Goal: Task Accomplishment & Management: Manage account settings

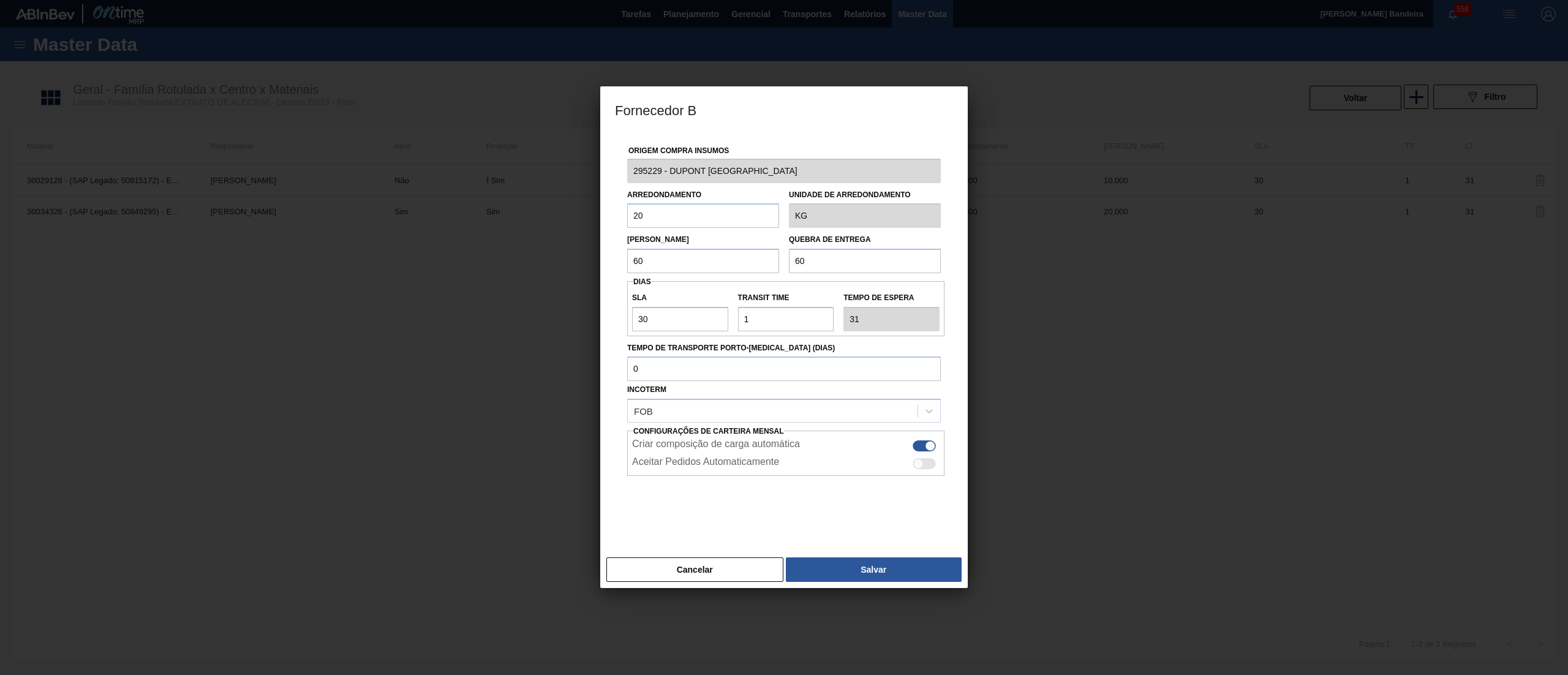
click at [743, 557] on div "Cancelar Salvar" at bounding box center [784, 570] width 367 height 37
click at [730, 365] on input "Tempo de Transporte Porto-[MEDICAL_DATA] (dias)" at bounding box center [784, 368] width 313 height 24
paste input "0295229"
type input "0295229"
drag, startPoint x: 721, startPoint y: 372, endPoint x: 394, endPoint y: 358, distance: 327.3
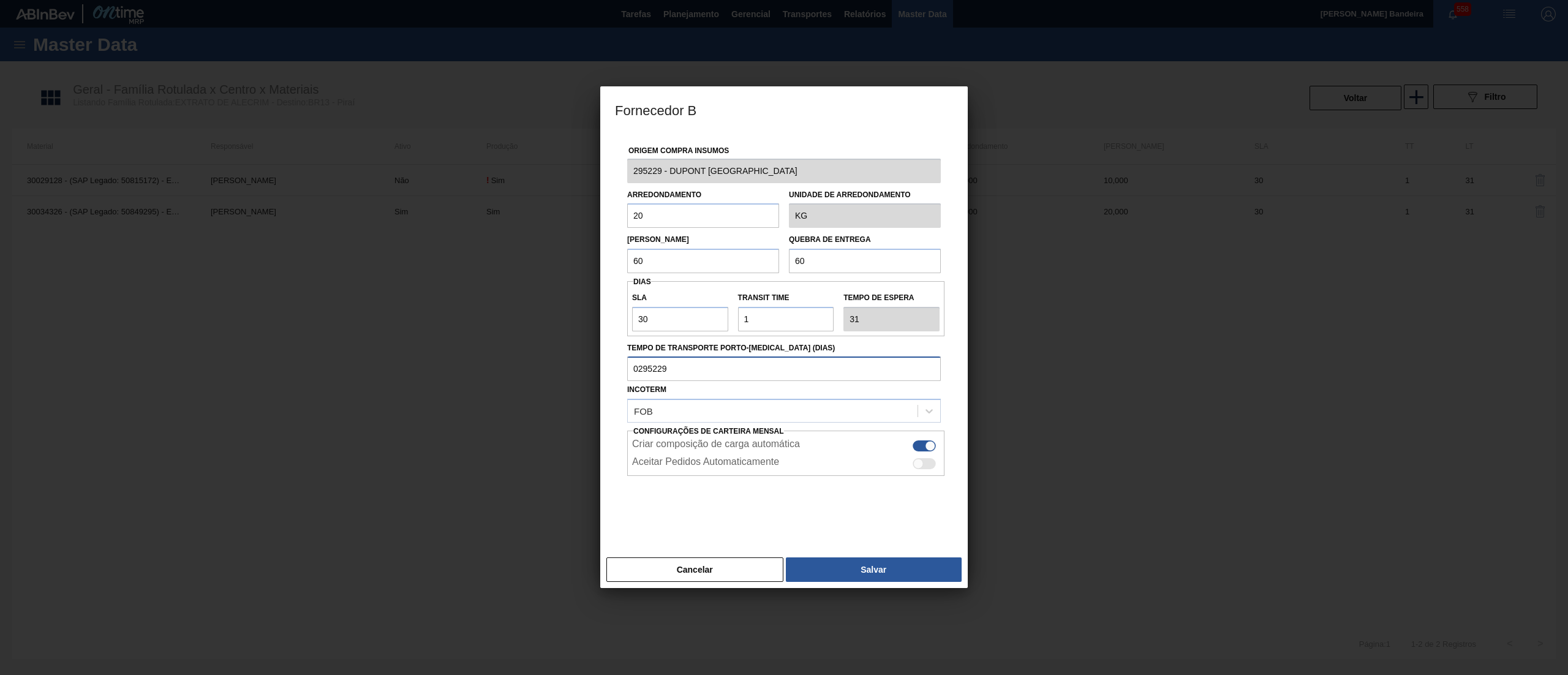
click at [394, 358] on div "Fornecedor B Origem Compra Insumos 295229 - DUPONT BRASIL Arredondamento 20 Uni…" at bounding box center [784, 337] width 1568 height 675
click at [723, 501] on div at bounding box center [784, 507] width 313 height 61
click at [870, 576] on button "Salvar" at bounding box center [874, 570] width 176 height 24
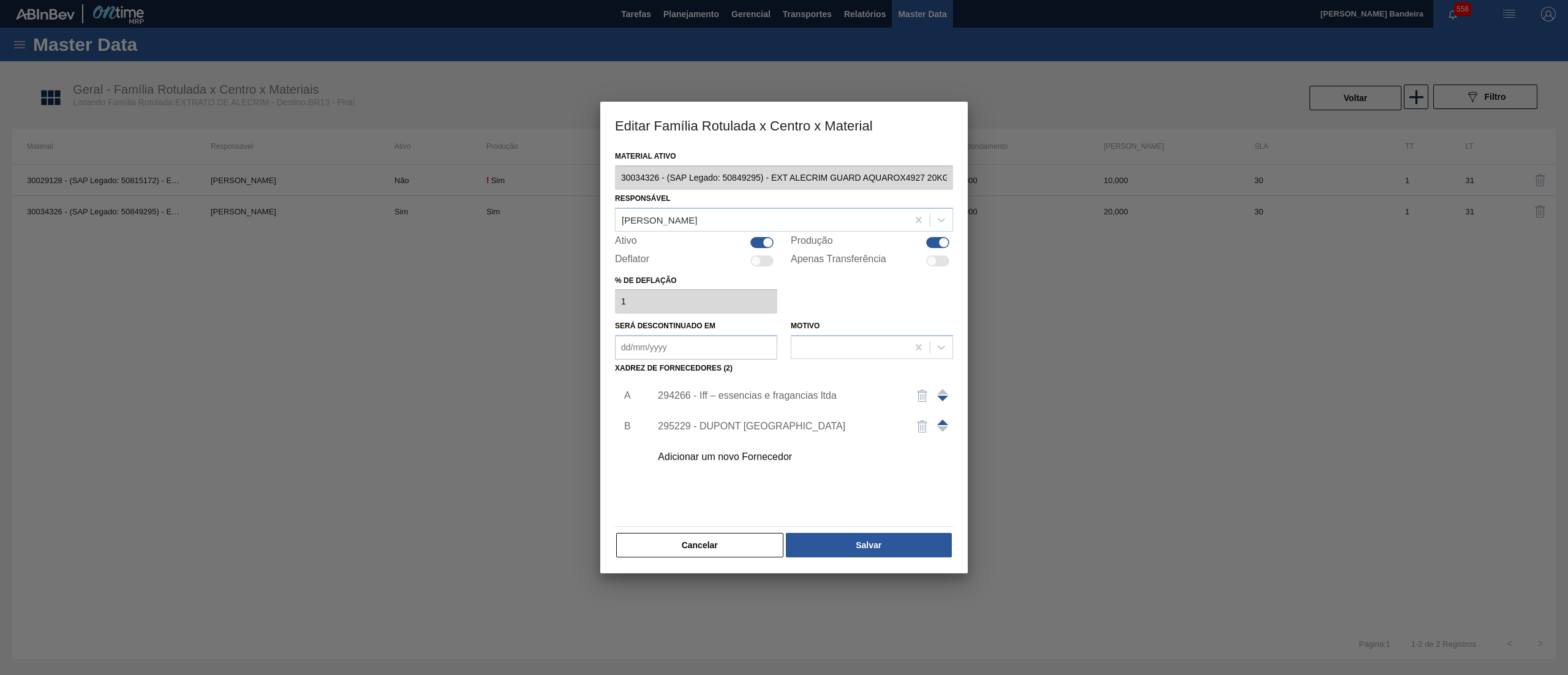
click at [937, 422] on span at bounding box center [942, 422] width 11 height 5
click at [873, 538] on button "Salvar" at bounding box center [869, 545] width 166 height 24
click at [765, 244] on div at bounding box center [768, 242] width 10 height 10
checkbox input "false"
click at [872, 542] on button "Salvar" at bounding box center [869, 545] width 166 height 24
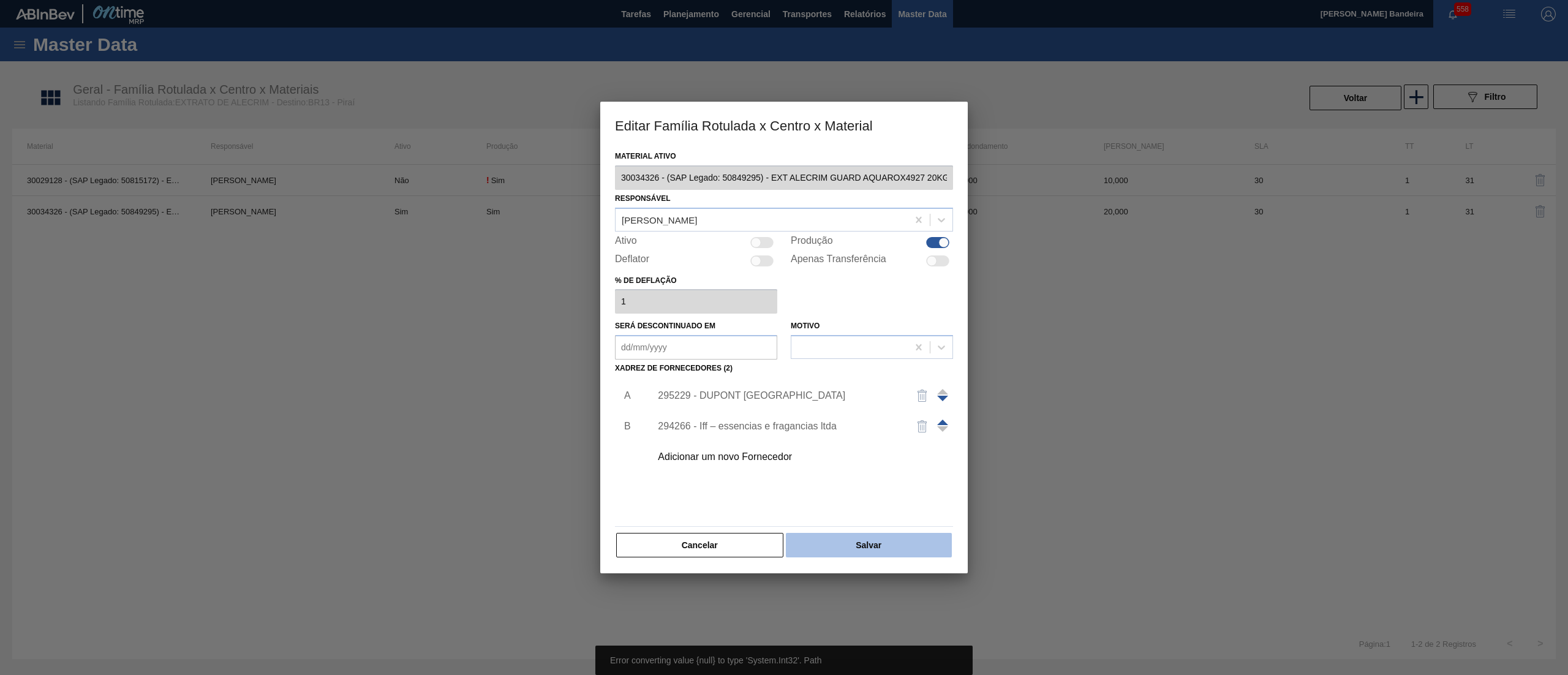
click at [872, 542] on button "Salvar" at bounding box center [869, 545] width 166 height 24
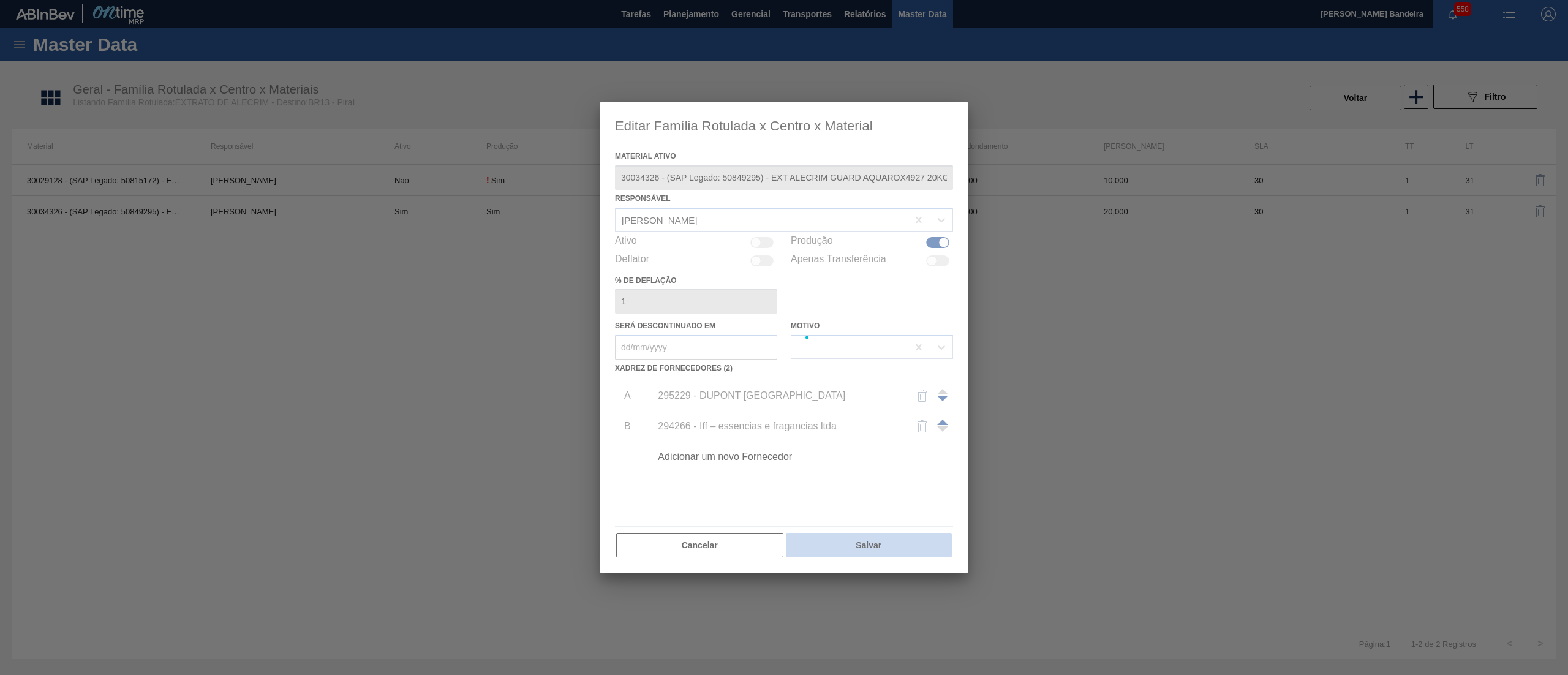
click at [872, 542] on button "Salvar" at bounding box center [869, 545] width 166 height 24
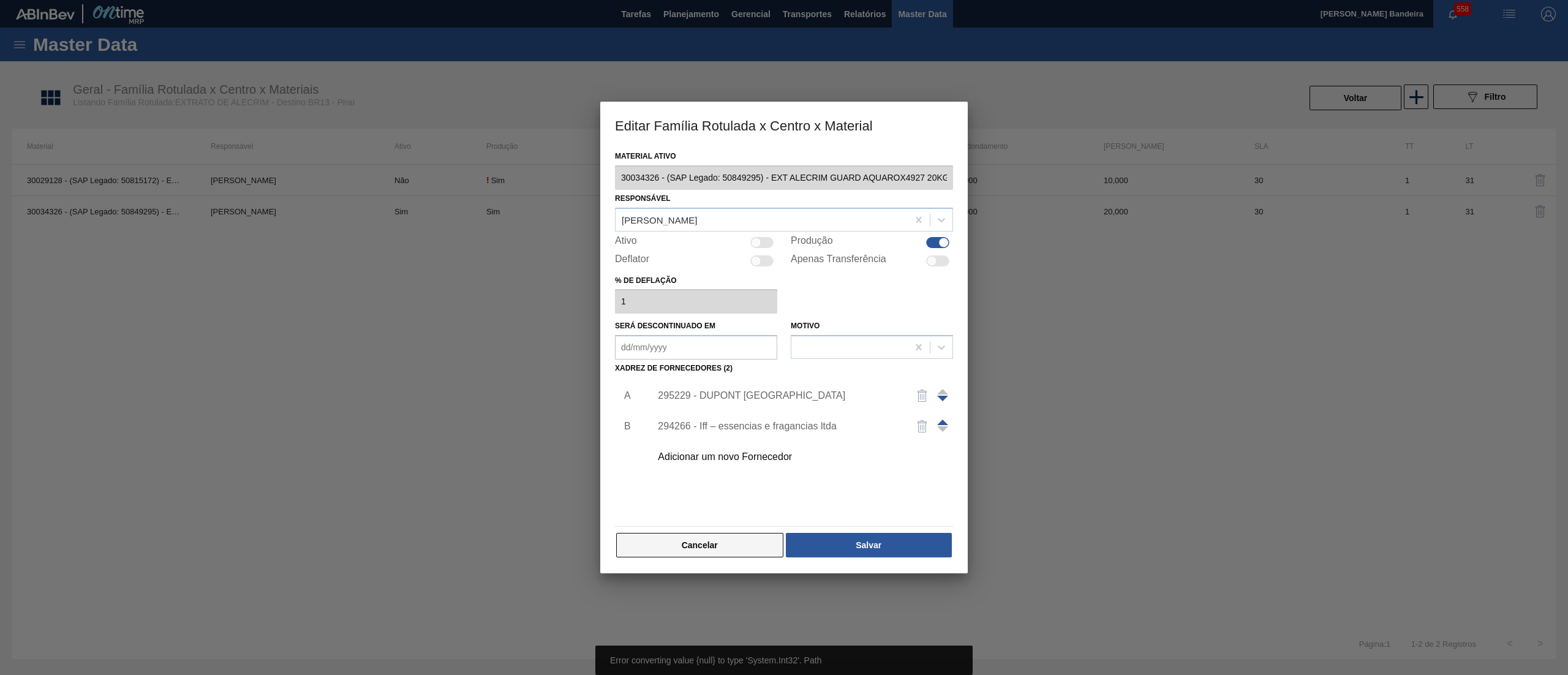
click at [748, 549] on button "Cancelar" at bounding box center [700, 545] width 167 height 24
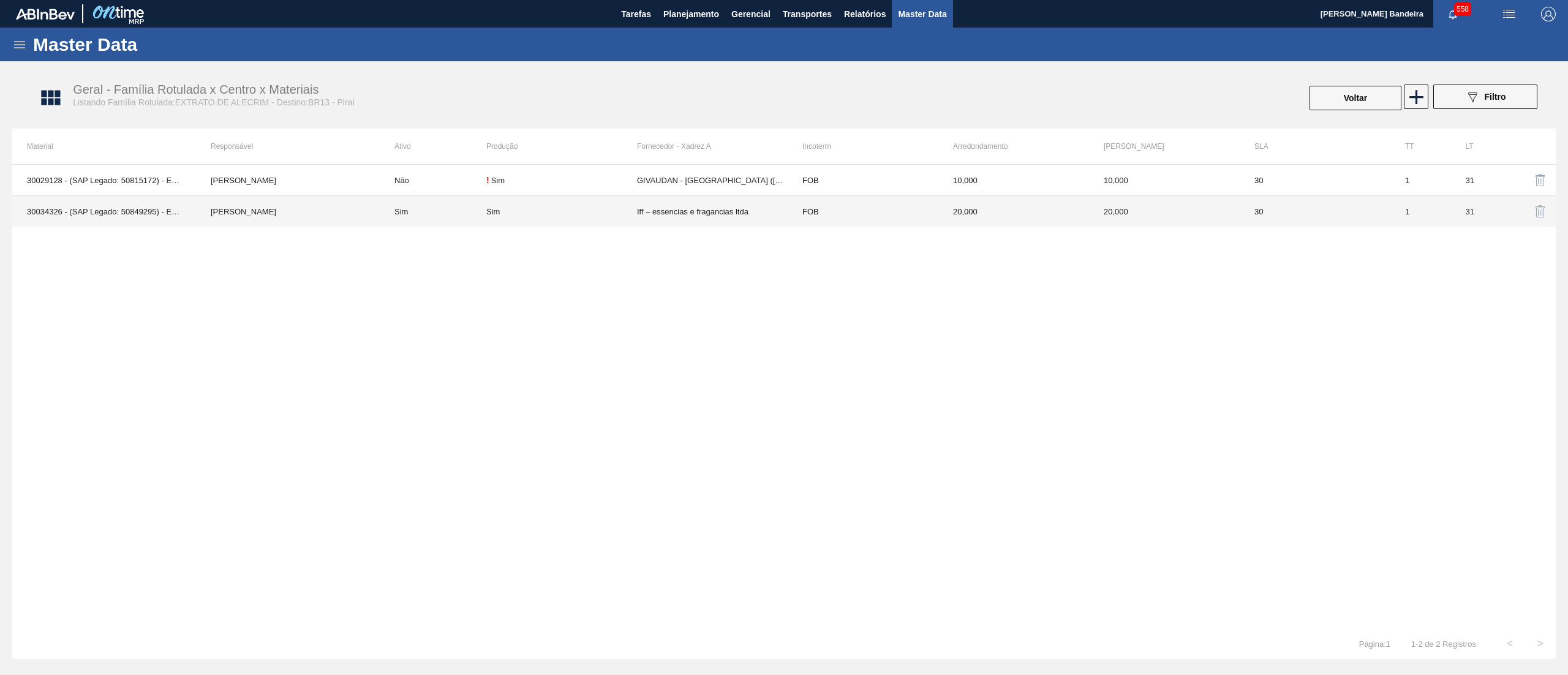
click at [548, 213] on div "Sim" at bounding box center [562, 212] width 151 height 10
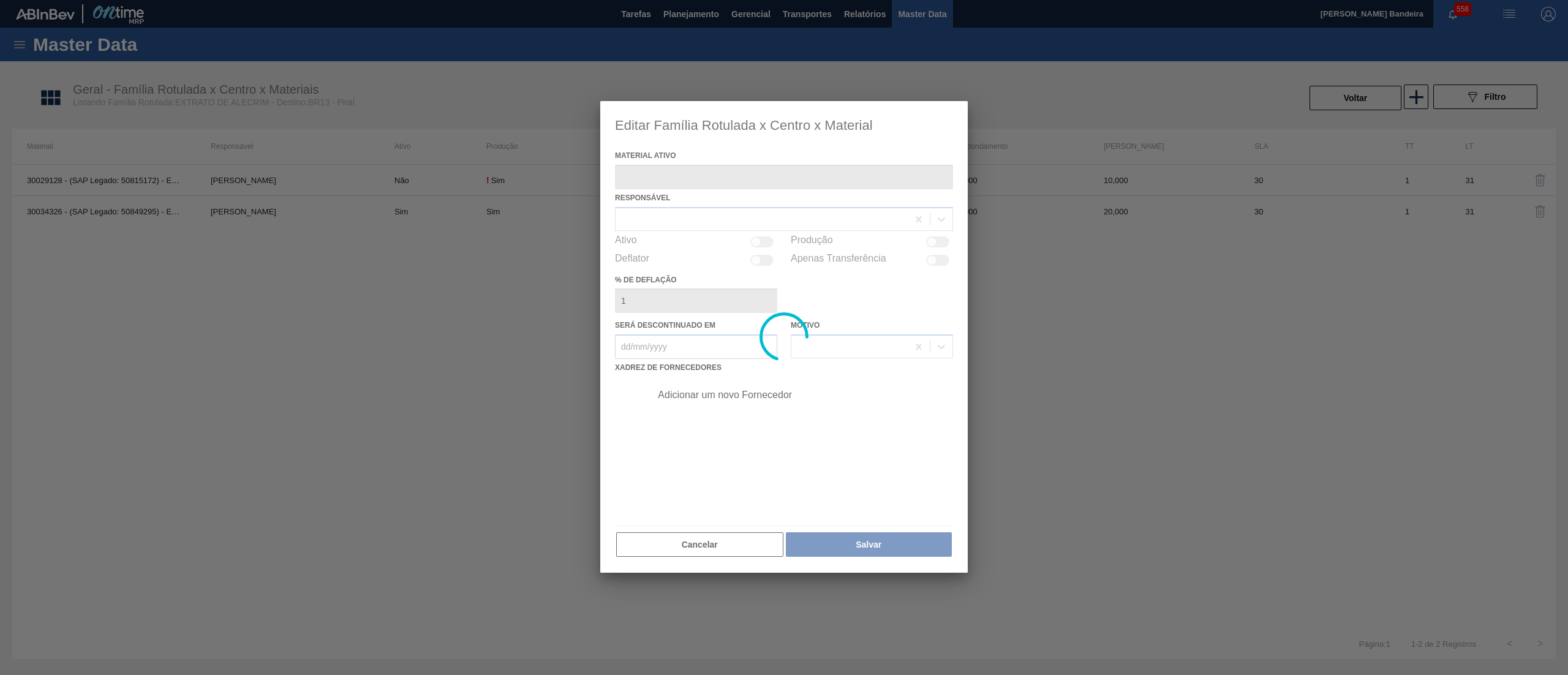
type ativo "30034326 - (SAP Legado: 50849295) - EXT ALECRIM GUARD AQUAROX4927 20KG"
checkbox input "true"
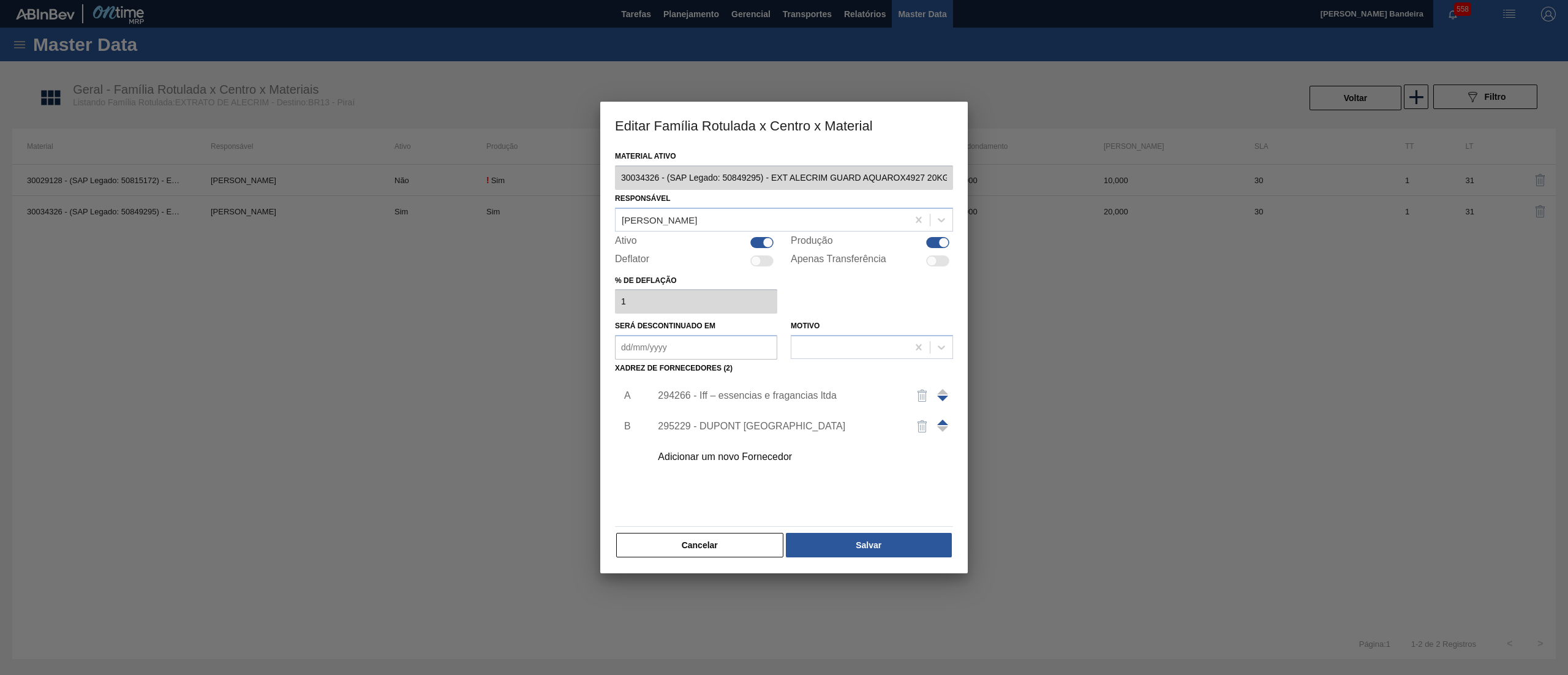
click at [941, 421] on span at bounding box center [942, 422] width 11 height 5
click at [873, 537] on button "Salvar" at bounding box center [869, 545] width 166 height 24
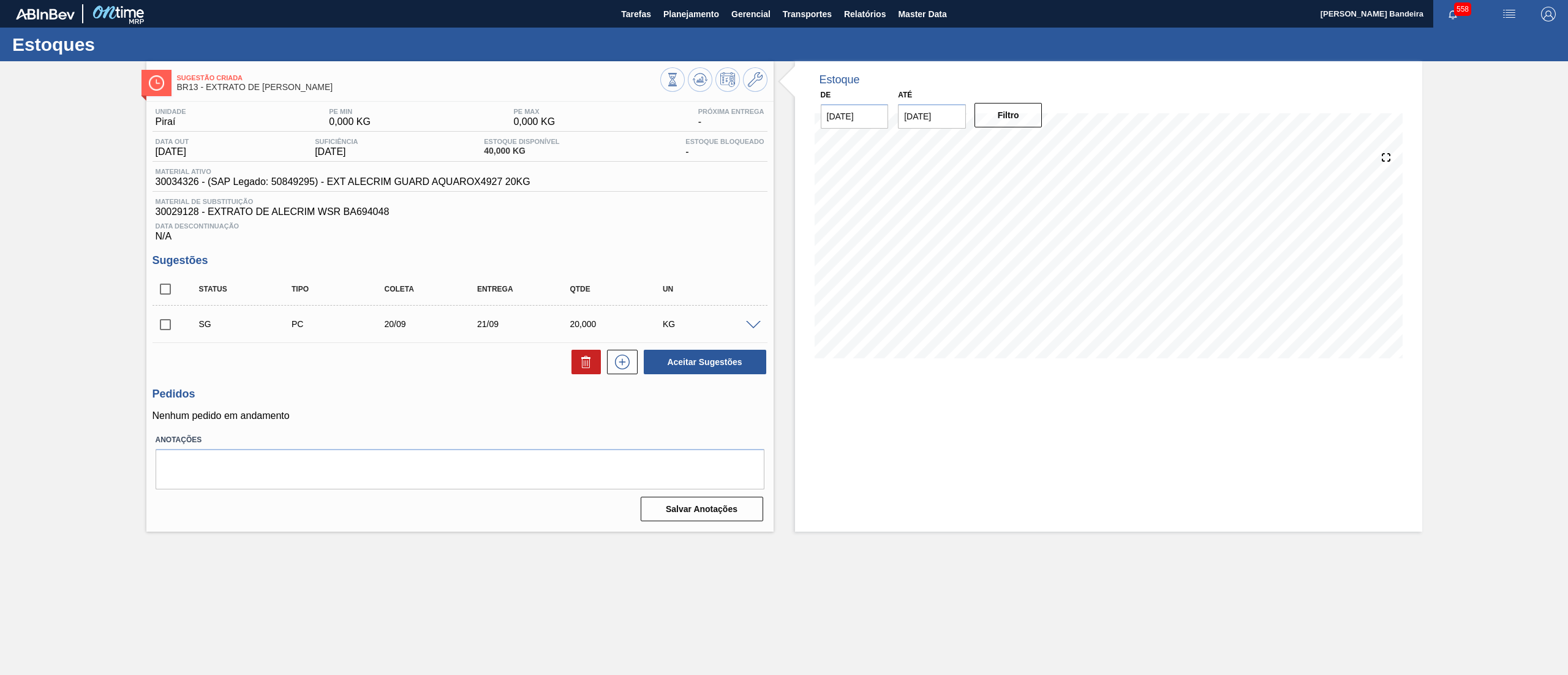
click at [753, 323] on span at bounding box center [753, 326] width 15 height 10
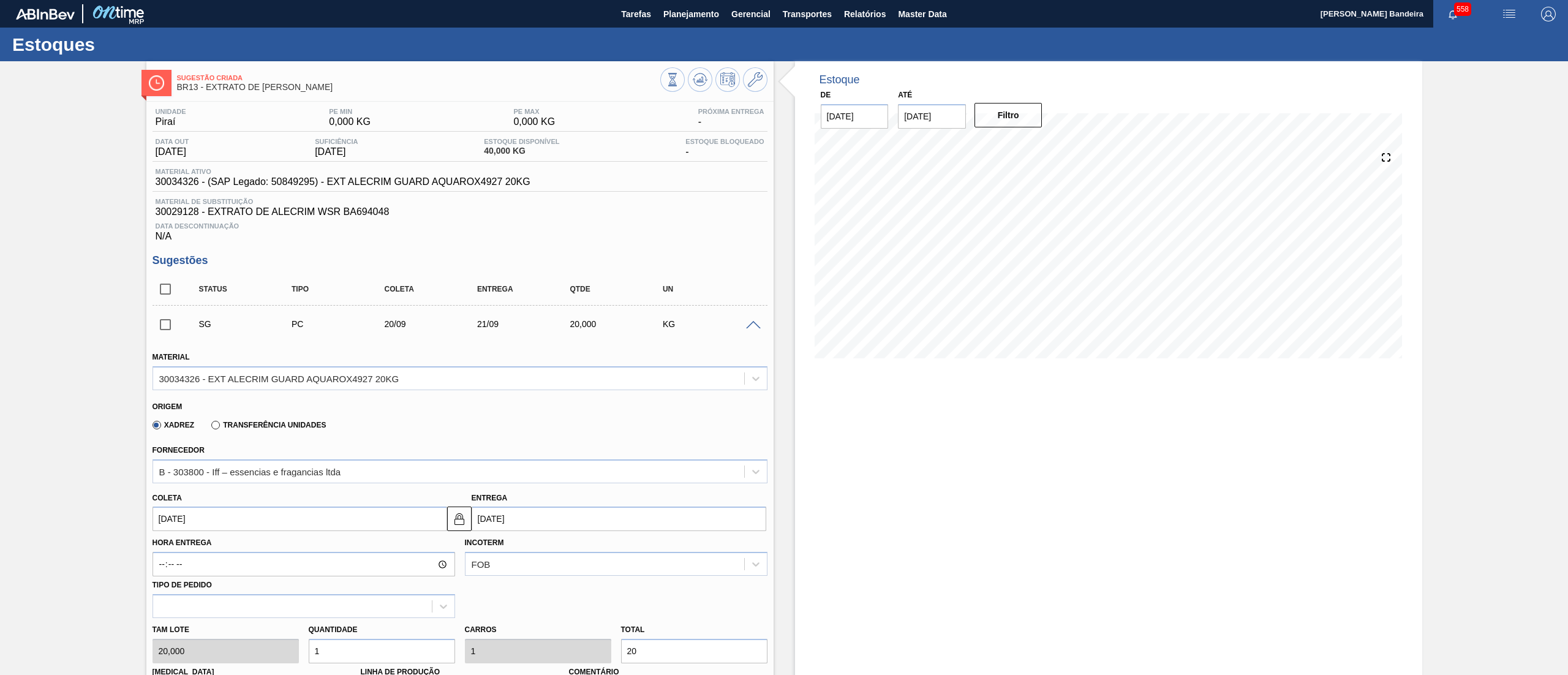
scroll to position [315, 0]
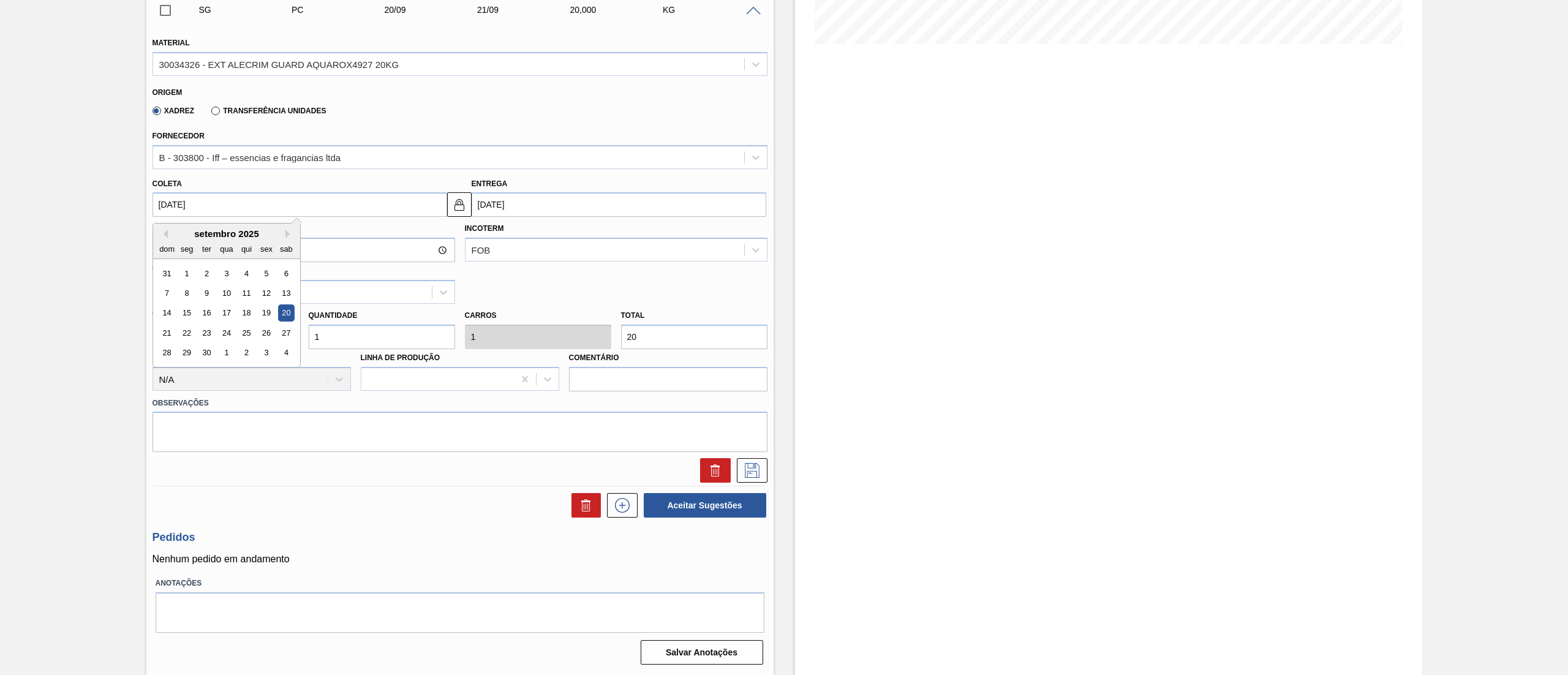
click at [216, 210] on input "[DATE]" at bounding box center [299, 205] width 294 height 24
click at [189, 330] on div "22" at bounding box center [186, 333] width 17 height 17
type input "[DATE]"
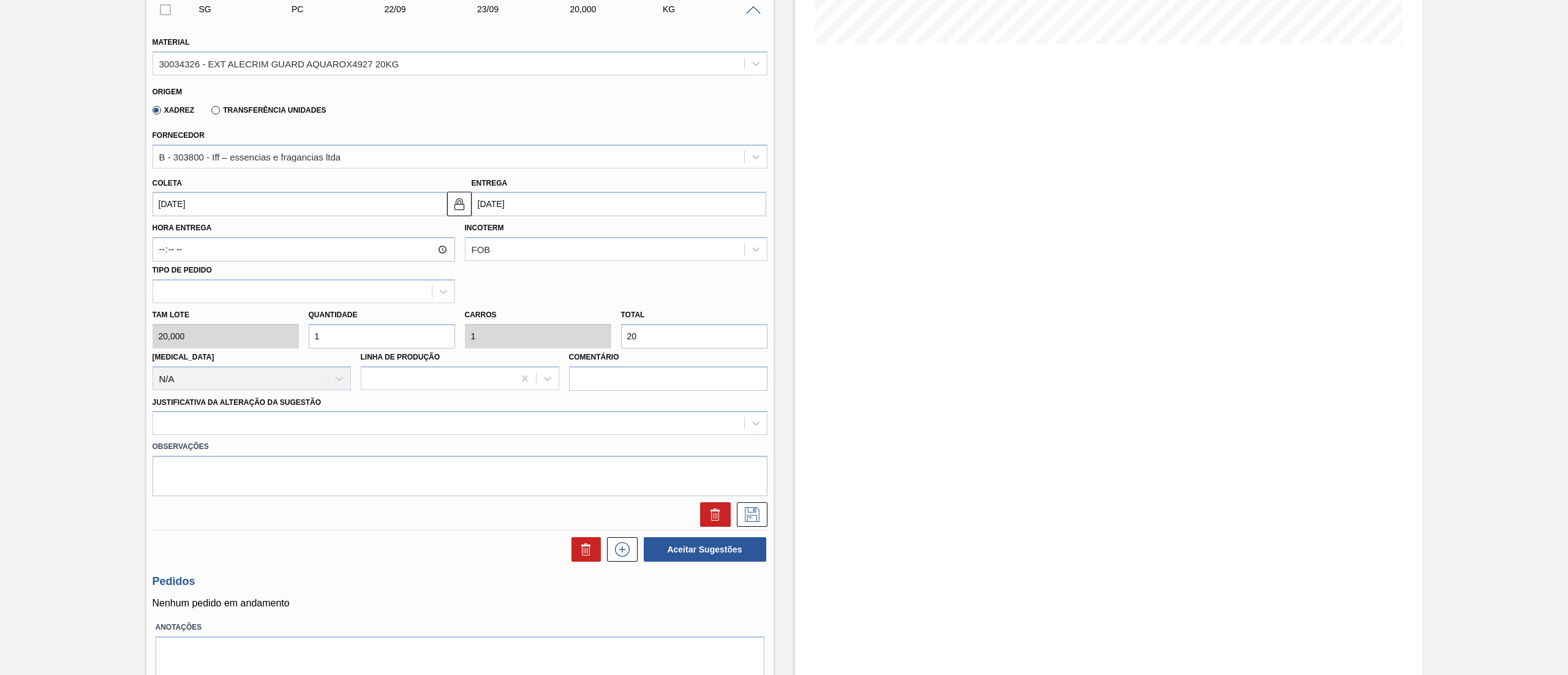
click at [199, 347] on div "Tam lote 20,000 Quantidade 1 Carros 1 Total 20 [MEDICAL_DATA] N/A Linha de Prod…" at bounding box center [461, 347] width 625 height 88
type input "10"
type input "200"
type input "100"
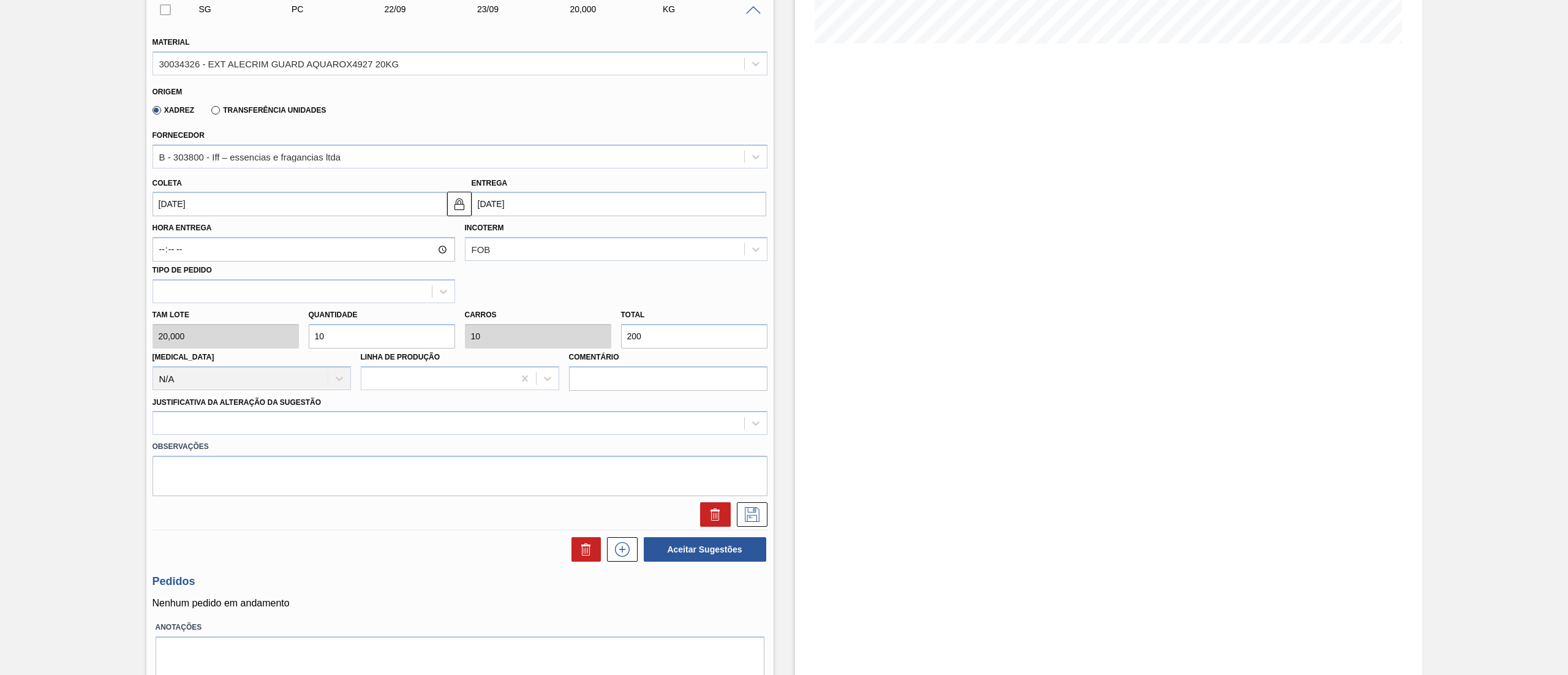
type input "100"
type input "2.000"
type input "10"
type input "200"
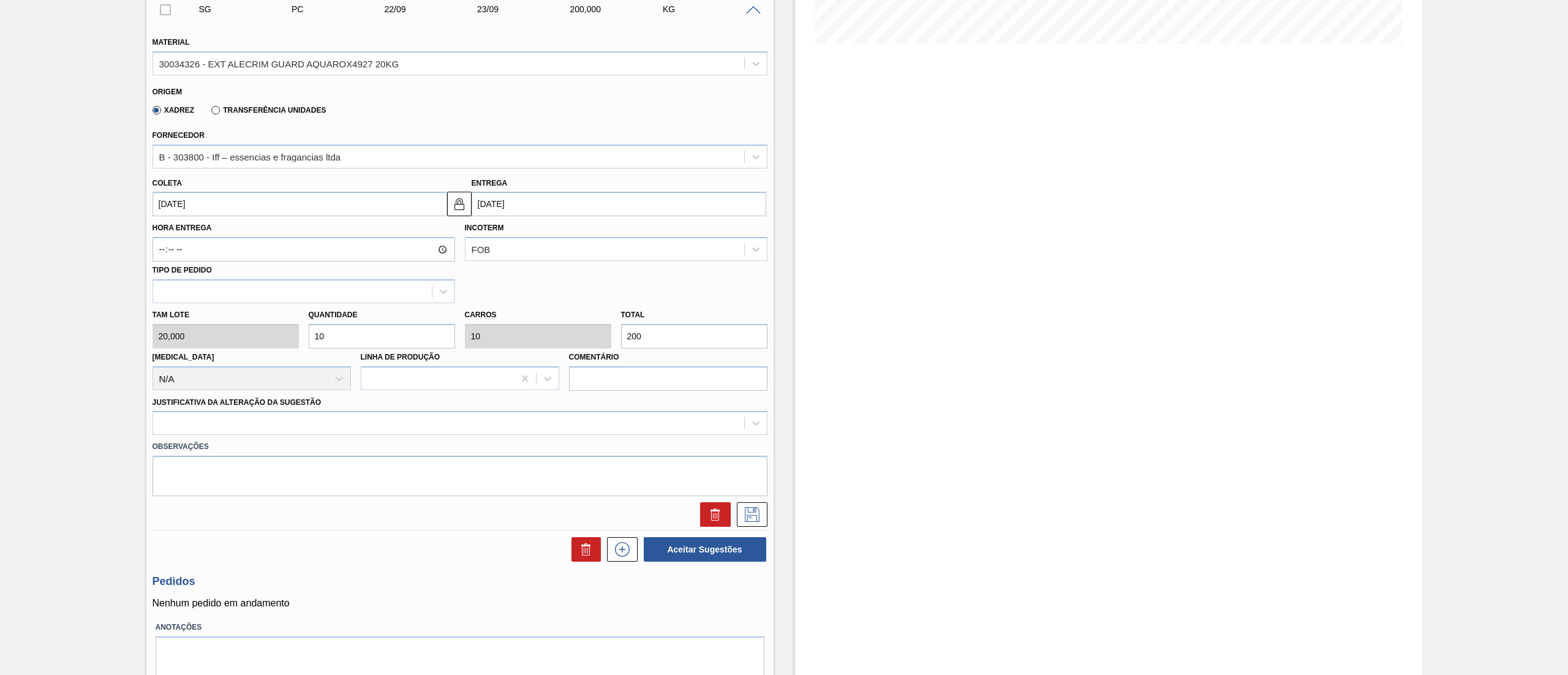
type input "1"
type input "20"
type input "0"
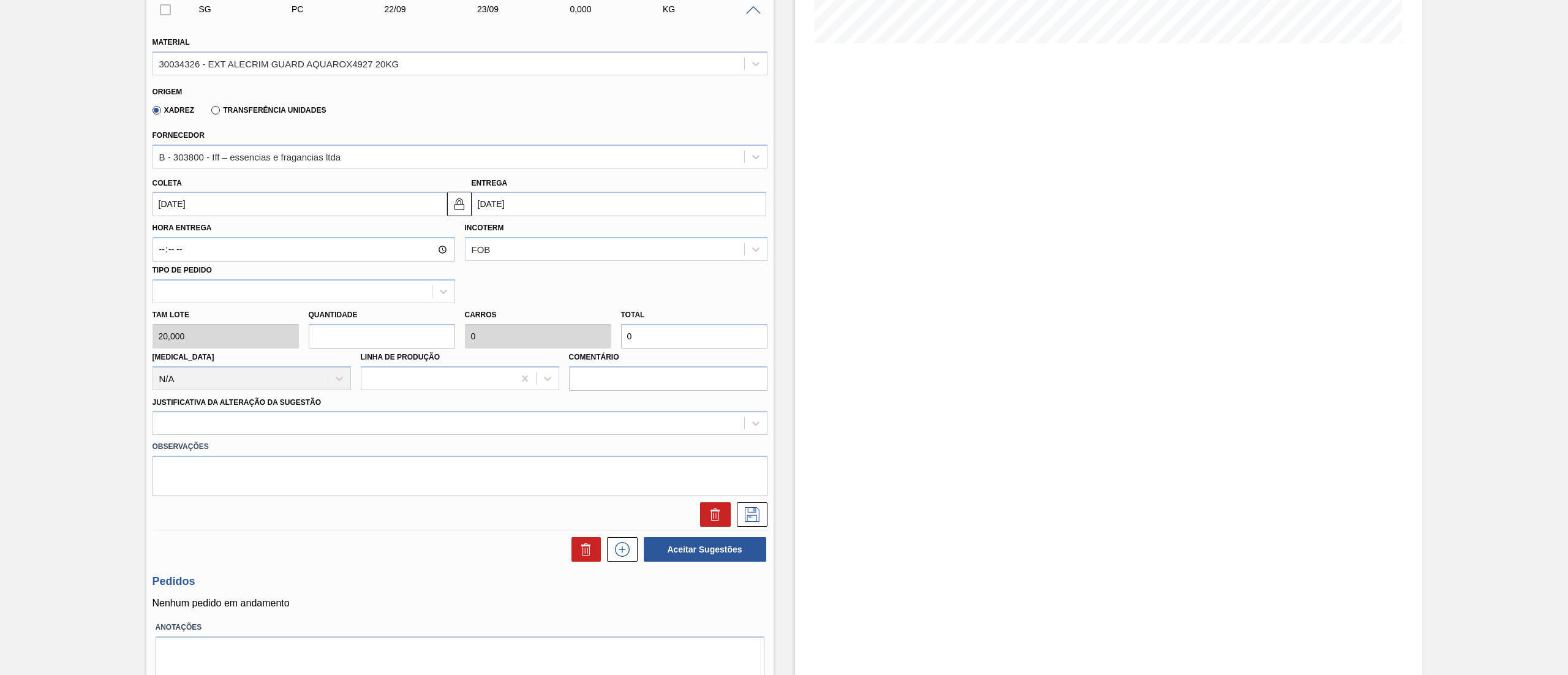
type input "1"
type input "20"
type input "10"
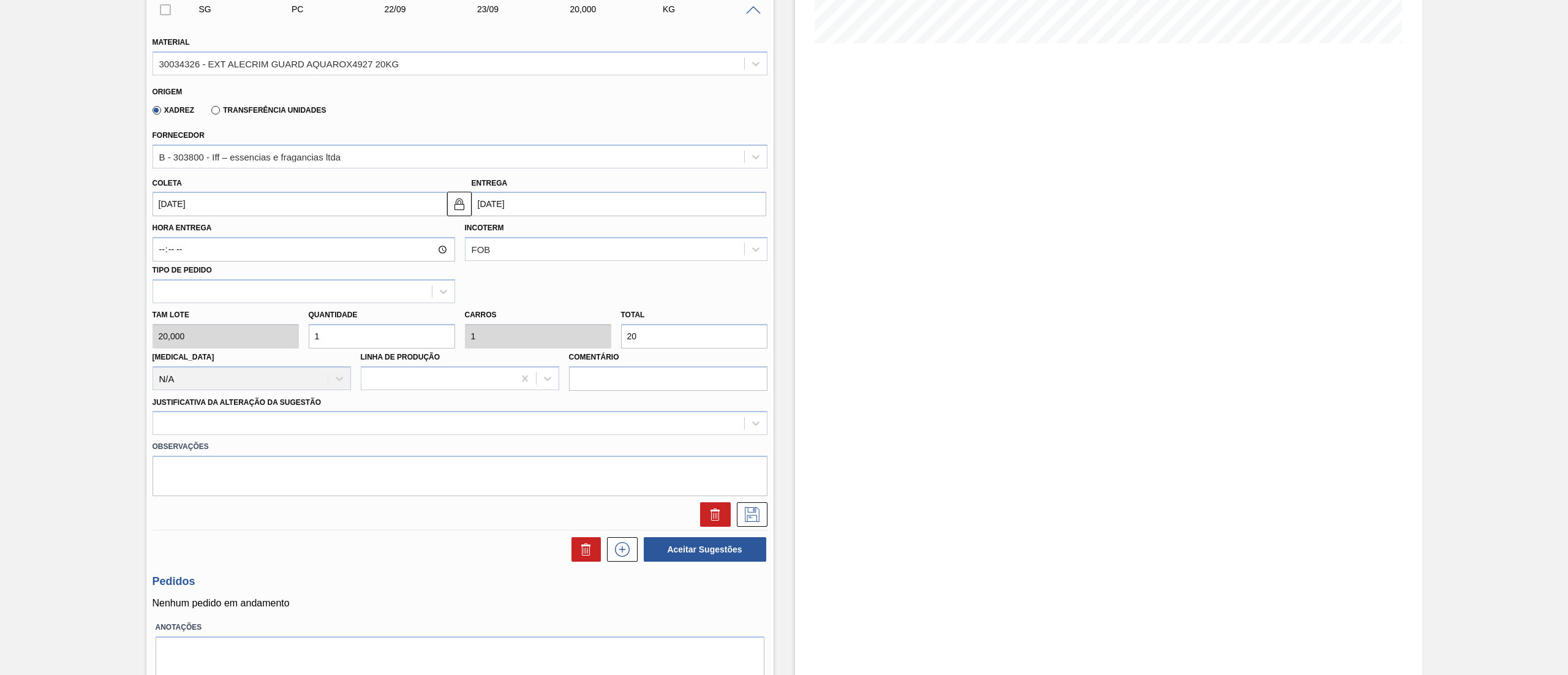
type input "200"
click at [280, 344] on div "Tam lote 20,000 Quantidade 10 Carros 10 Total 200 [MEDICAL_DATA] N/A Linha de P…" at bounding box center [461, 347] width 625 height 88
type input "5"
type input "100"
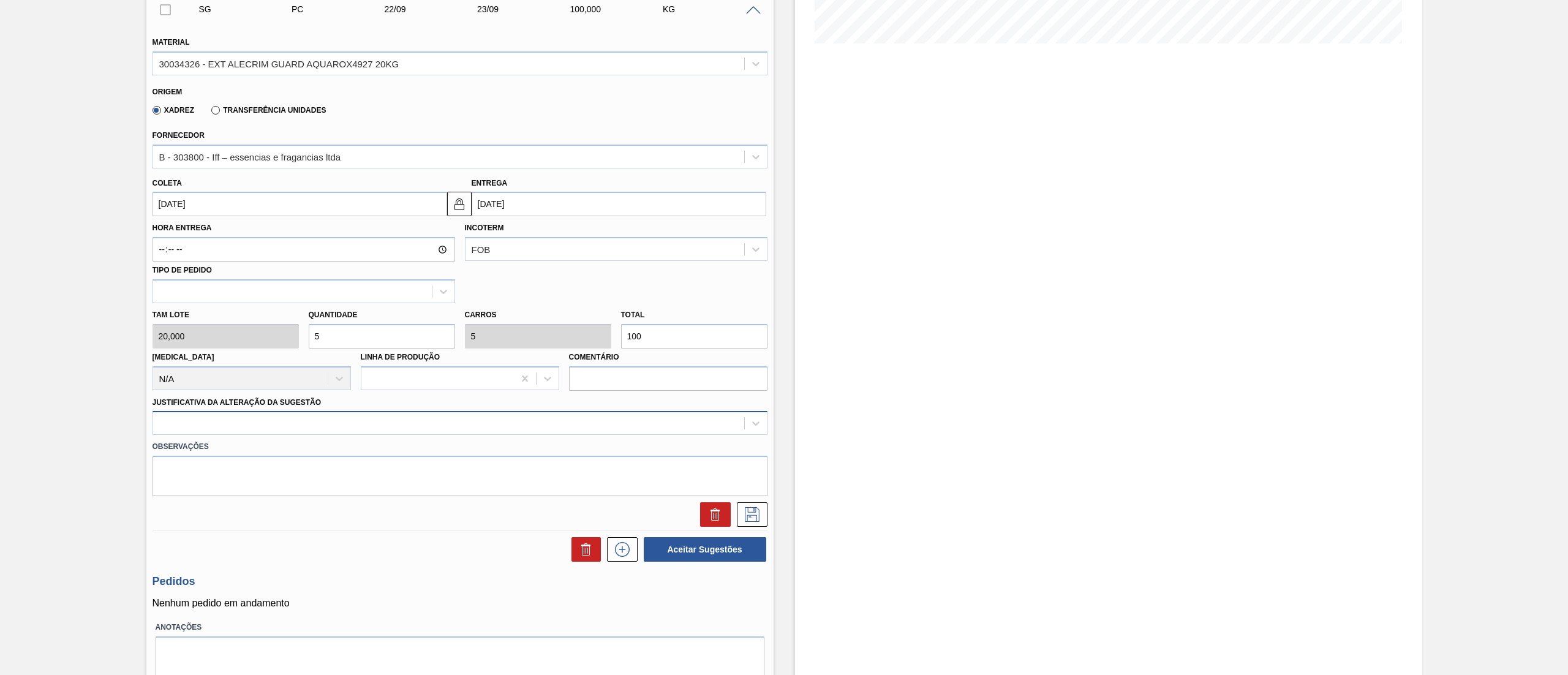
type input "5"
click at [213, 433] on div at bounding box center [448, 423] width 591 height 17
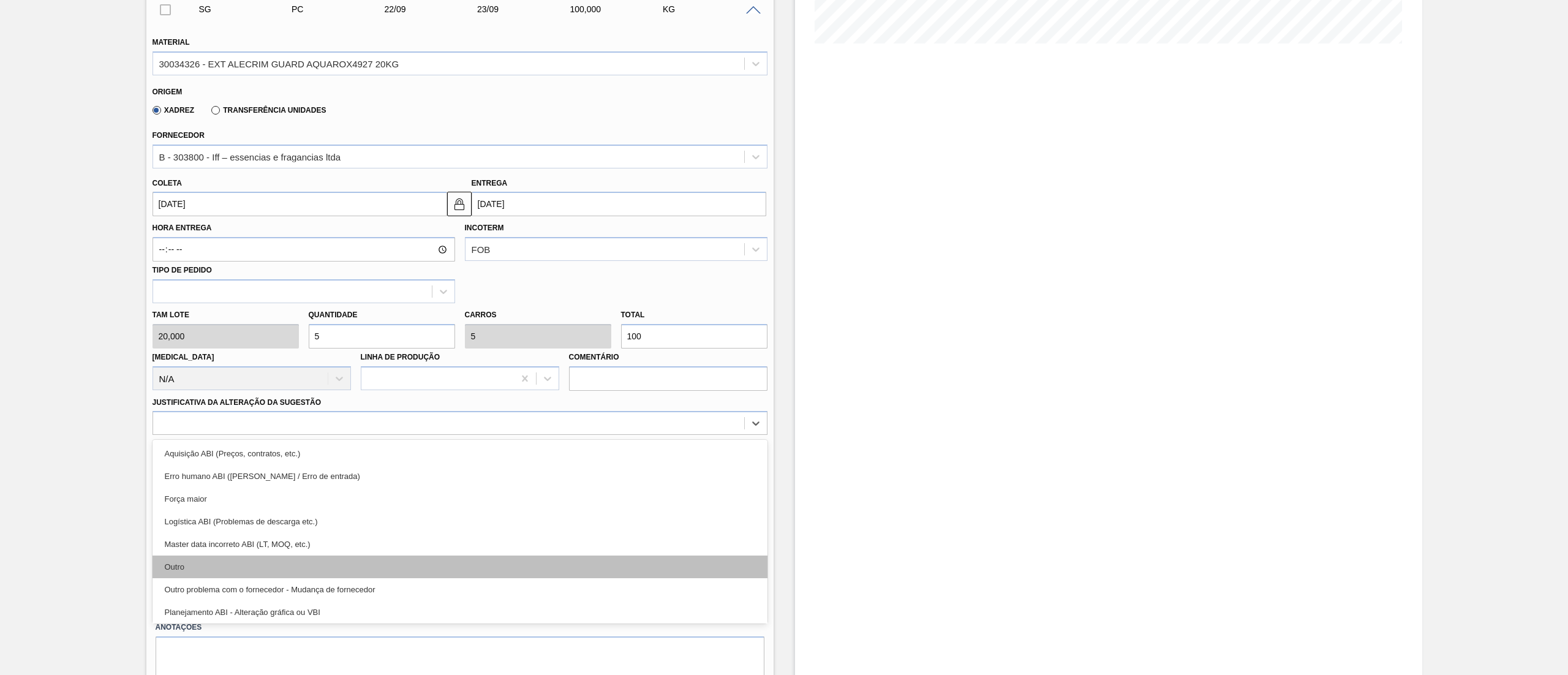
click at [211, 573] on div "Outro" at bounding box center [460, 567] width 615 height 23
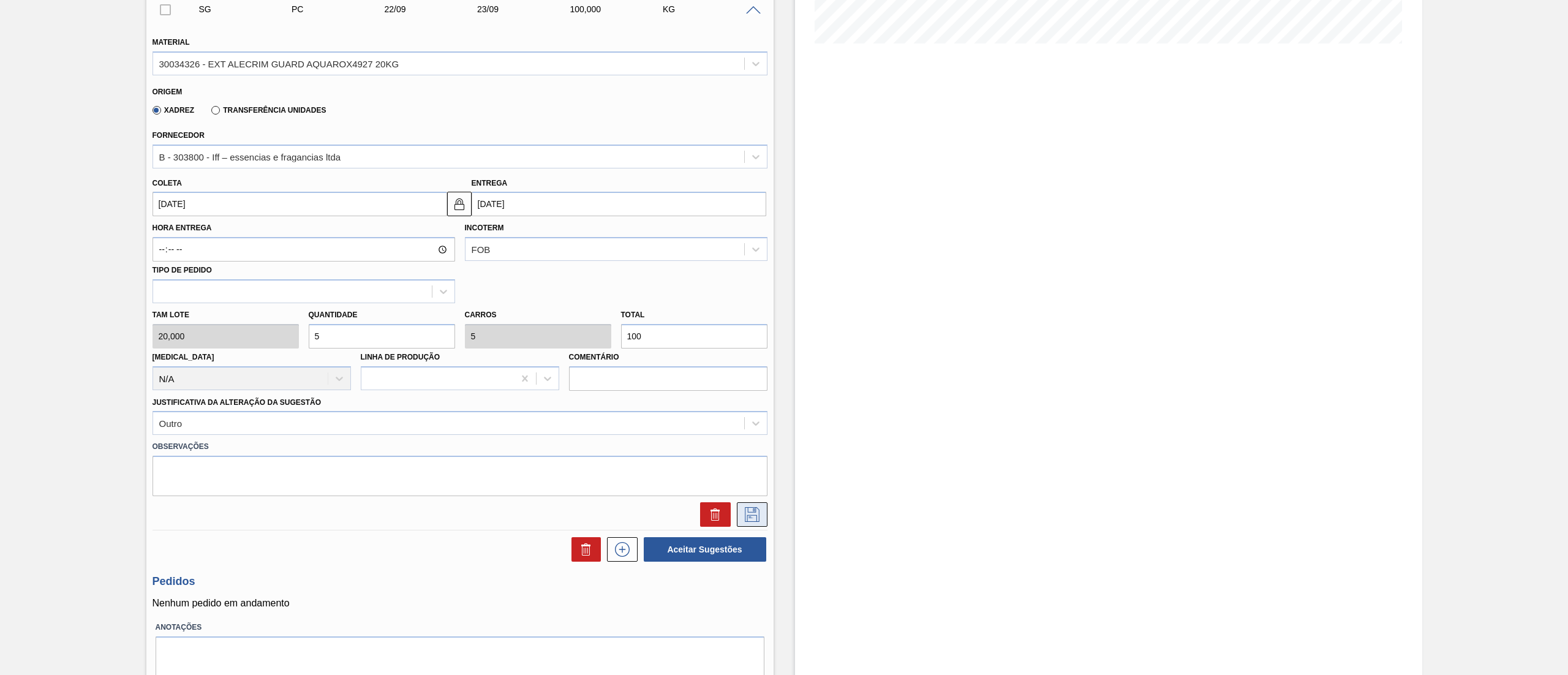
click at [746, 514] on icon at bounding box center [752, 515] width 20 height 15
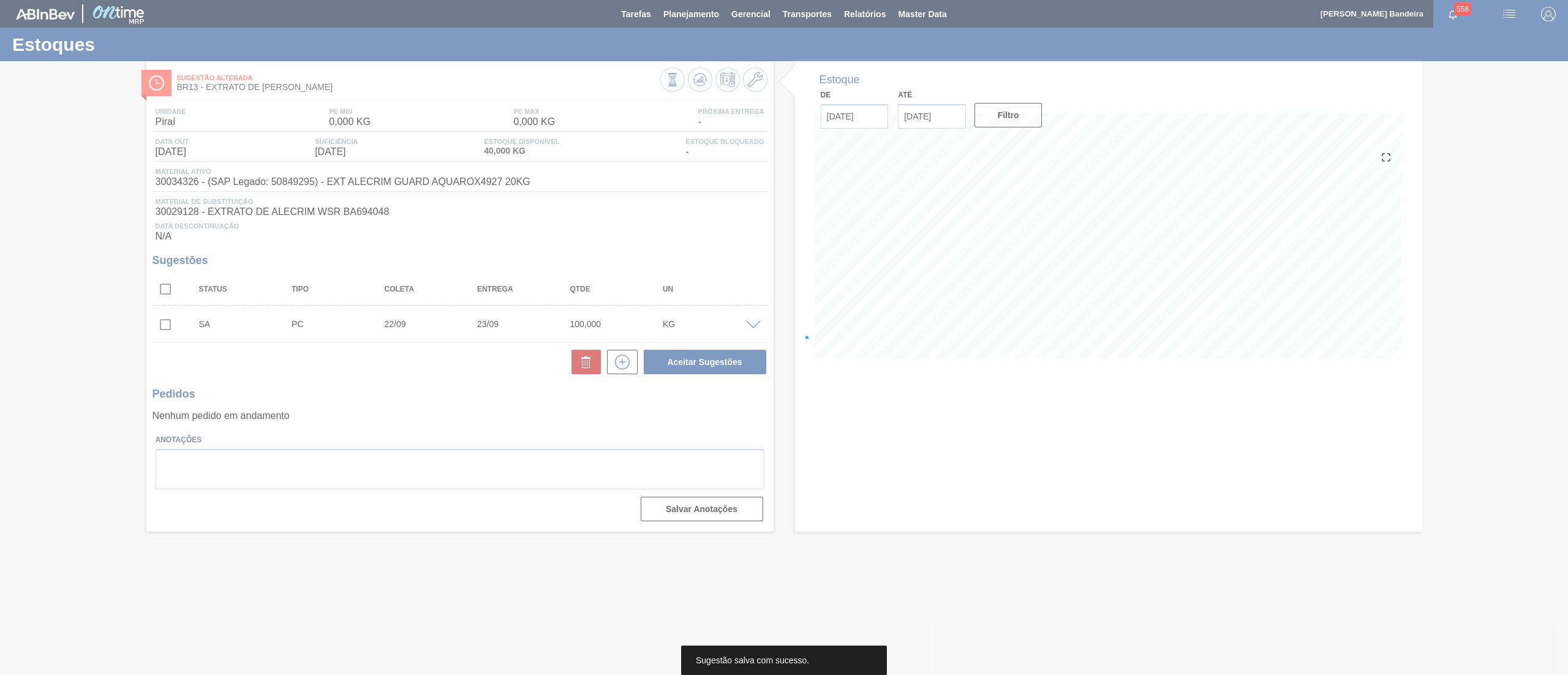
scroll to position [0, 0]
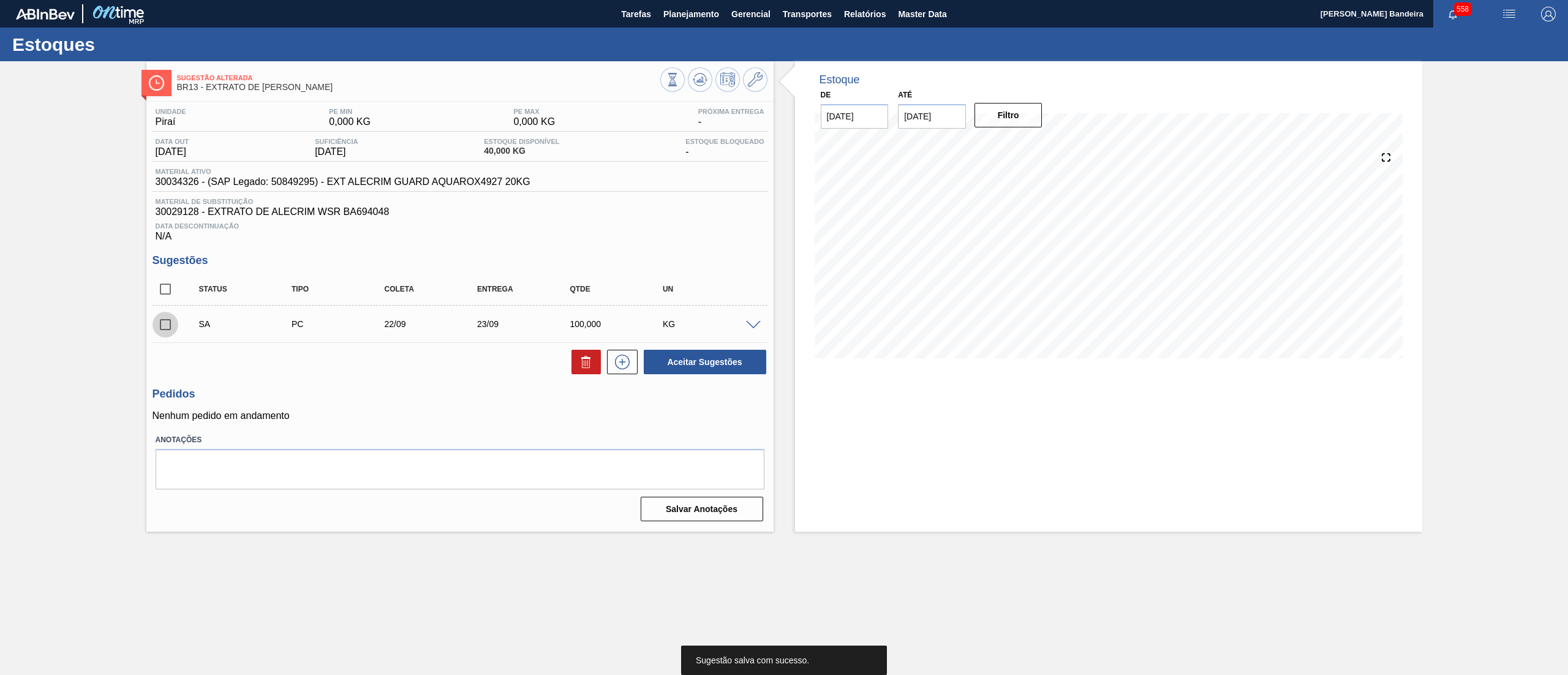
click at [165, 328] on input "checkbox" at bounding box center [165, 325] width 26 height 26
click at [716, 362] on button "Aceitar Sugestões" at bounding box center [704, 362] width 123 height 24
checkbox input "false"
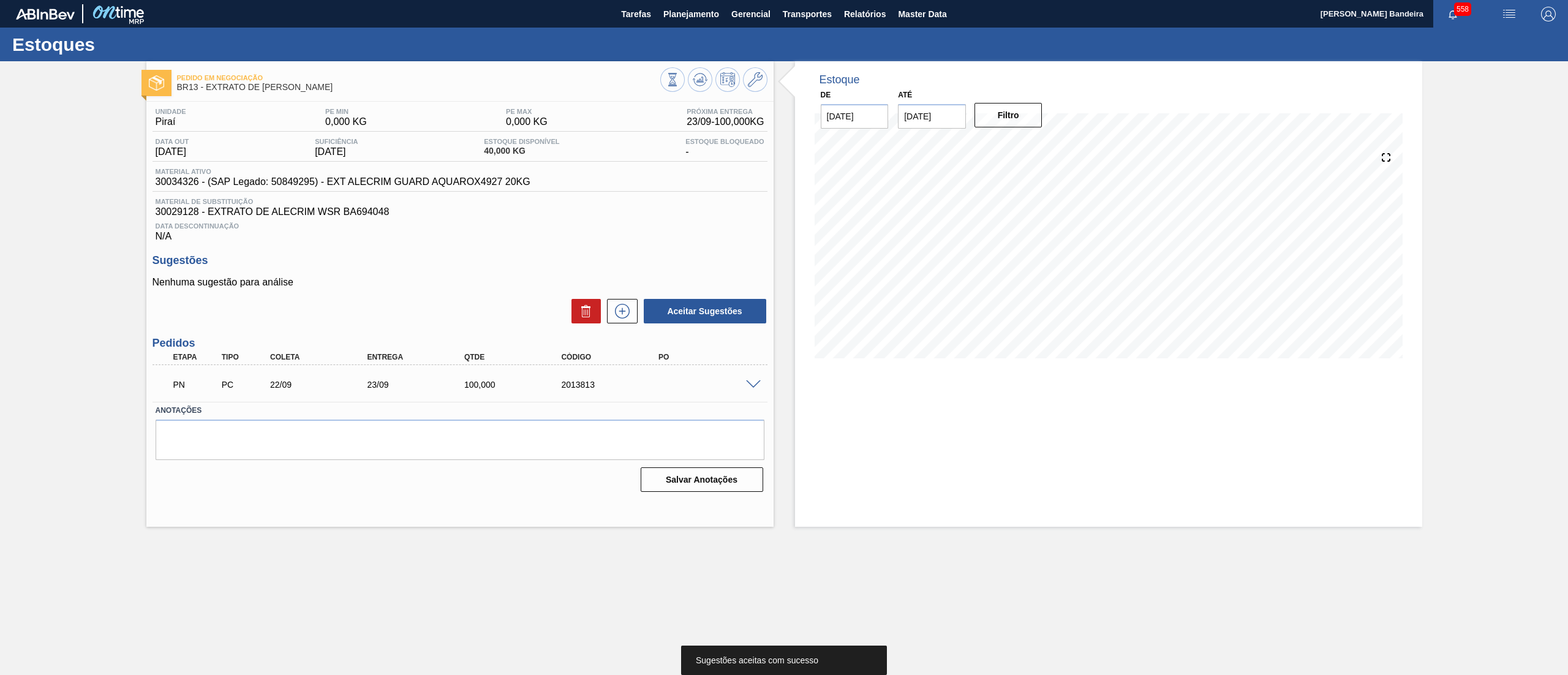
click at [753, 386] on span at bounding box center [753, 385] width 15 height 10
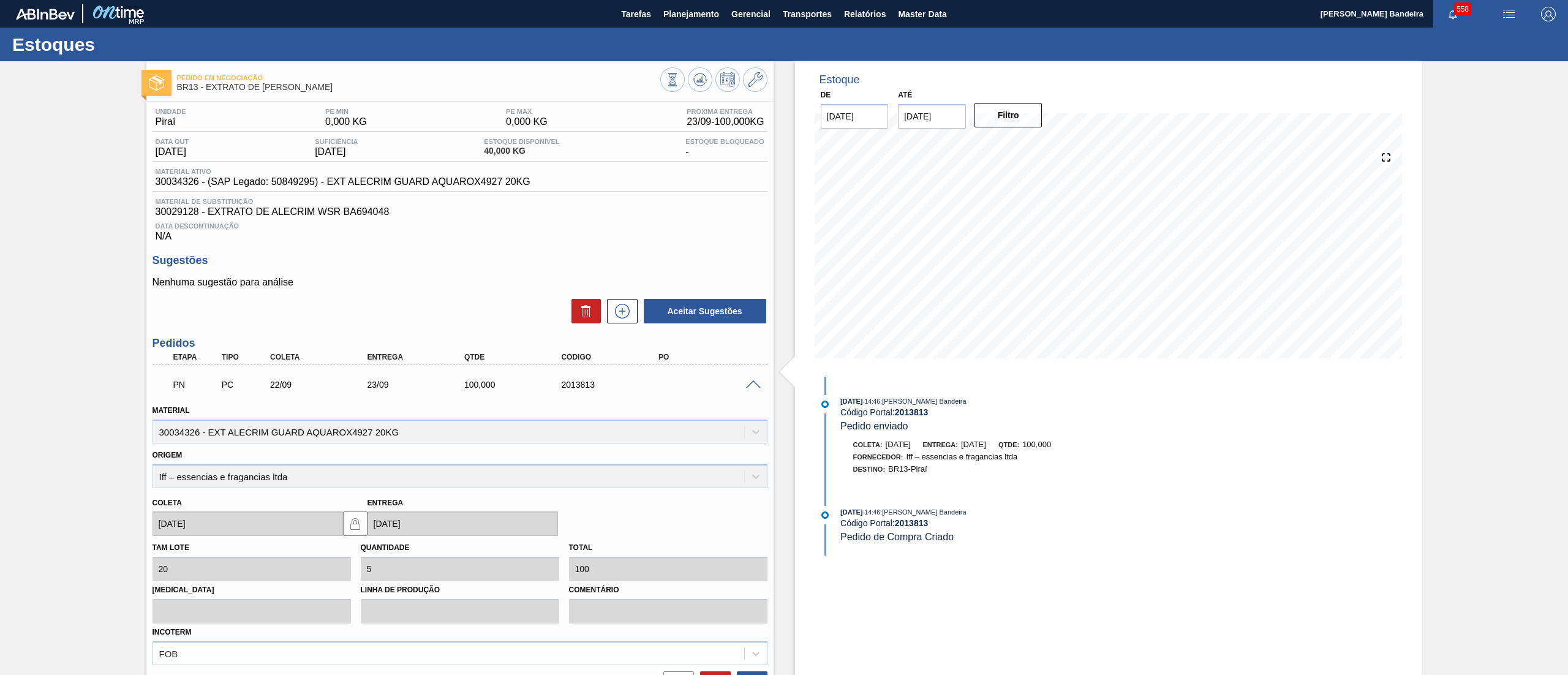
click at [753, 386] on span at bounding box center [753, 385] width 15 height 10
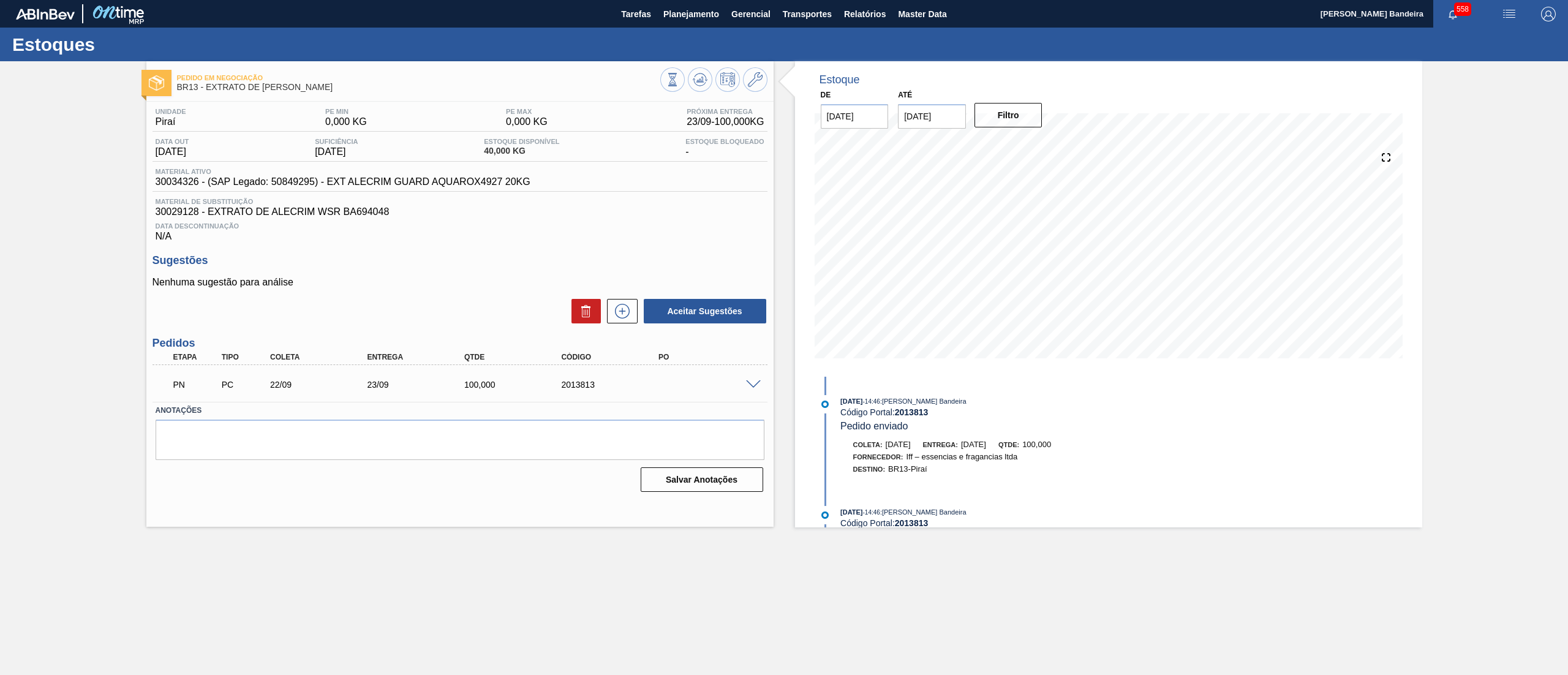
click at [753, 386] on span at bounding box center [753, 385] width 15 height 10
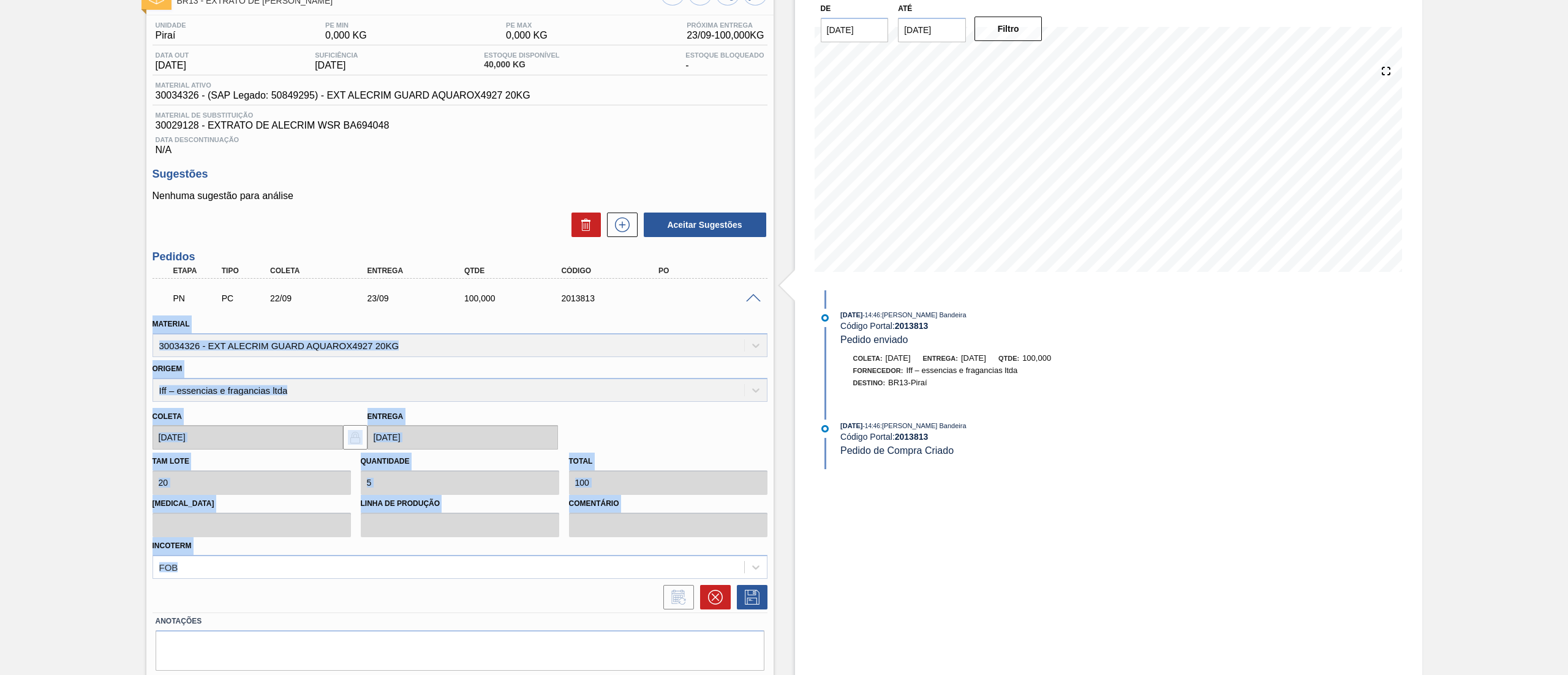
scroll to position [125, 0]
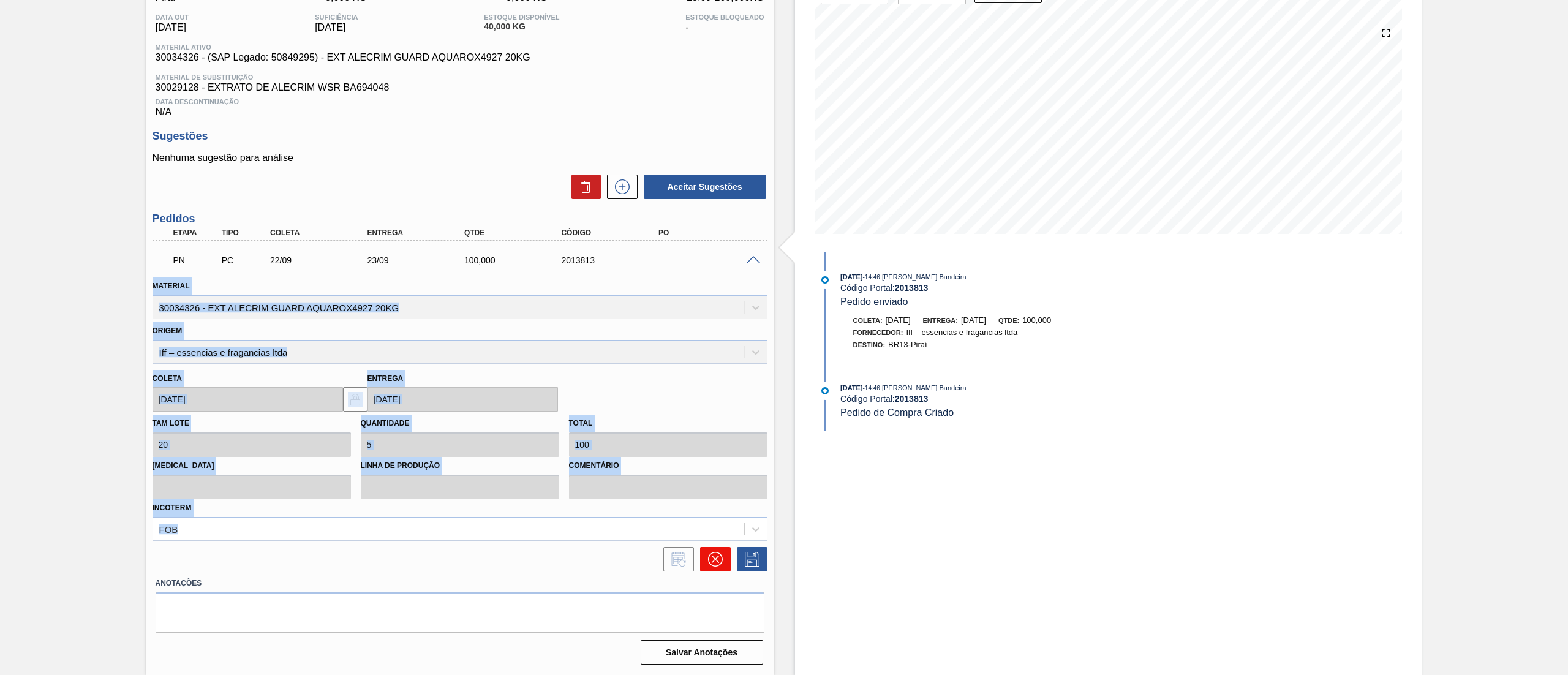
click at [717, 553] on icon at bounding box center [715, 559] width 15 height 15
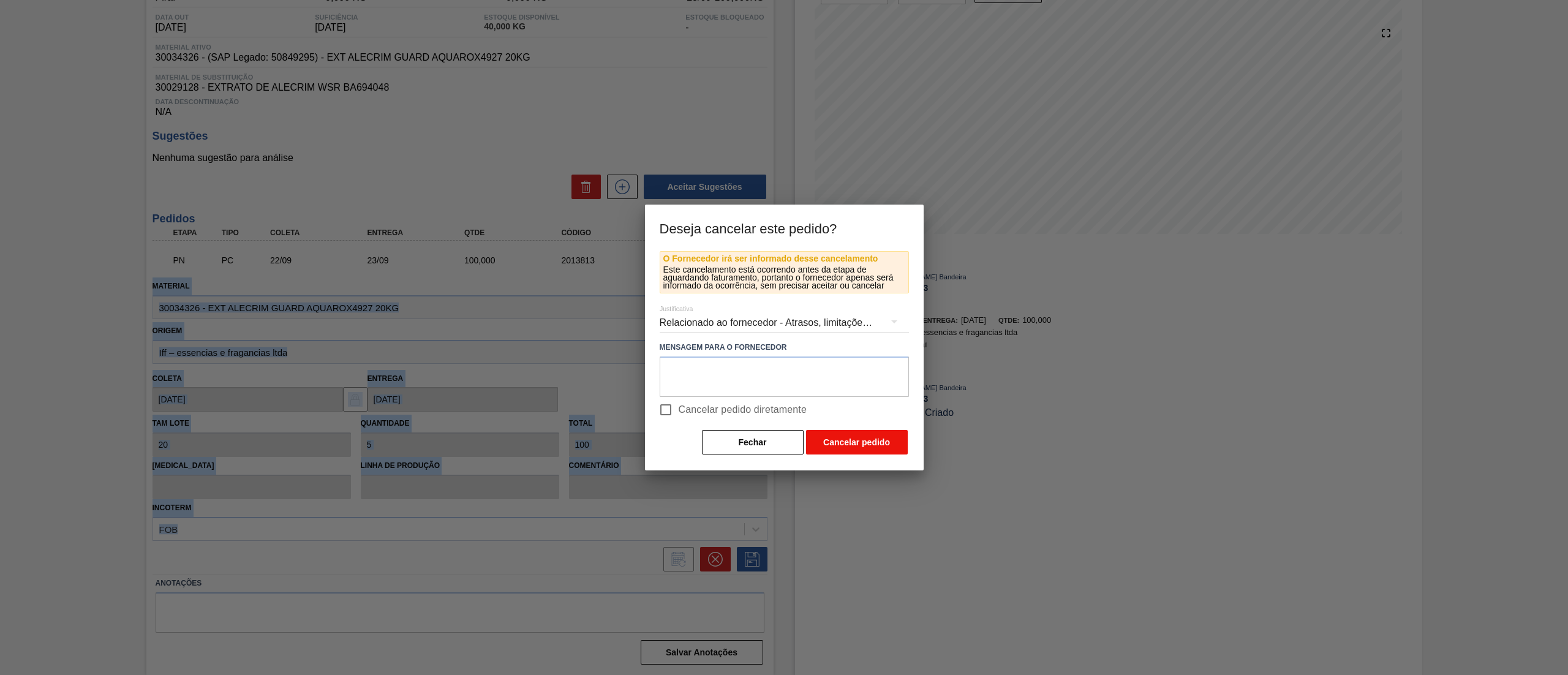
click at [837, 448] on button "Cancelar pedido" at bounding box center [857, 442] width 102 height 24
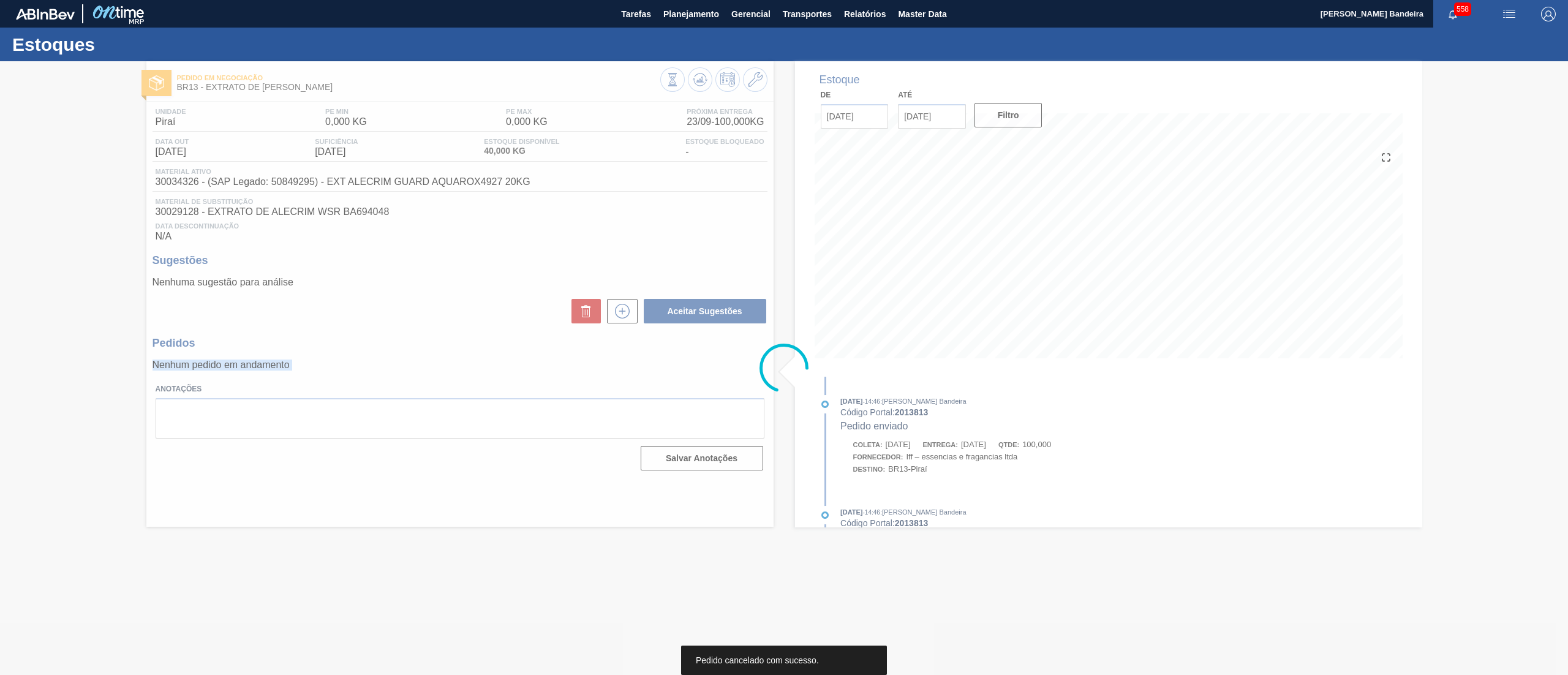
scroll to position [0, 0]
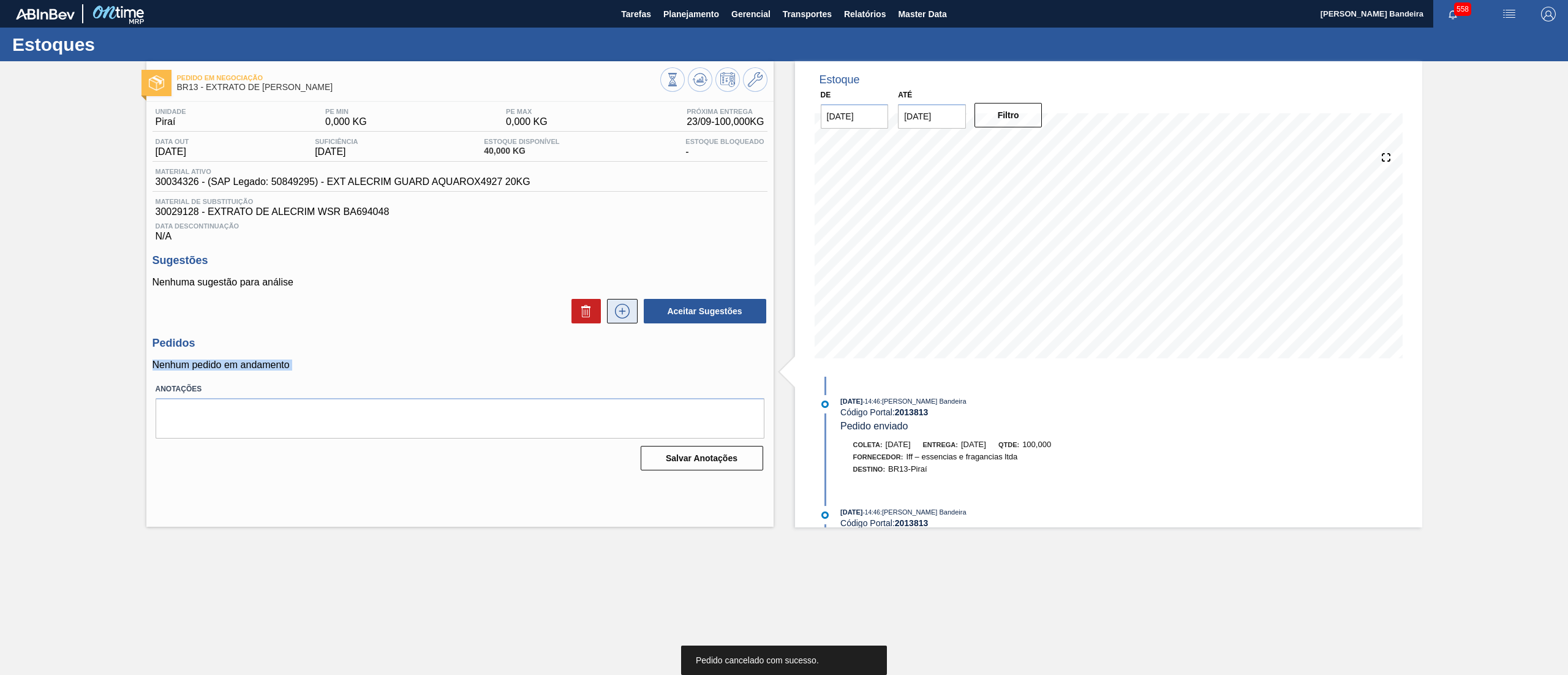
click at [625, 322] on button at bounding box center [622, 311] width 30 height 24
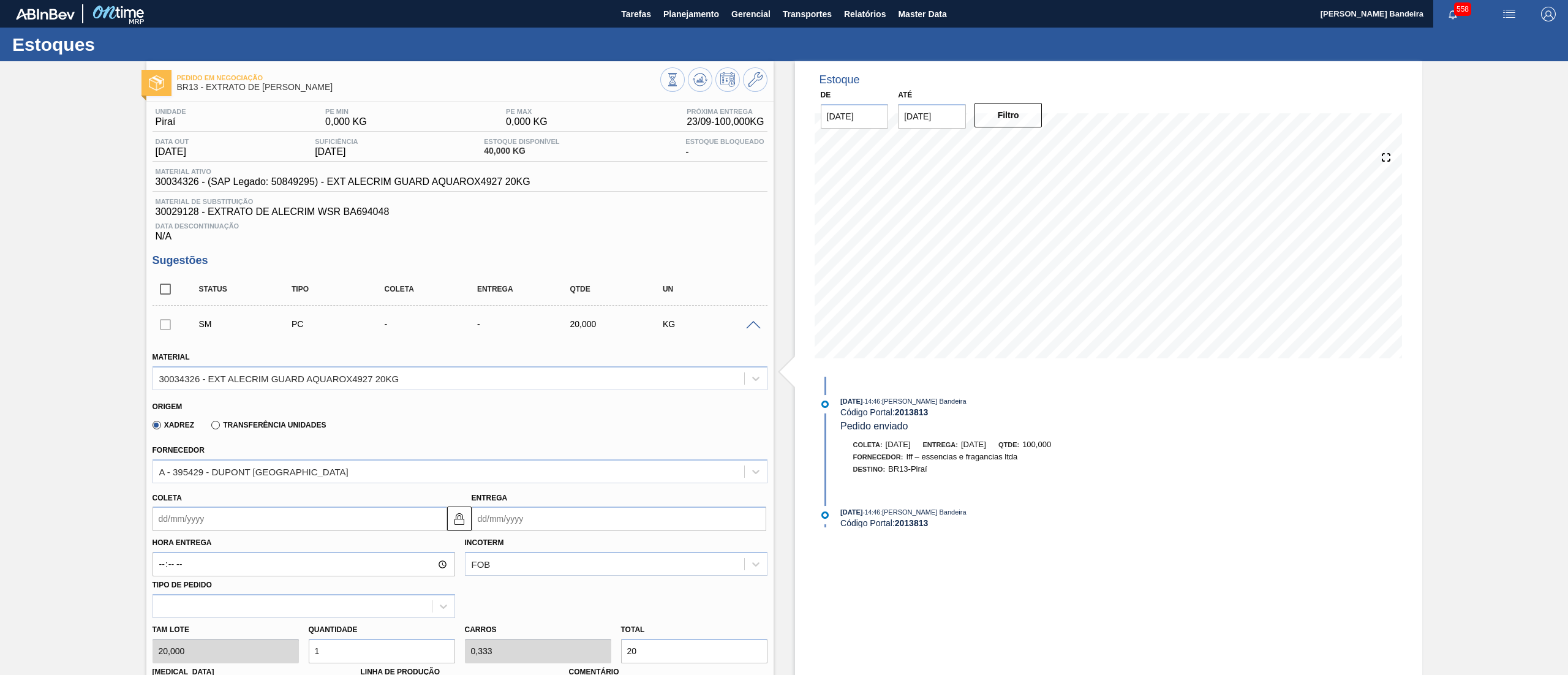
scroll to position [359, 0]
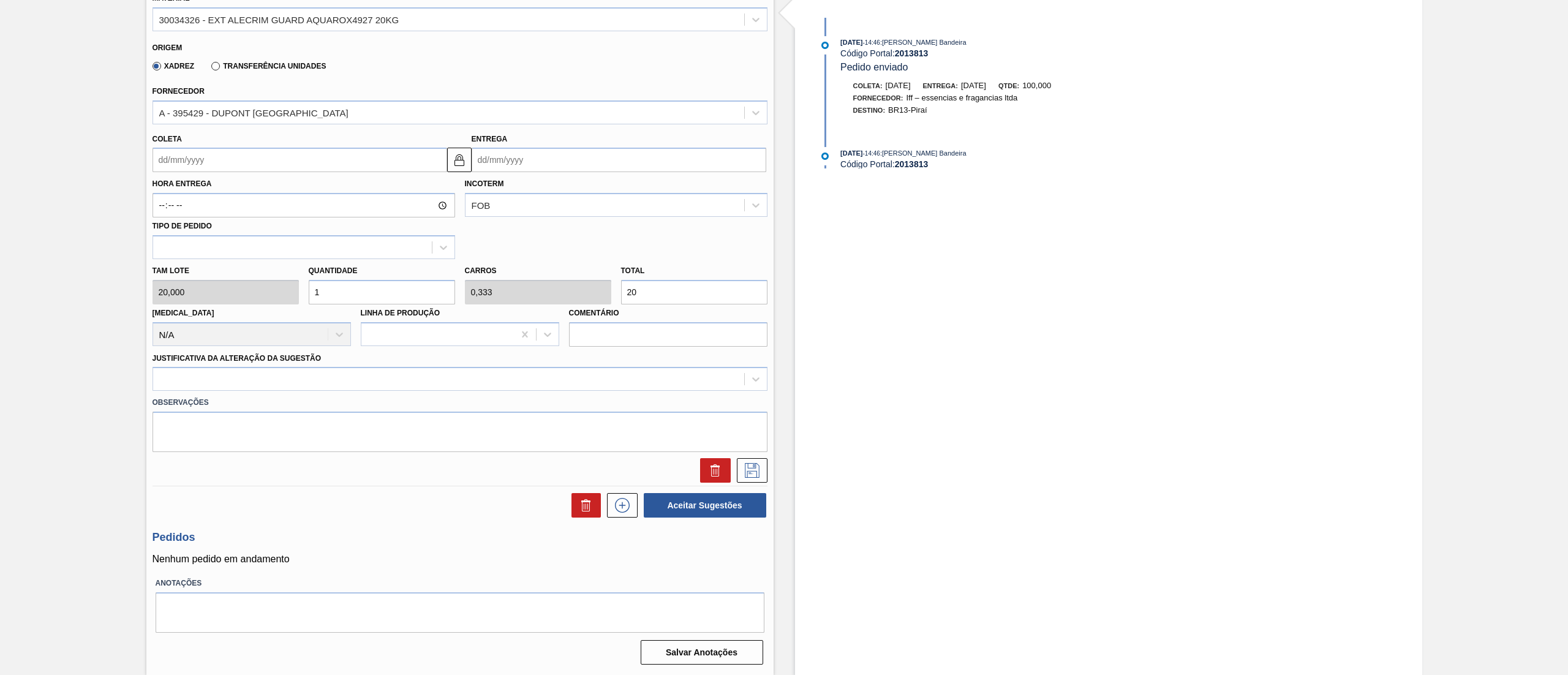
click at [231, 154] on input "Coleta" at bounding box center [299, 160] width 294 height 24
click at [191, 311] on div "25" at bounding box center [186, 308] width 17 height 17
type input "[DATE]"
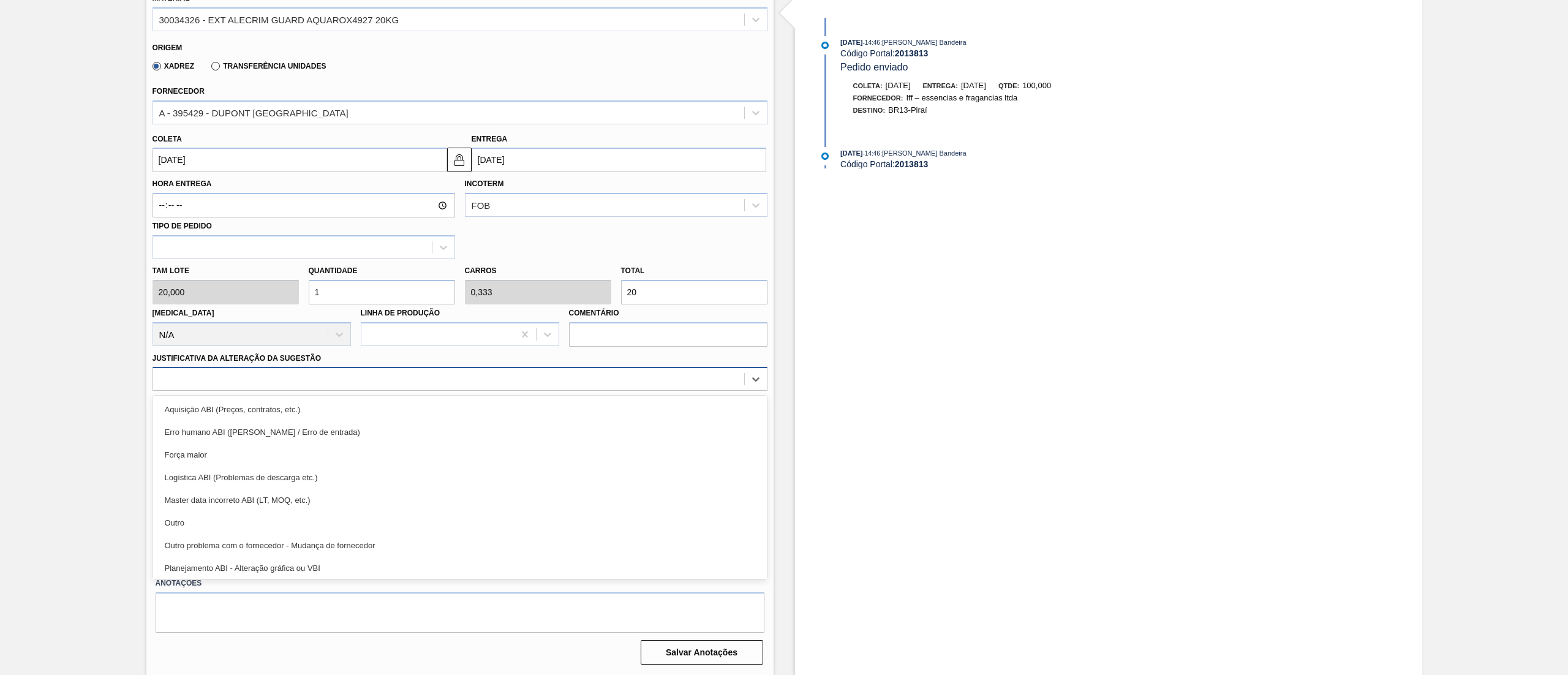
click at [193, 385] on div at bounding box center [448, 380] width 591 height 17
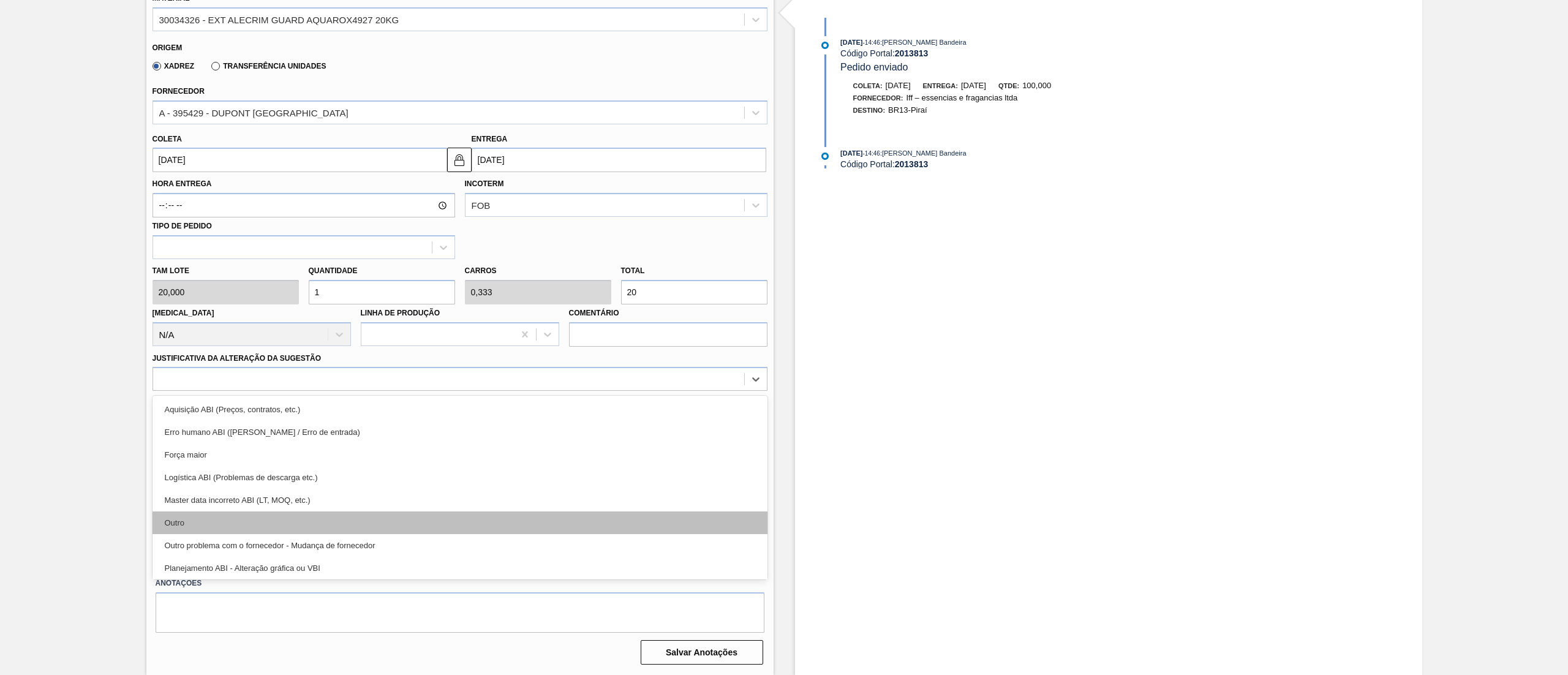
click at [193, 526] on div "Outro" at bounding box center [460, 523] width 615 height 23
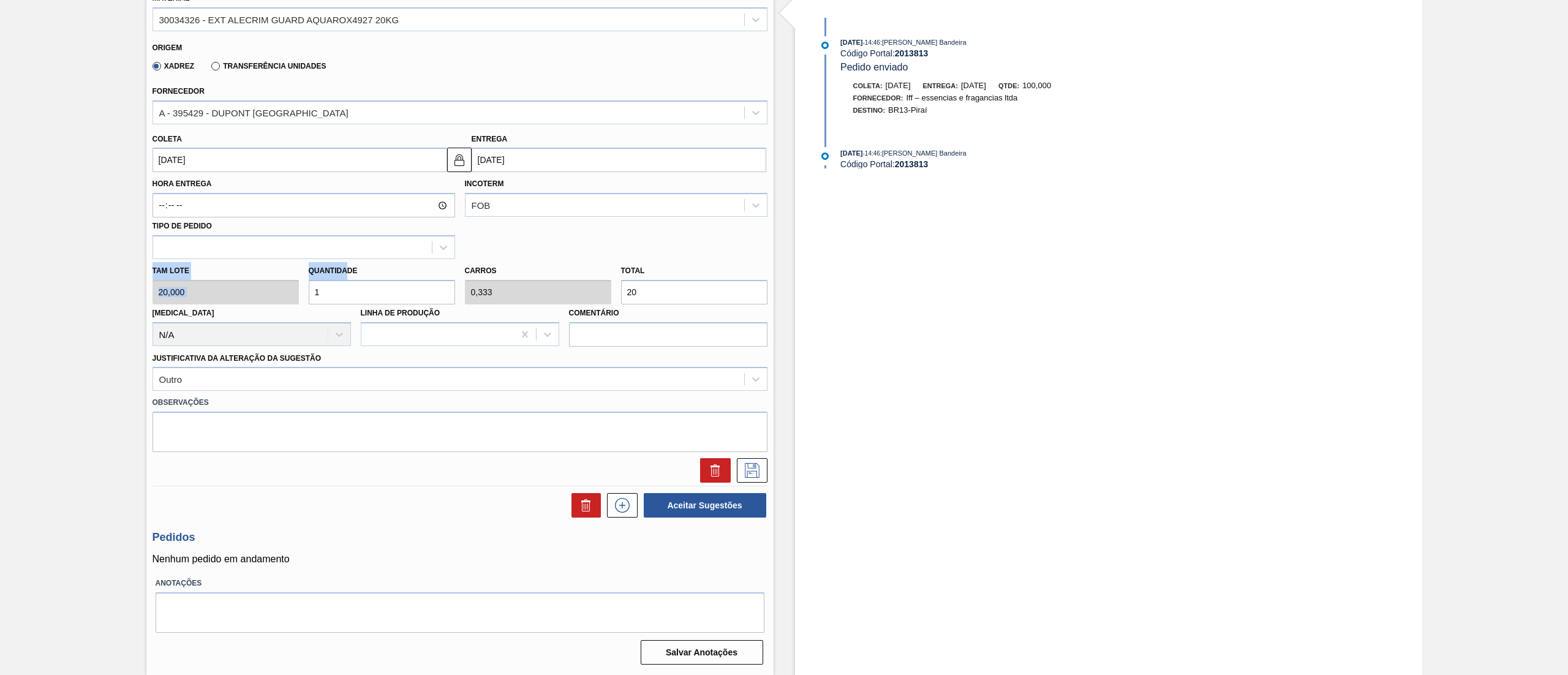
drag, startPoint x: 286, startPoint y: 273, endPoint x: 145, endPoint y: 266, distance: 141.2
click at [146, 266] on div "Unidade Piraí PE MIN 0,000 KG PE MAX 0,000 KG Próxima Entrega 23/09 - 100,000 K…" at bounding box center [460, 206] width 627 height 927
click at [353, 293] on input "1" at bounding box center [382, 293] width 146 height 24
click at [198, 293] on div "Tam lote 20,000 Quantidade 1 Carros 0,333 Total 20 [MEDICAL_DATA] N/A Linha de …" at bounding box center [461, 303] width 625 height 88
type input "5"
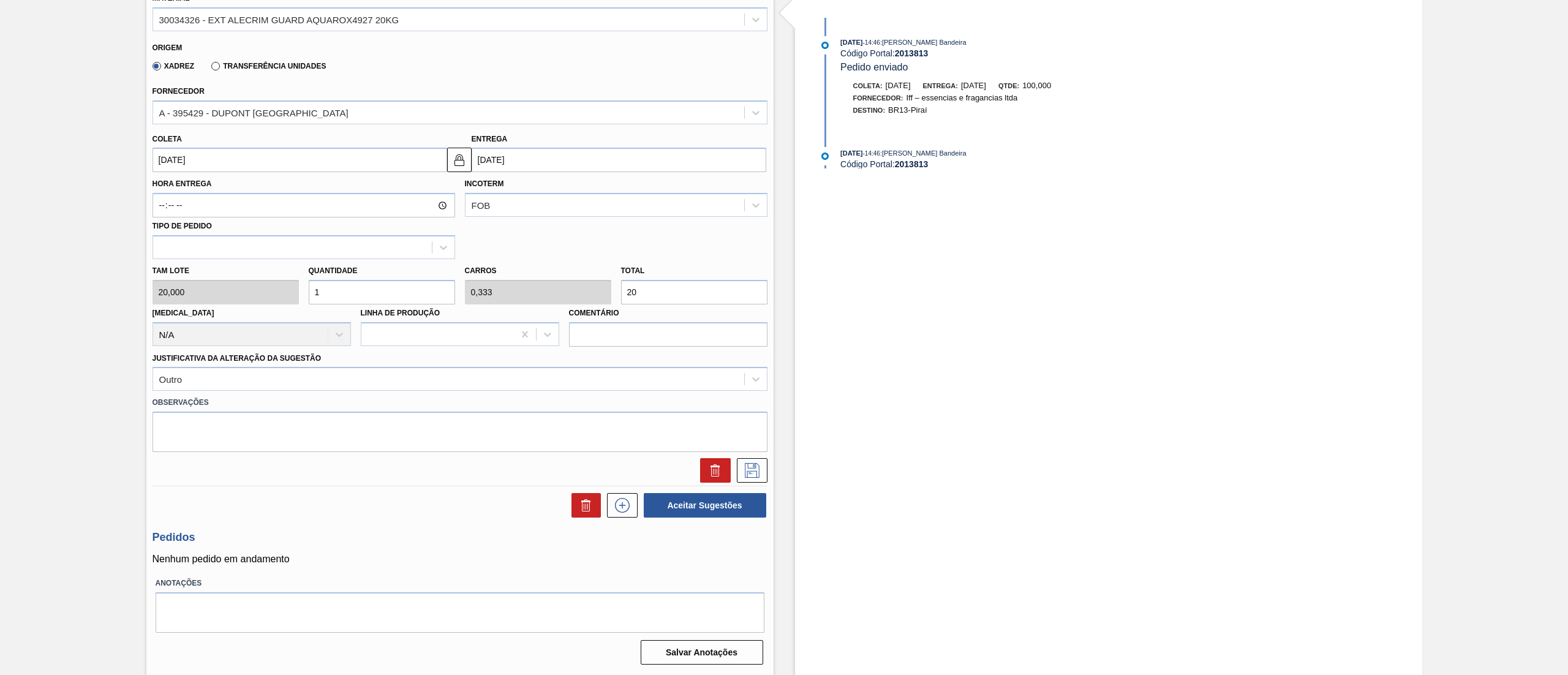
type input "1,667"
type input "100"
type input "5"
click at [743, 465] on icon at bounding box center [752, 470] width 20 height 15
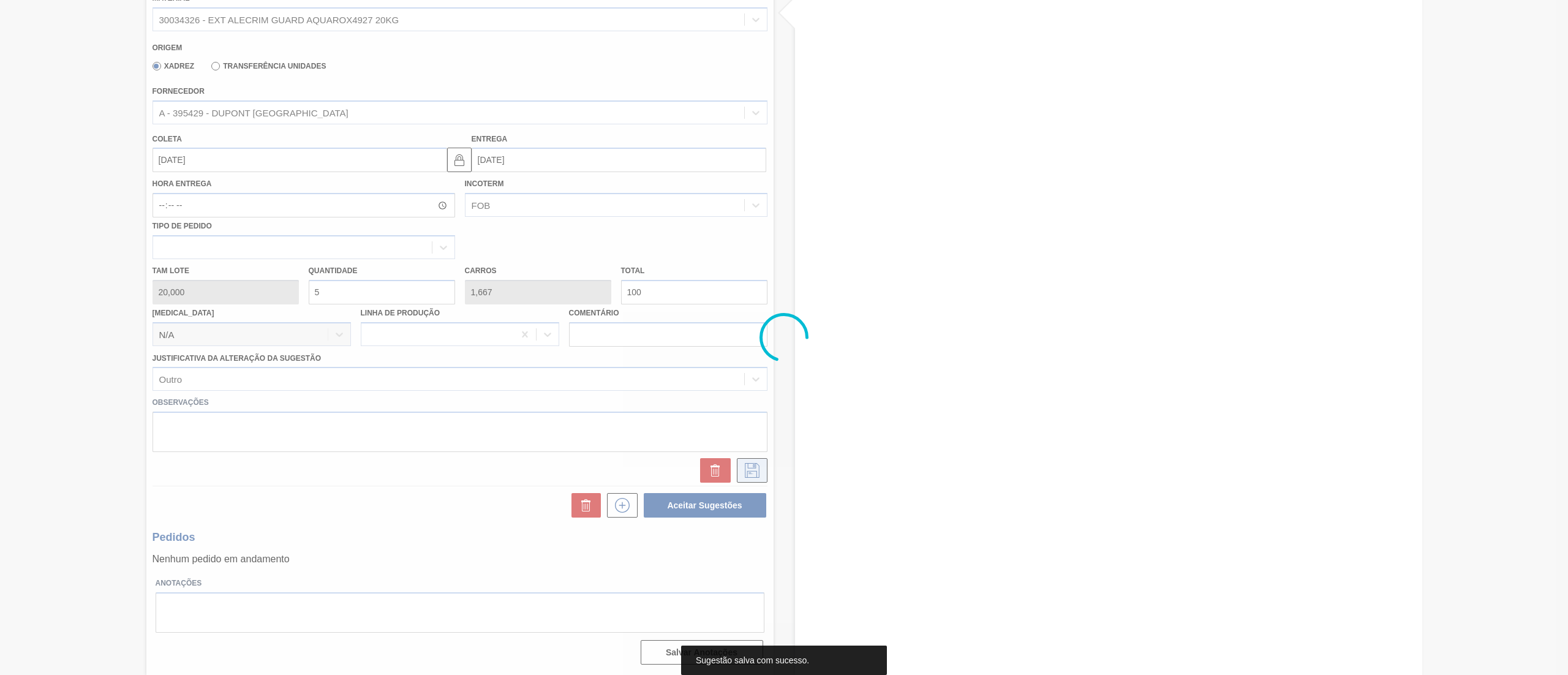
scroll to position [0, 0]
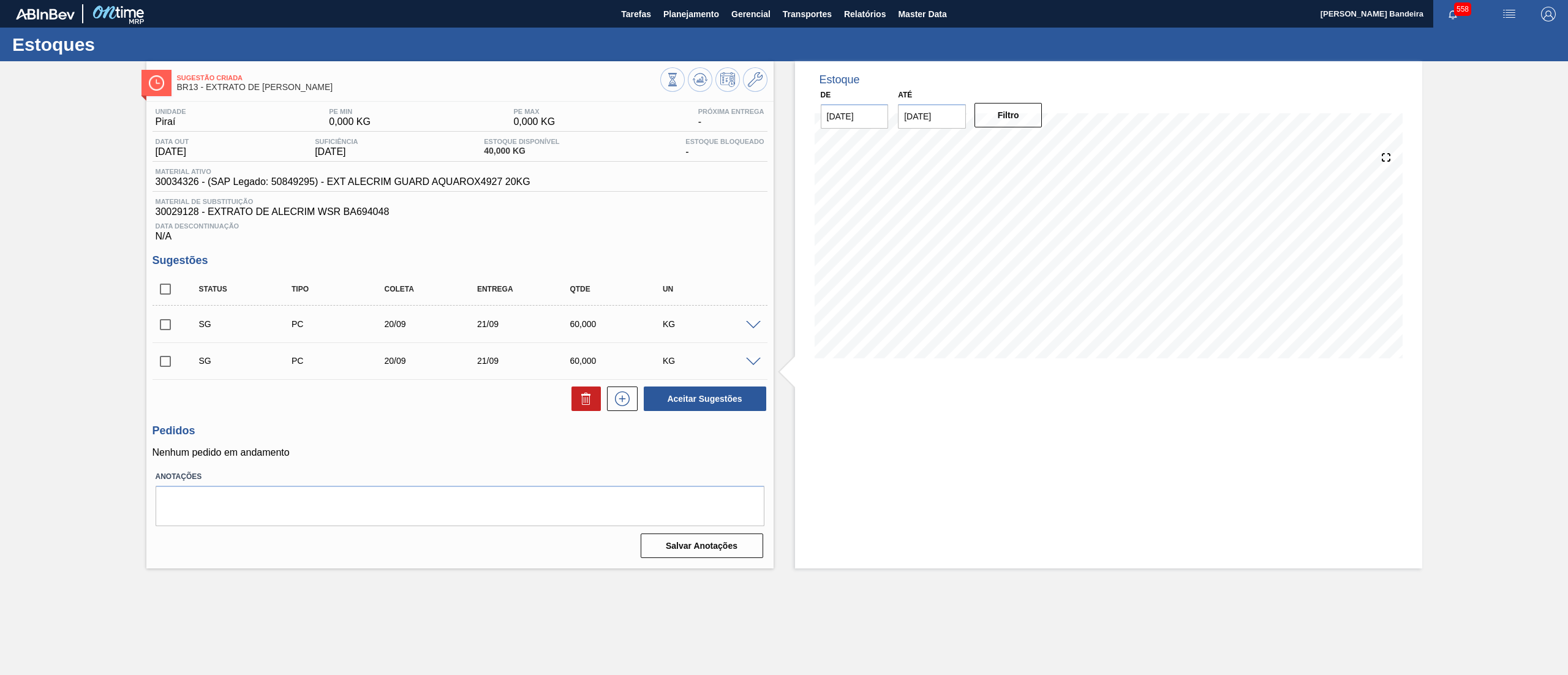
click at [753, 326] on span at bounding box center [753, 326] width 15 height 10
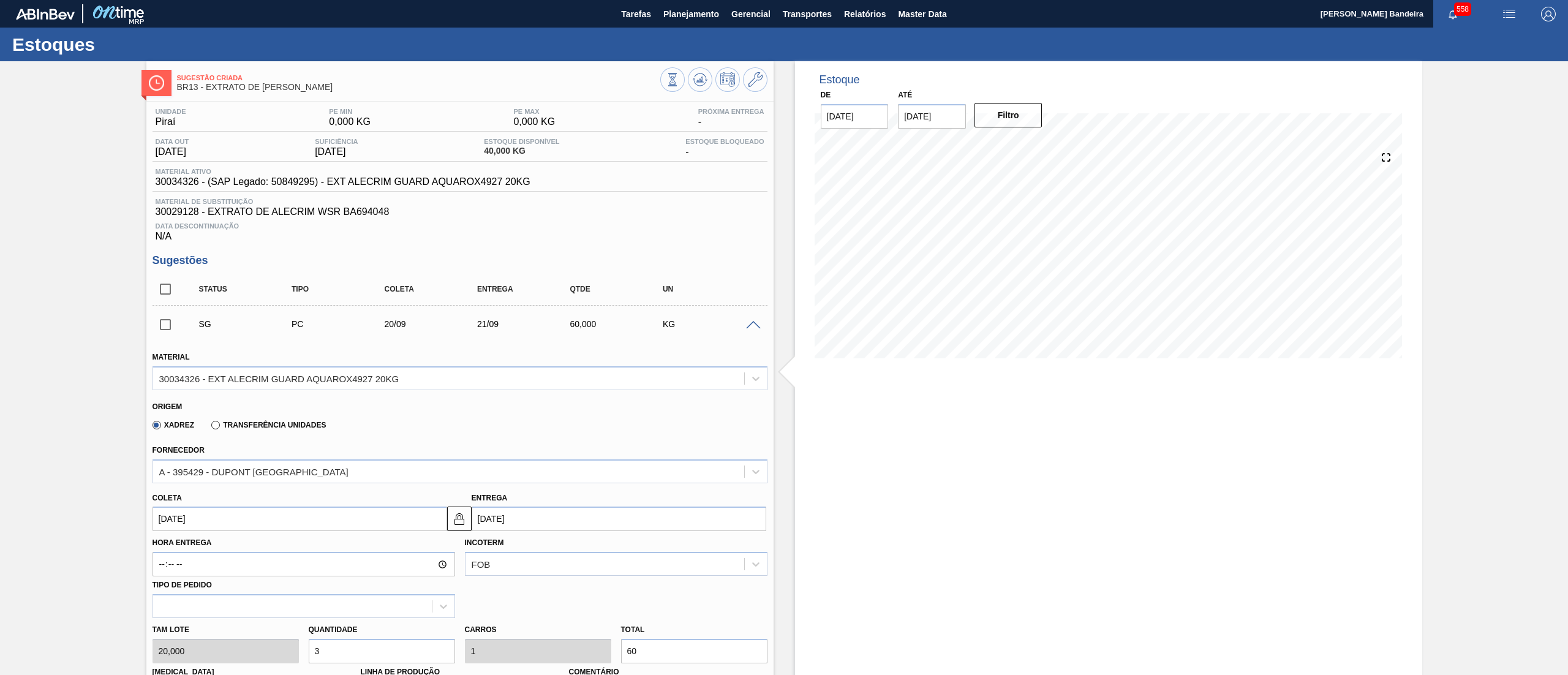
click at [205, 645] on div "Tam lote 20,000 Quantidade 3 Carros 1 Total 60 [MEDICAL_DATA] N/A Linha de Prod…" at bounding box center [461, 662] width 625 height 88
type input "5"
type input "1,667"
type input "100"
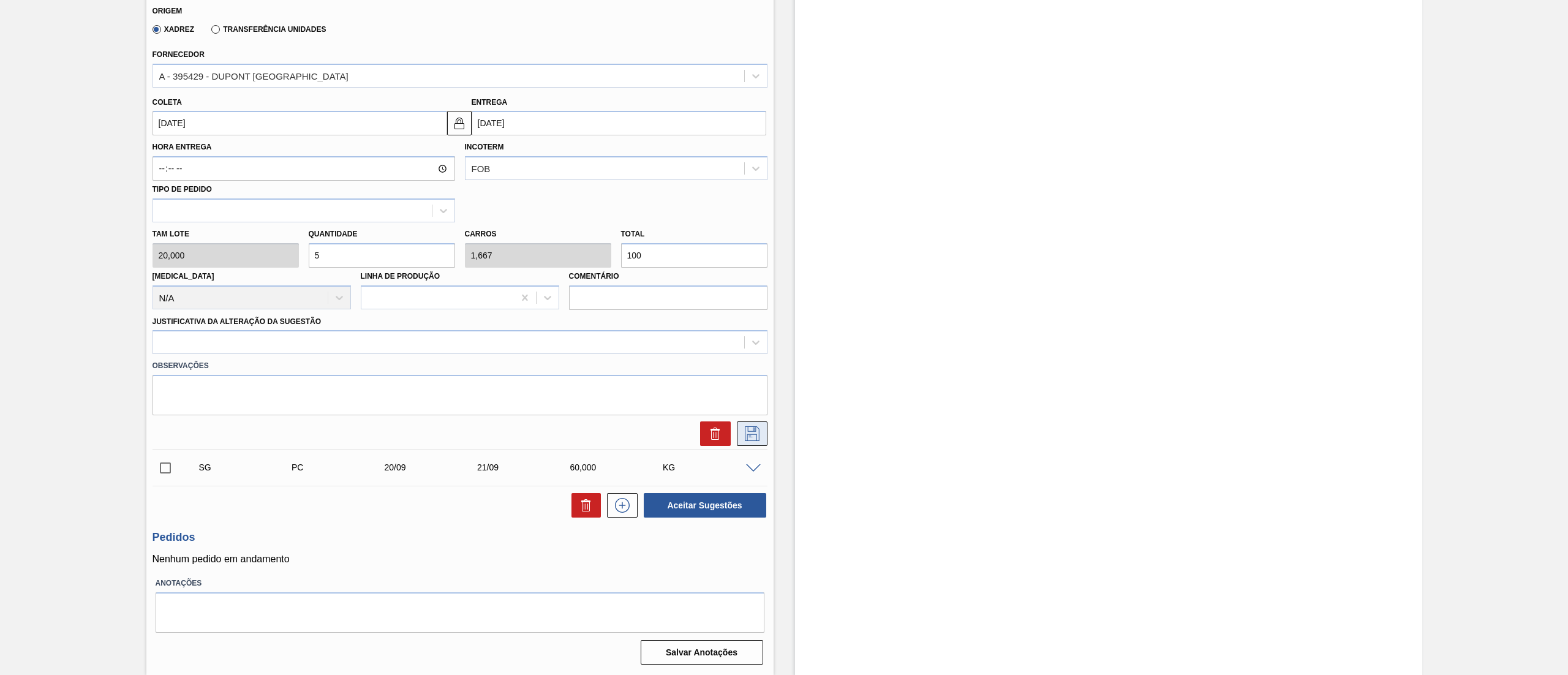
type input "5"
click at [760, 435] on icon at bounding box center [752, 434] width 20 height 15
click at [350, 129] on input "[DATE]" at bounding box center [299, 123] width 294 height 24
click at [165, 154] on button "Previous Month" at bounding box center [164, 152] width 9 height 9
click at [182, 267] on div "25" at bounding box center [186, 272] width 17 height 17
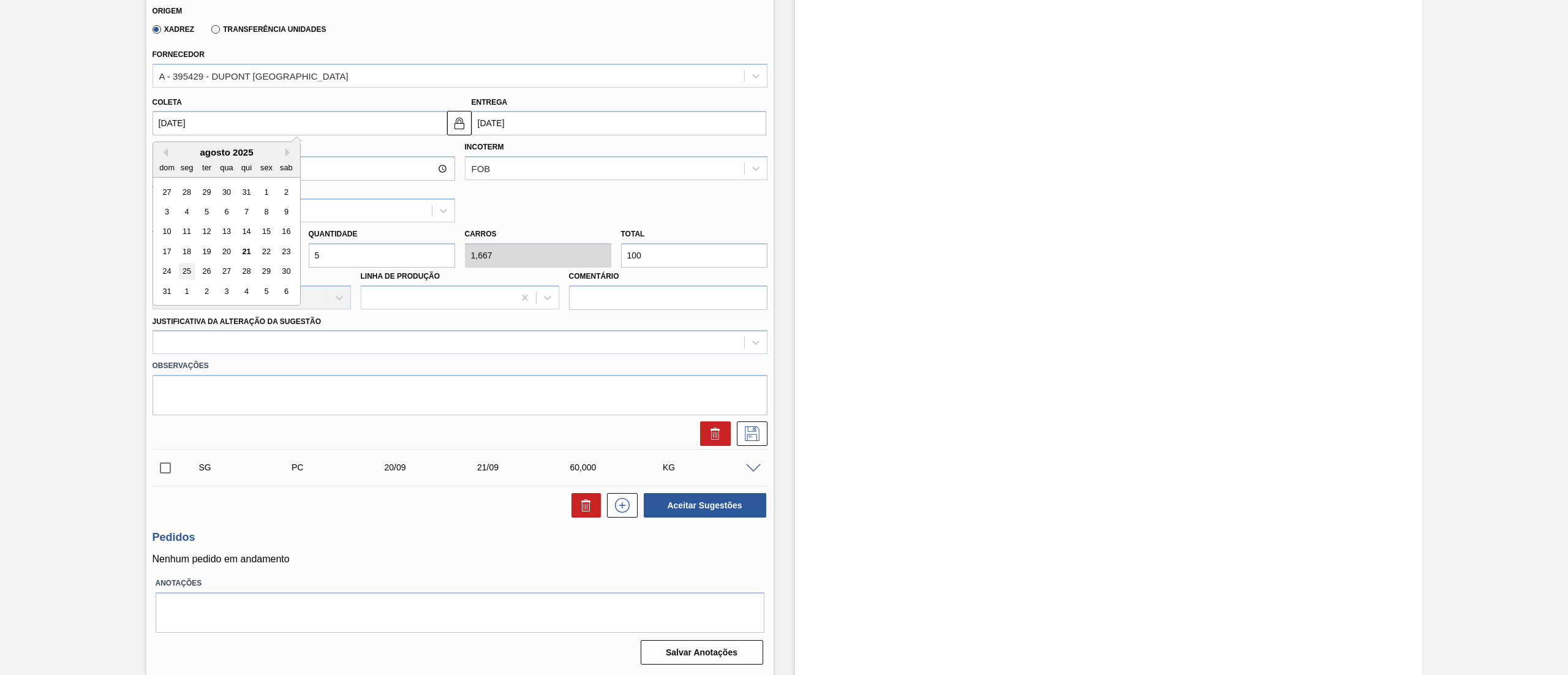
type input "[DATE]"
click at [753, 439] on icon at bounding box center [752, 434] width 20 height 15
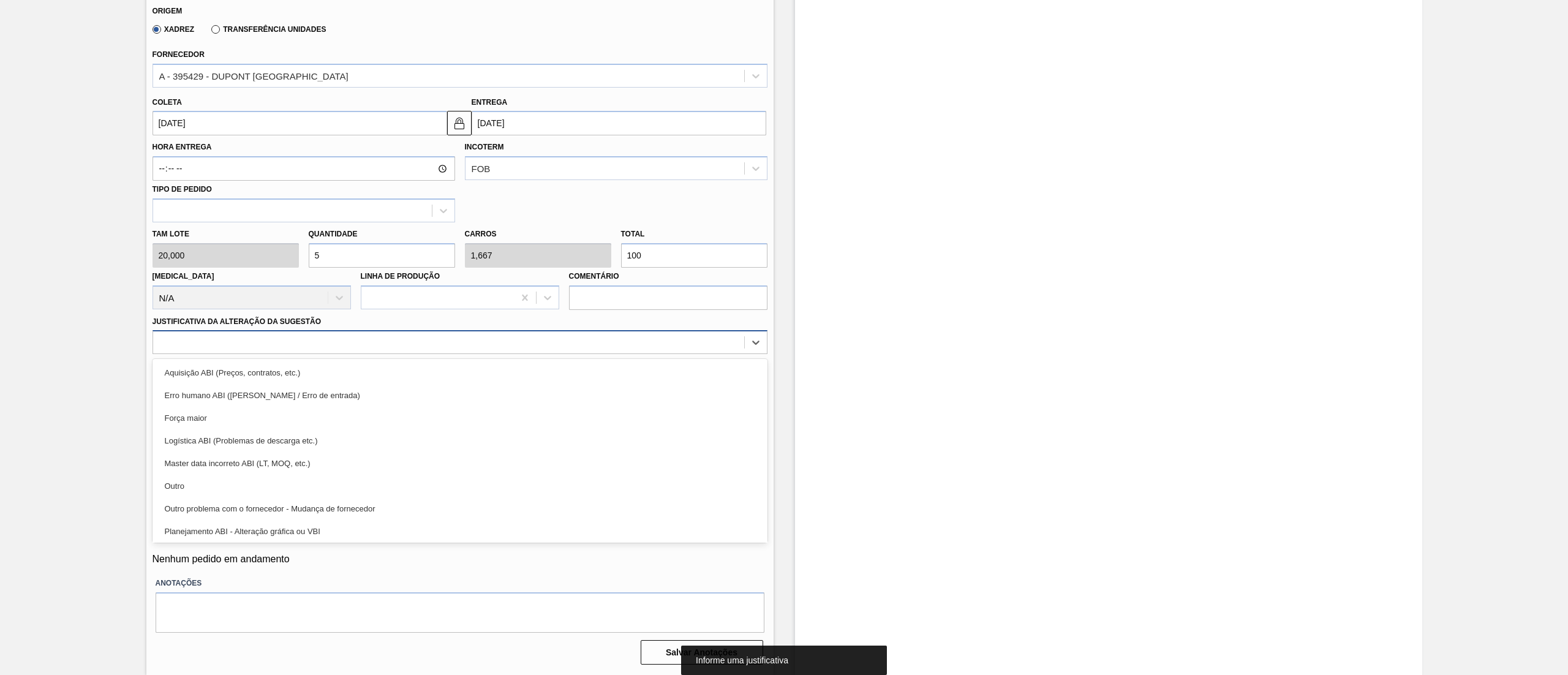
click at [236, 342] on div at bounding box center [448, 342] width 591 height 17
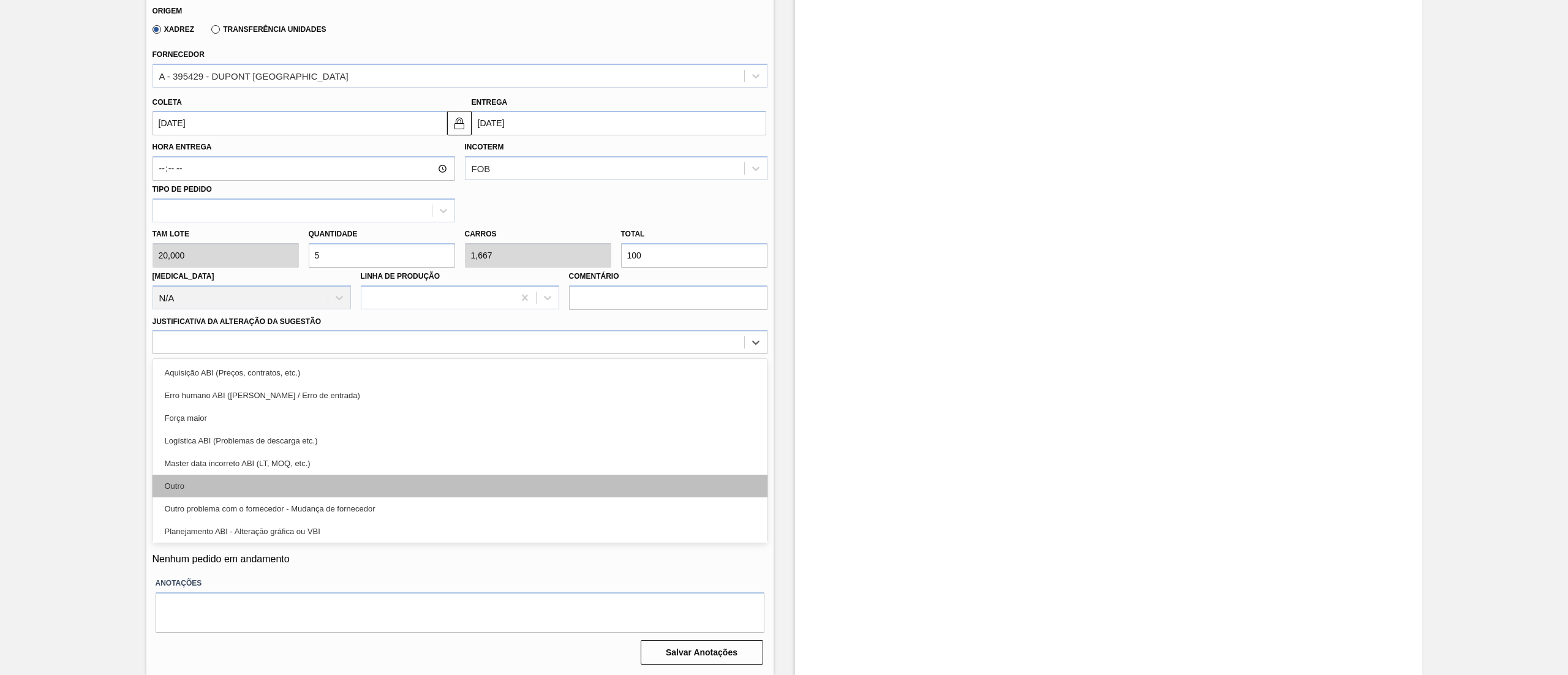
click at [247, 482] on div "Outro" at bounding box center [460, 486] width 615 height 23
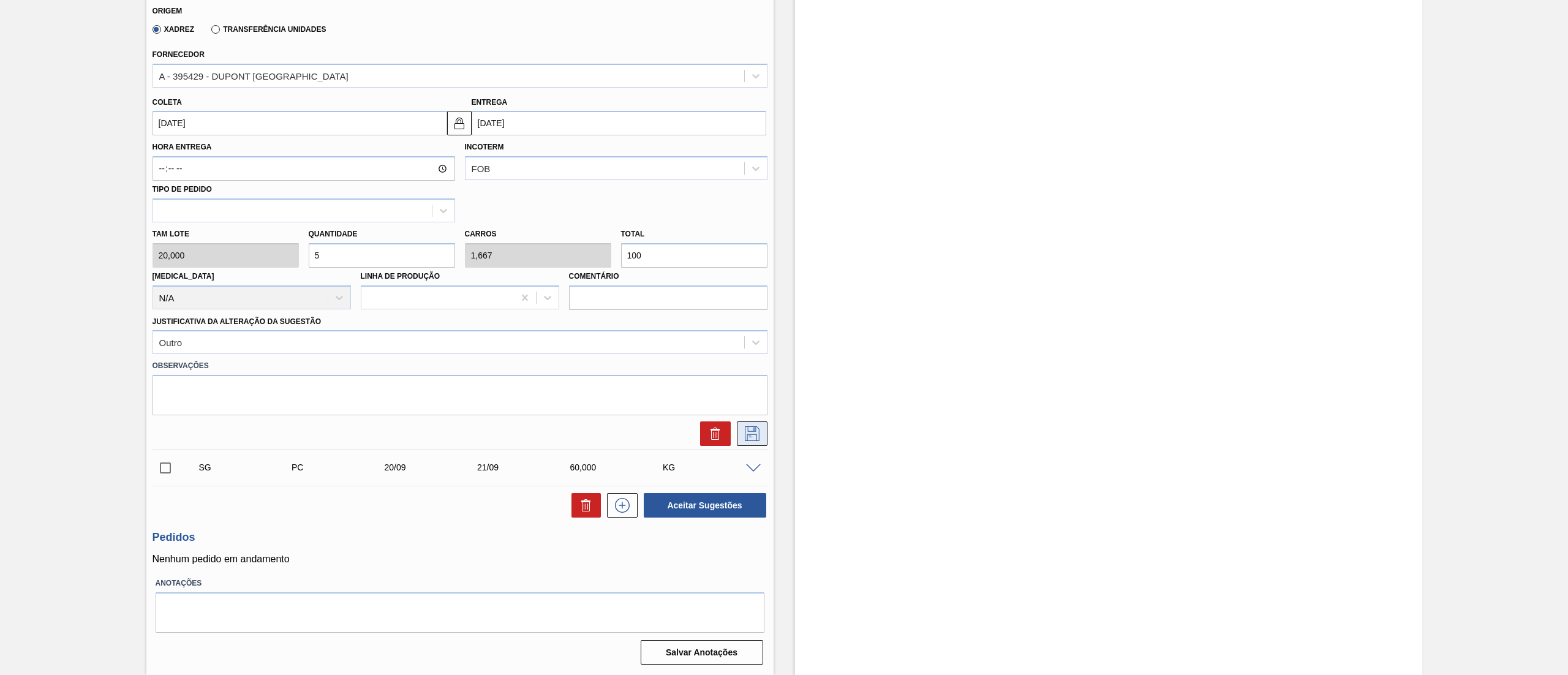
click at [746, 436] on icon at bounding box center [751, 434] width 15 height 15
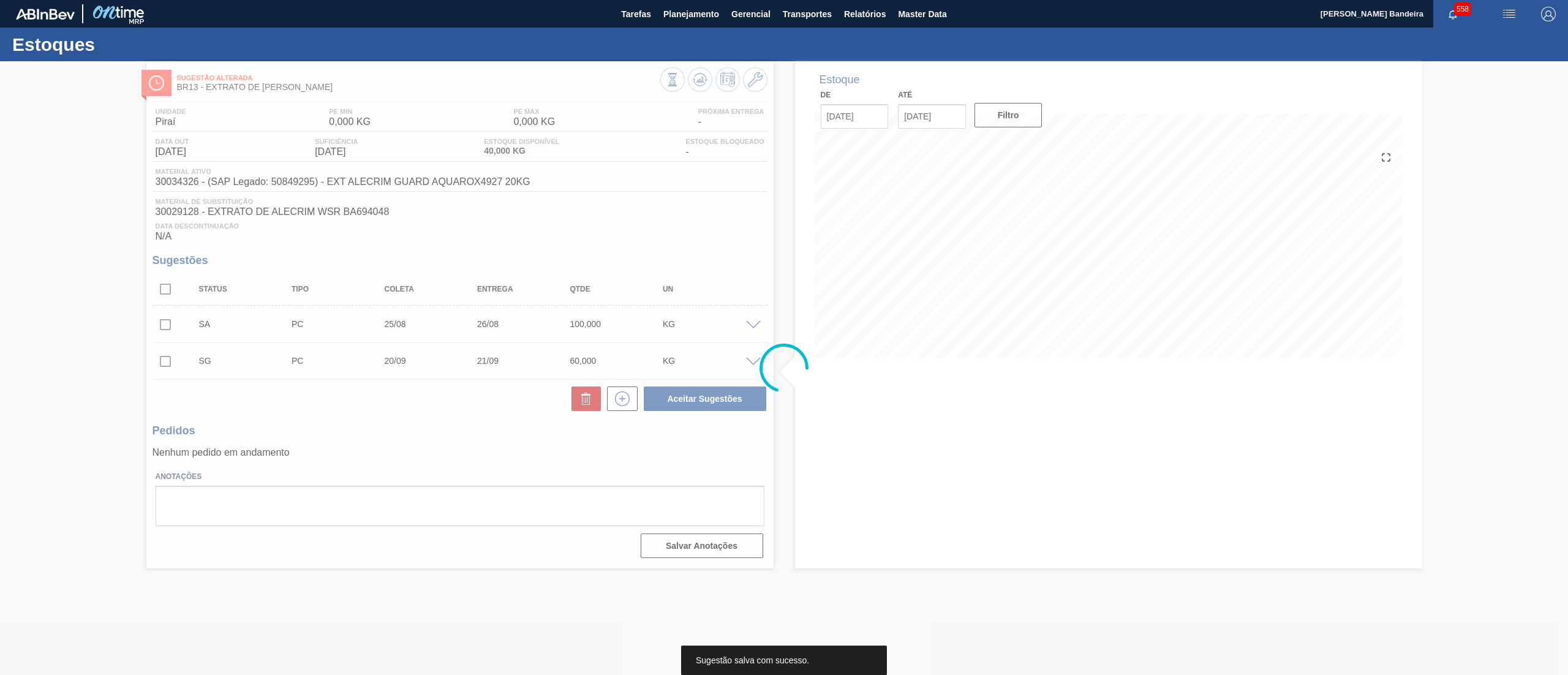
scroll to position [0, 0]
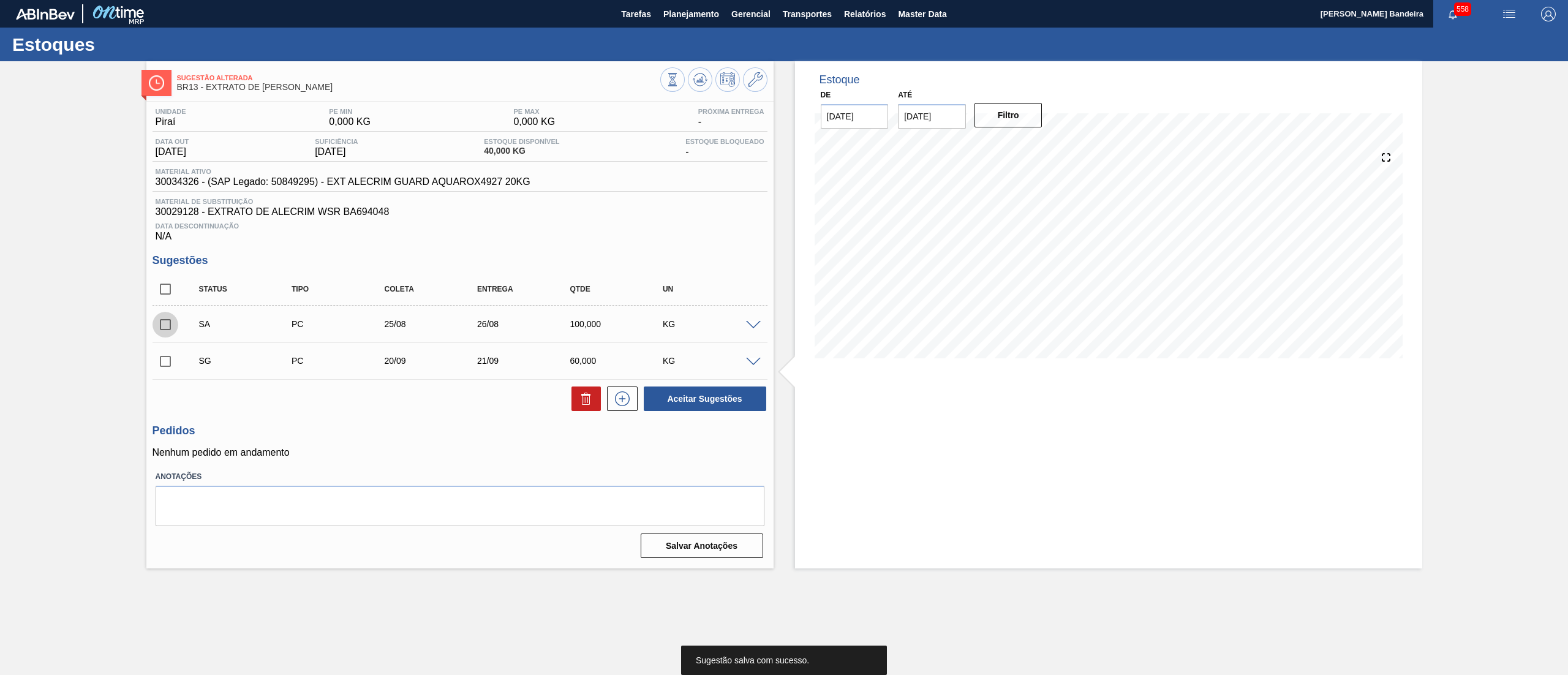
click at [160, 327] on input "checkbox" at bounding box center [165, 325] width 26 height 26
click at [705, 395] on button "Aceitar Sugestões" at bounding box center [704, 399] width 123 height 24
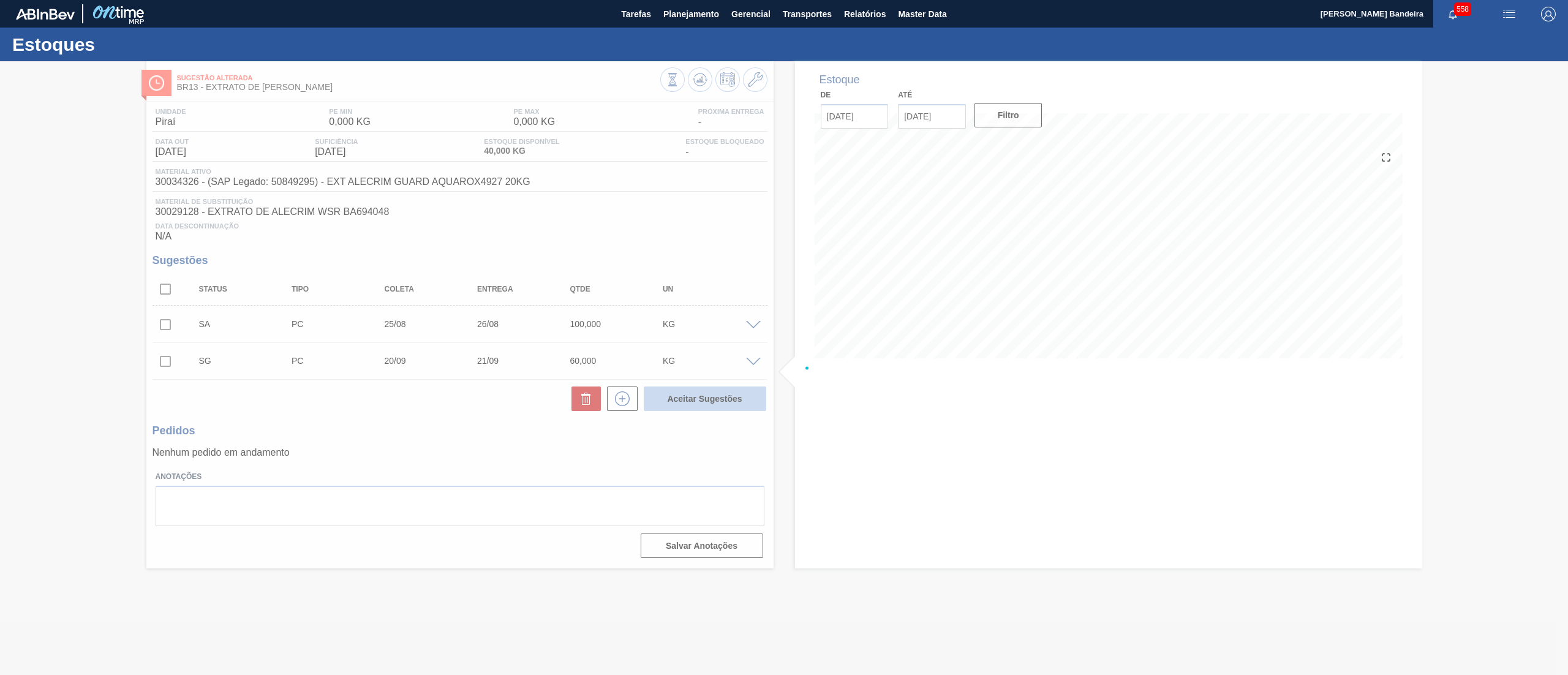
checkbox input "false"
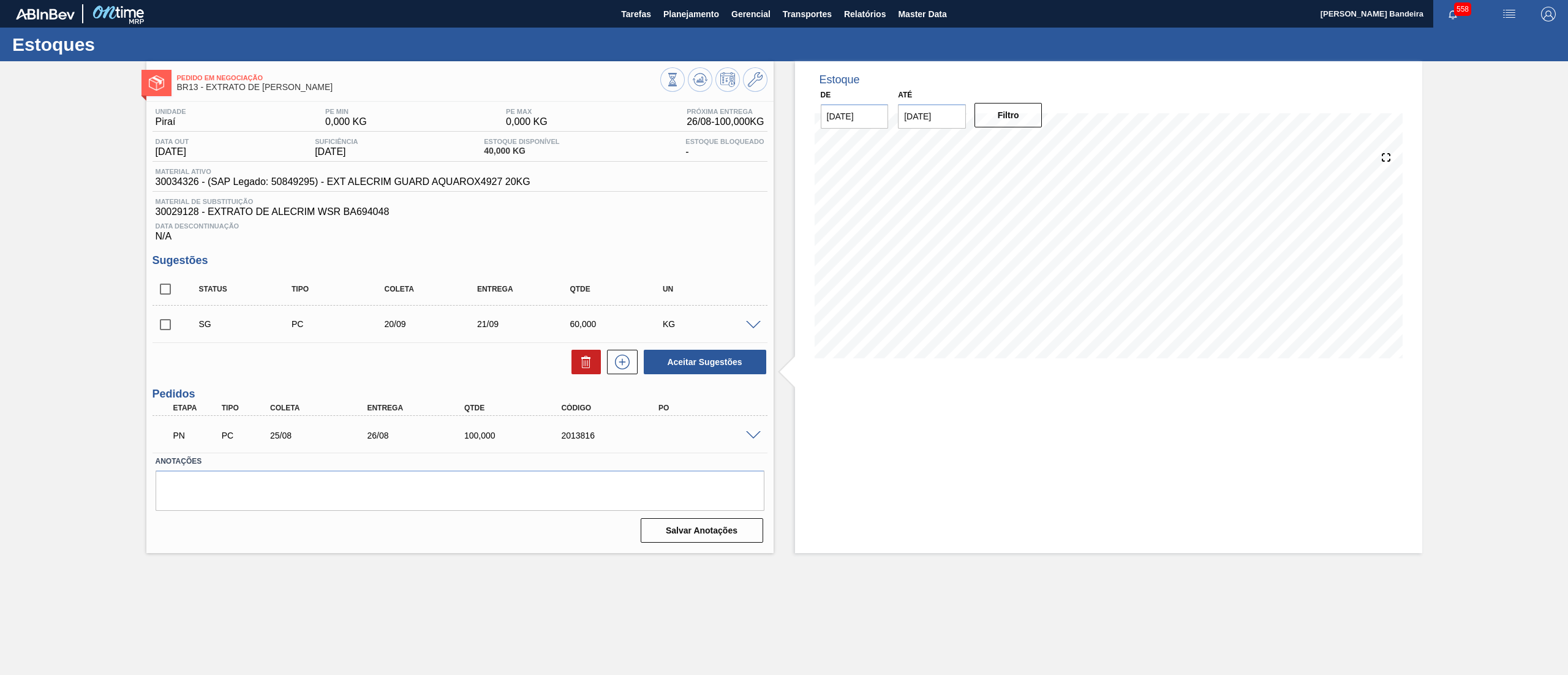
click at [166, 326] on input "checkbox" at bounding box center [165, 325] width 26 height 26
click at [593, 369] on icon at bounding box center [586, 361] width 15 height 15
checkbox input "false"
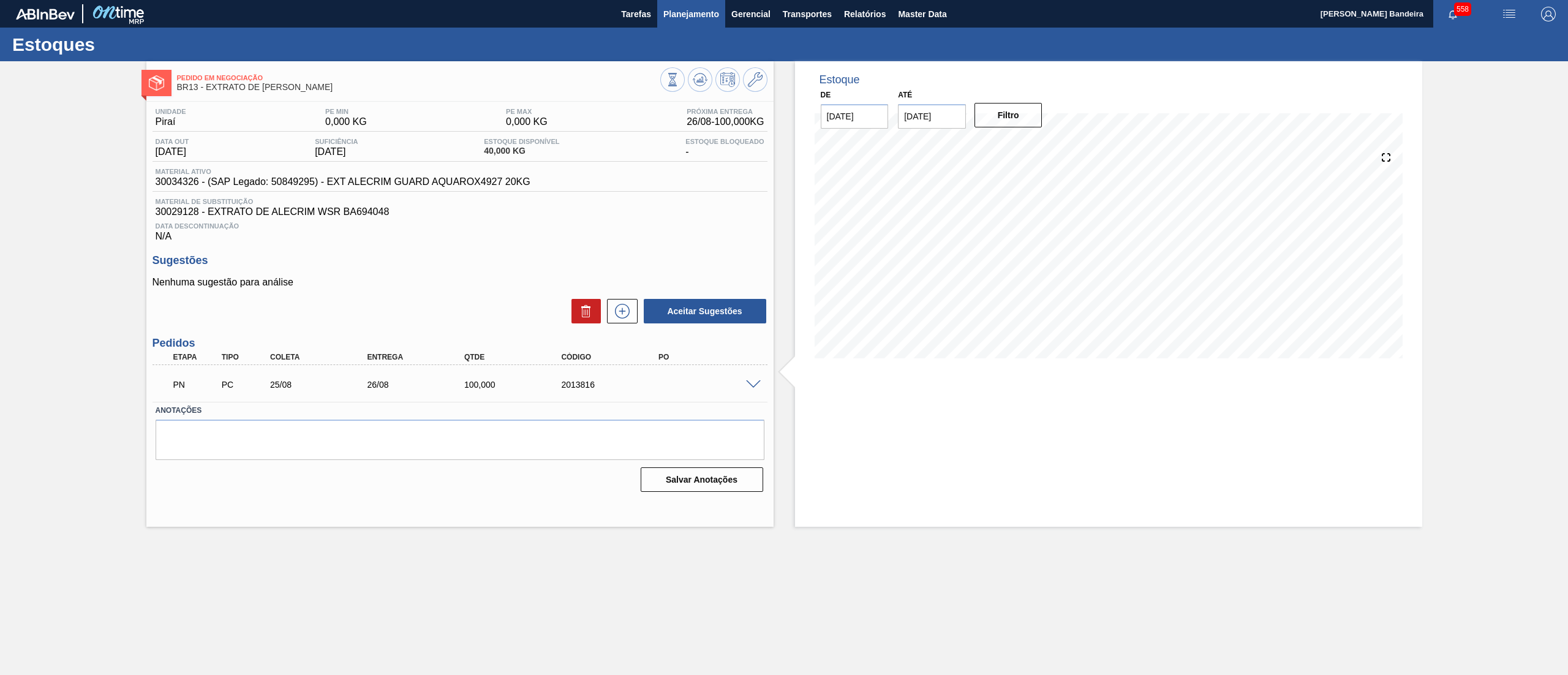
click at [674, 21] on span "Planejamento" at bounding box center [691, 14] width 56 height 15
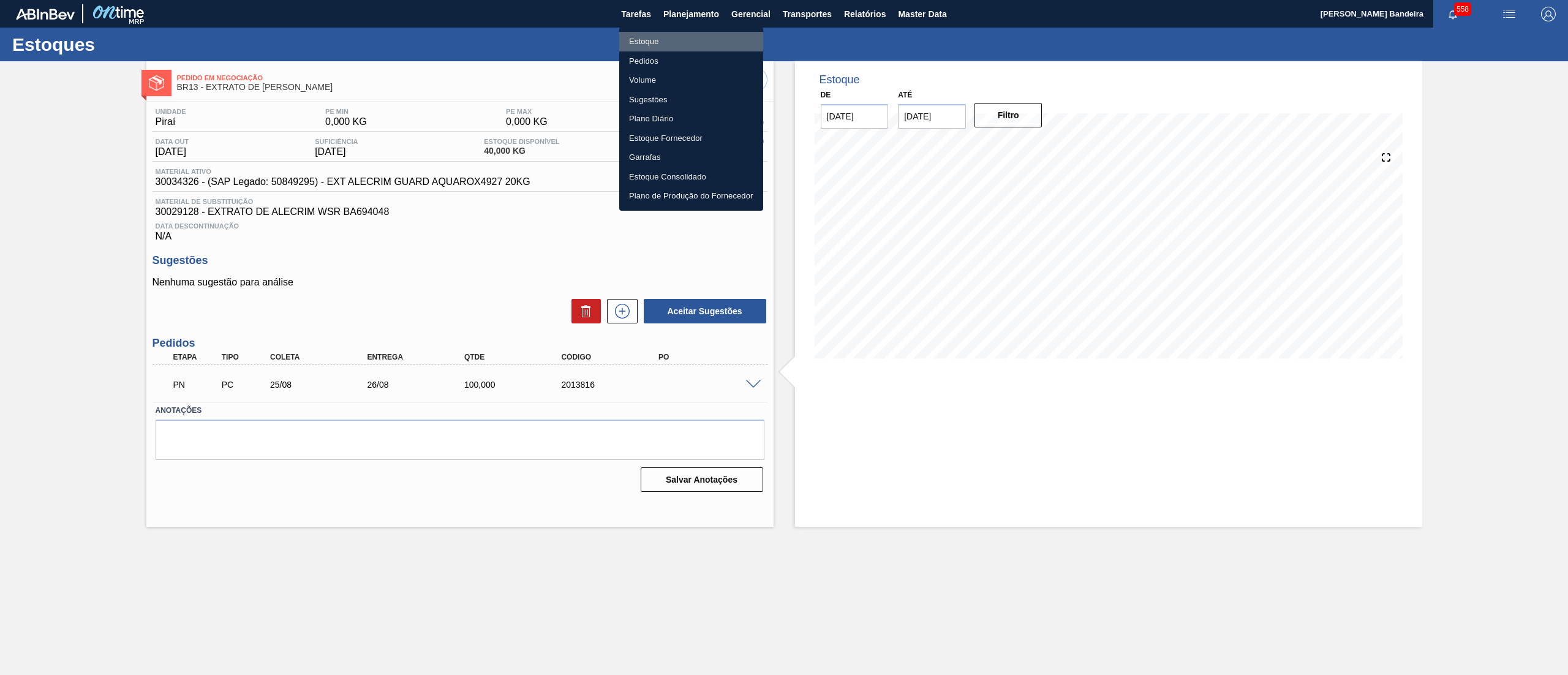
click at [674, 37] on li "Estoque" at bounding box center [690, 42] width 144 height 20
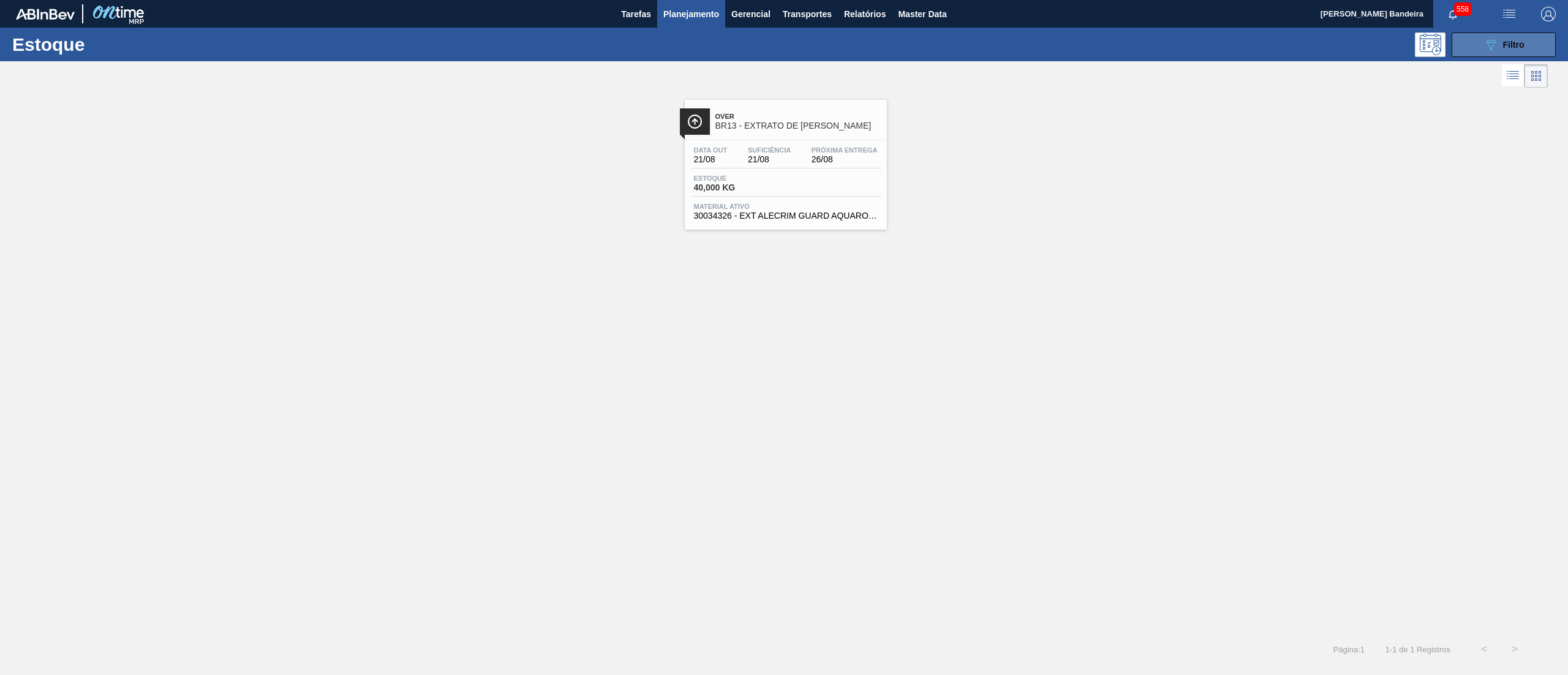
click at [1522, 49] on span "Filtro" at bounding box center [1513, 44] width 22 height 10
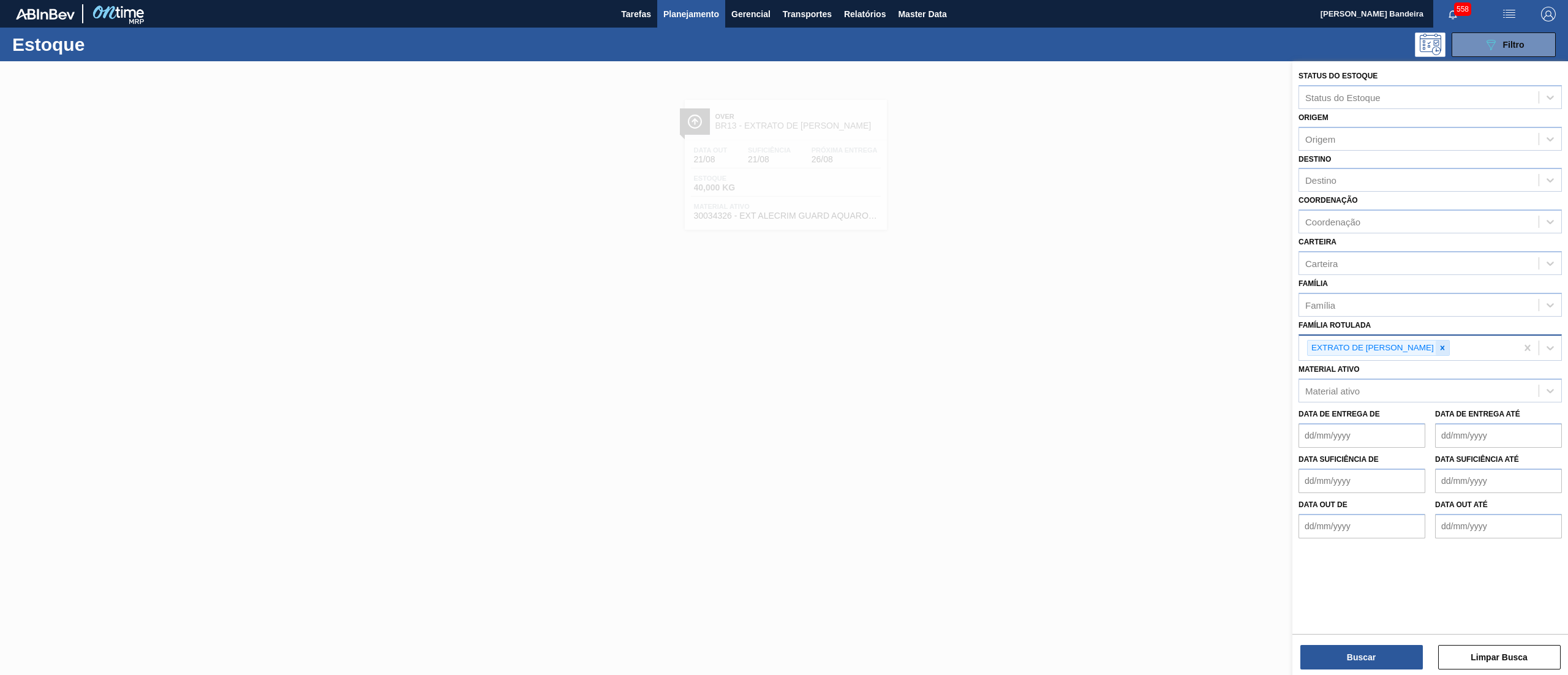
click at [1436, 350] on div at bounding box center [1442, 348] width 13 height 16
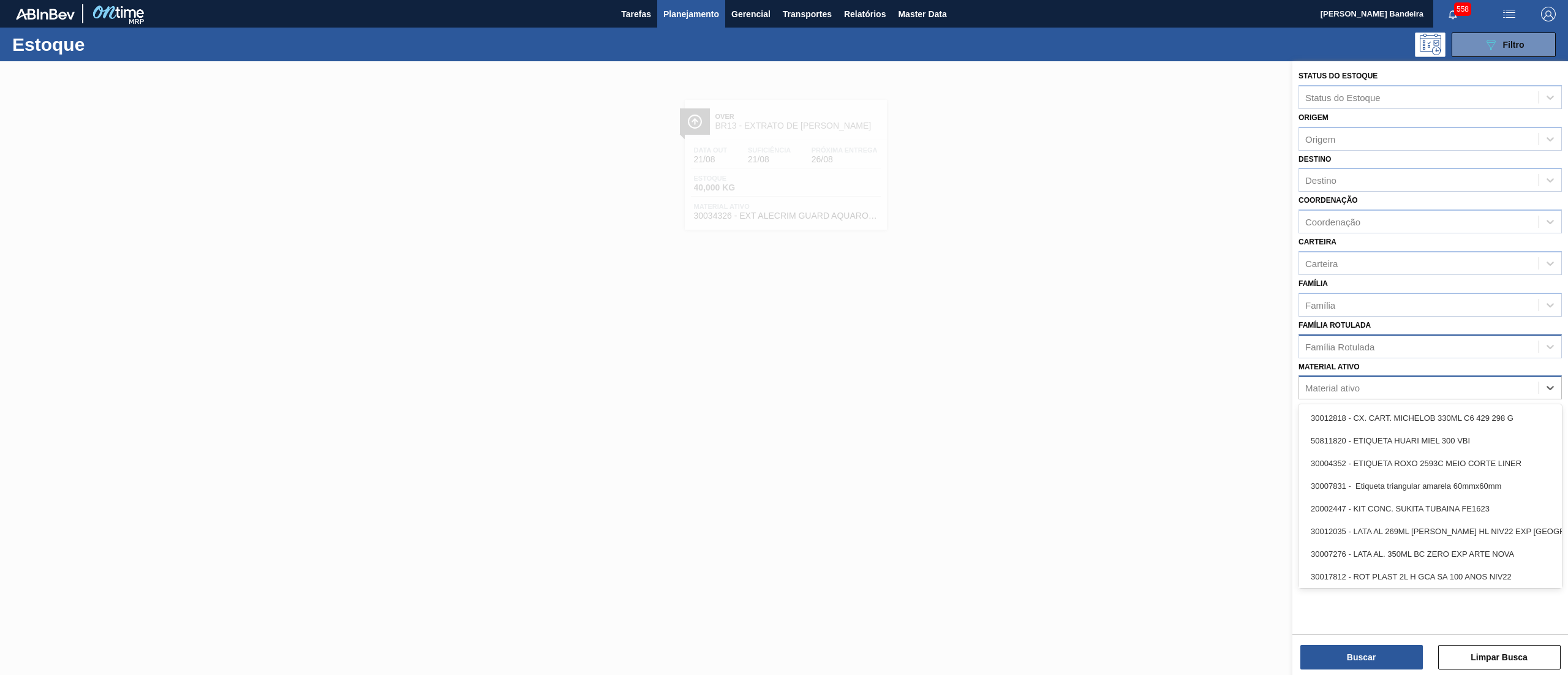
click at [1385, 395] on div "Material ativo" at bounding box center [1430, 387] width 264 height 24
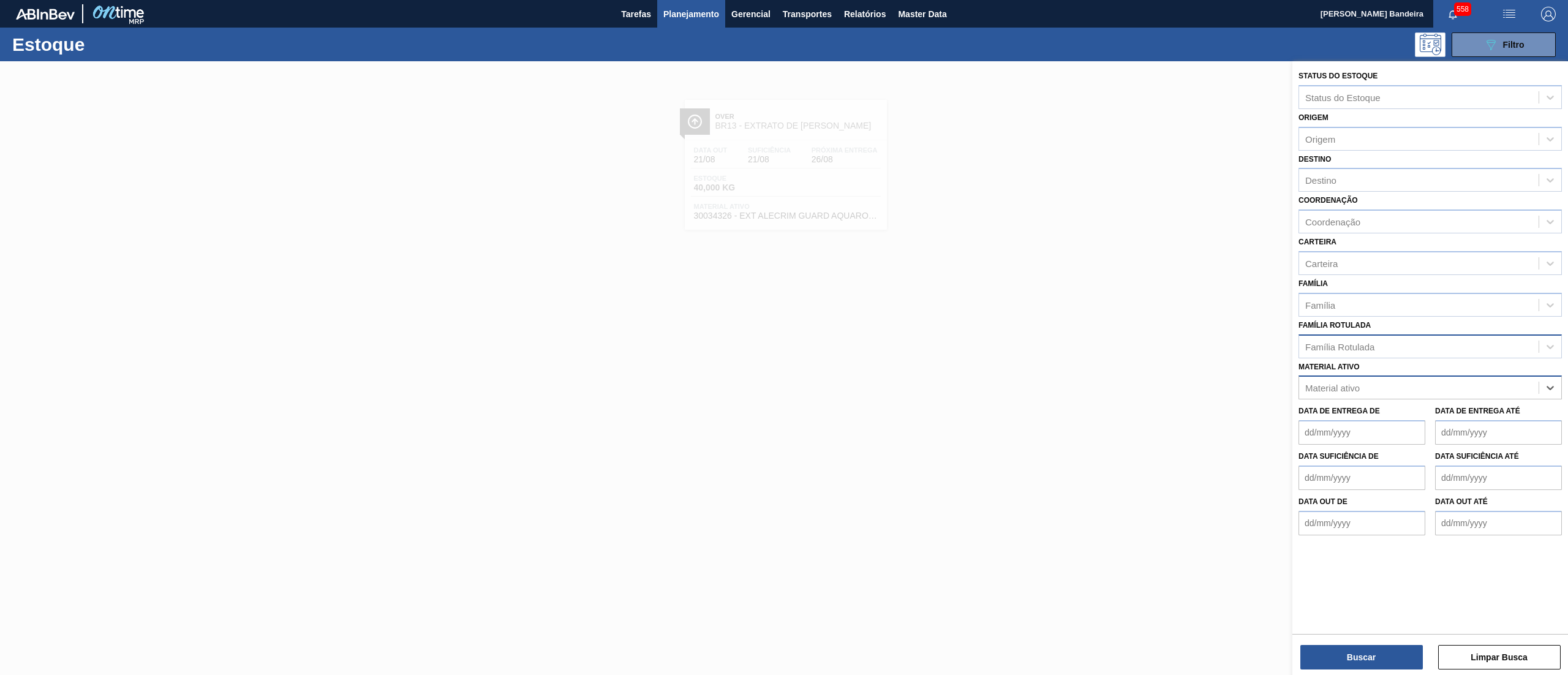
click at [1382, 389] on div "Material ativo" at bounding box center [1418, 388] width 239 height 17
paste ativo "30034772"
type ativo "30034772"
click at [1383, 413] on div "30034772 - FILME CONTR 620X80 GREENMIX 269ML HO" at bounding box center [1430, 418] width 264 height 23
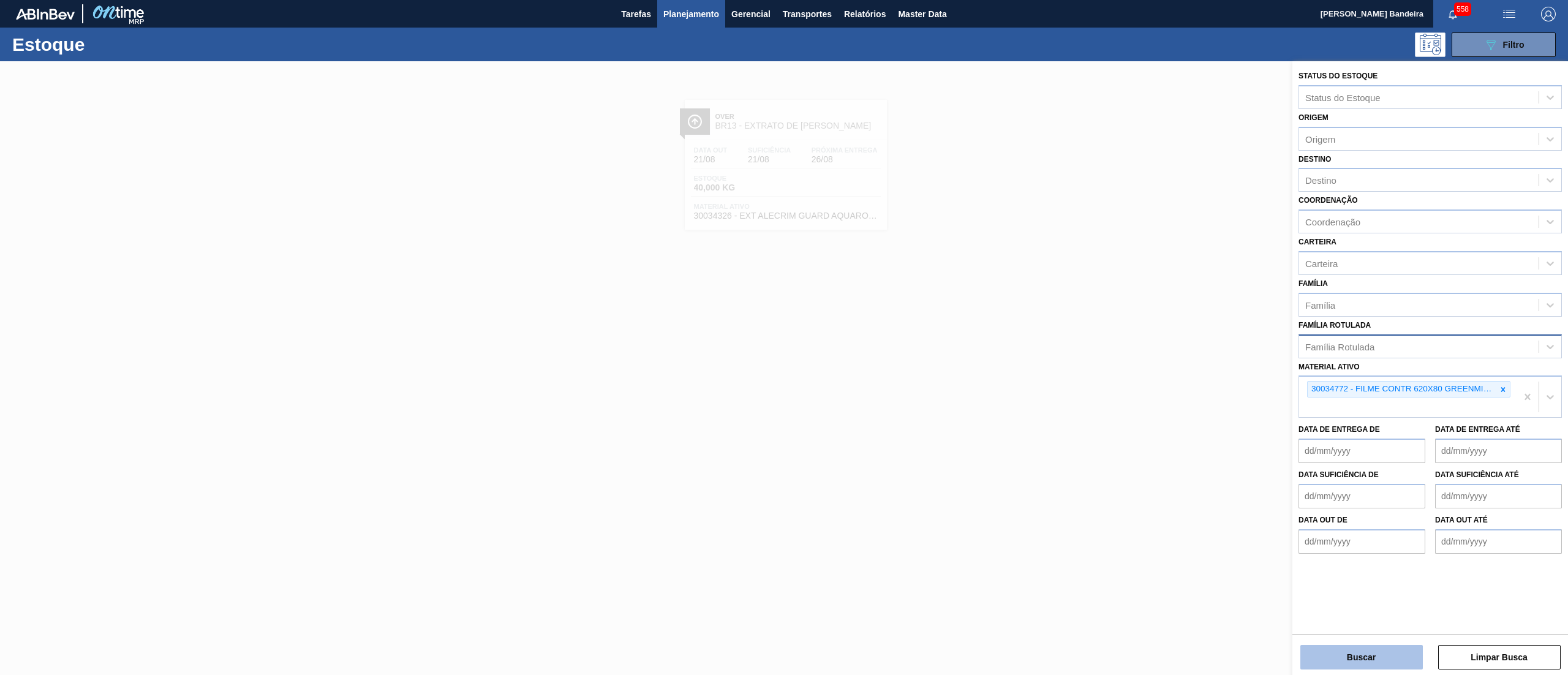
click at [1348, 647] on button "Buscar" at bounding box center [1362, 658] width 123 height 24
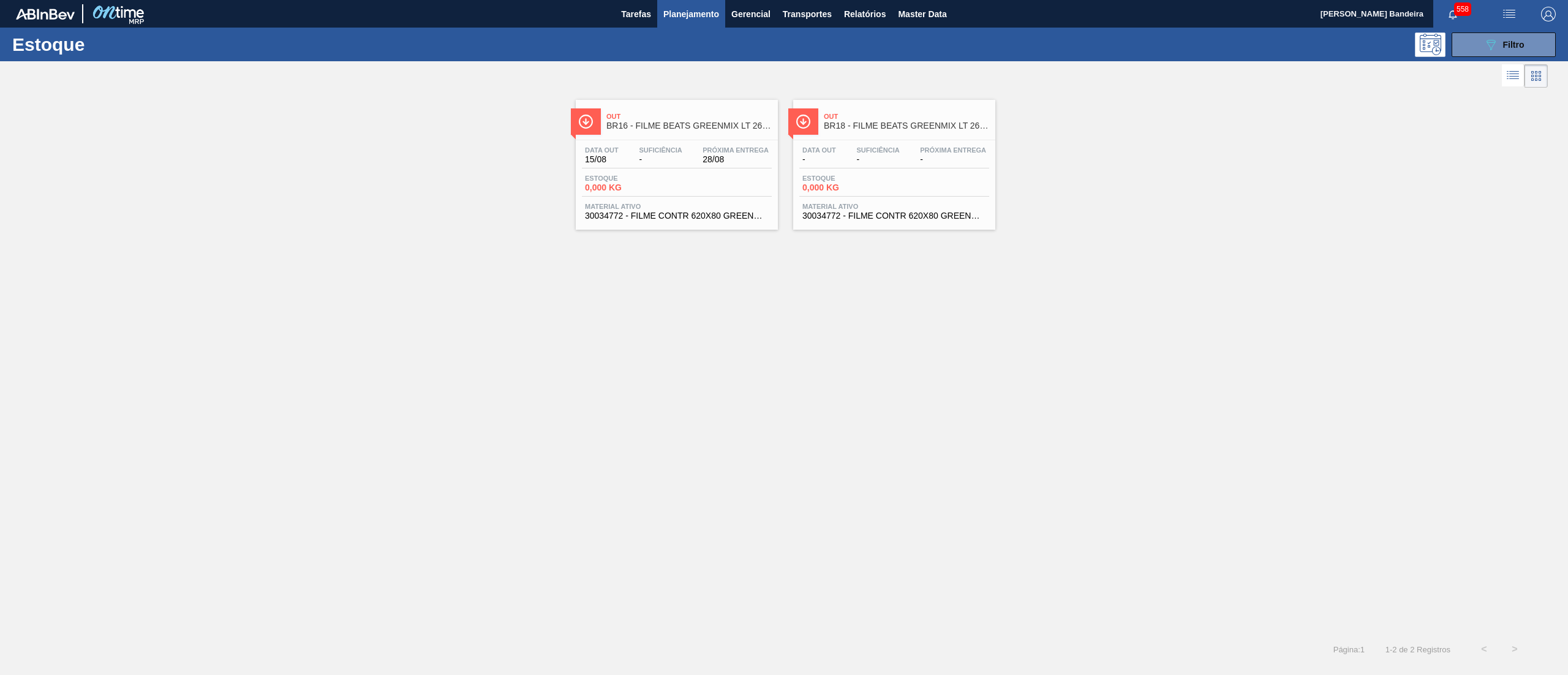
click at [878, 218] on span "30034772 - FILME CONTR 620X80 GREENMIX 269ML HO" at bounding box center [894, 216] width 184 height 10
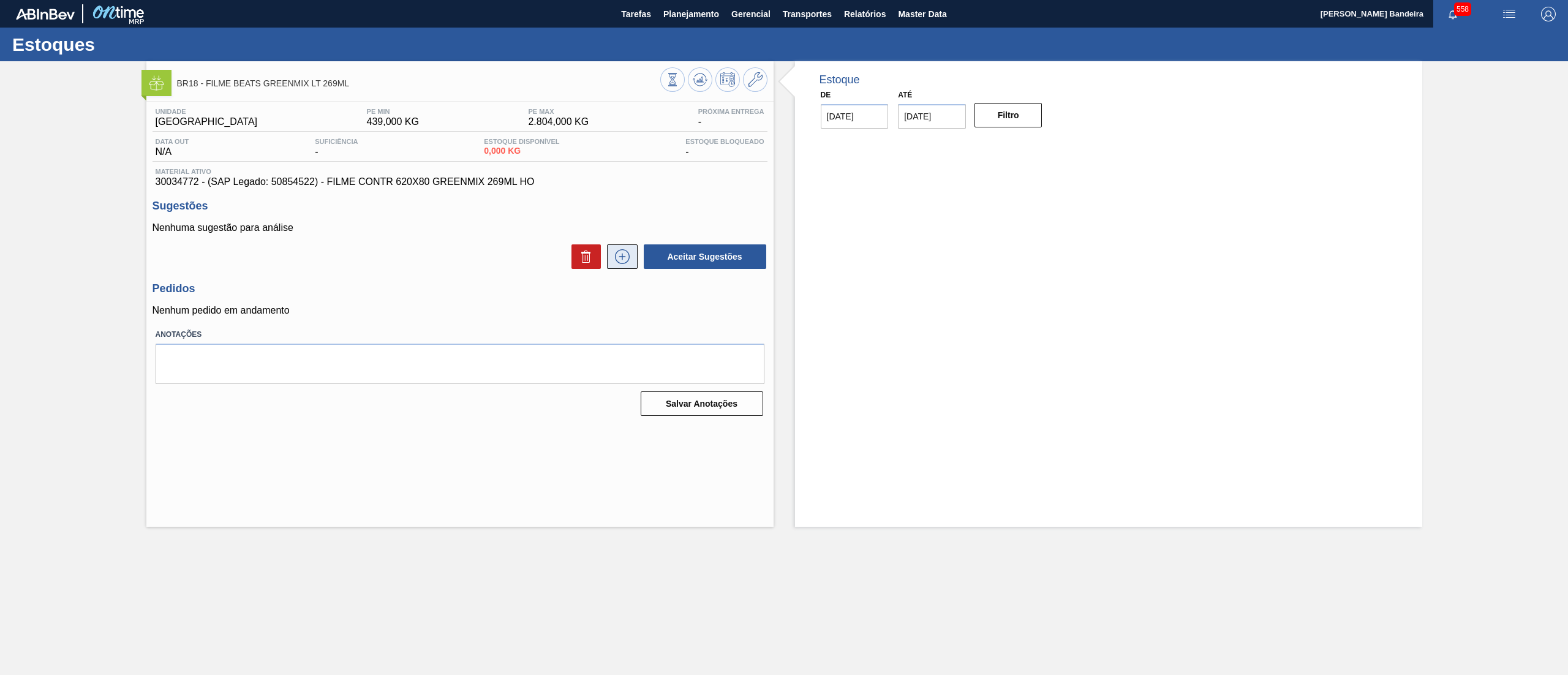
click at [631, 262] on icon at bounding box center [622, 256] width 20 height 15
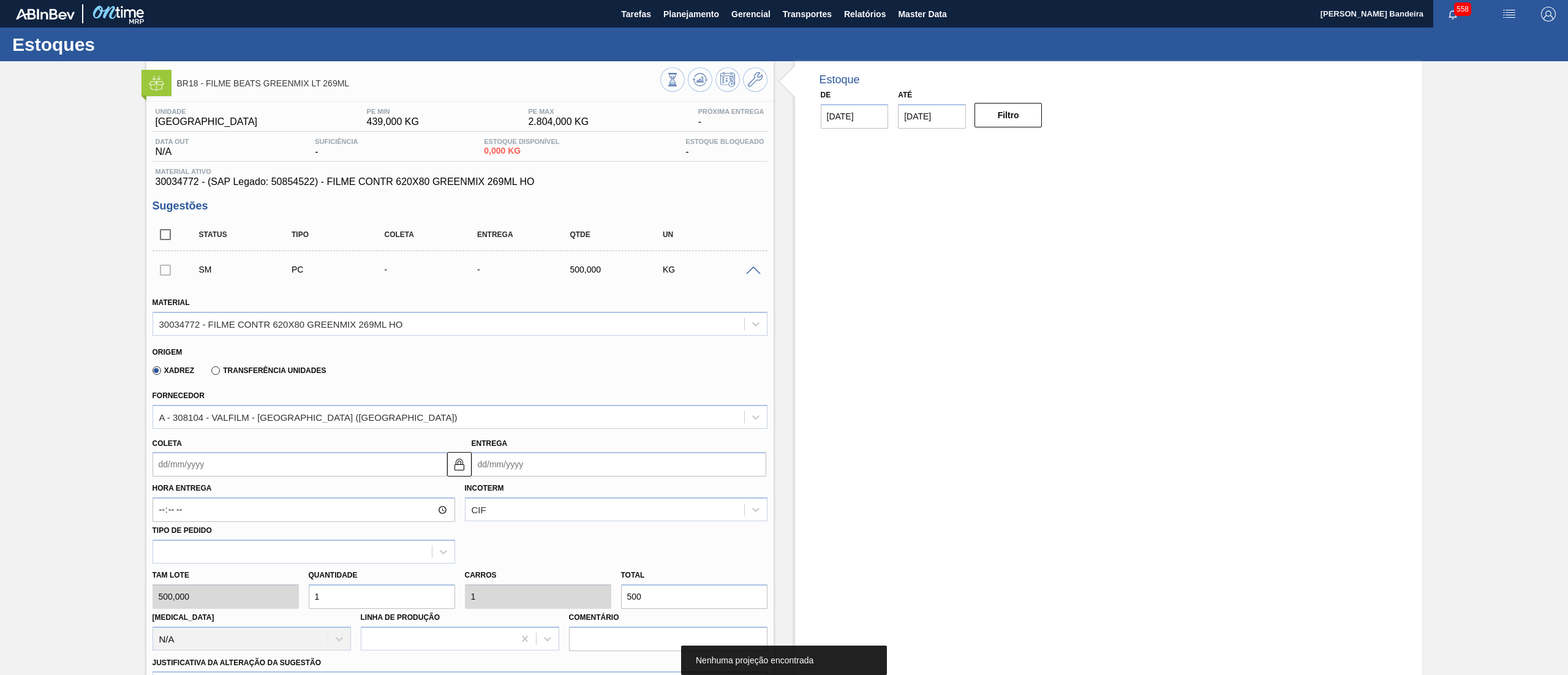
click at [294, 604] on div "Tam lote 500,000 Quantidade 1 Carros 1 Total 500 [MEDICAL_DATA] N/A Linha de Pr…" at bounding box center [461, 607] width 625 height 88
type input "1,3"
type input "650"
type input "1,"
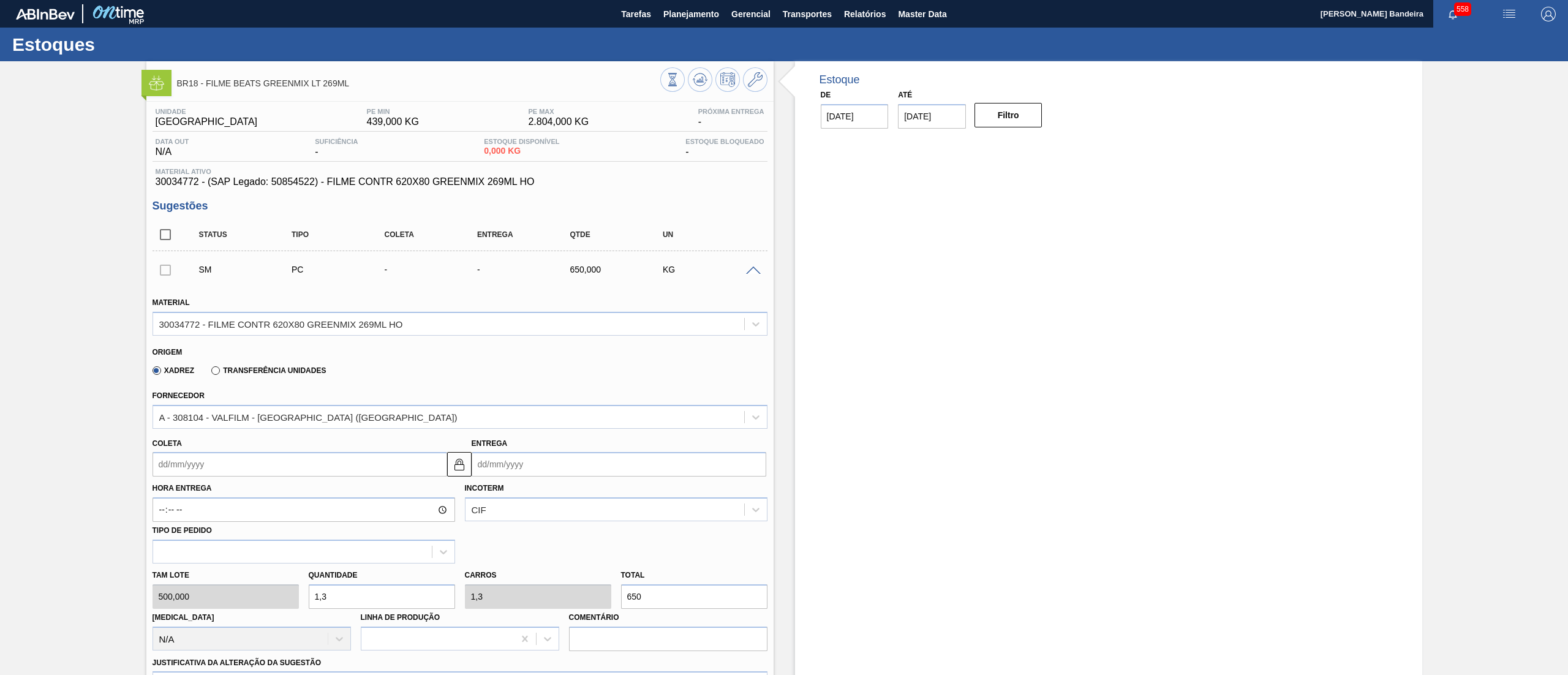
type input "1"
type input "500"
type input "1,4"
type input "700"
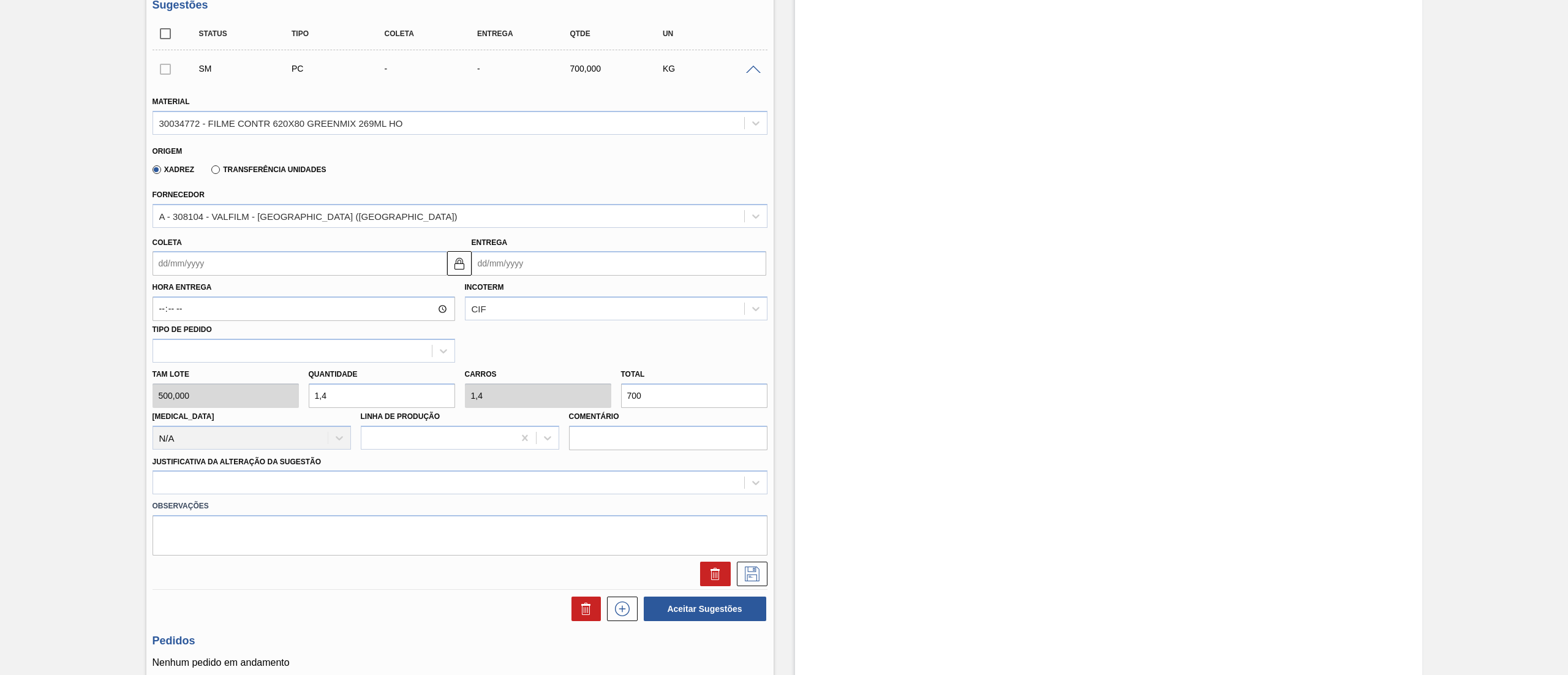
scroll to position [228, 0]
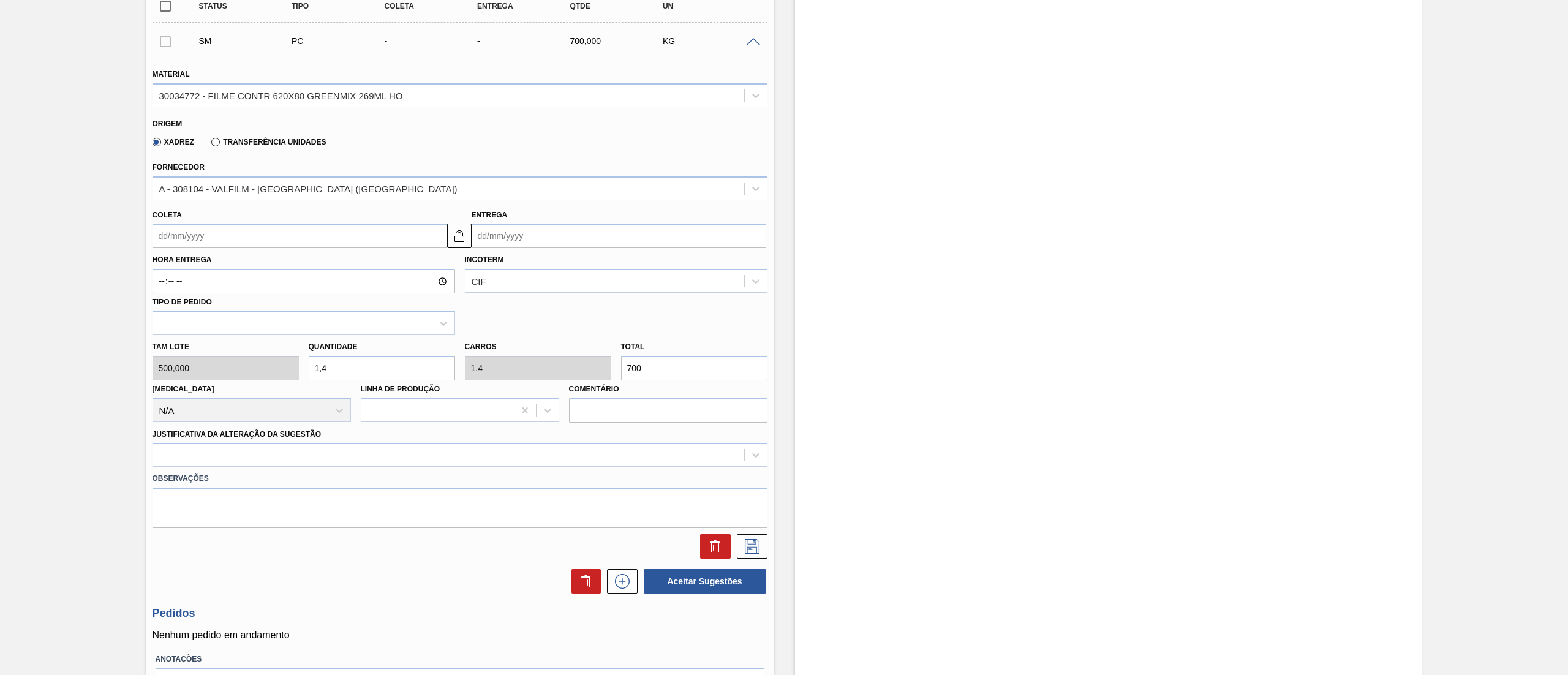
type input "1,4"
click at [237, 234] on input "Coleta" at bounding box center [299, 236] width 294 height 24
click at [236, 268] on div "agosto 2025" at bounding box center [226, 265] width 147 height 10
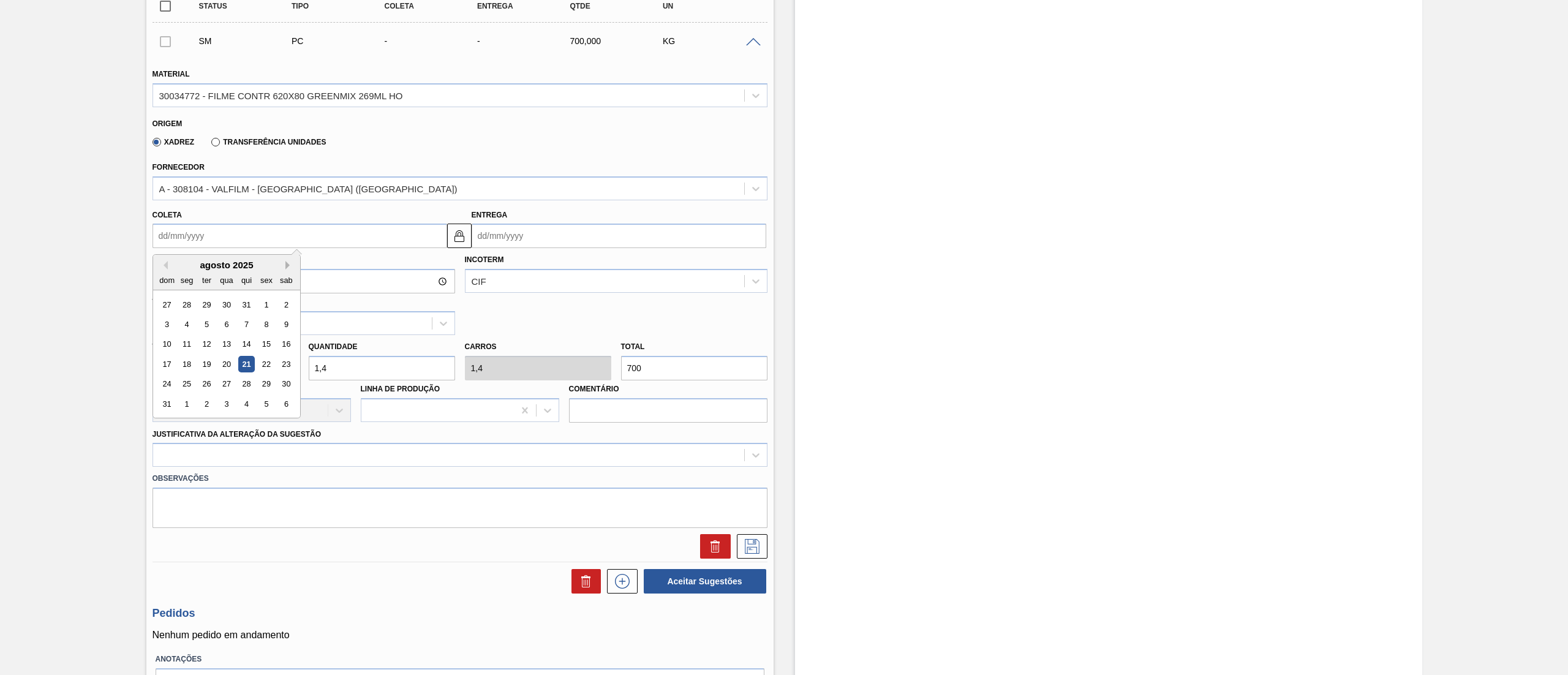
click at [288, 268] on button "Next Month" at bounding box center [290, 266] width 9 height 9
click at [187, 323] on div "8" at bounding box center [186, 324] width 17 height 17
type input "[DATE]"
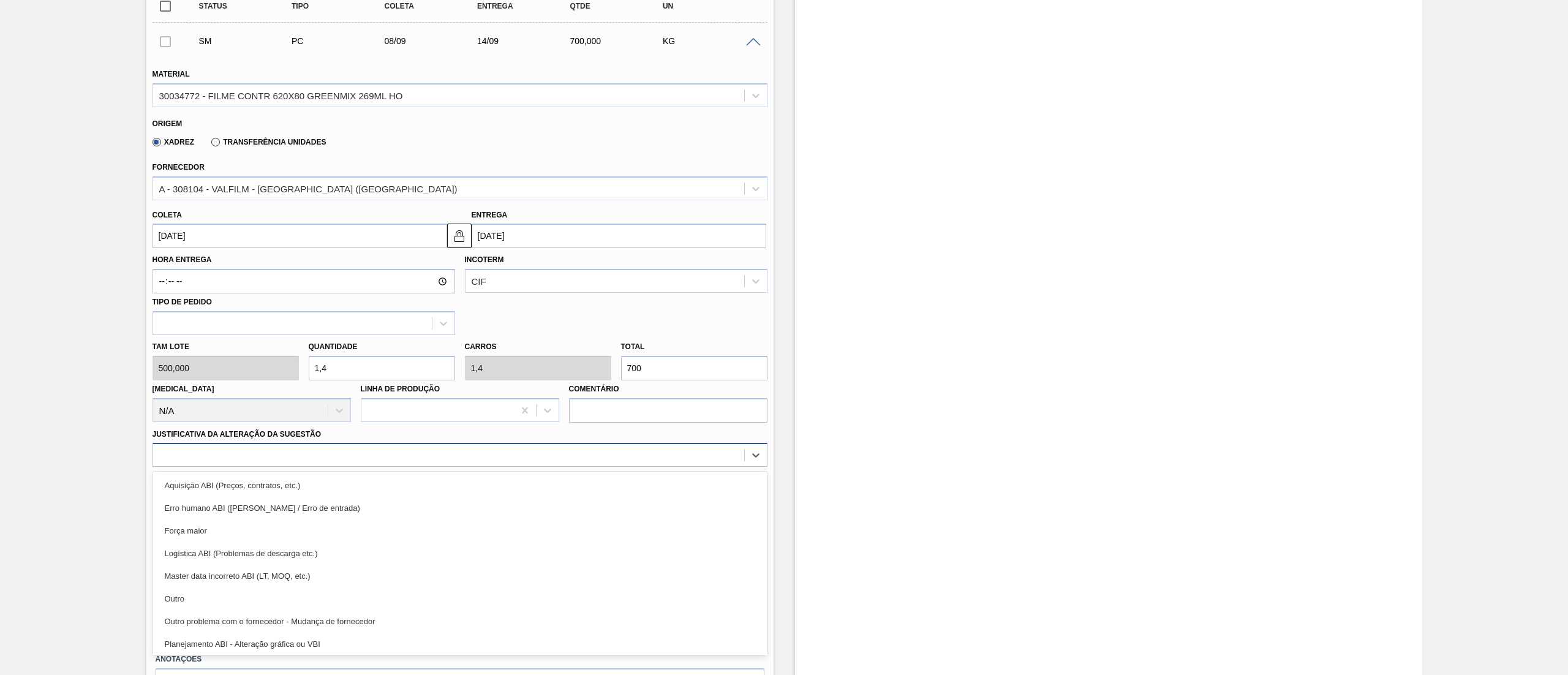
click at [298, 458] on div at bounding box center [448, 456] width 591 height 17
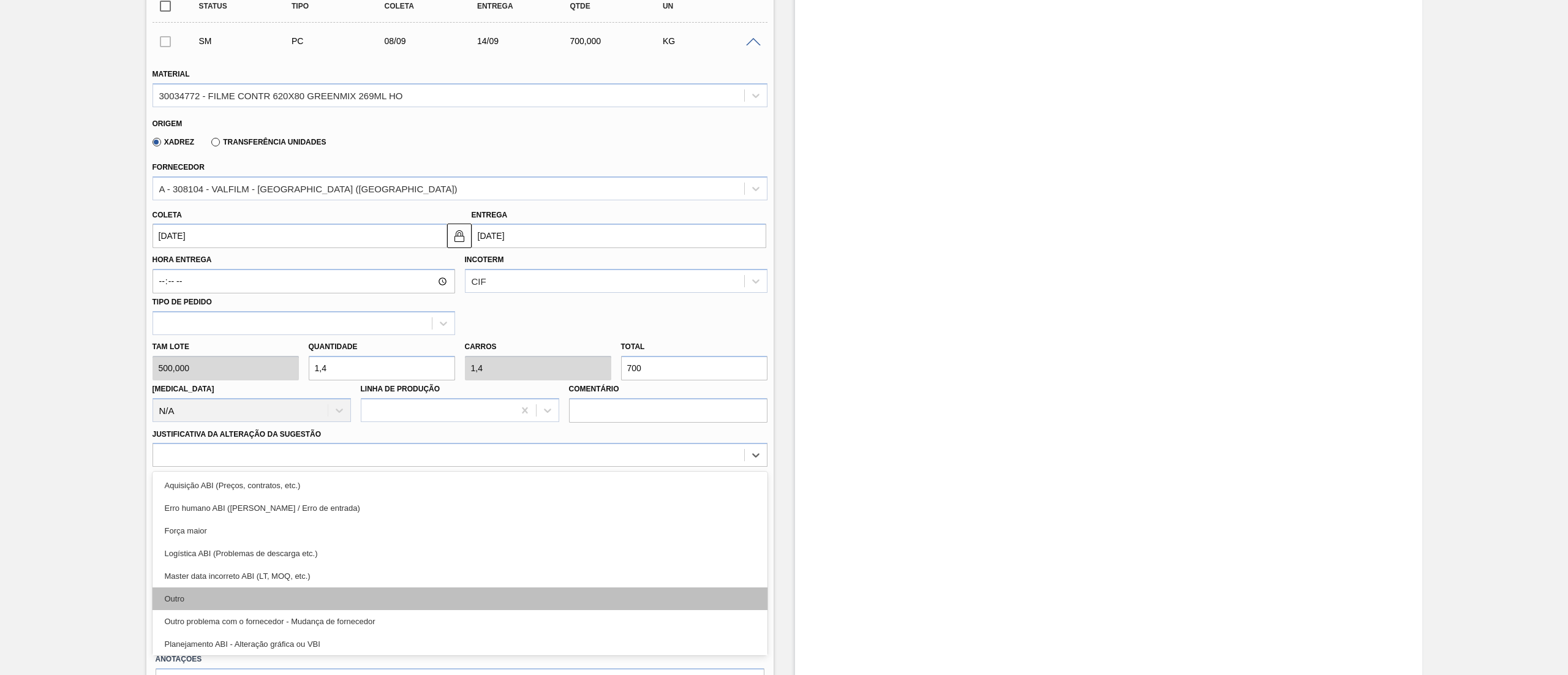
click at [250, 608] on div "Outro" at bounding box center [460, 599] width 615 height 23
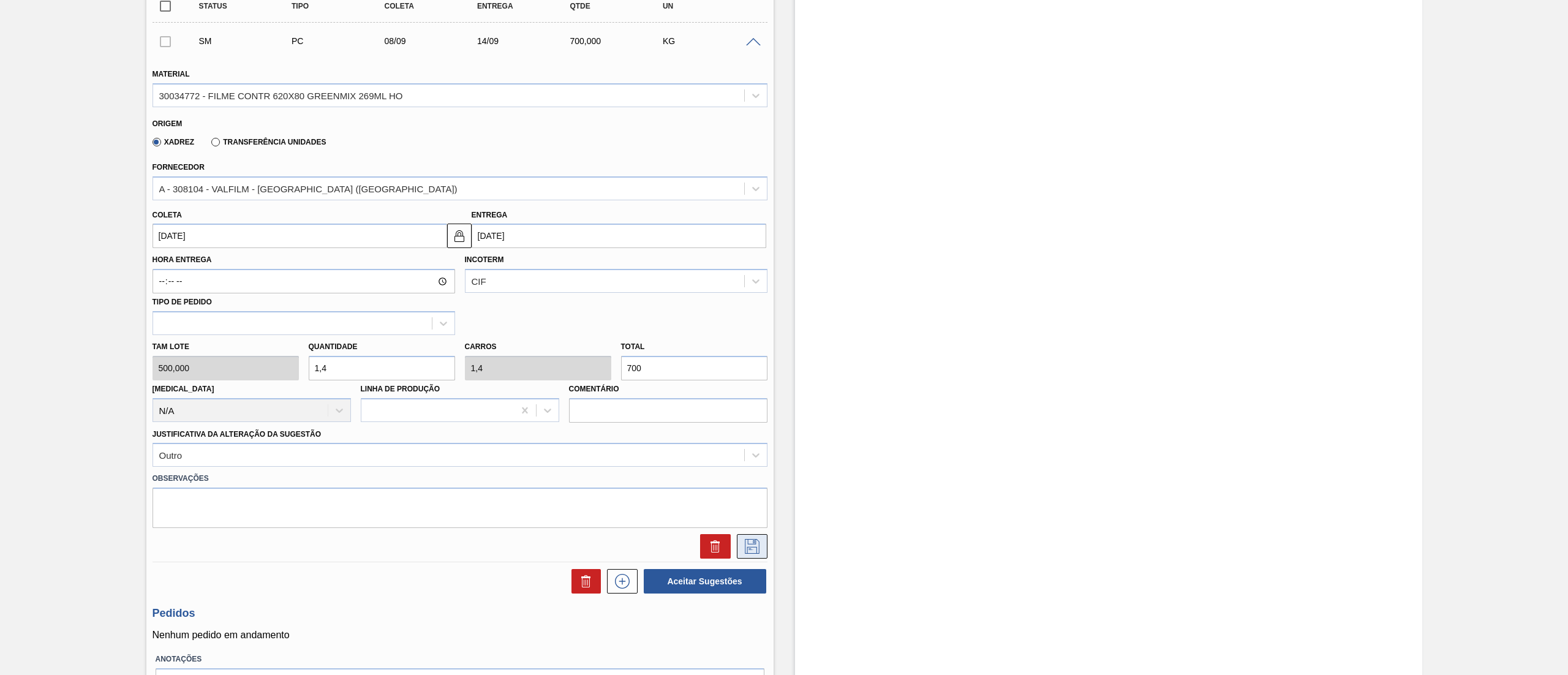
click at [746, 539] on icon at bounding box center [751, 546] width 15 height 15
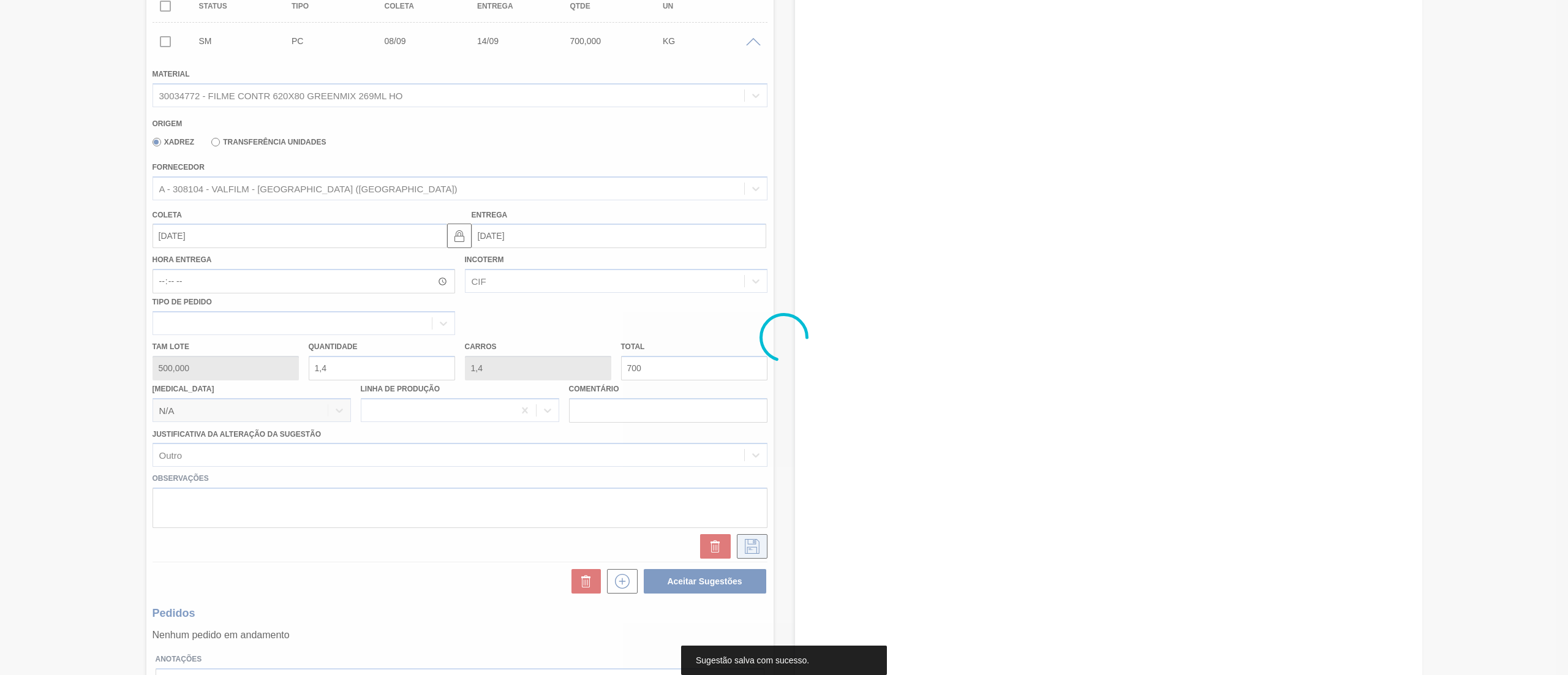
scroll to position [0, 0]
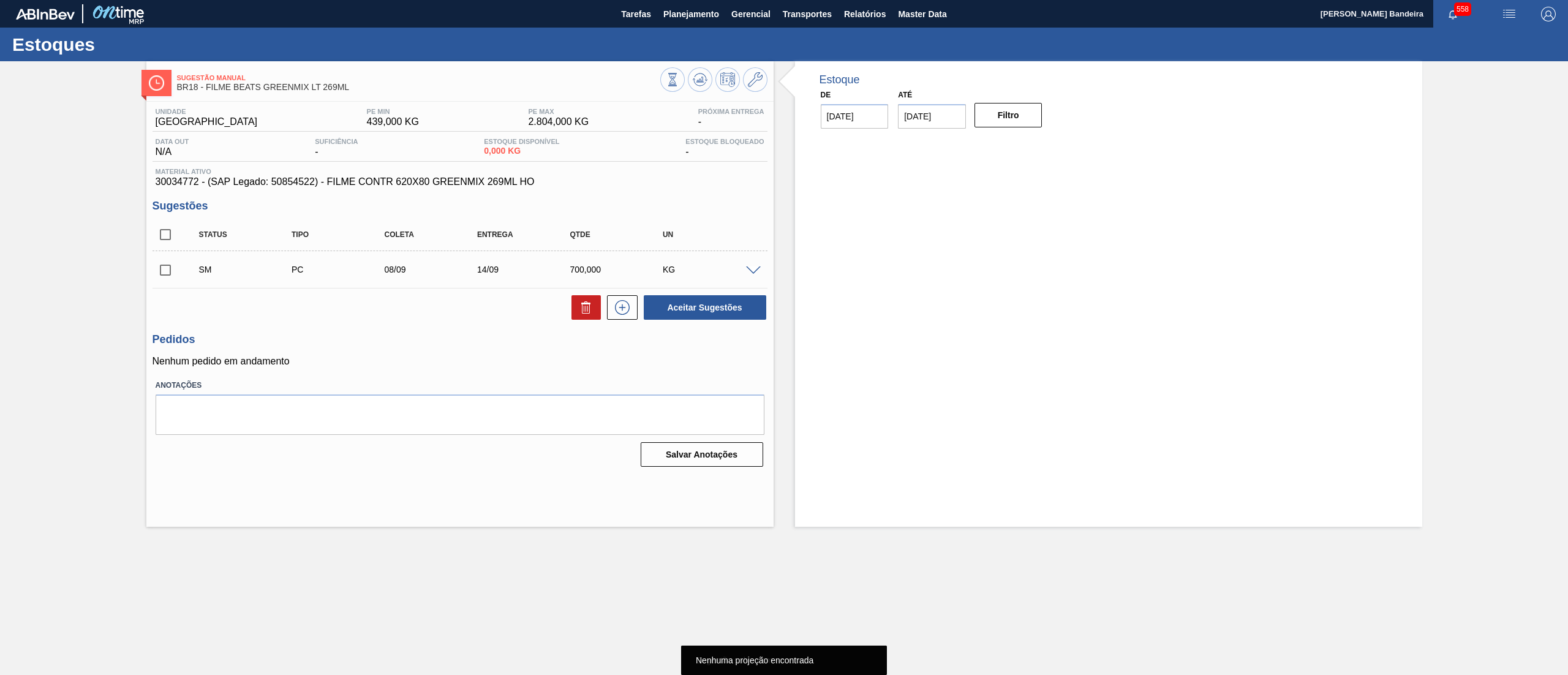
click at [166, 271] on input "checkbox" at bounding box center [165, 270] width 26 height 26
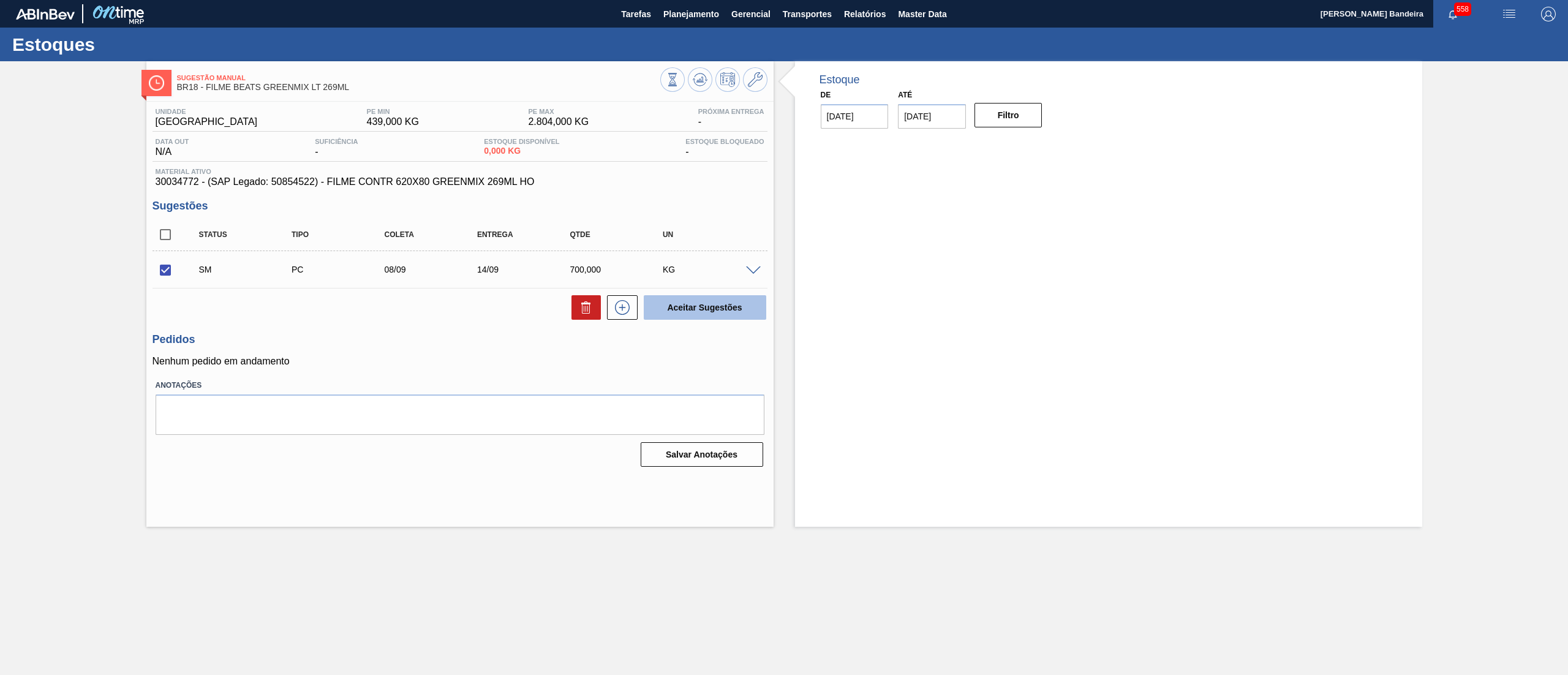
click at [718, 315] on button "Aceitar Sugestões" at bounding box center [704, 307] width 123 height 24
checkbox input "false"
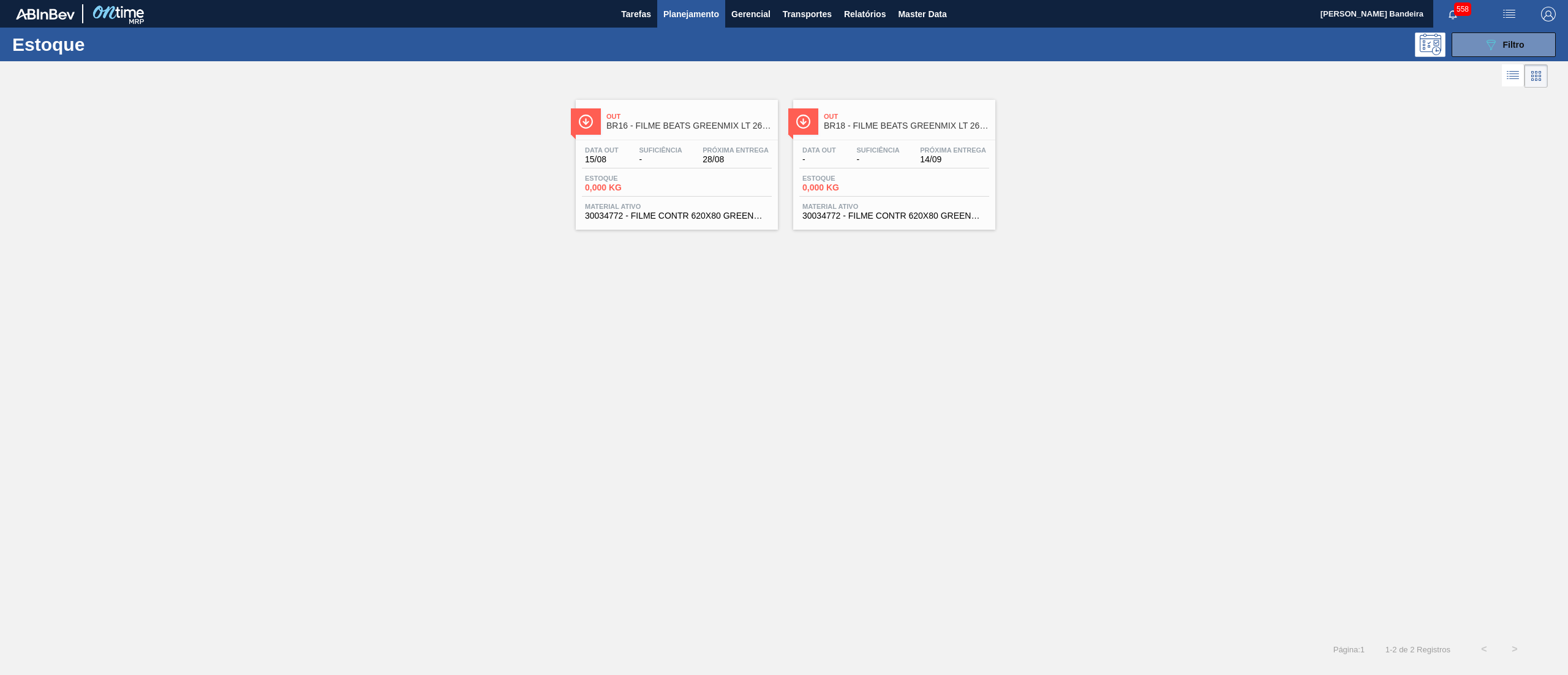
click at [885, 224] on div "Data out - Suficiência - Próxima Entrega 14/09 Estoque 0,000 KG Material ativo …" at bounding box center [894, 182] width 202 height 84
click at [683, 213] on span "30034772 - FILME CONTR 620X80 GREENMIX 269ML HO" at bounding box center [676, 216] width 184 height 10
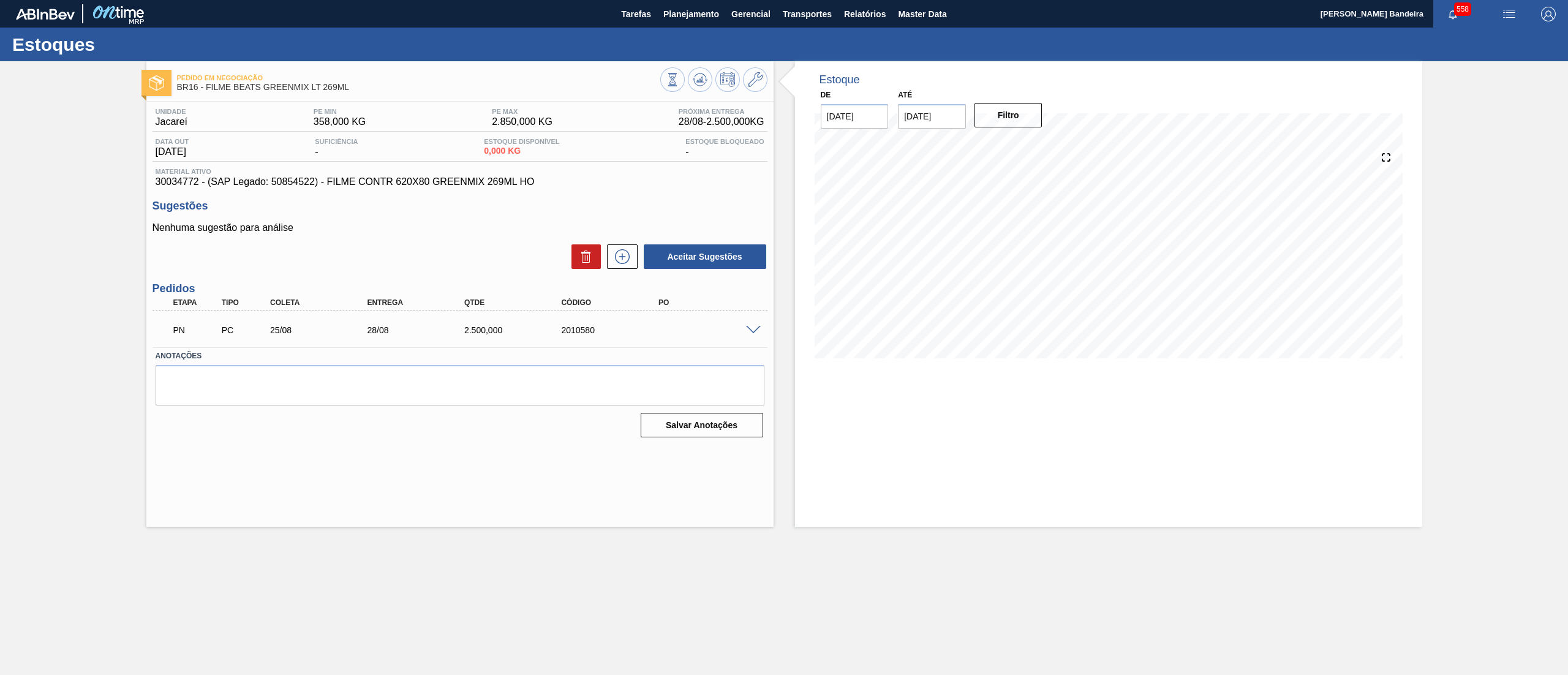
click at [752, 327] on span at bounding box center [753, 330] width 15 height 10
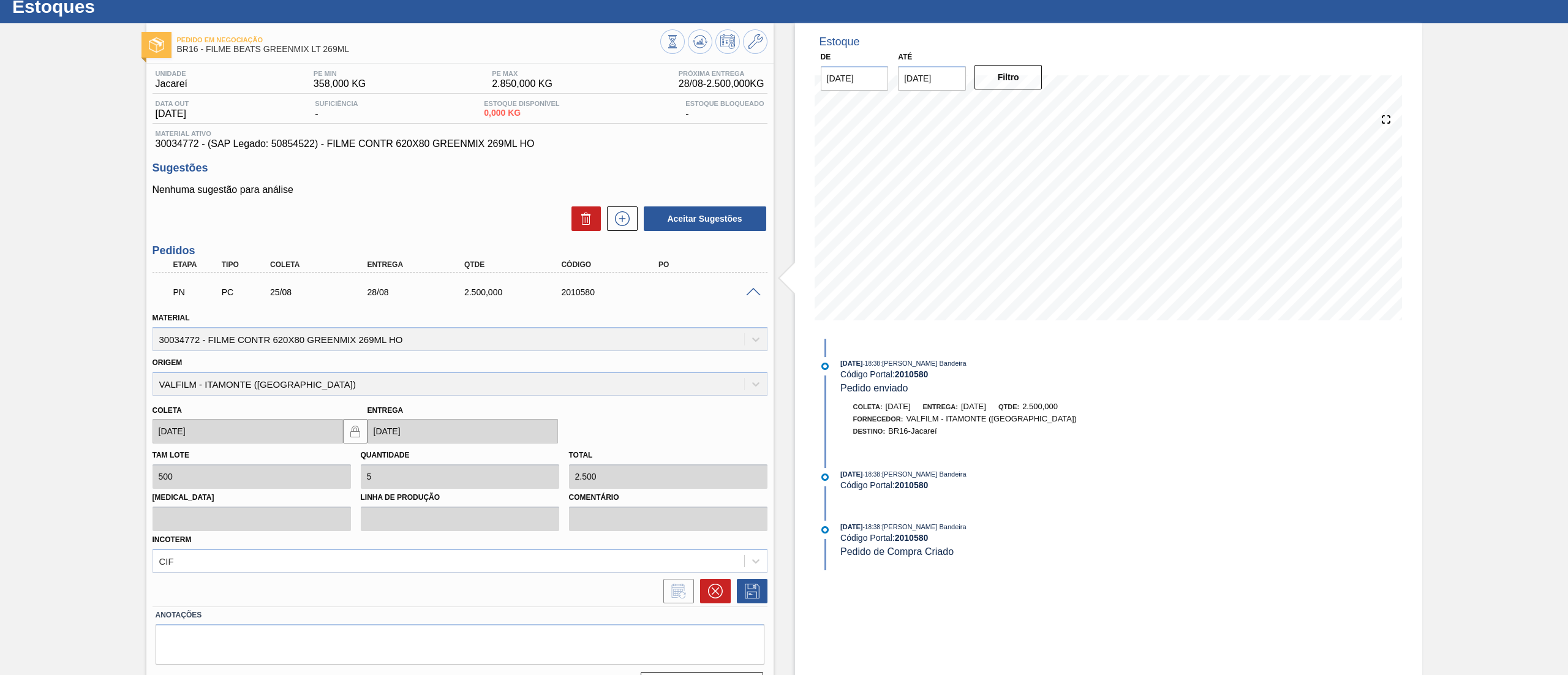
scroll to position [69, 0]
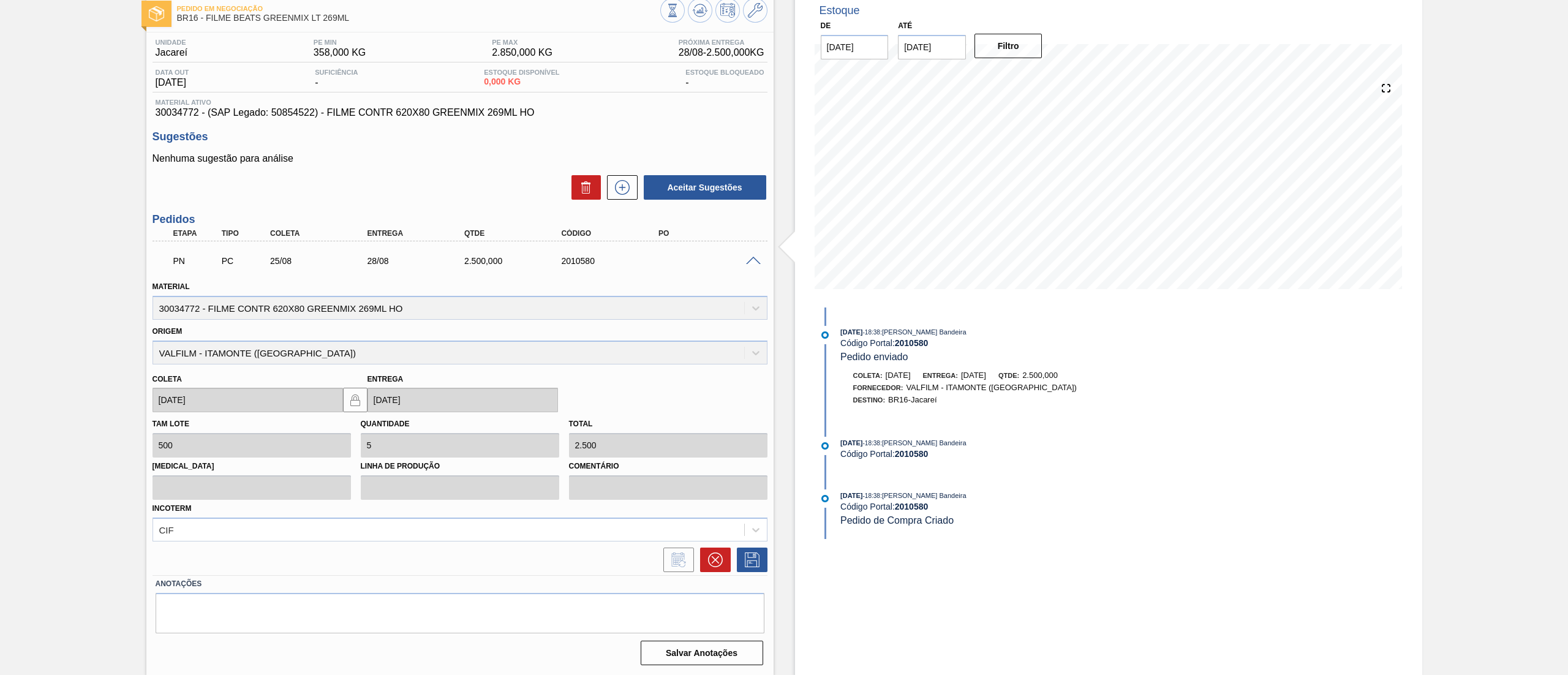
click at [753, 257] on span at bounding box center [753, 261] width 15 height 10
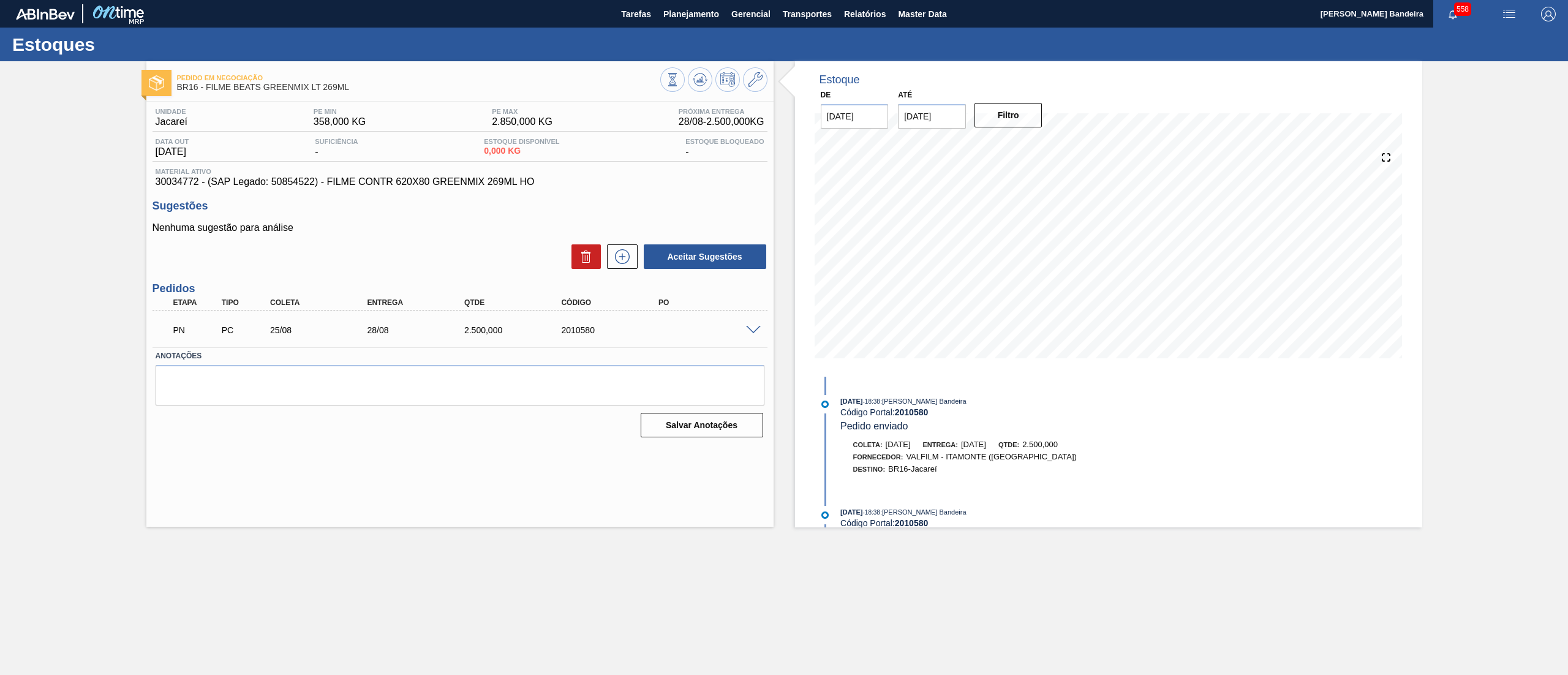
scroll to position [0, 0]
click at [880, 13] on span "Relatórios" at bounding box center [865, 14] width 42 height 15
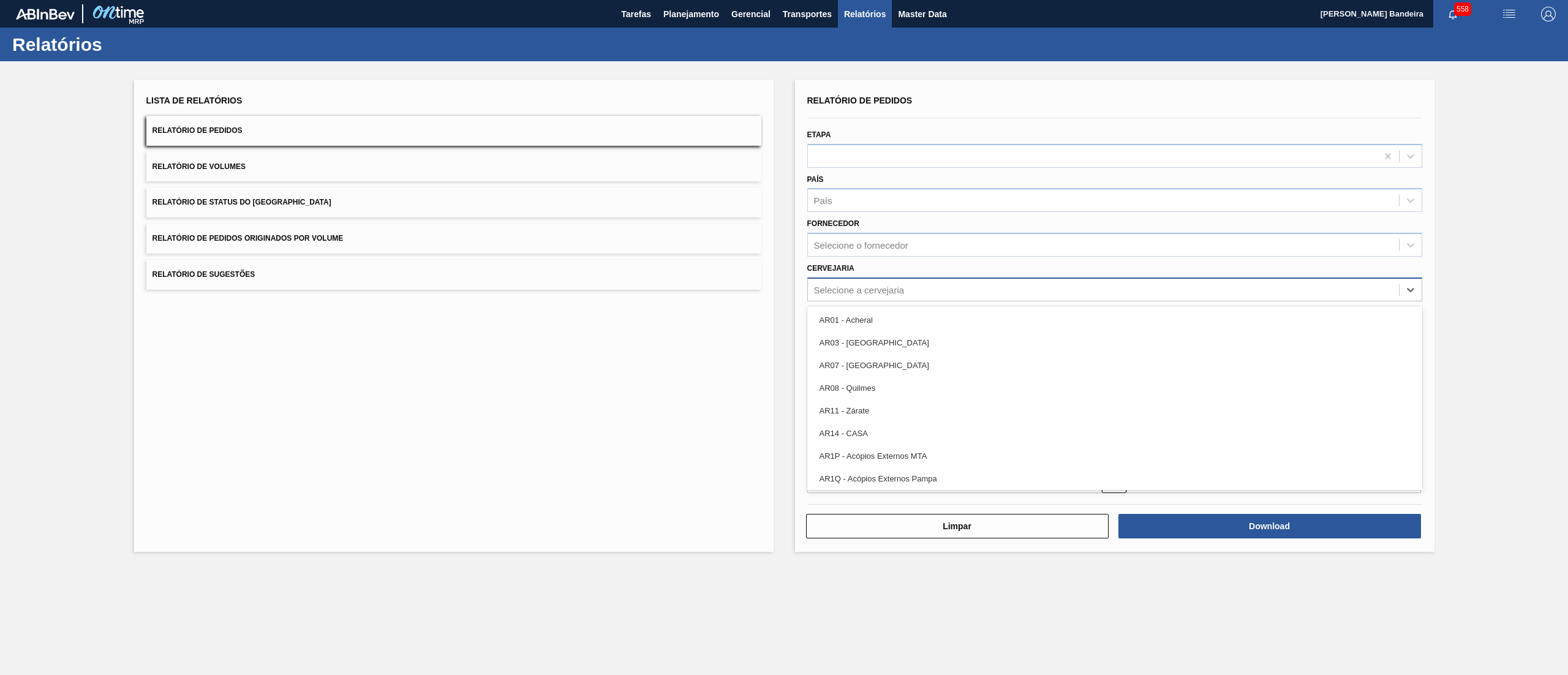
click at [860, 293] on div "Selecione a cervejaria" at bounding box center [859, 289] width 91 height 10
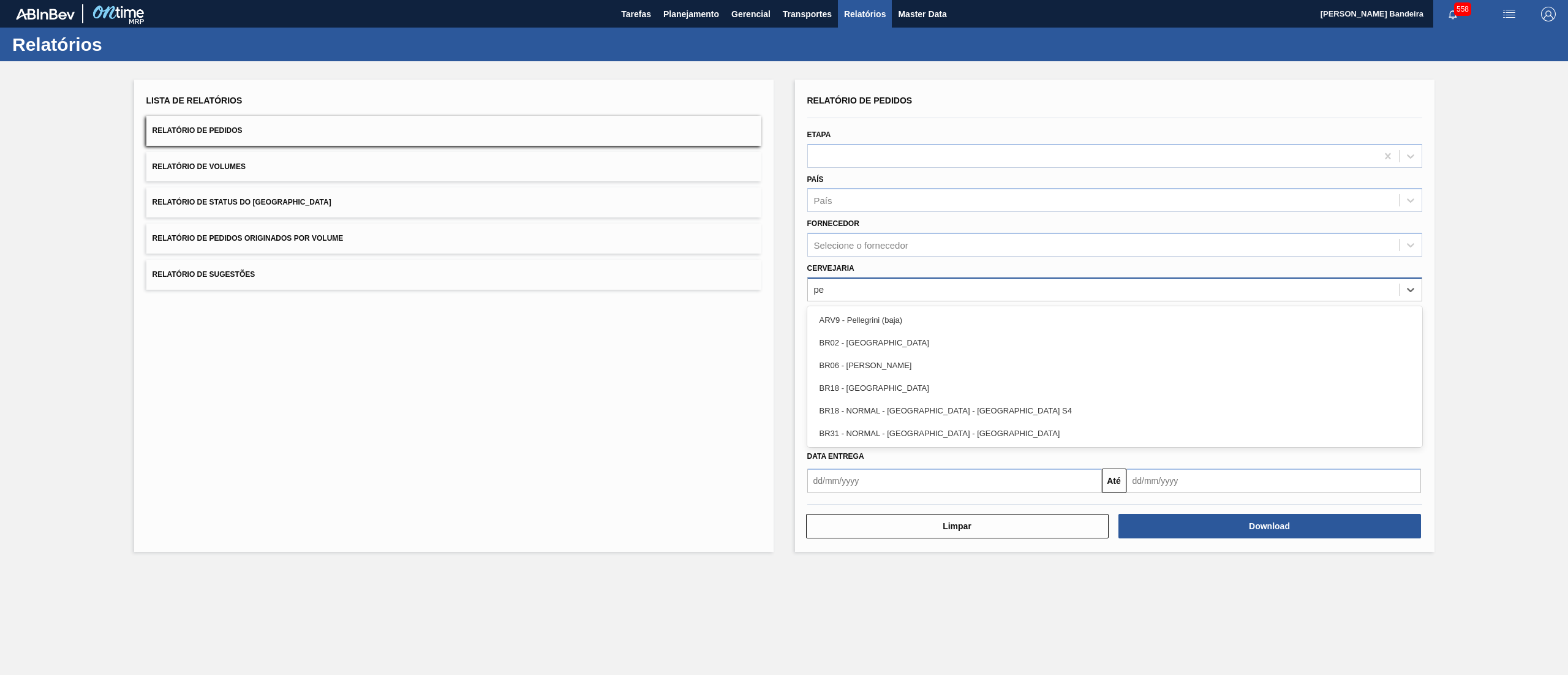
type input "per"
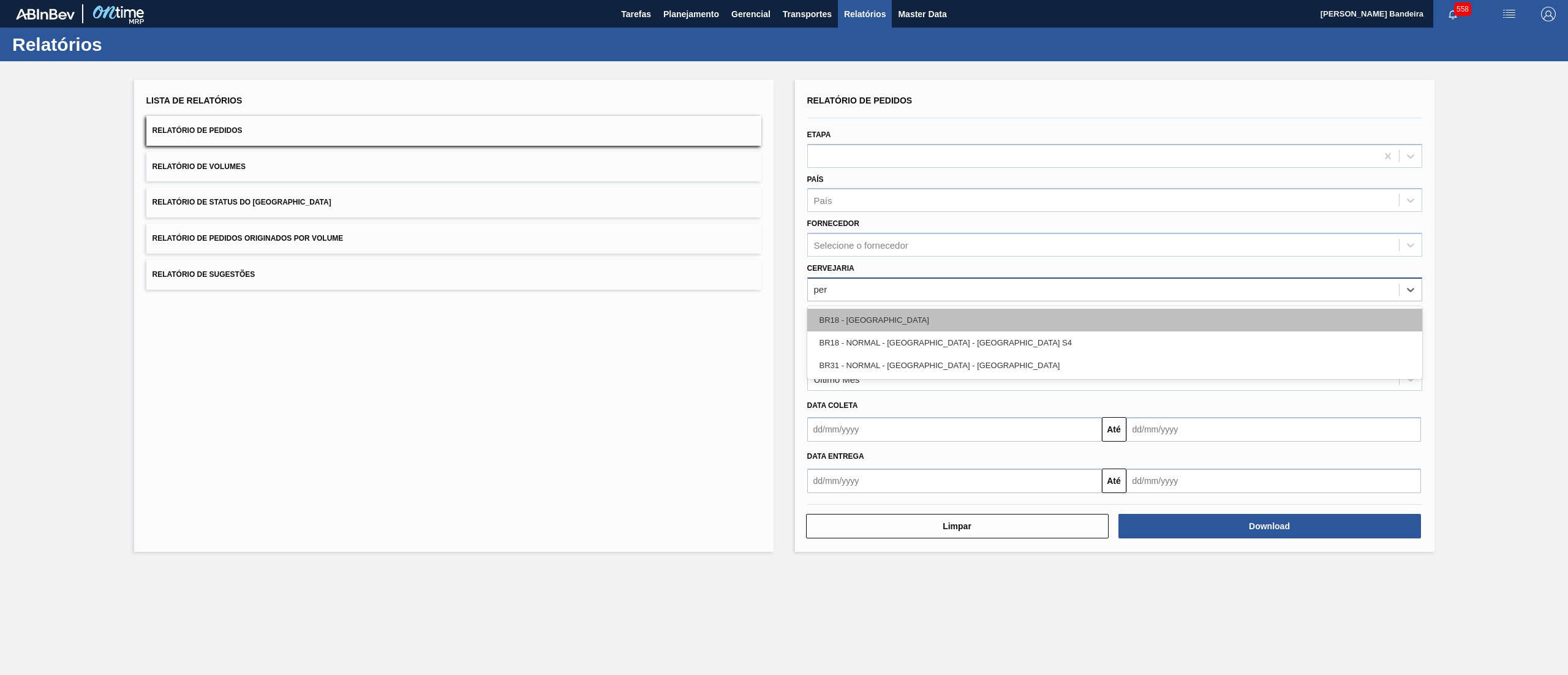
click at [878, 318] on div "BR18 - [GEOGRAPHIC_DATA]" at bounding box center [1114, 321] width 615 height 23
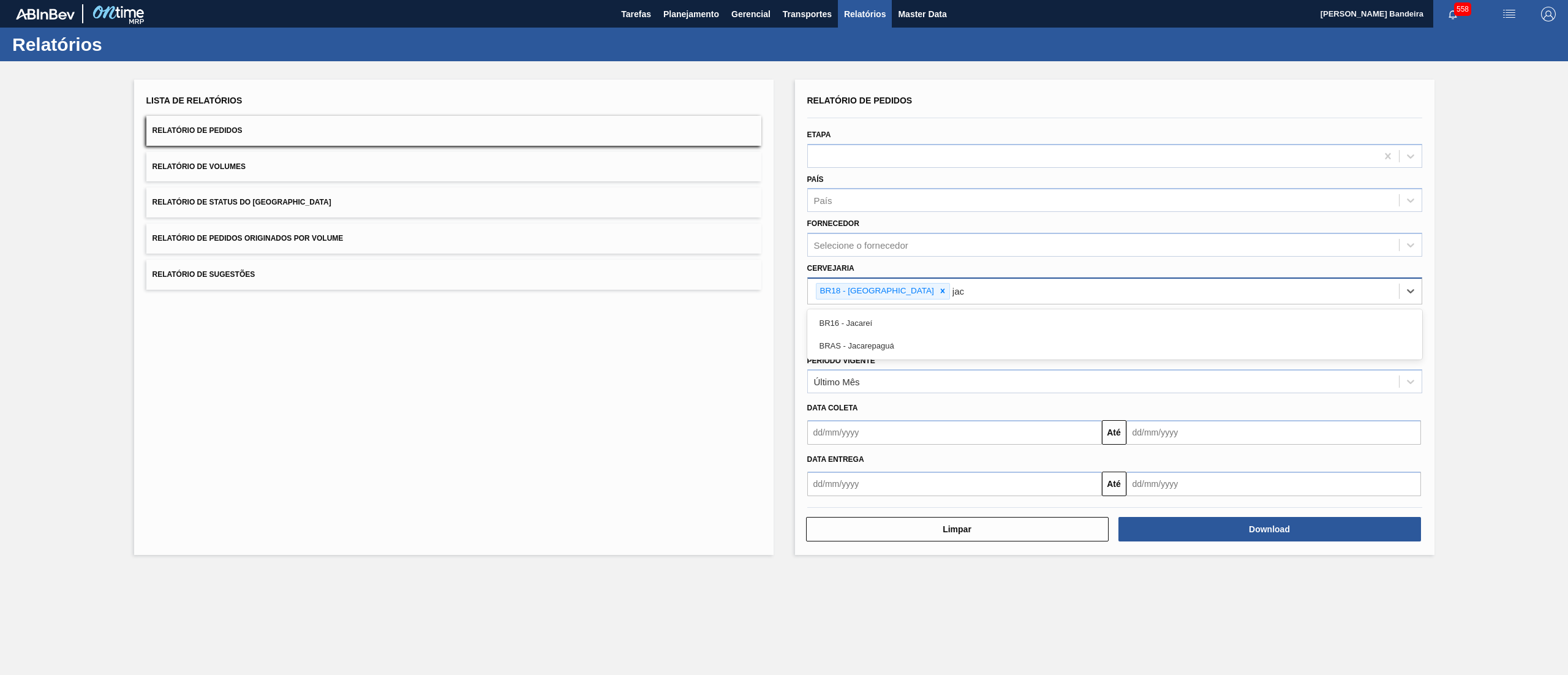
type input "jaca"
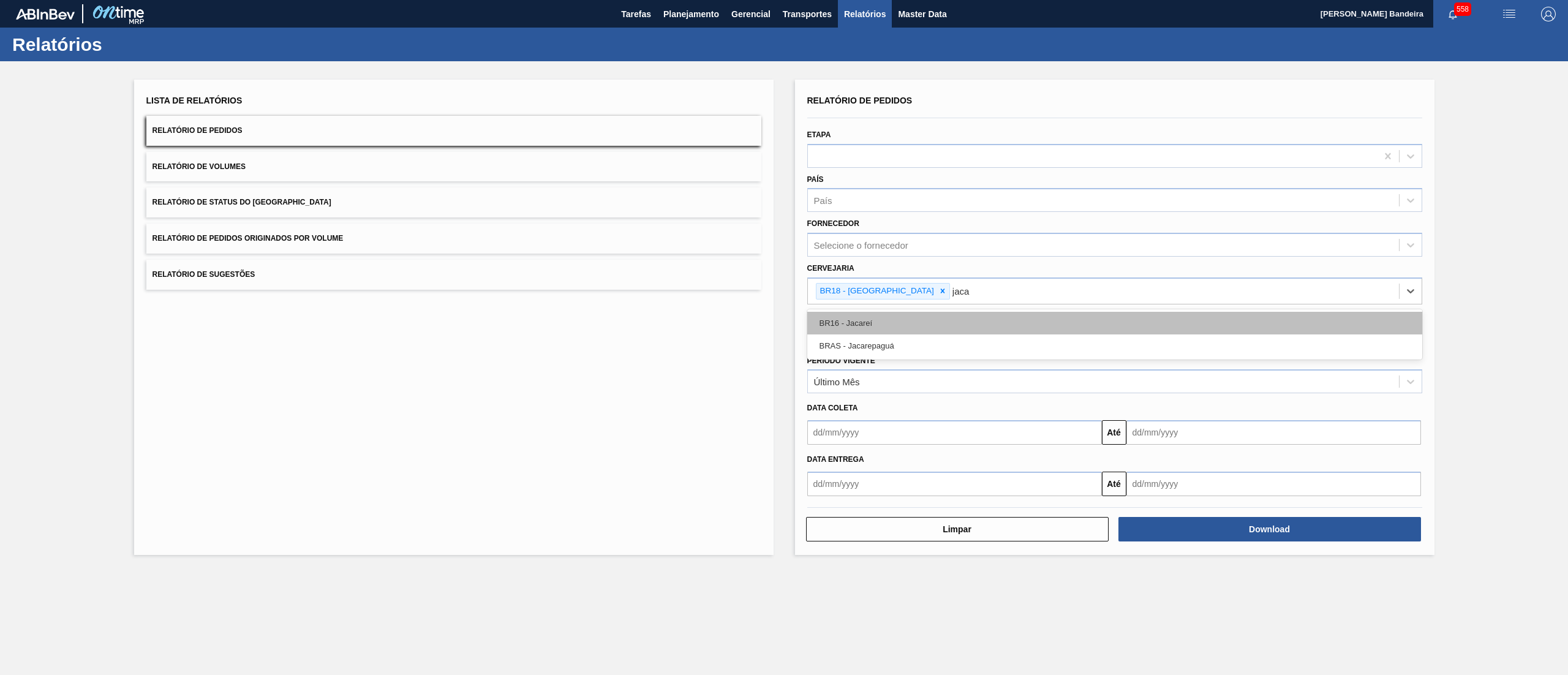
click at [926, 333] on div "BR16 - Jacareí" at bounding box center [1114, 323] width 615 height 23
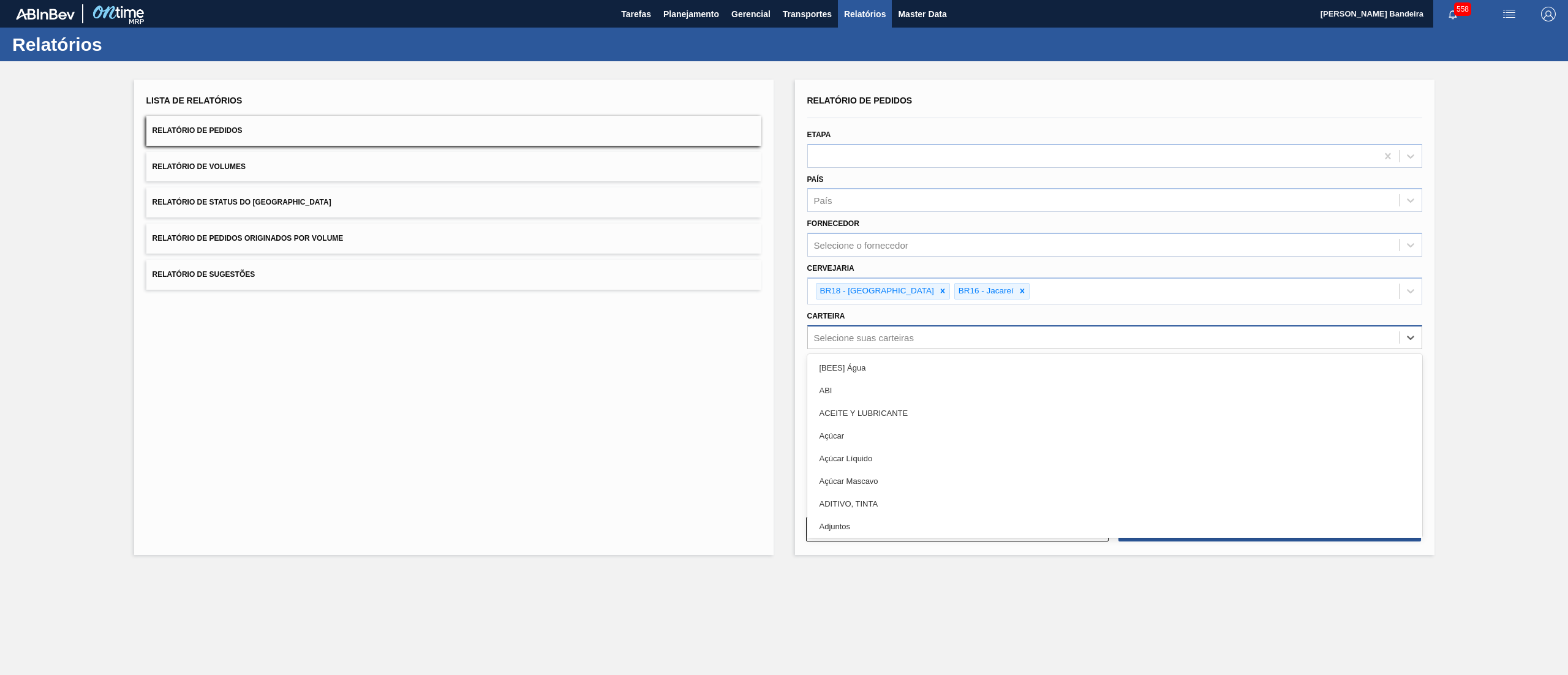
click at [856, 336] on div "Selecione suas carteiras" at bounding box center [864, 337] width 100 height 10
type input "film"
click at [888, 449] on div "Filme Decorado" at bounding box center [1114, 459] width 615 height 23
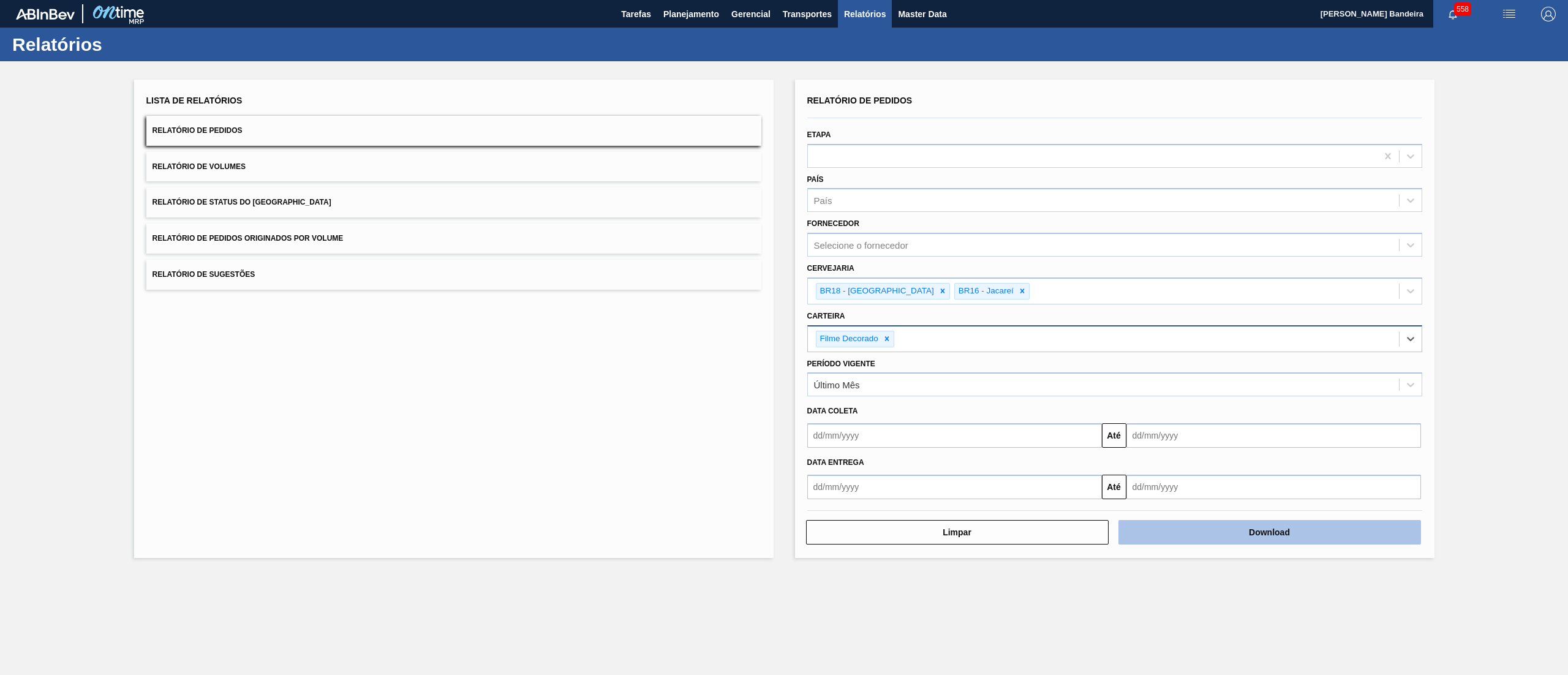
click at [1263, 530] on button "Download" at bounding box center [1270, 532] width 303 height 24
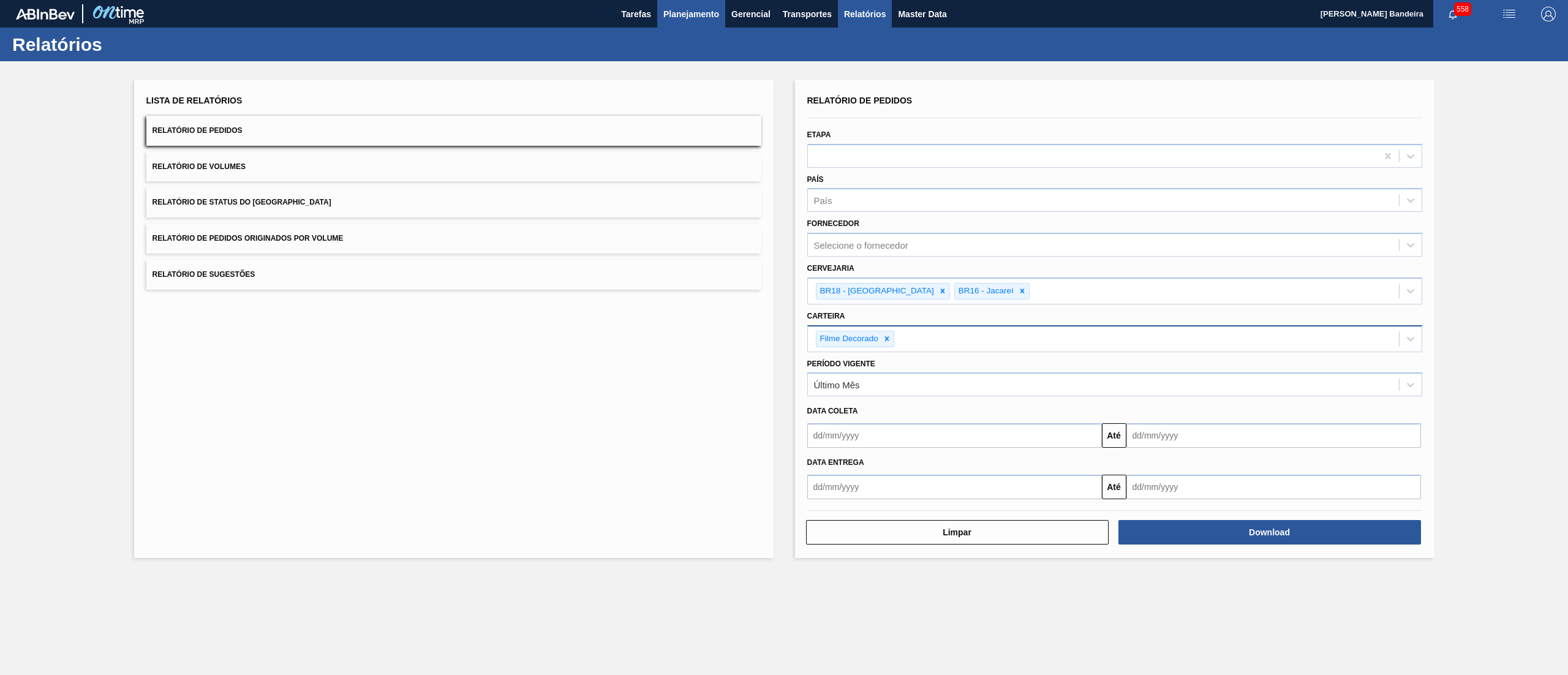
click at [697, 18] on span "Planejamento" at bounding box center [691, 14] width 56 height 15
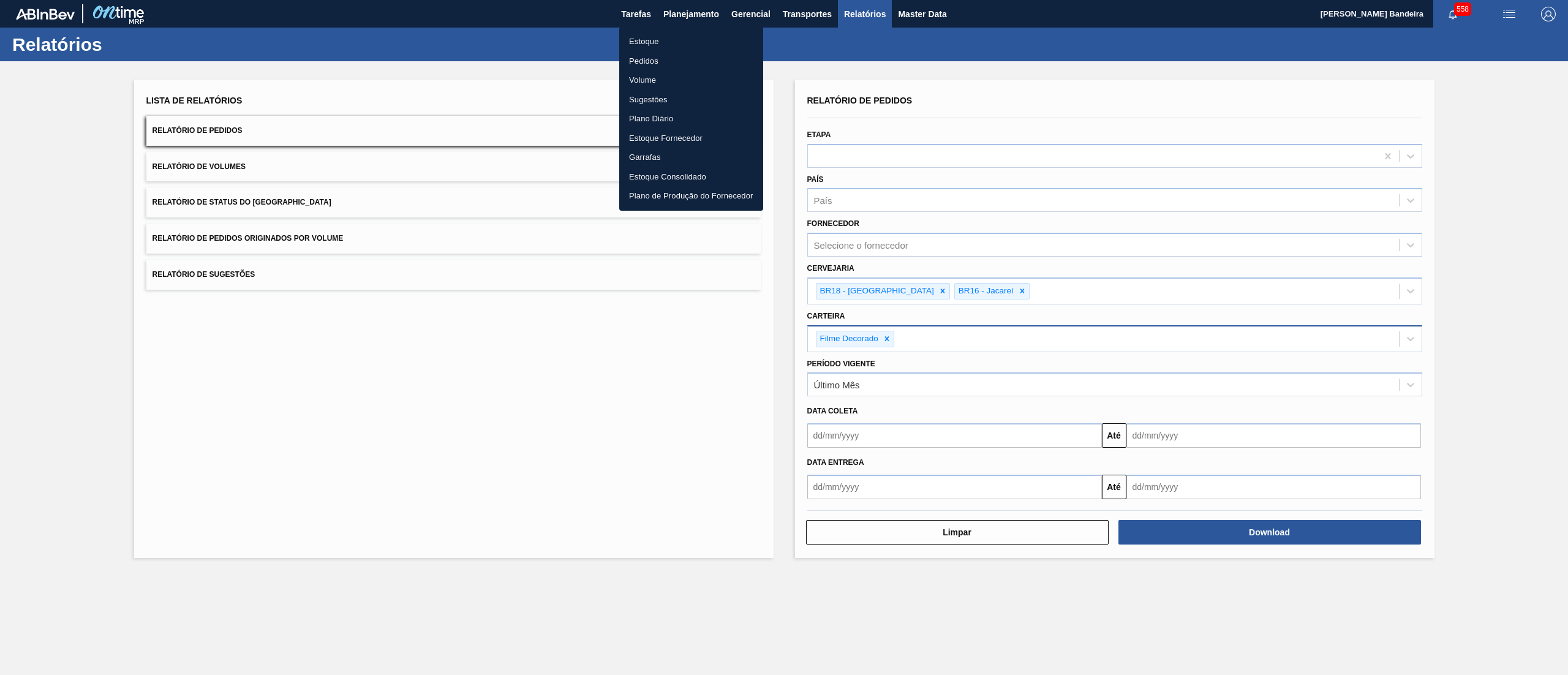
click at [695, 34] on li "Estoque" at bounding box center [690, 42] width 144 height 20
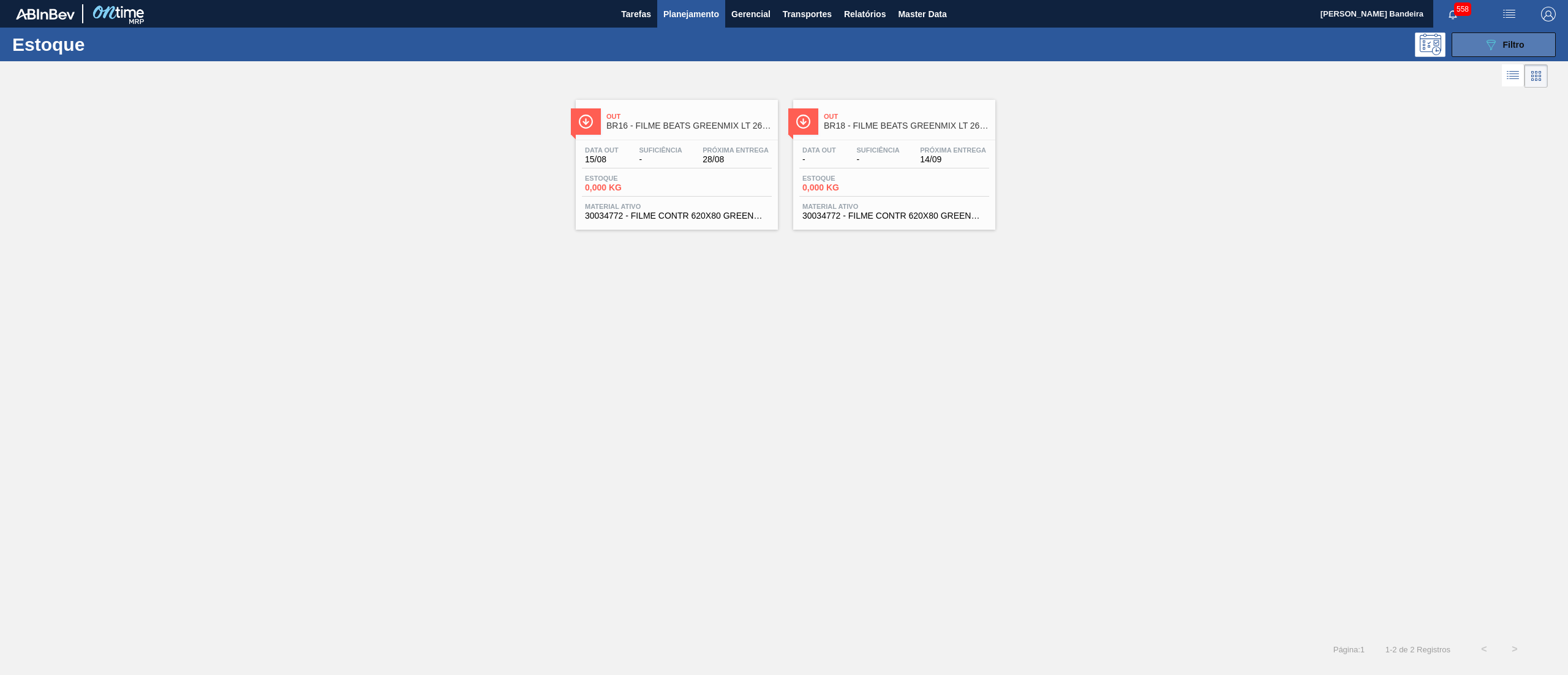
click at [1481, 51] on button "089F7B8B-B2A5-4AFE-B5C0-19BA573D28AC Filtro" at bounding box center [1504, 44] width 104 height 24
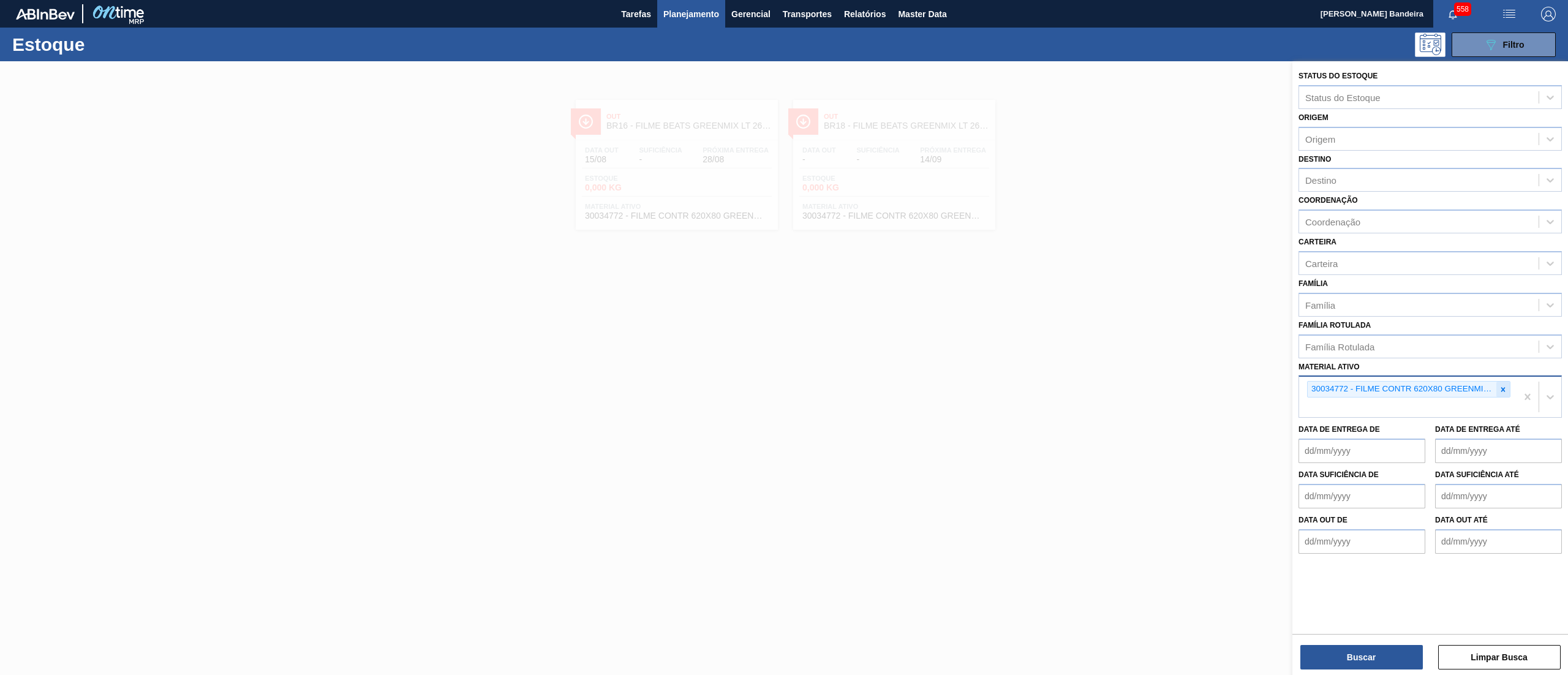
click at [1497, 383] on div at bounding box center [1503, 389] width 13 height 16
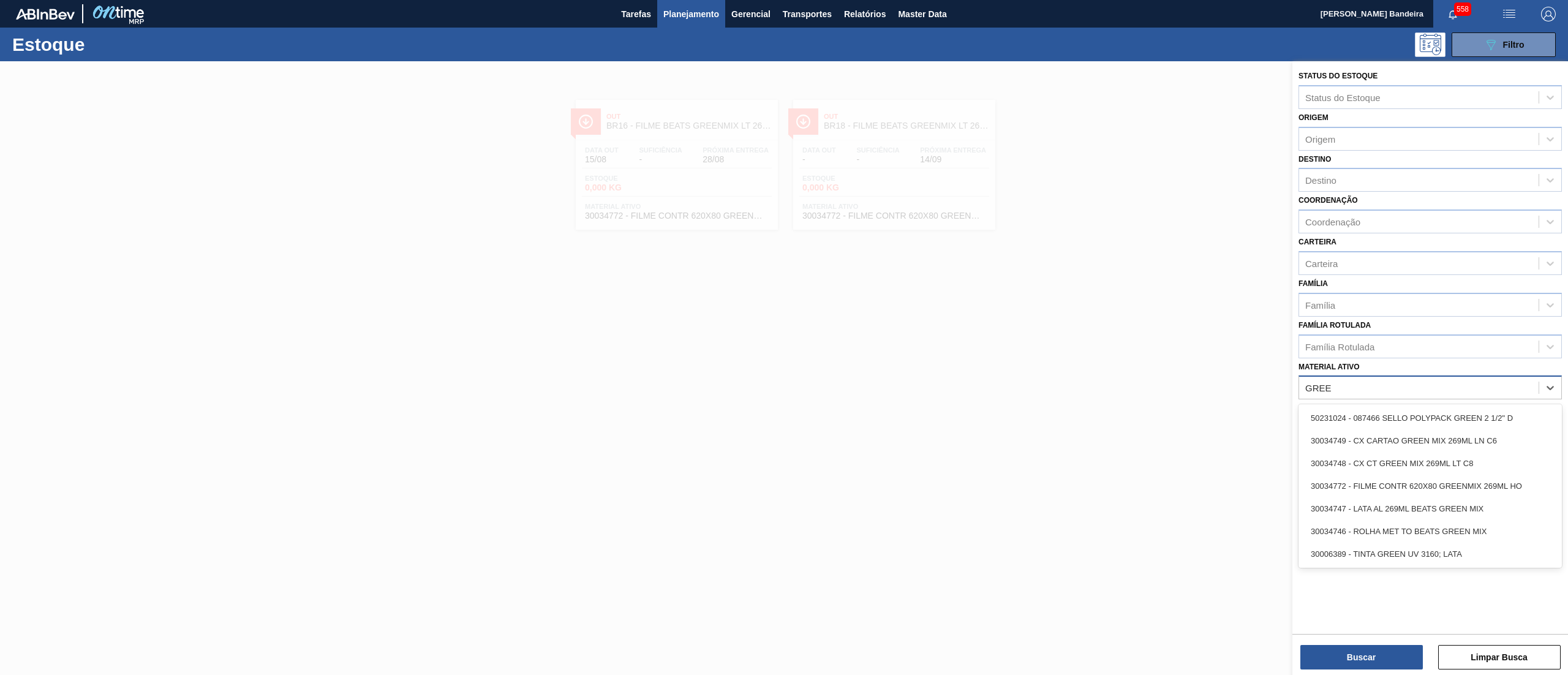
type ativo "GREEN"
click at [1390, 500] on div "30034747 - LATA AL 269ML BEATS GREEN MIX" at bounding box center [1430, 509] width 264 height 23
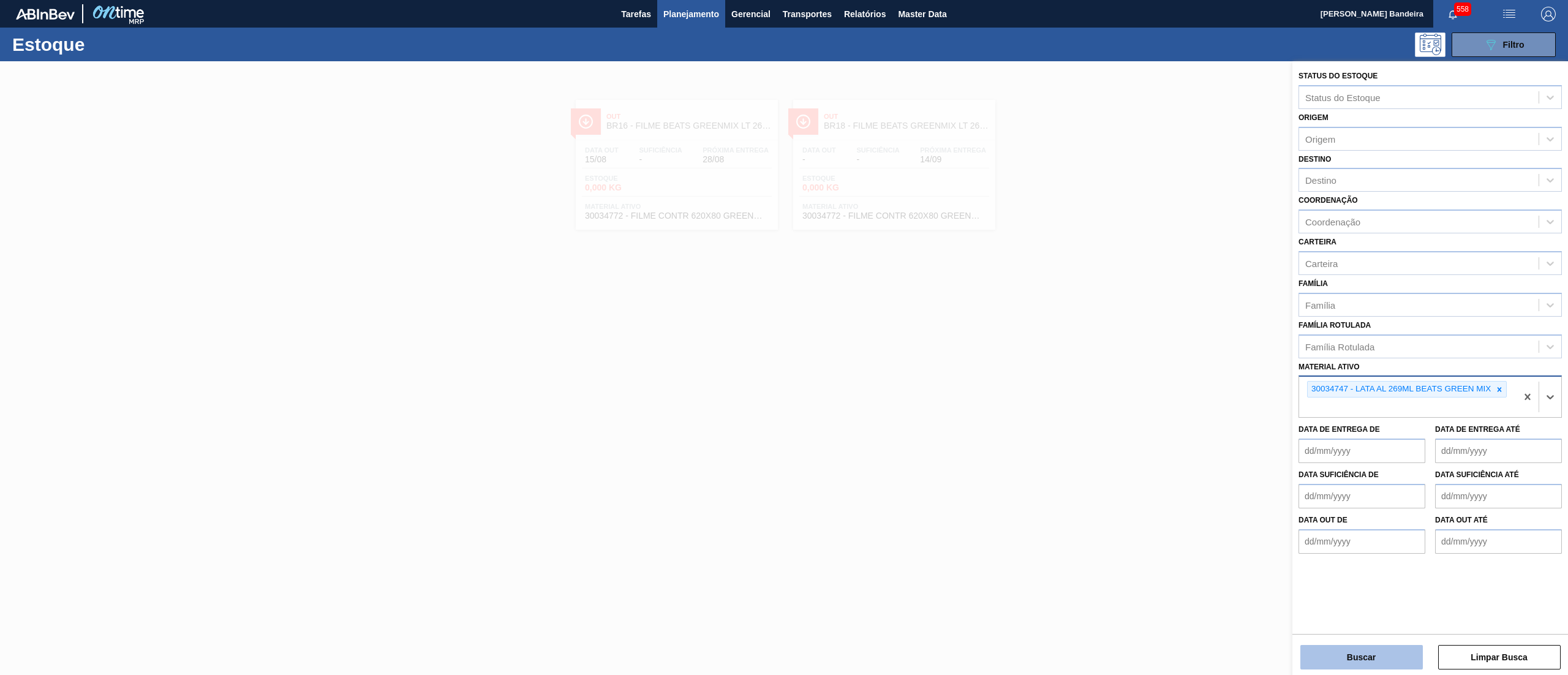
click at [1376, 665] on button "Buscar" at bounding box center [1362, 658] width 123 height 24
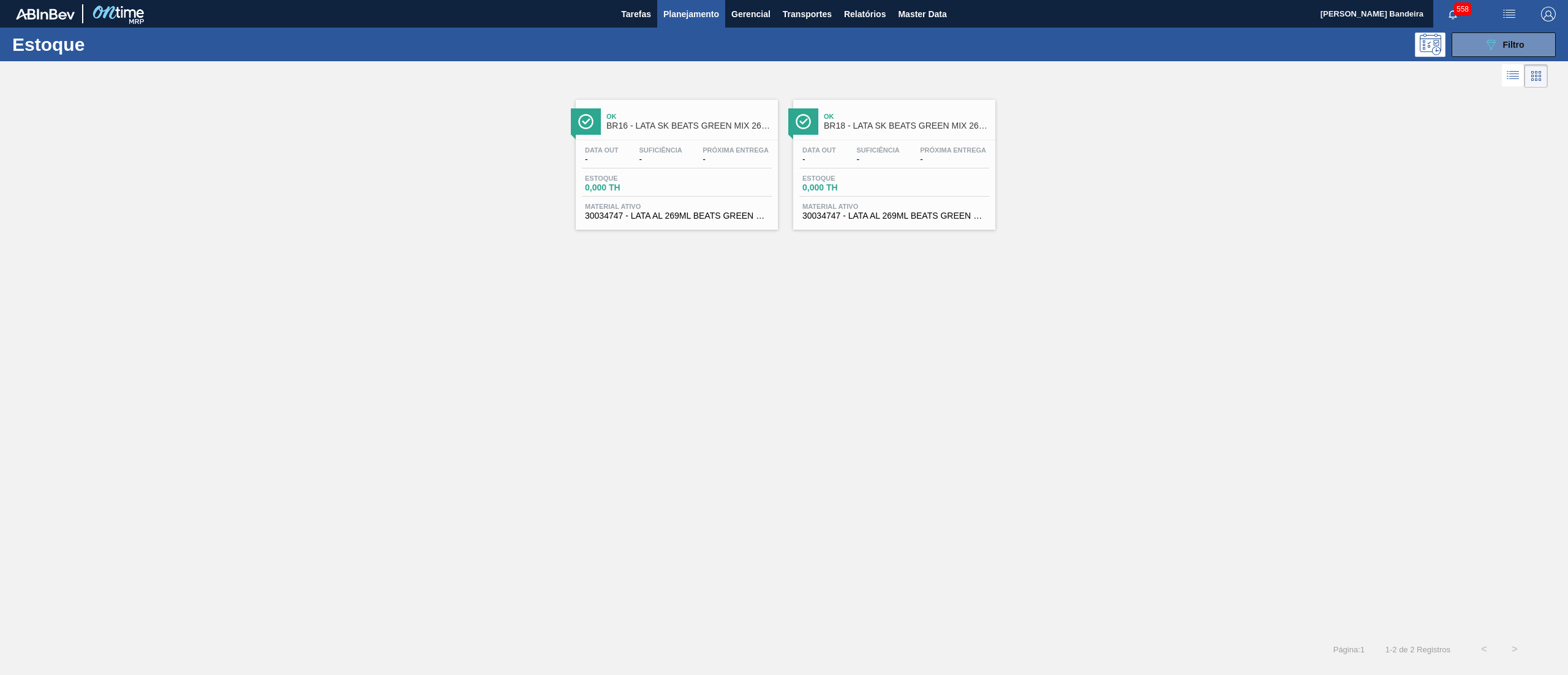
click at [730, 220] on span "30034747 - LATA AL 269ML BEATS GREEN MIX" at bounding box center [676, 216] width 184 height 10
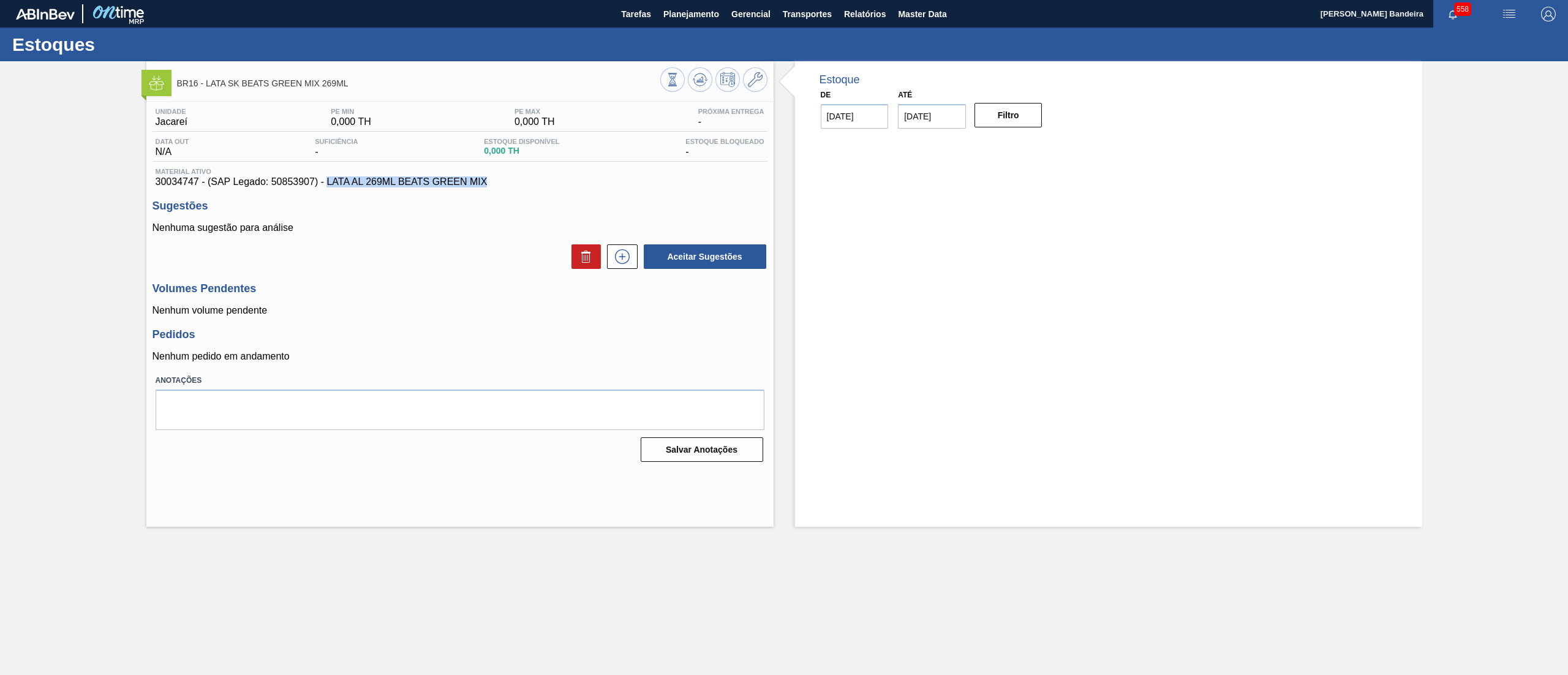
drag, startPoint x: 498, startPoint y: 186, endPoint x: 326, endPoint y: 186, distance: 172.0
click at [326, 186] on span "30034747 - (SAP Legado: 50853907) - LATA AL 269ML BEATS GREEN MIX" at bounding box center [460, 182] width 609 height 11
copy span "LATA AL 269ML BEATS GREEN MIX"
drag, startPoint x: 151, startPoint y: 184, endPoint x: 197, endPoint y: 184, distance: 46.0
click at [197, 184] on div "Unidade Jacareí PE MIN 0,000 TH PE MAX 0,000 TH Próxima Entrega - Data out N/A …" at bounding box center [460, 284] width 627 height 365
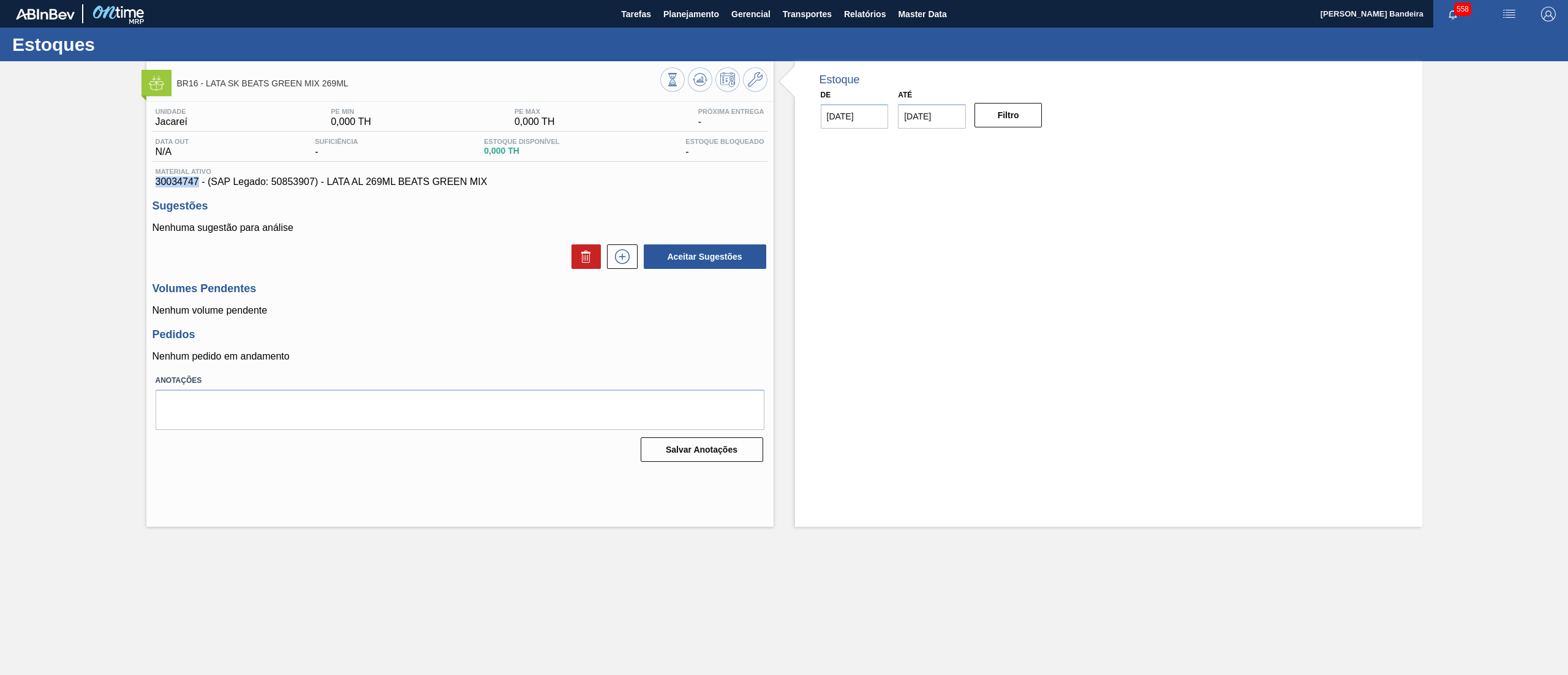
copy span "30034747"
click at [707, 16] on span "Planejamento" at bounding box center [691, 14] width 56 height 15
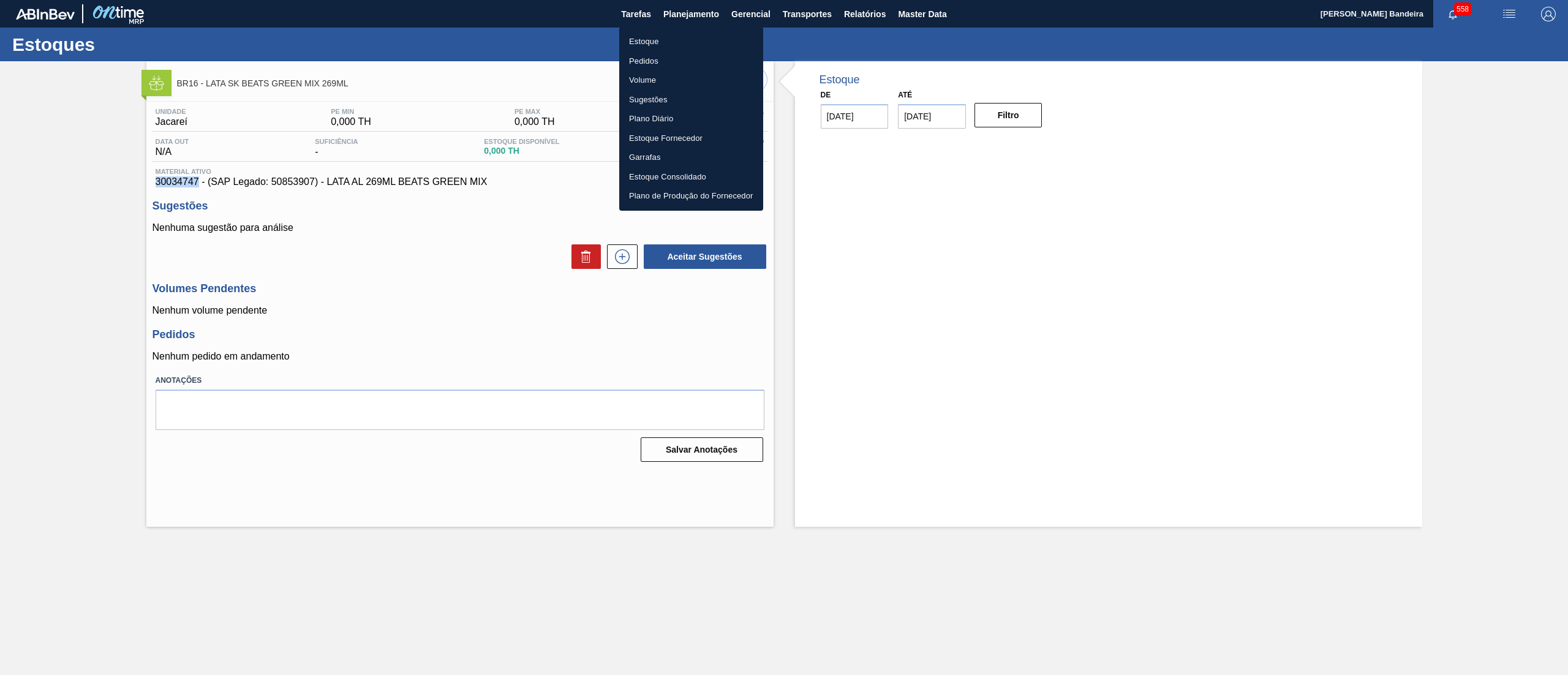
click at [675, 40] on li "Estoque" at bounding box center [690, 42] width 144 height 20
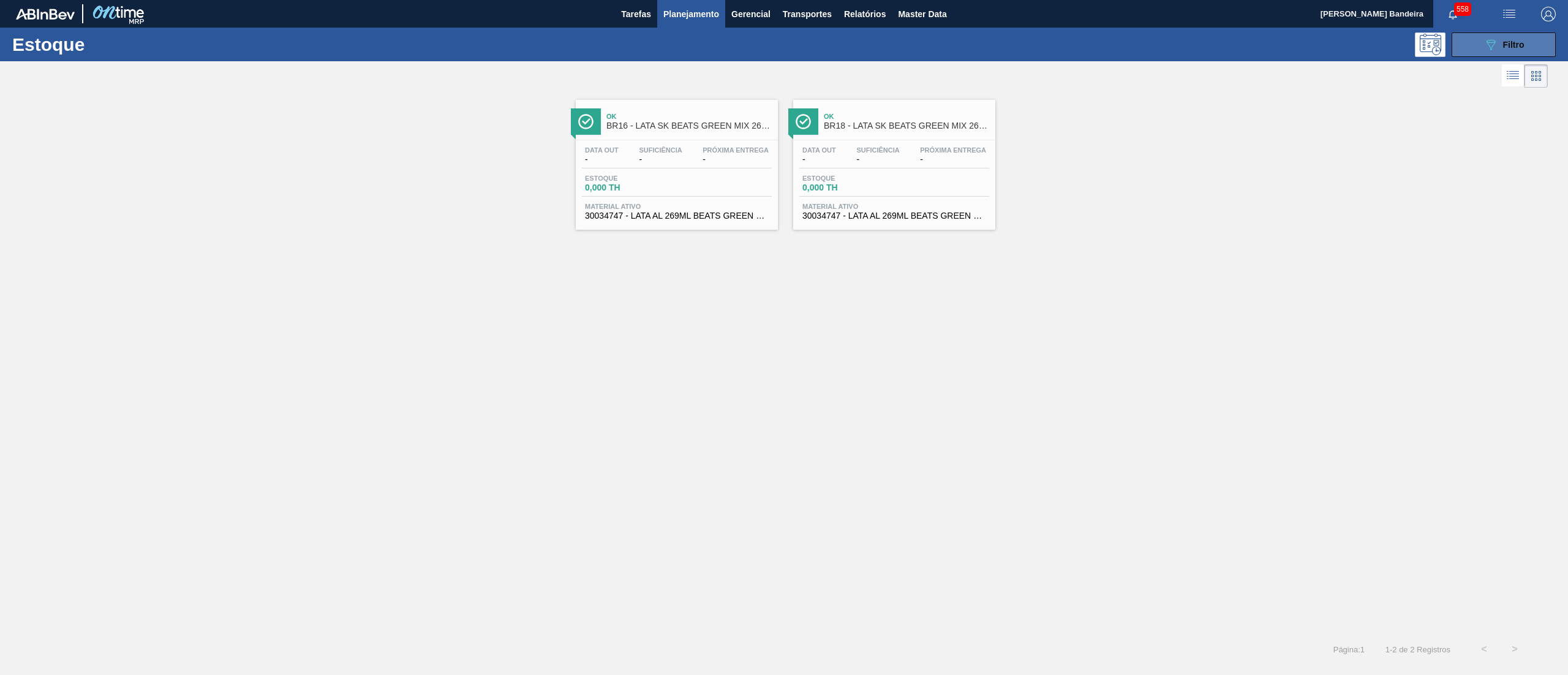
click at [1484, 46] on icon "089F7B8B-B2A5-4AFE-B5C0-19BA573D28AC" at bounding box center [1491, 44] width 15 height 15
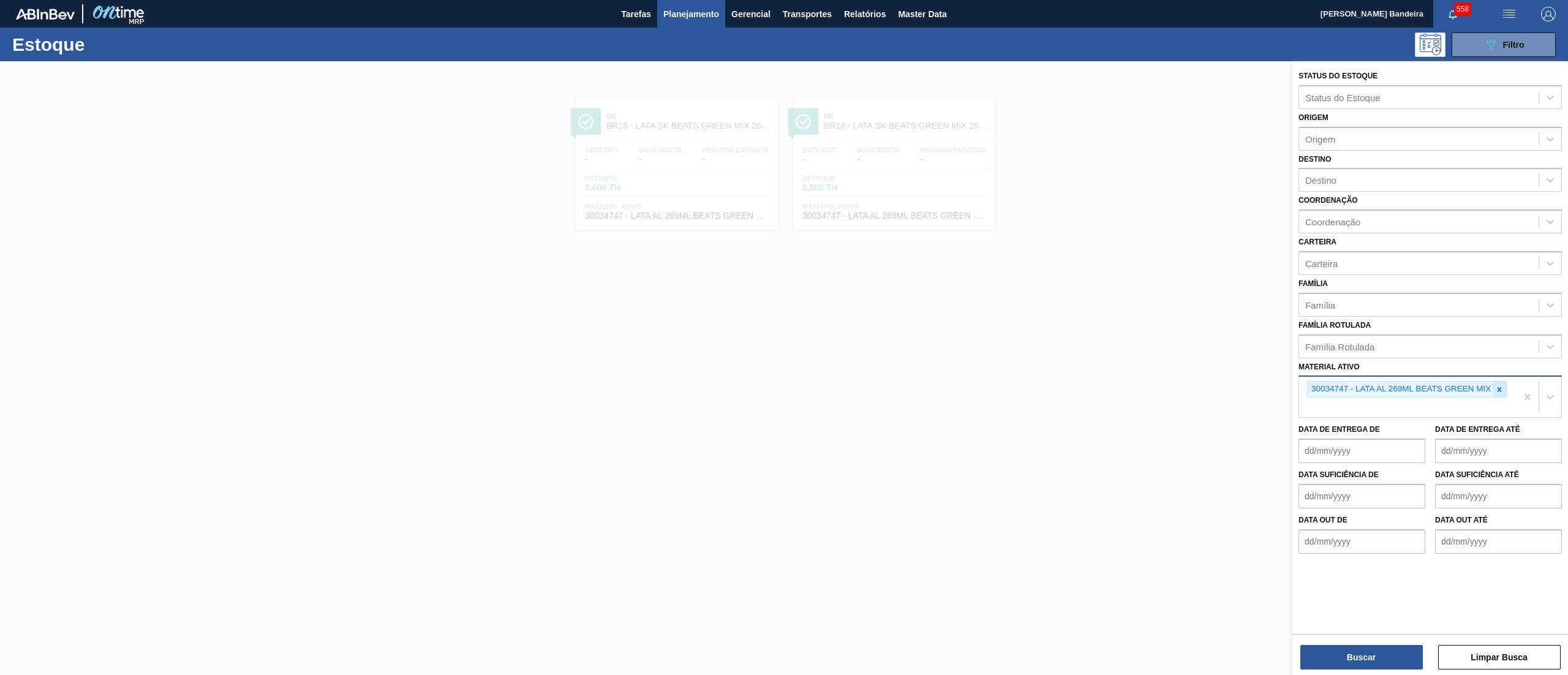
click at [1501, 392] on div at bounding box center [1498, 389] width 13 height 16
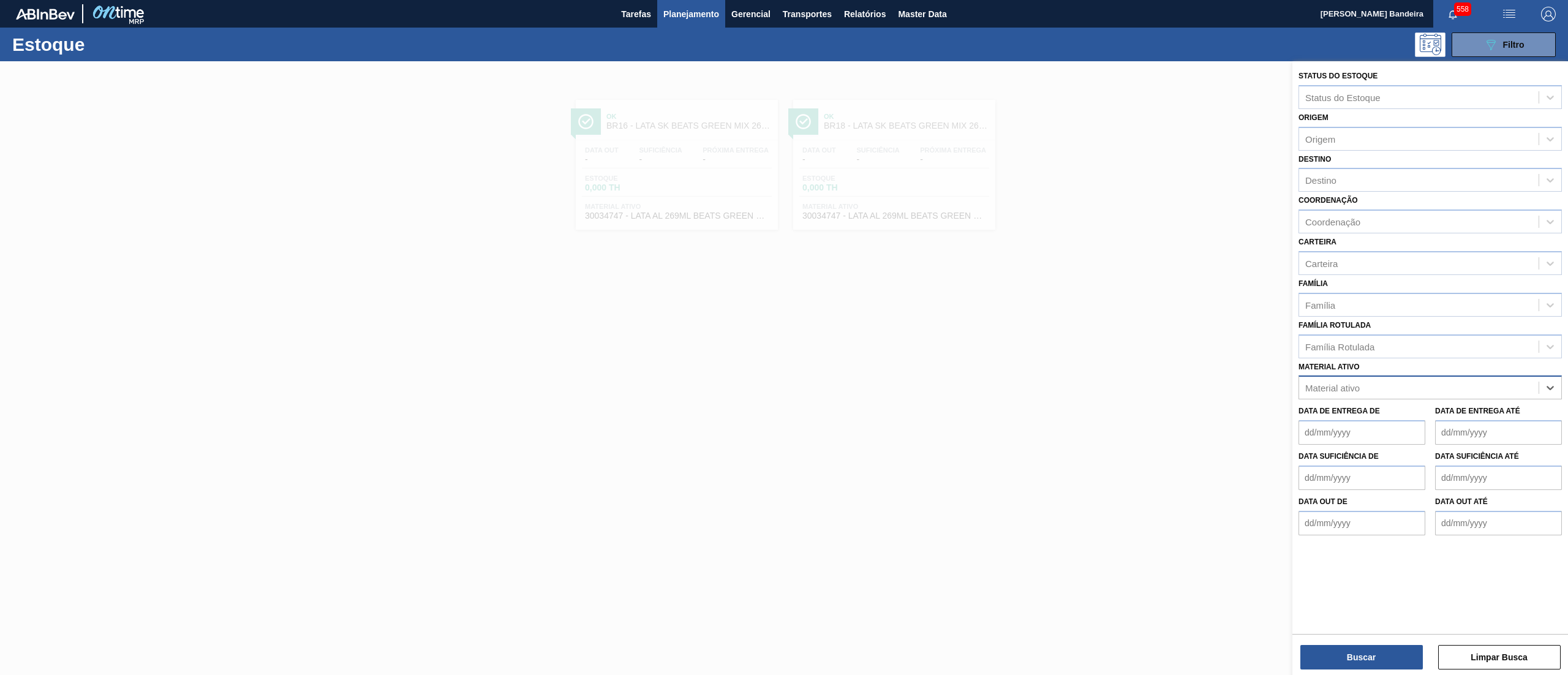
paste ativo "30006025"
type ativo "30006025"
click at [1454, 423] on div "30006025 - FILME CONTR. LISO 350X60 350ML SLEEK" at bounding box center [1430, 418] width 264 height 23
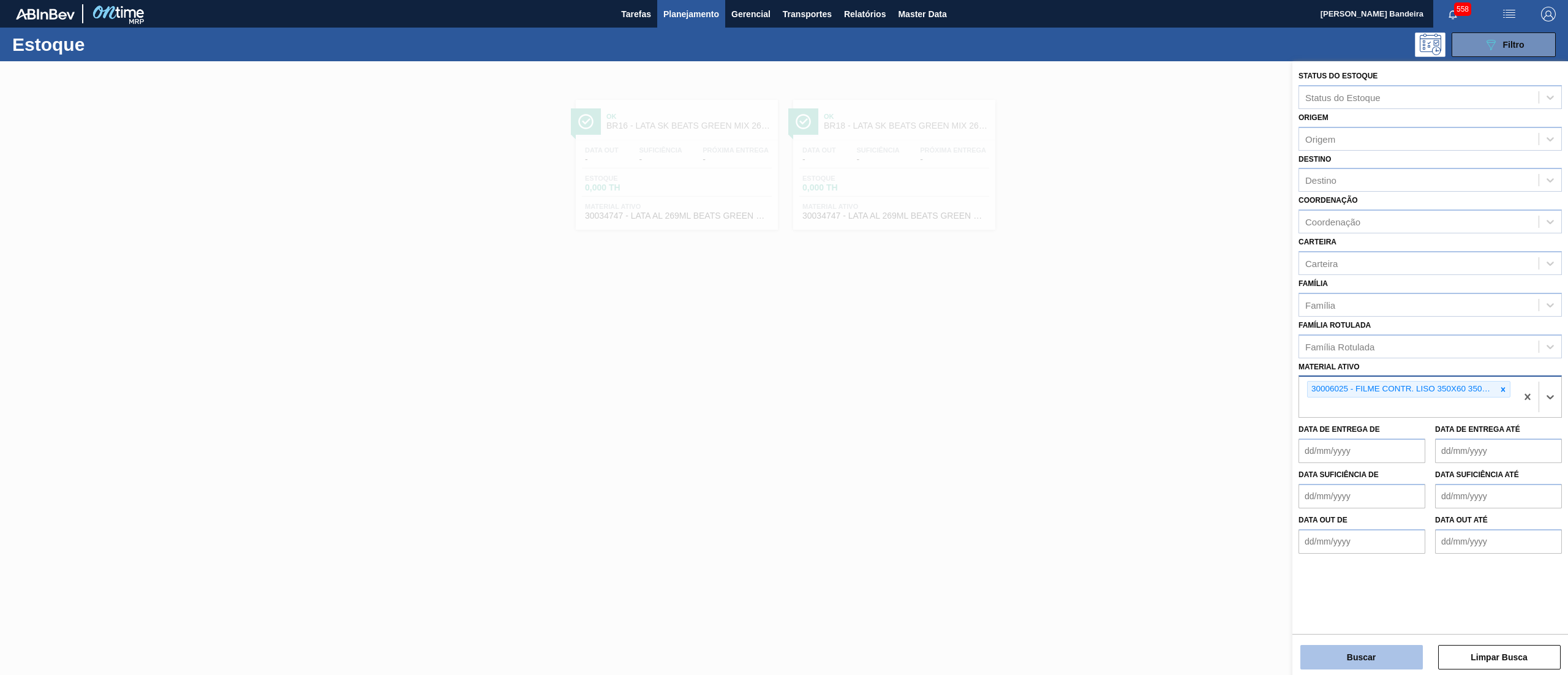
click at [1368, 658] on button "Buscar" at bounding box center [1362, 658] width 123 height 24
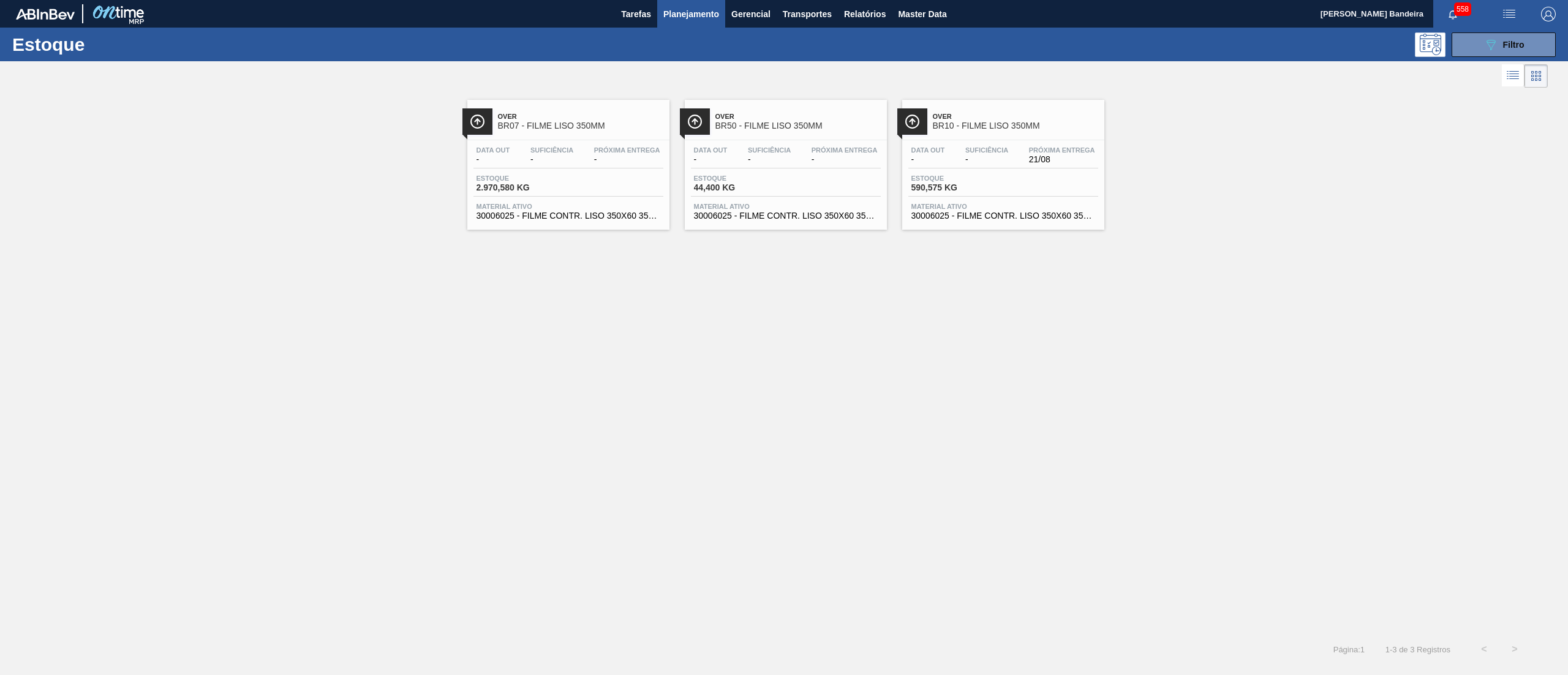
click at [994, 219] on span "30006025 - FILME CONTR. LISO 350X60 350ML SLEEK" at bounding box center [1003, 216] width 184 height 10
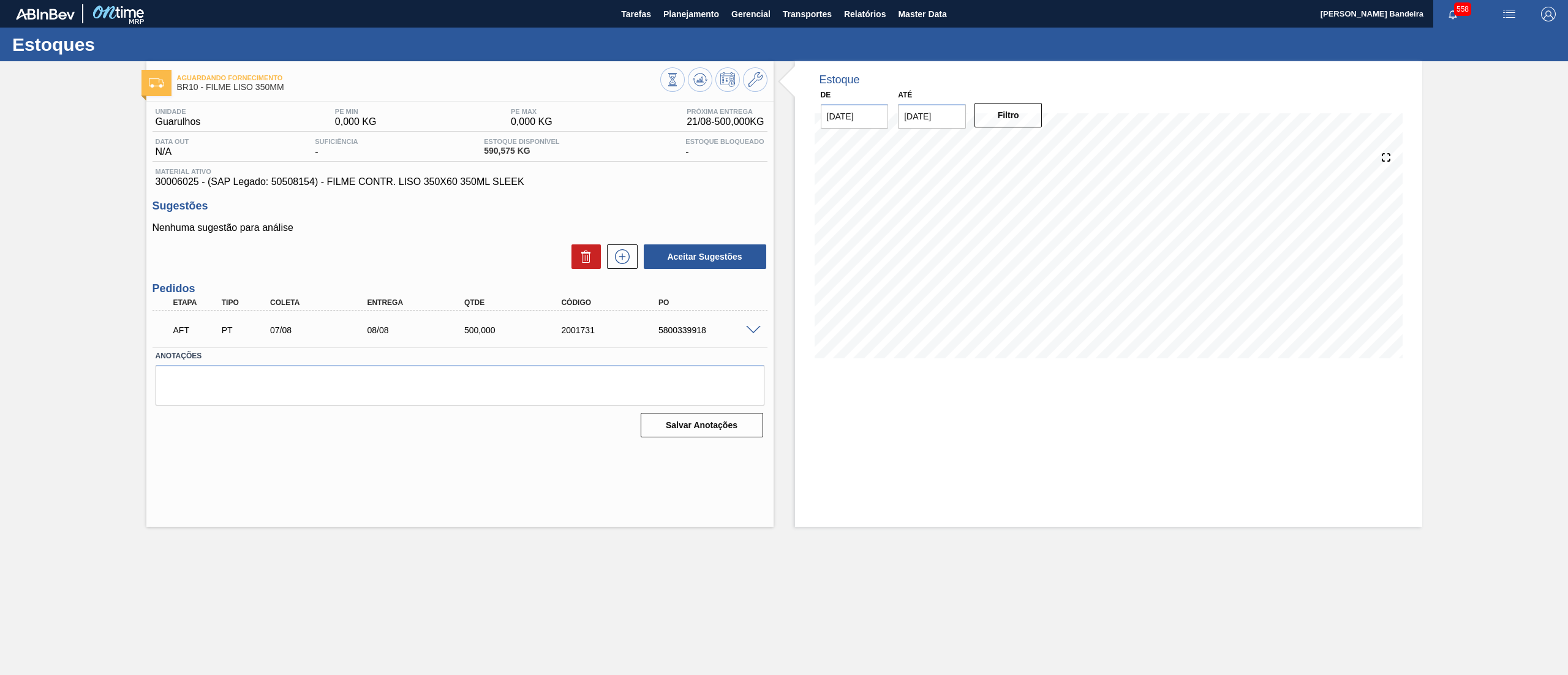
click at [753, 326] on span at bounding box center [753, 330] width 15 height 10
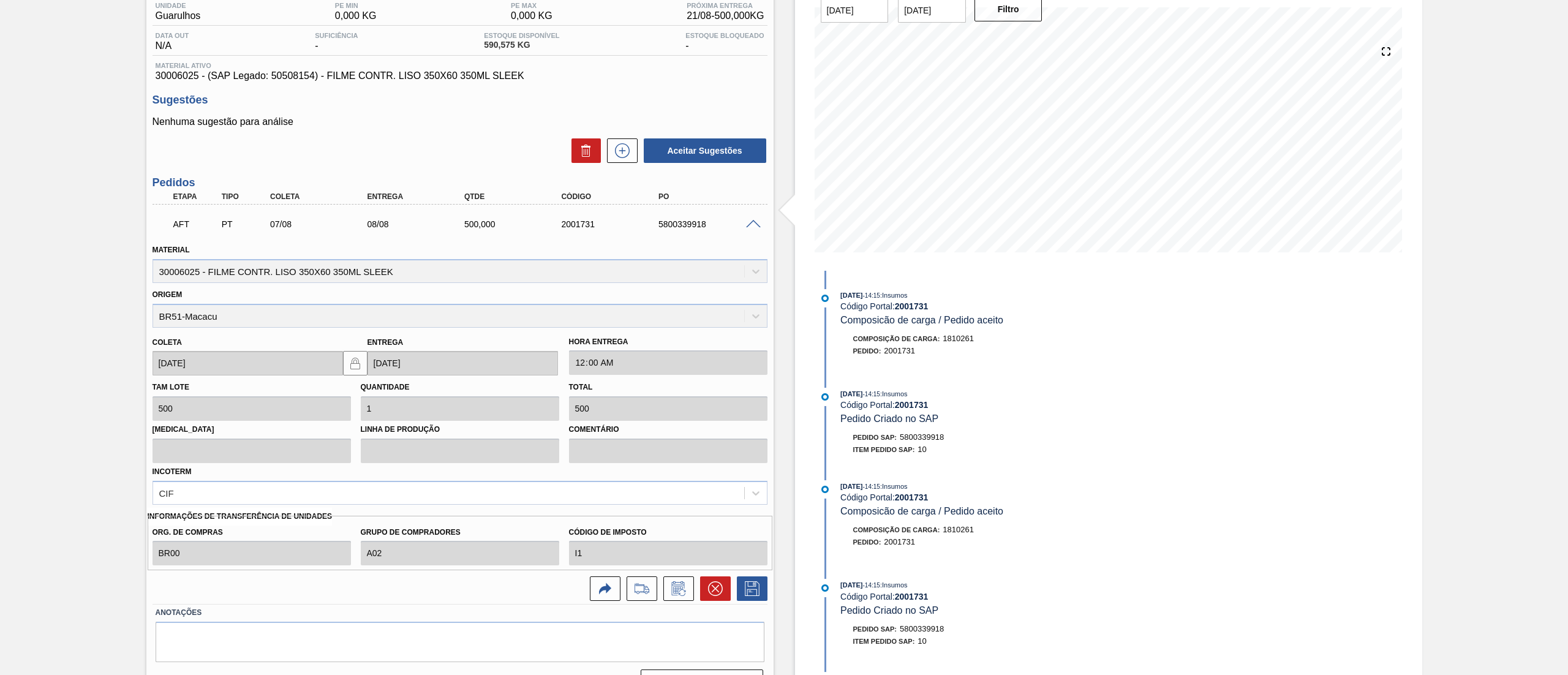
scroll to position [135, 0]
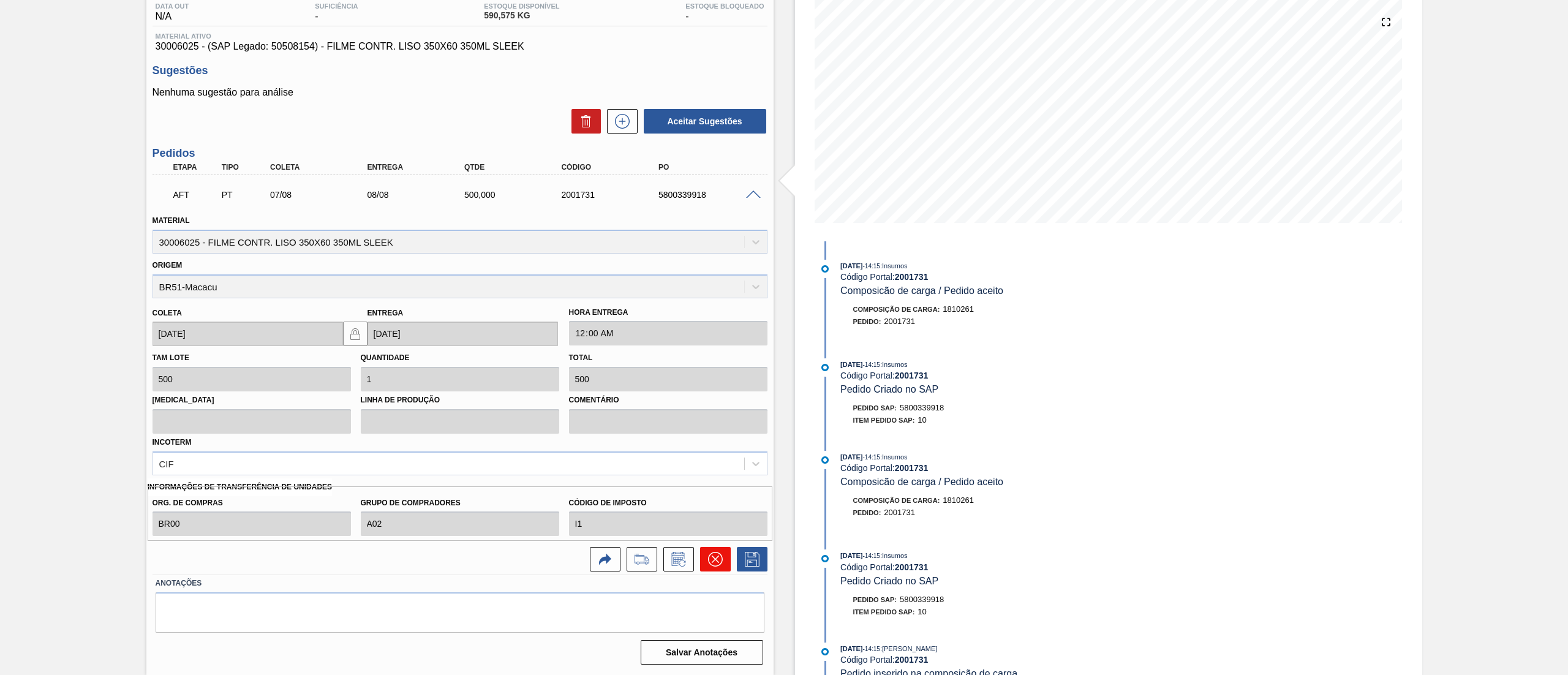
click at [711, 563] on icon at bounding box center [715, 559] width 7 height 7
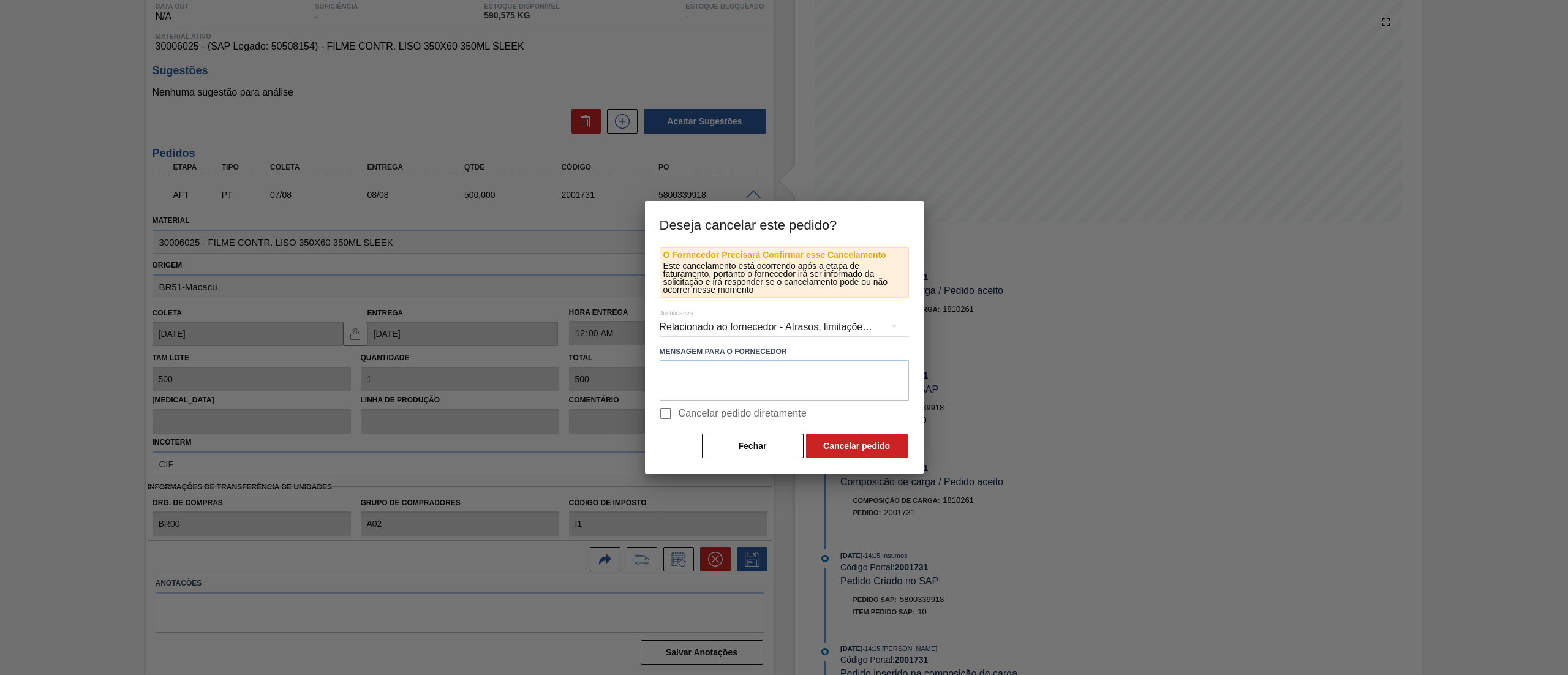
click at [749, 323] on div "Relacionado ao fornecedor - Atrasos, limitações de capacidade, etc." at bounding box center [784, 327] width 249 height 34
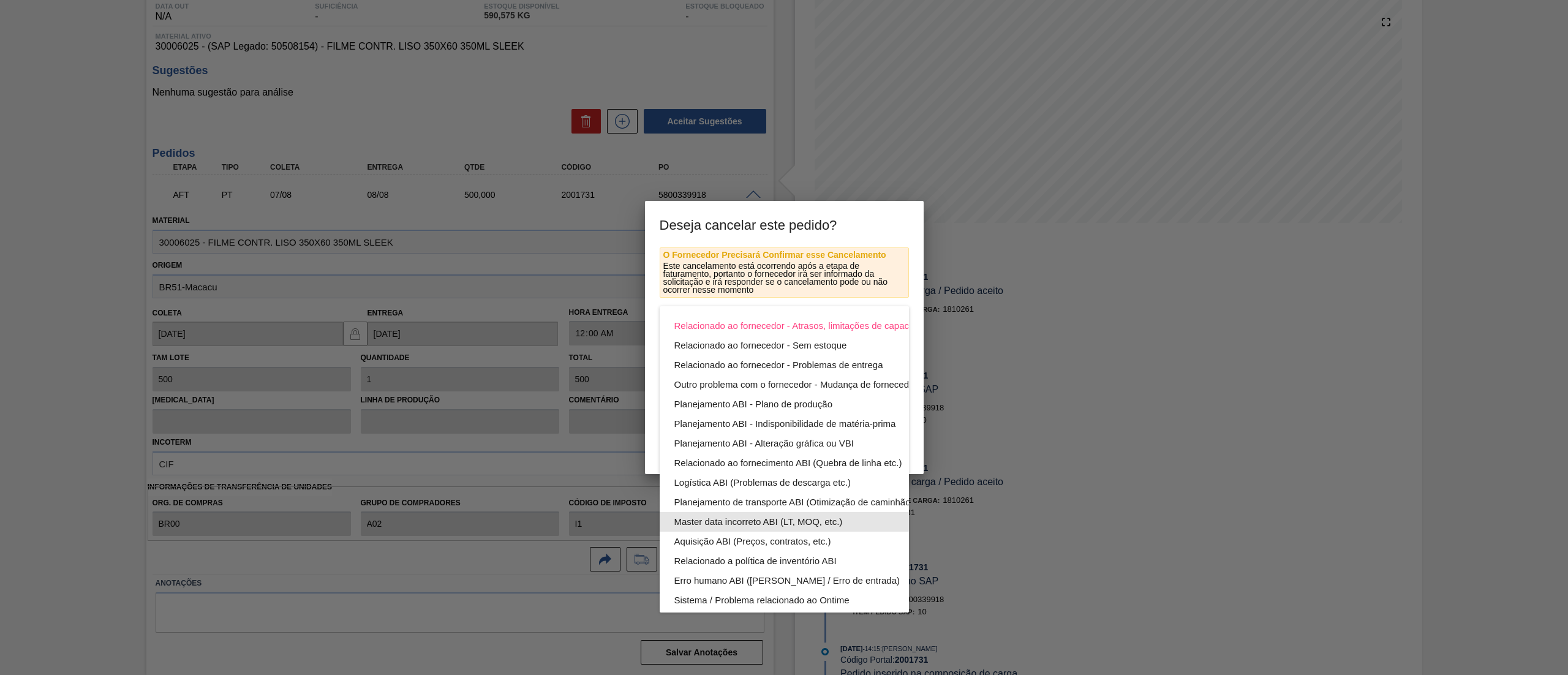
scroll to position [84, 0]
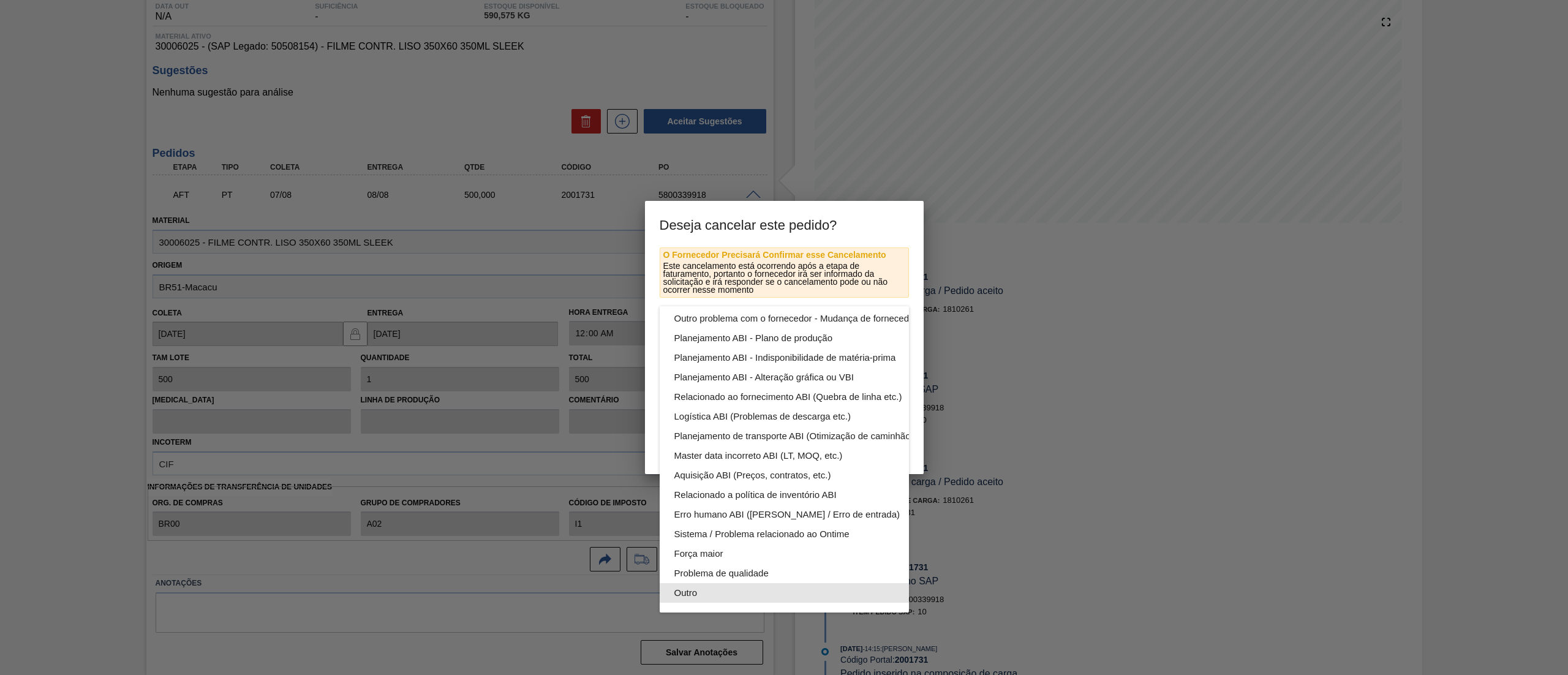
click at [733, 584] on div "Outro" at bounding box center [813, 593] width 278 height 20
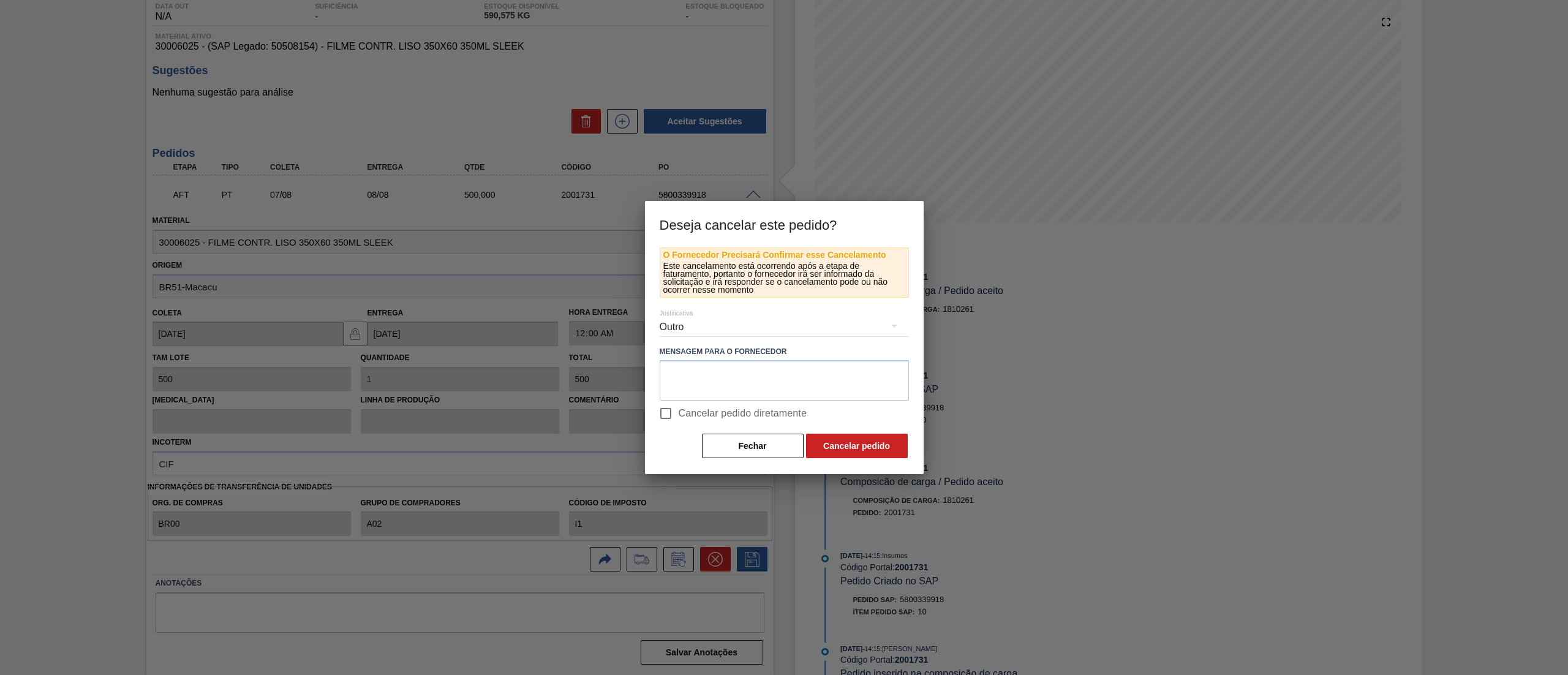
click at [672, 419] on input "Cancelar pedido diretamente" at bounding box center [666, 414] width 26 height 26
checkbox input "true"
click at [845, 445] on button "Cancelar pedido" at bounding box center [857, 446] width 102 height 24
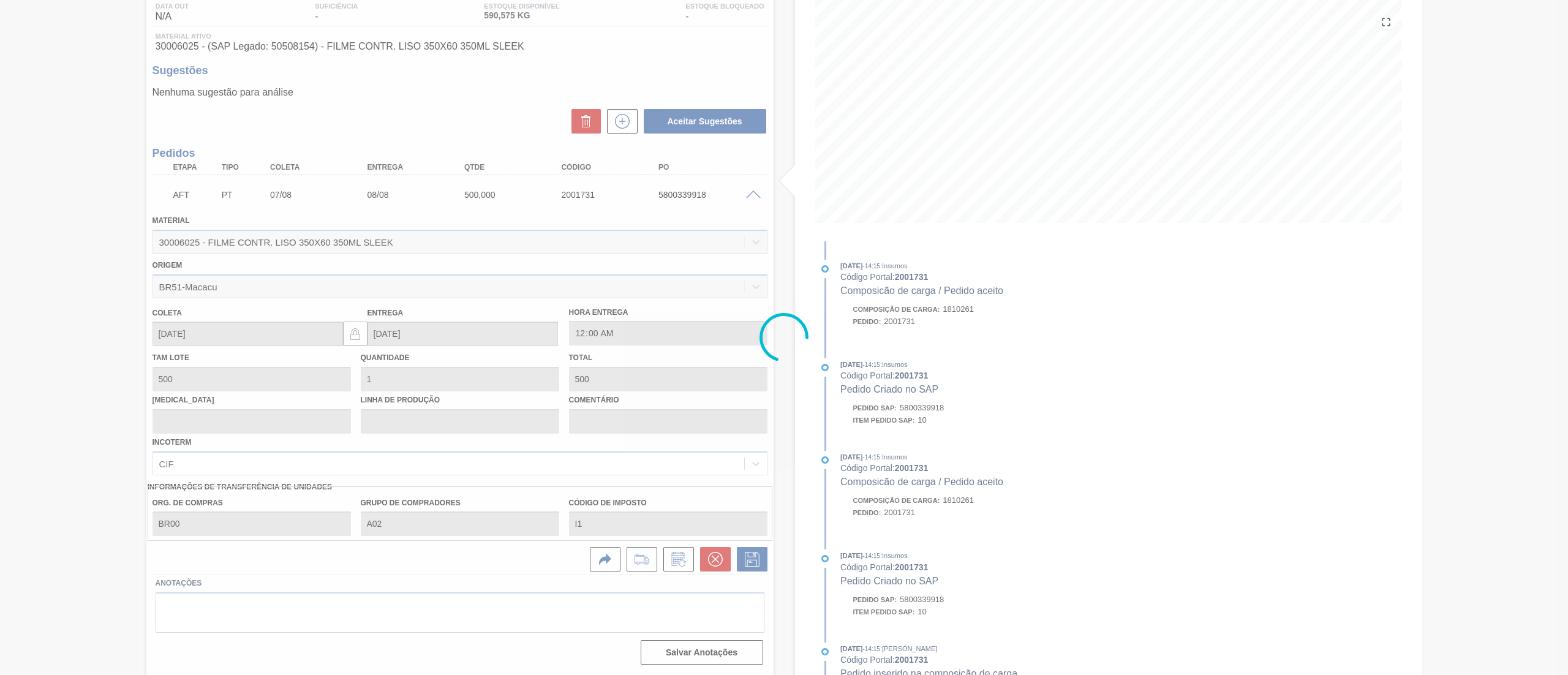
scroll to position [0, 0]
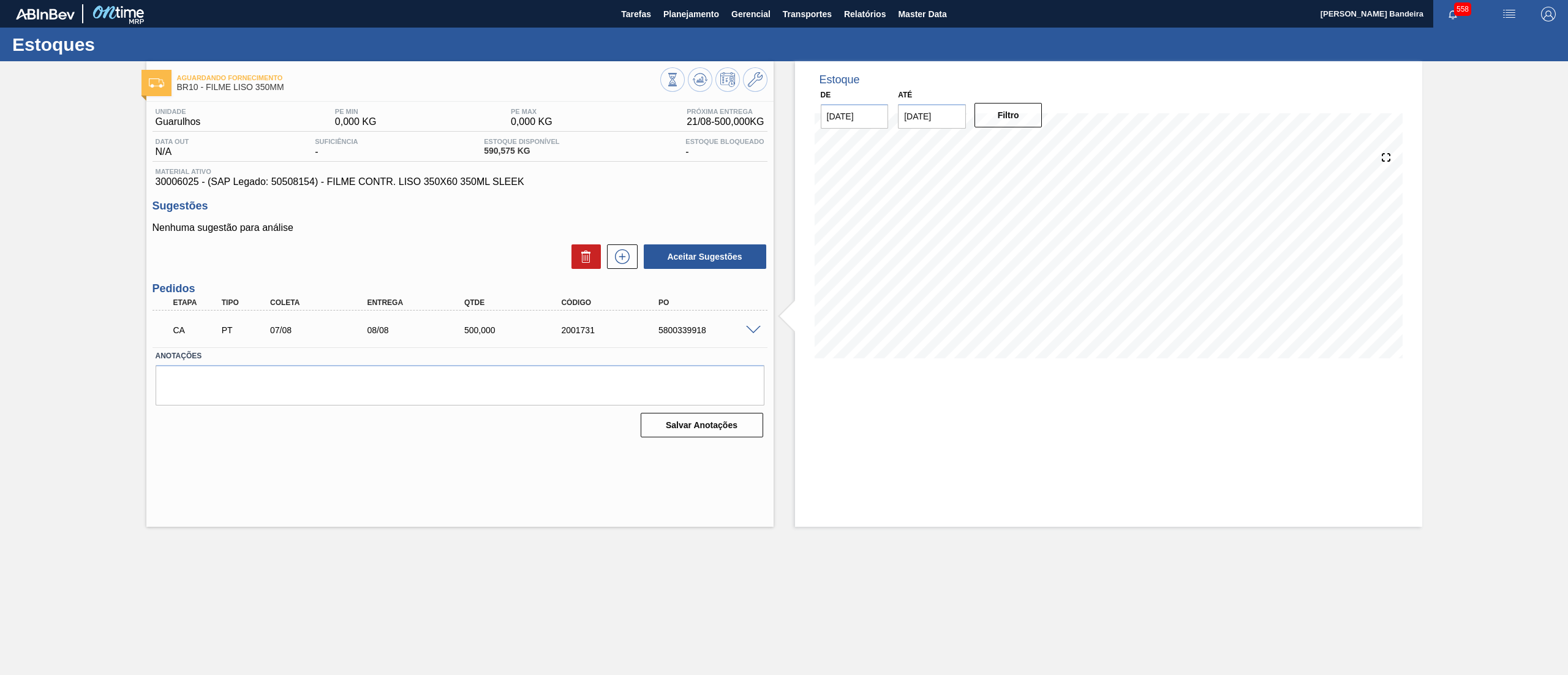
click at [755, 321] on div "CA PT 07/08 08/08 500,000 2001731 5800339918" at bounding box center [460, 328] width 615 height 30
click at [753, 334] on div "5800339918" at bounding box center [710, 330] width 111 height 10
click at [752, 332] on span at bounding box center [753, 330] width 15 height 10
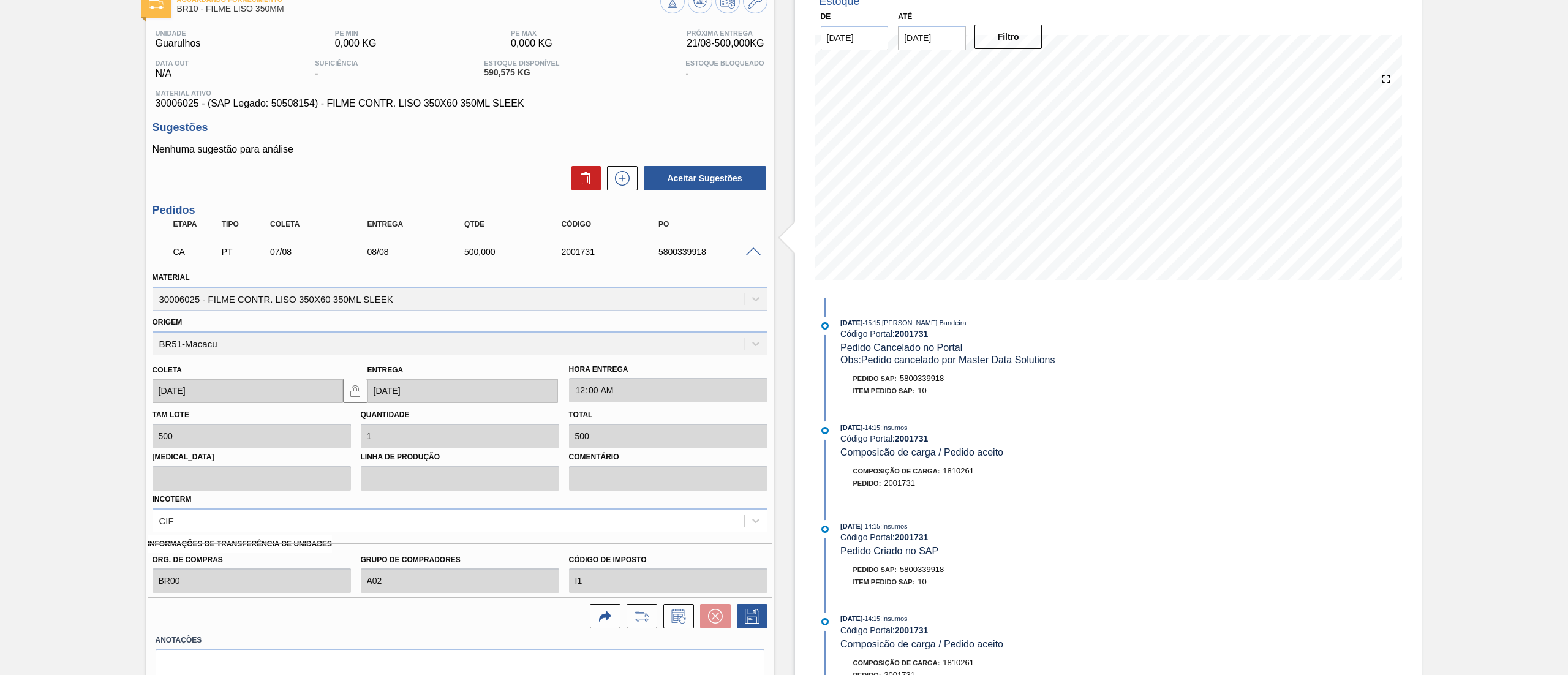
scroll to position [135, 0]
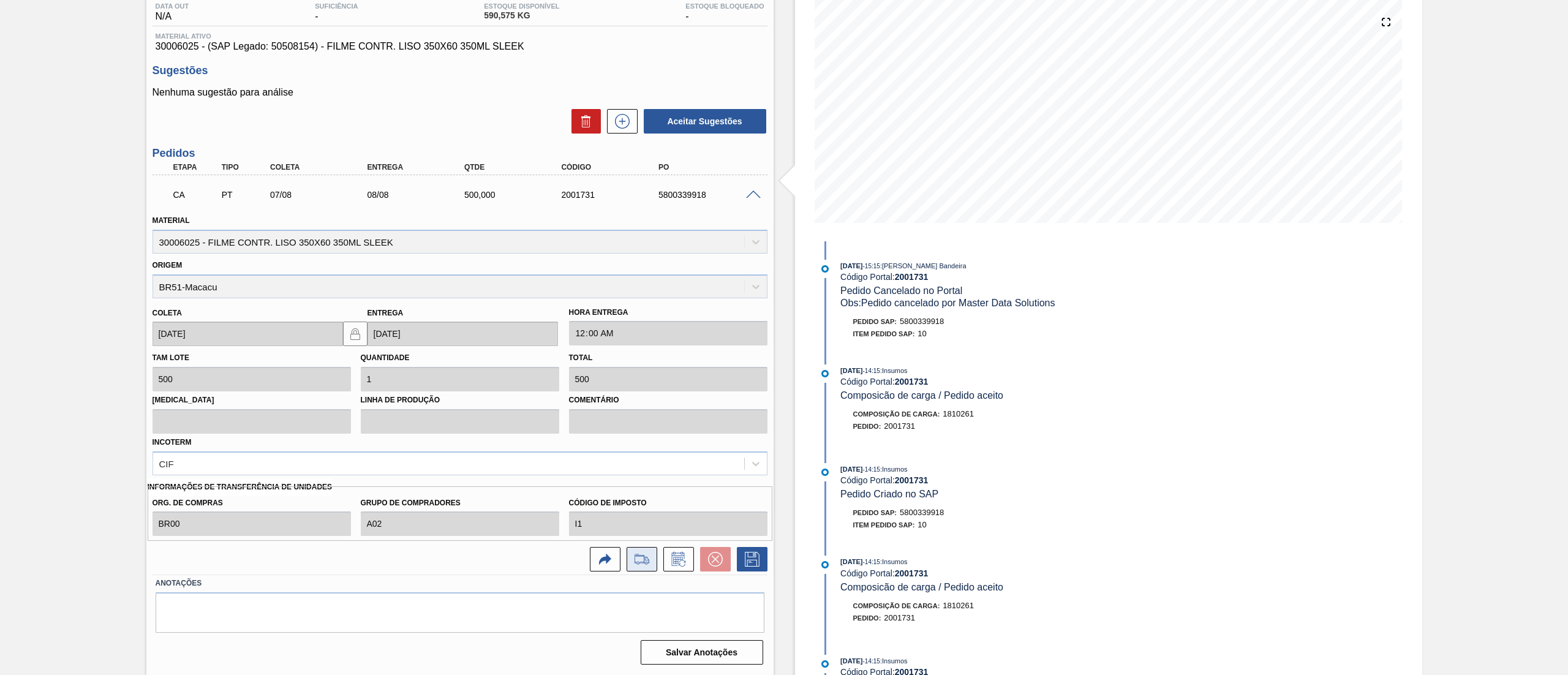
click at [642, 560] on icon at bounding box center [642, 559] width 20 height 15
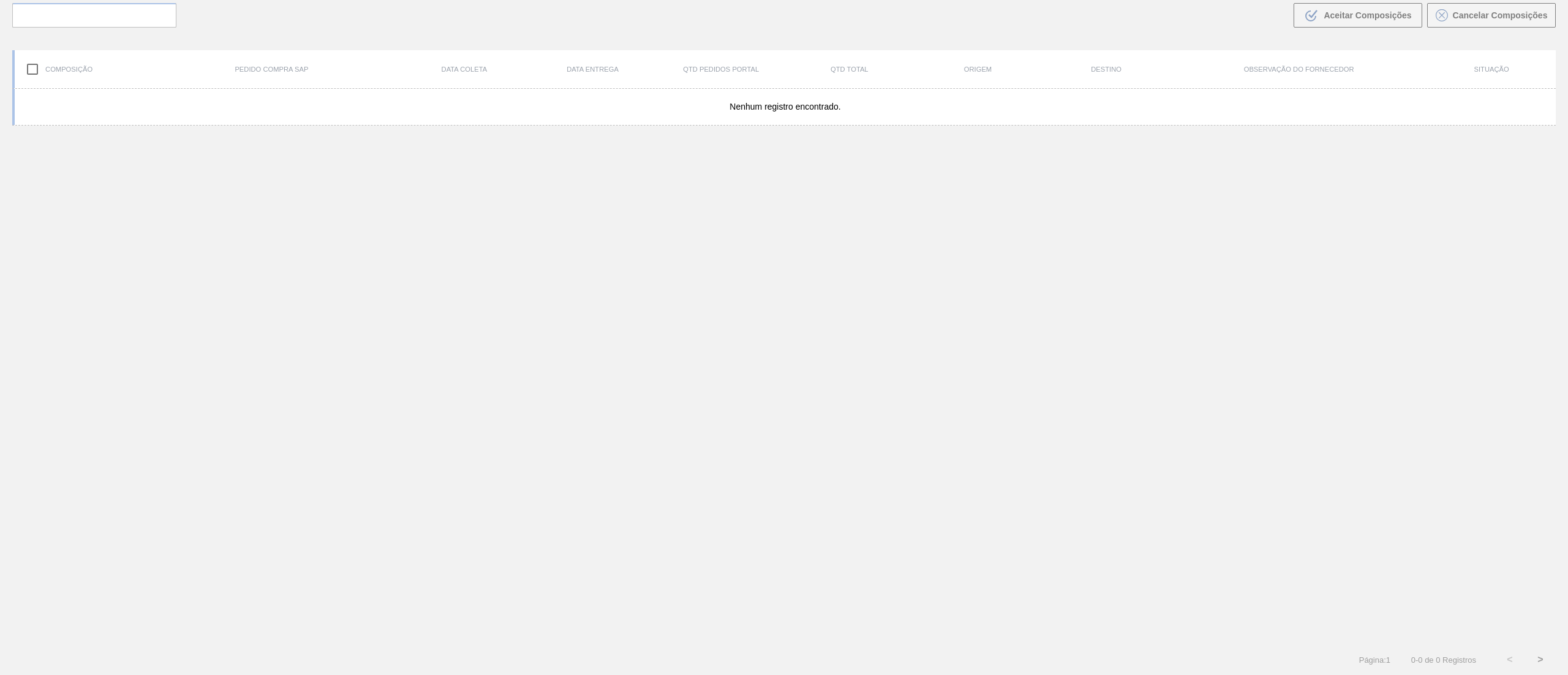
scroll to position [88, 0]
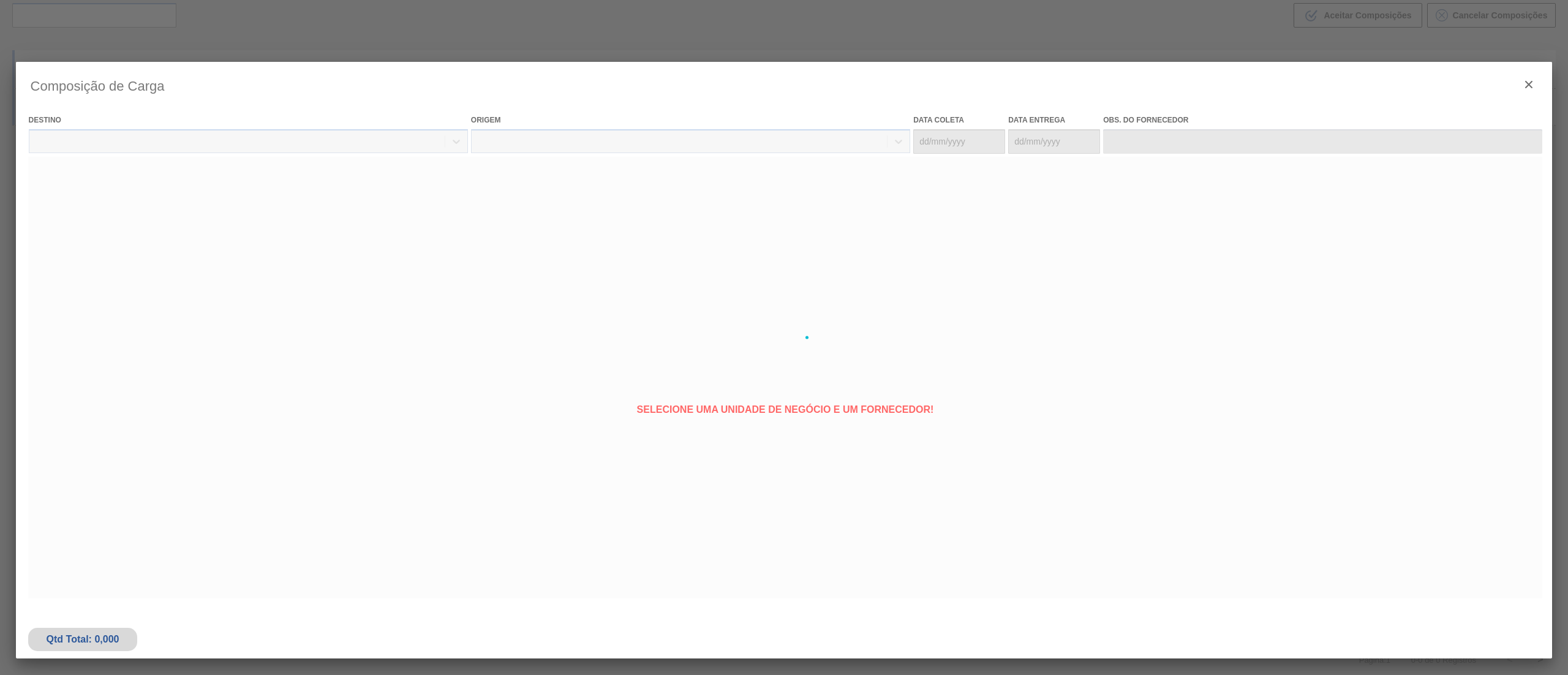
type coleta "[DATE]"
type entrega "[DATE]"
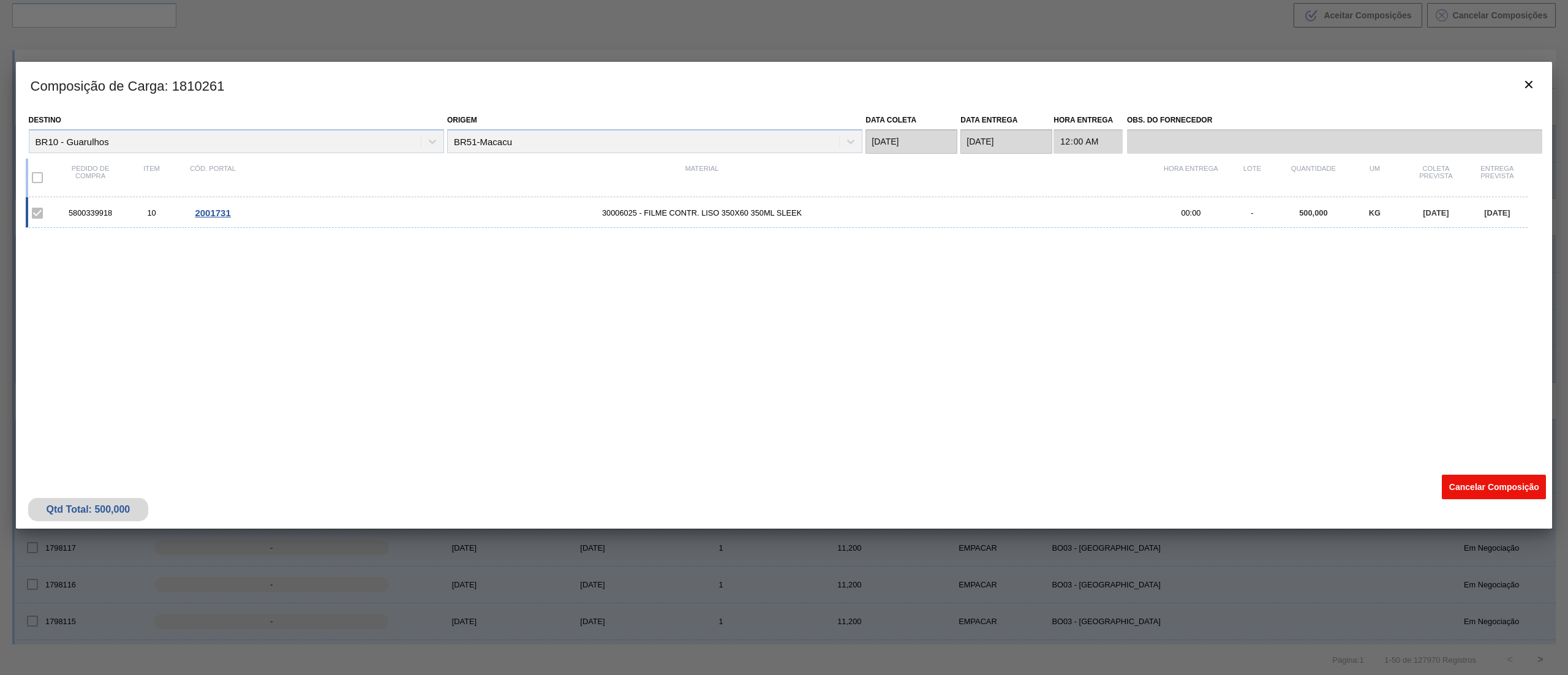
click at [1472, 487] on button "Cancelar Composição" at bounding box center [1494, 487] width 104 height 24
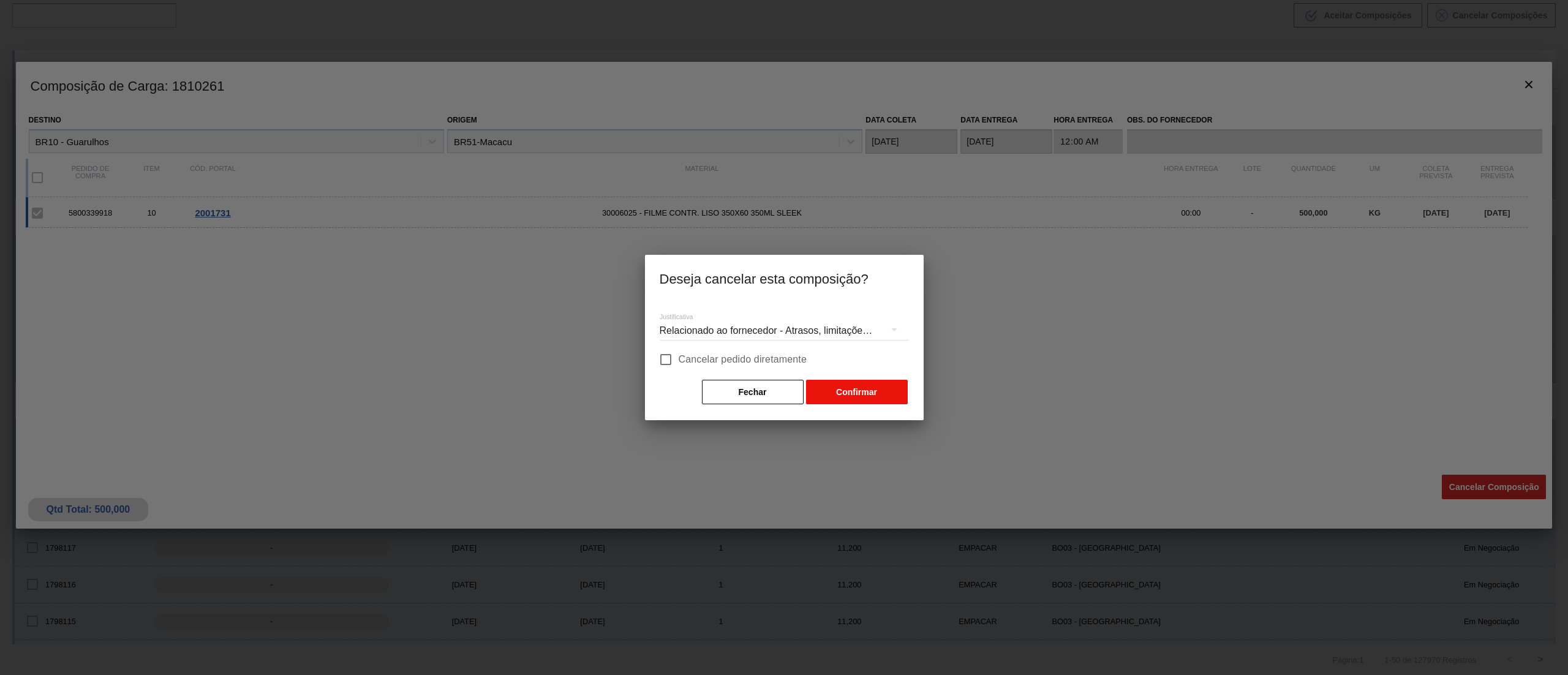
click at [887, 394] on button "Confirmar" at bounding box center [857, 392] width 102 height 24
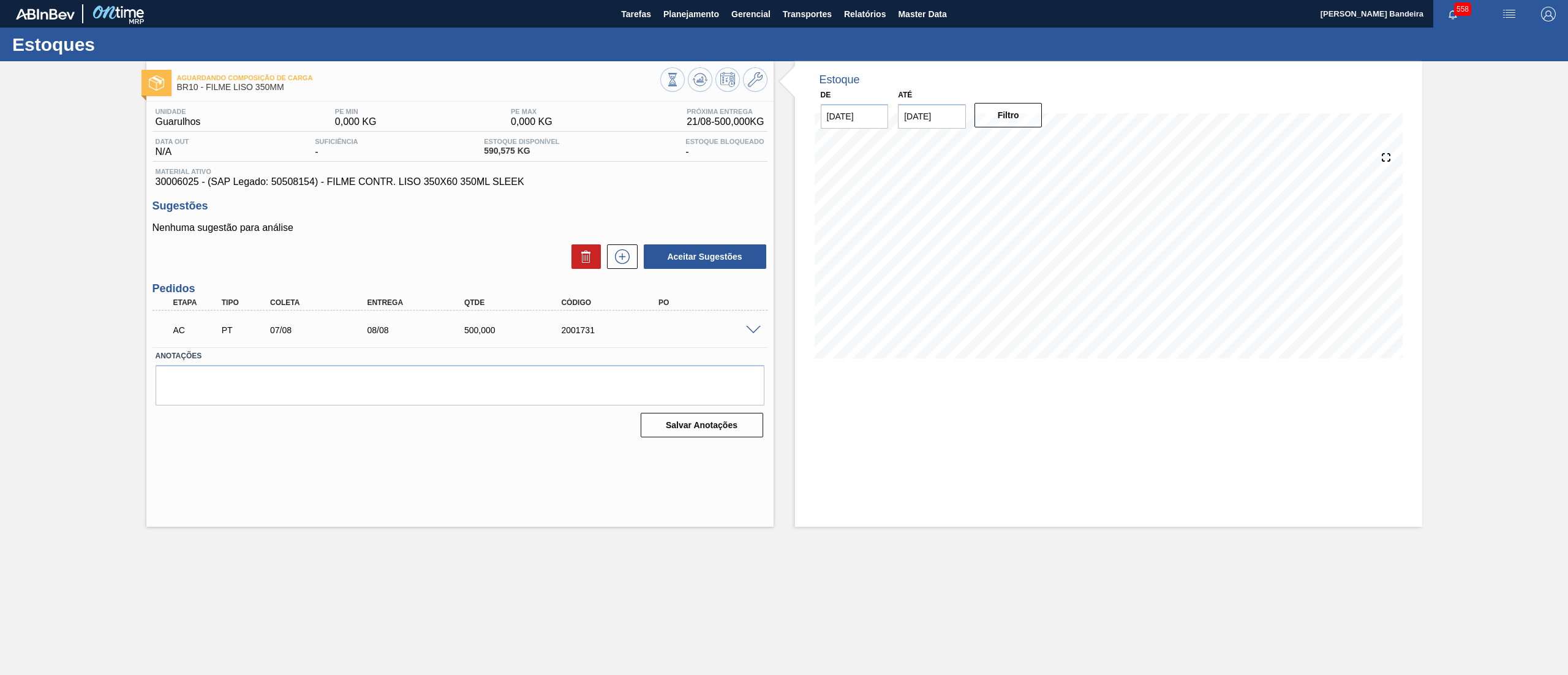
click at [753, 327] on span at bounding box center [753, 330] width 15 height 10
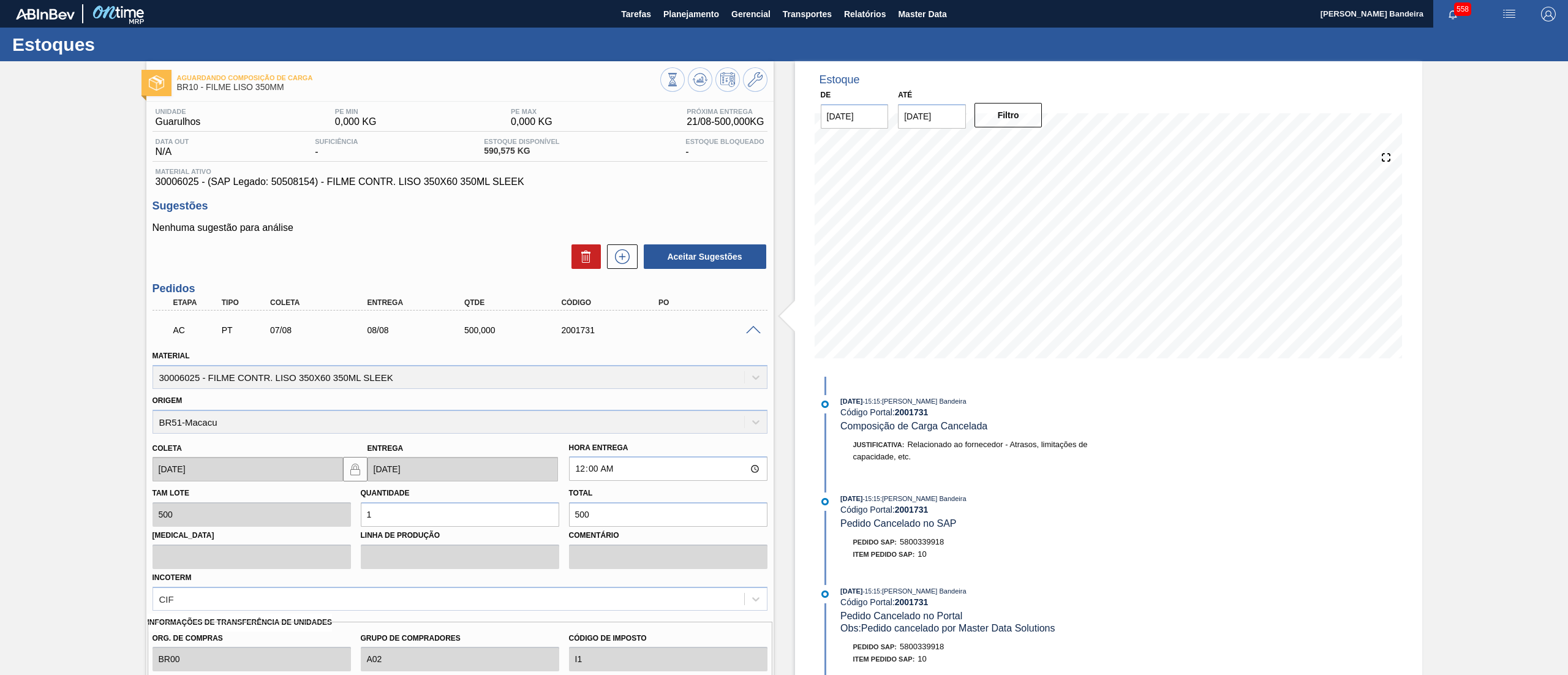
scroll to position [135, 0]
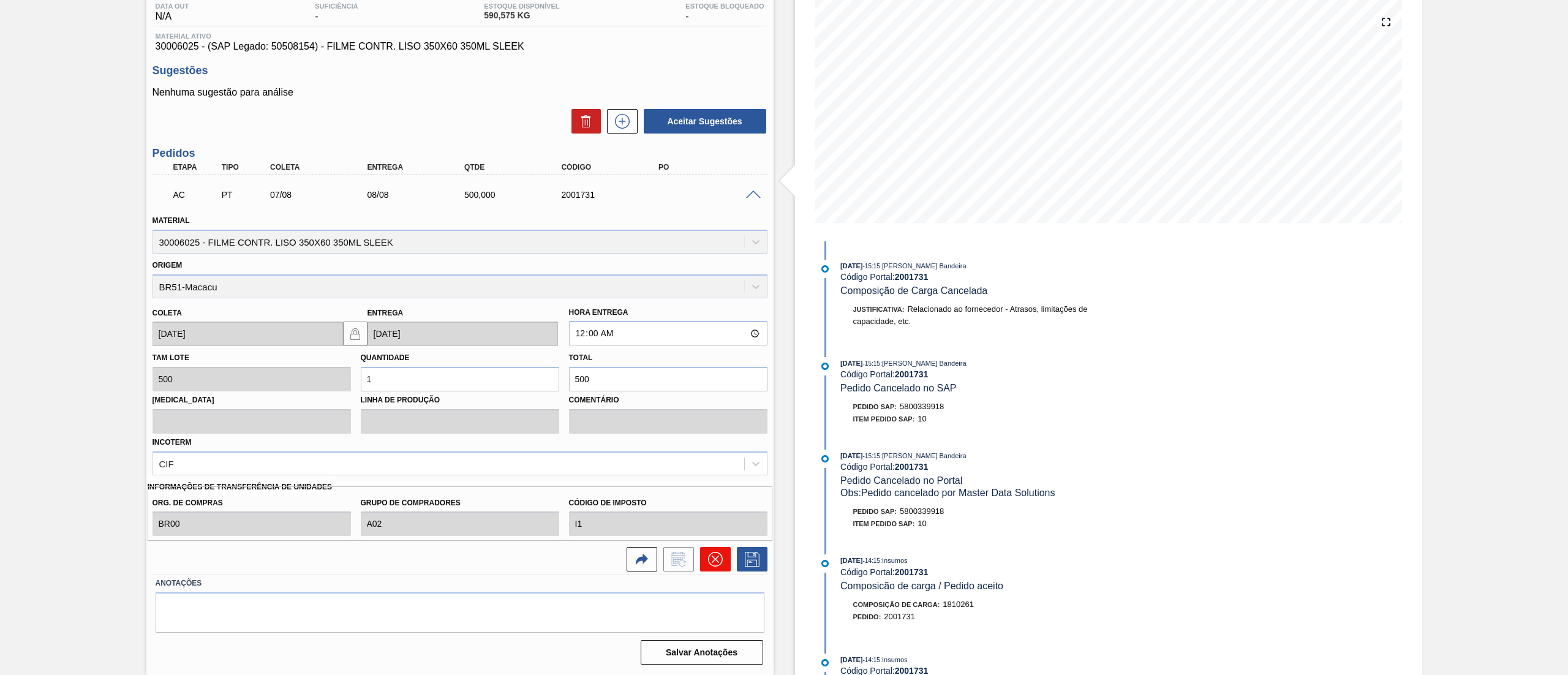
click at [714, 565] on icon at bounding box center [715, 559] width 15 height 15
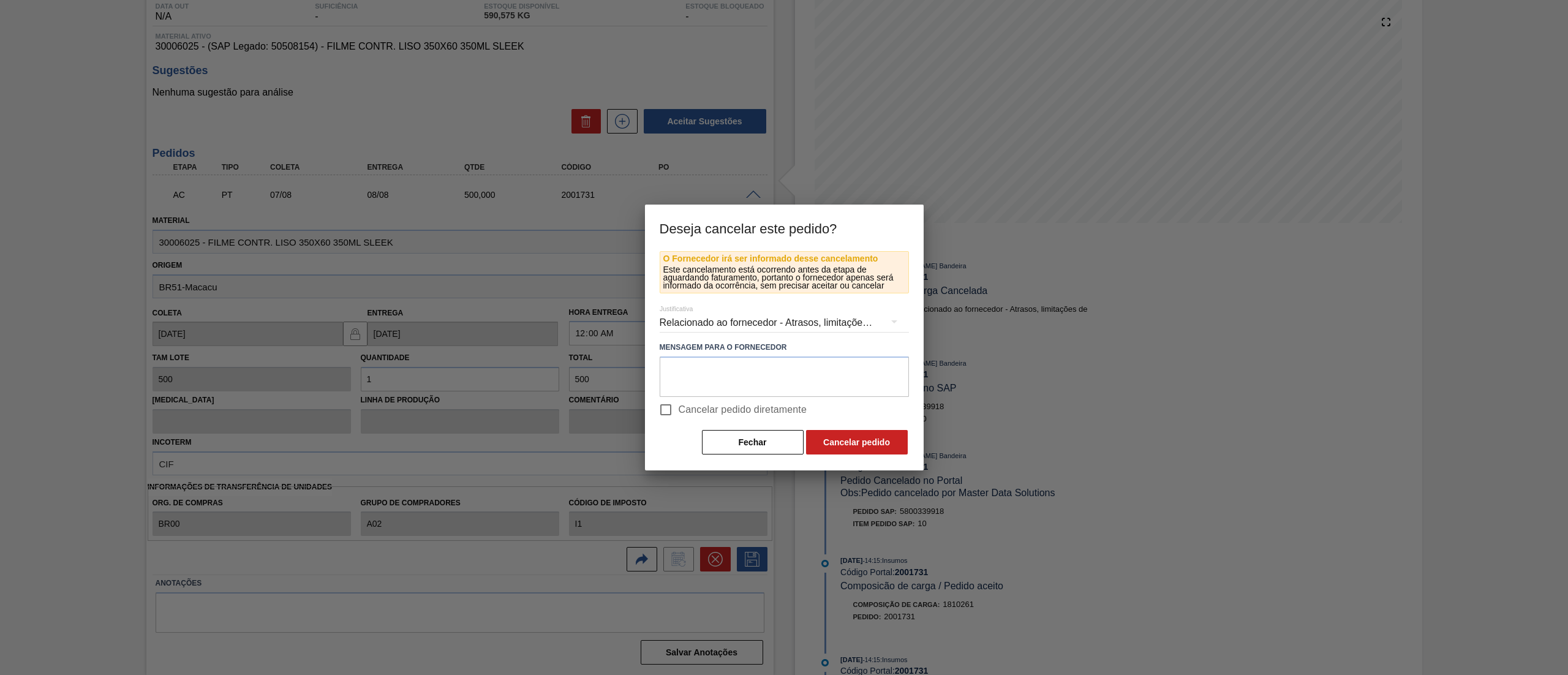
click at [707, 331] on div "Relacionado ao fornecedor - Atrasos, limitações de capacidade, etc." at bounding box center [784, 322] width 249 height 34
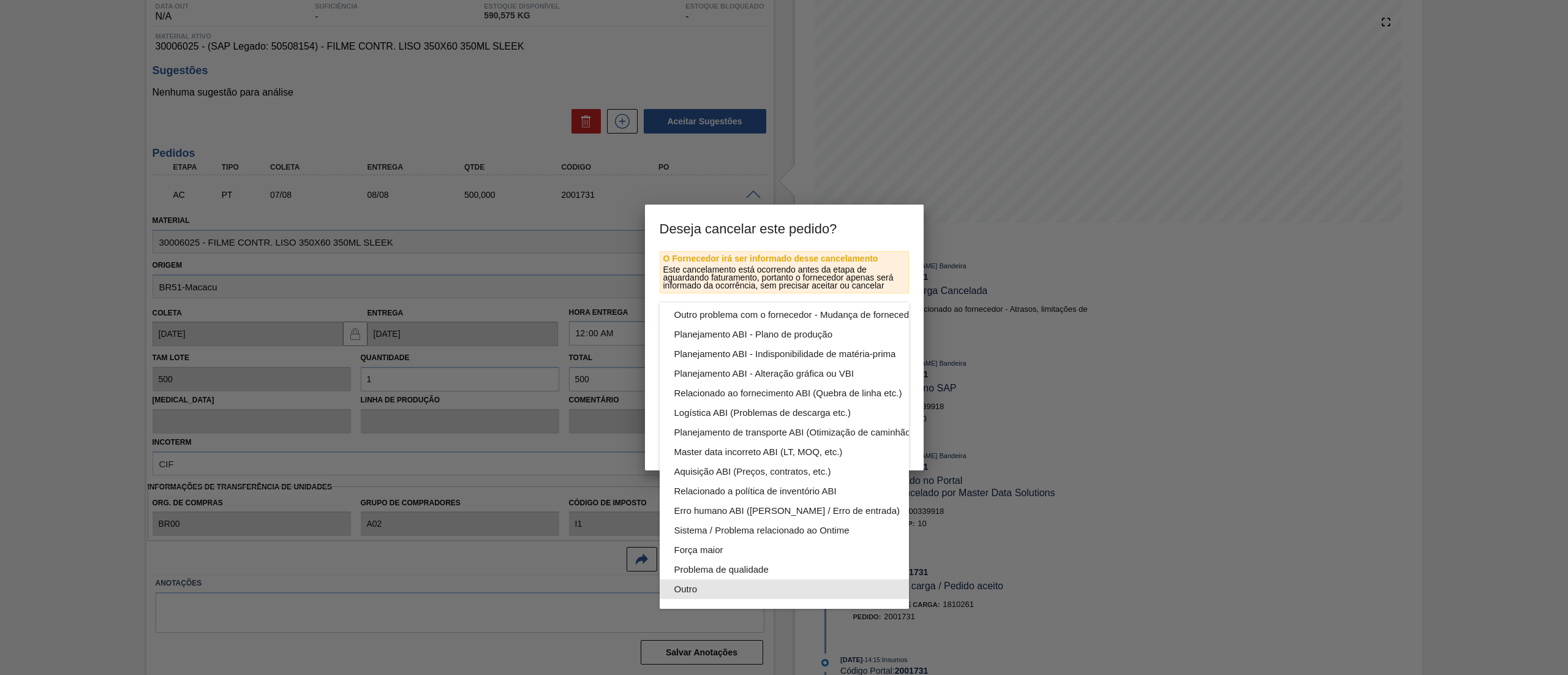
click at [726, 580] on div "Outro" at bounding box center [813, 590] width 278 height 20
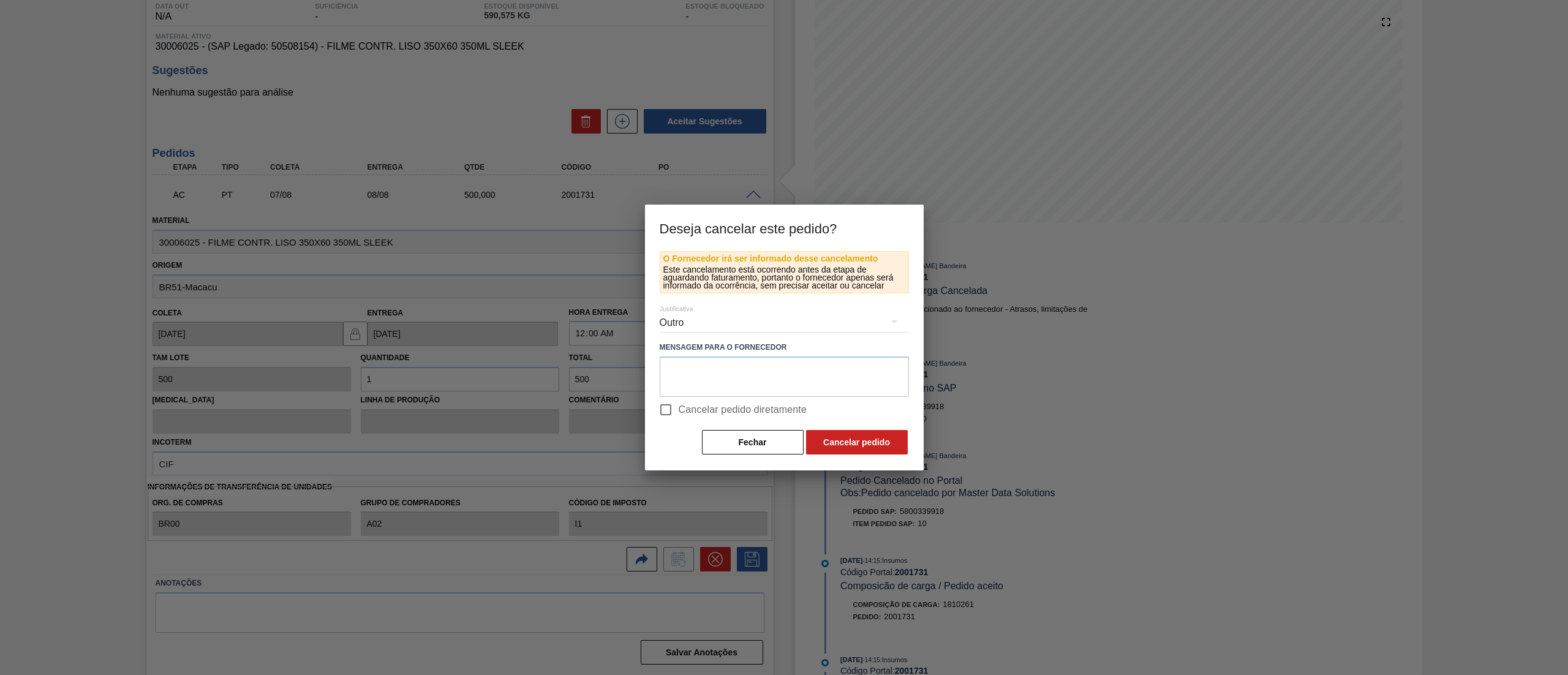
scroll to position [84, 0]
click at [672, 415] on input "Cancelar pedido diretamente" at bounding box center [666, 410] width 26 height 26
checkbox input "true"
click at [892, 454] on button "Cancelar pedido" at bounding box center [857, 442] width 102 height 24
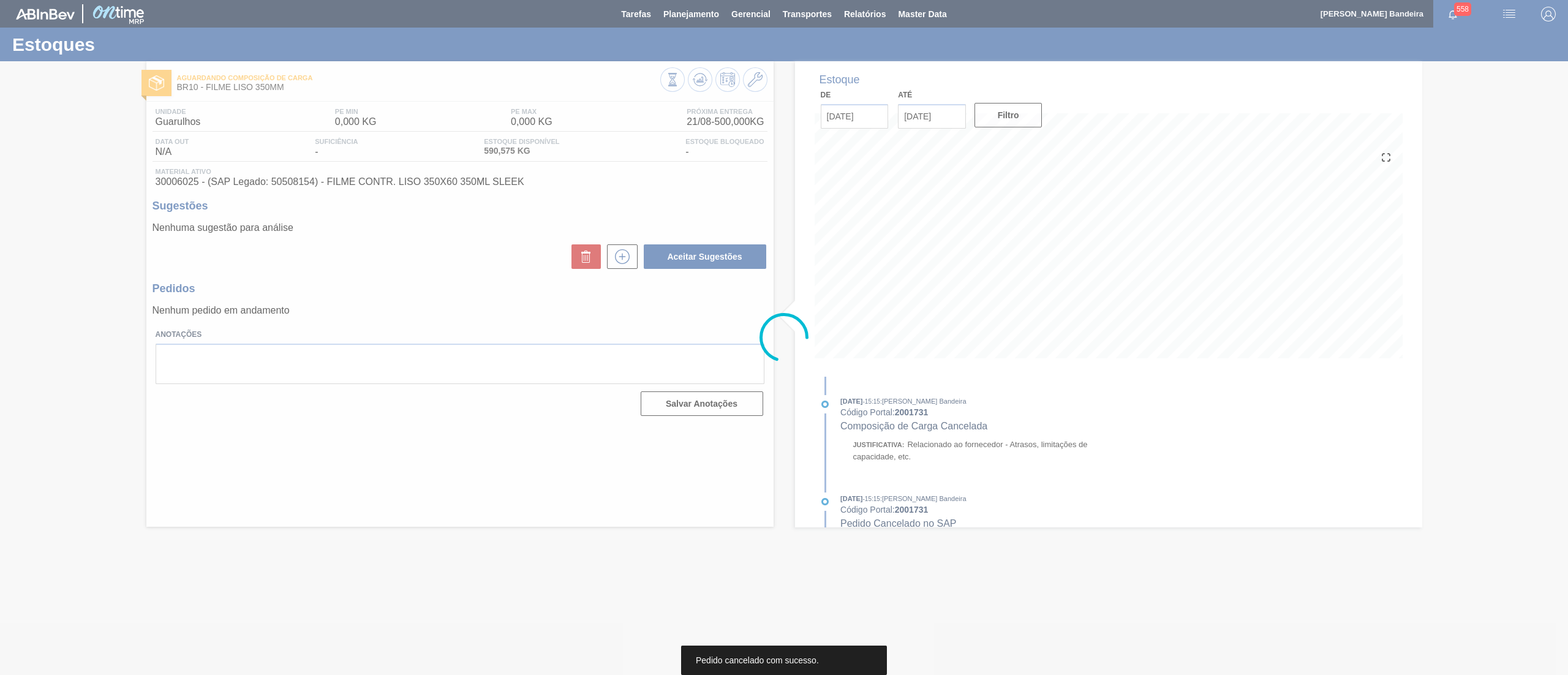
scroll to position [0, 0]
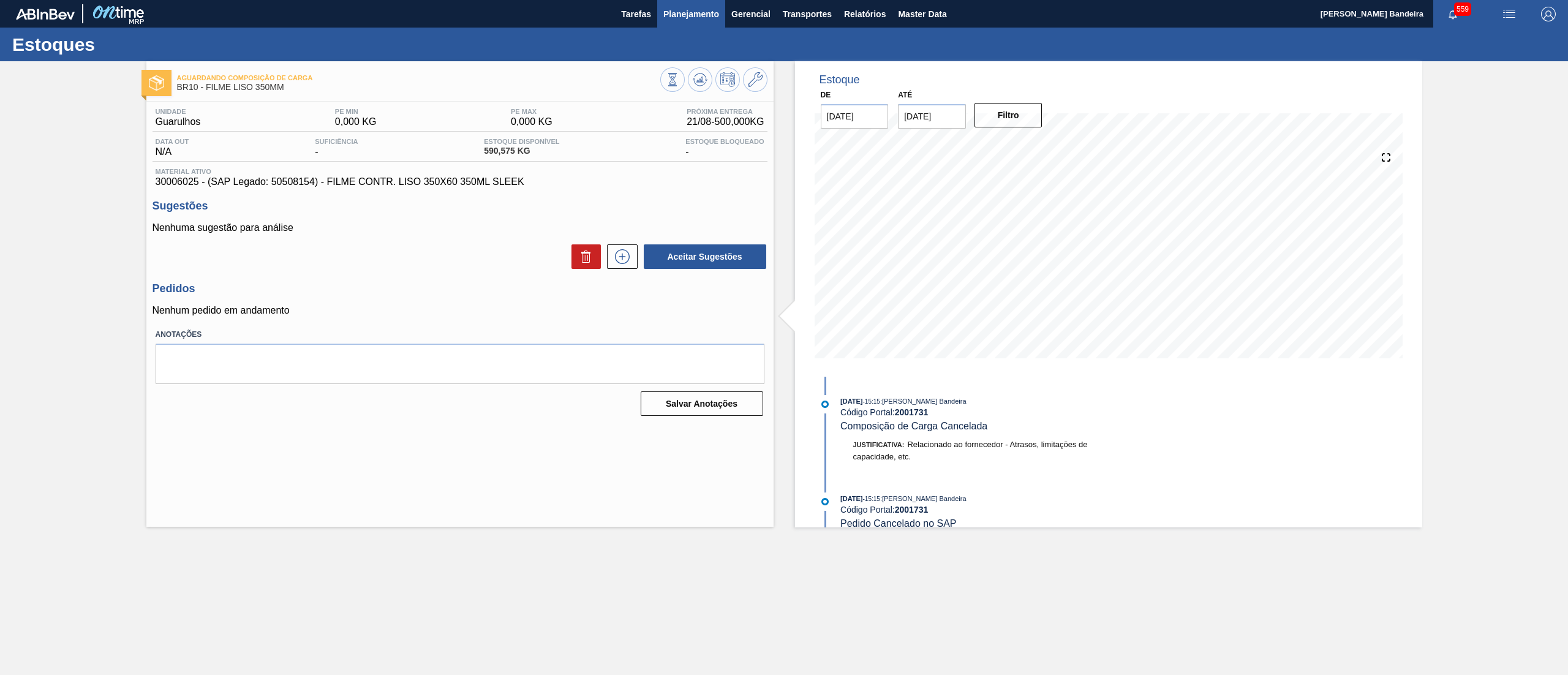
click at [676, 17] on span "Planejamento" at bounding box center [691, 14] width 56 height 15
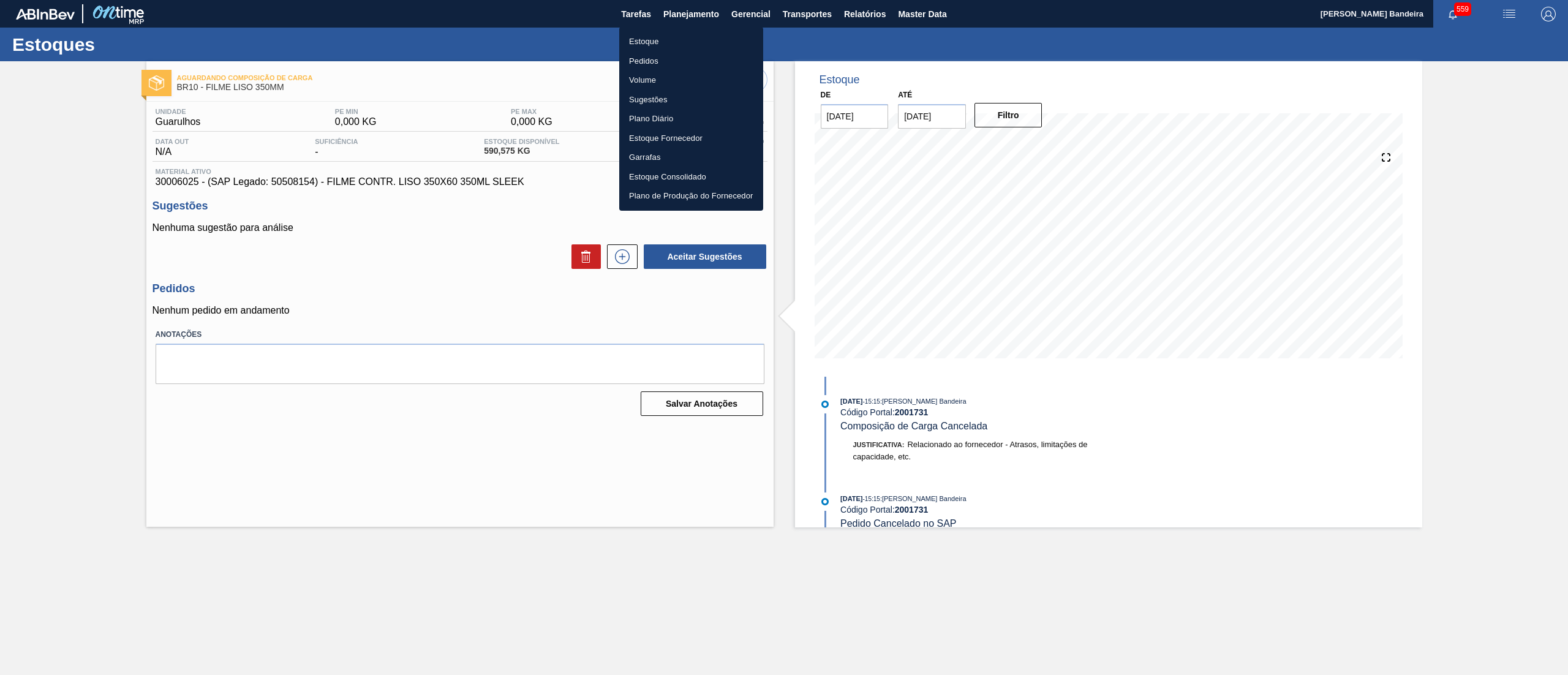
click at [676, 38] on li "Estoque" at bounding box center [690, 42] width 144 height 20
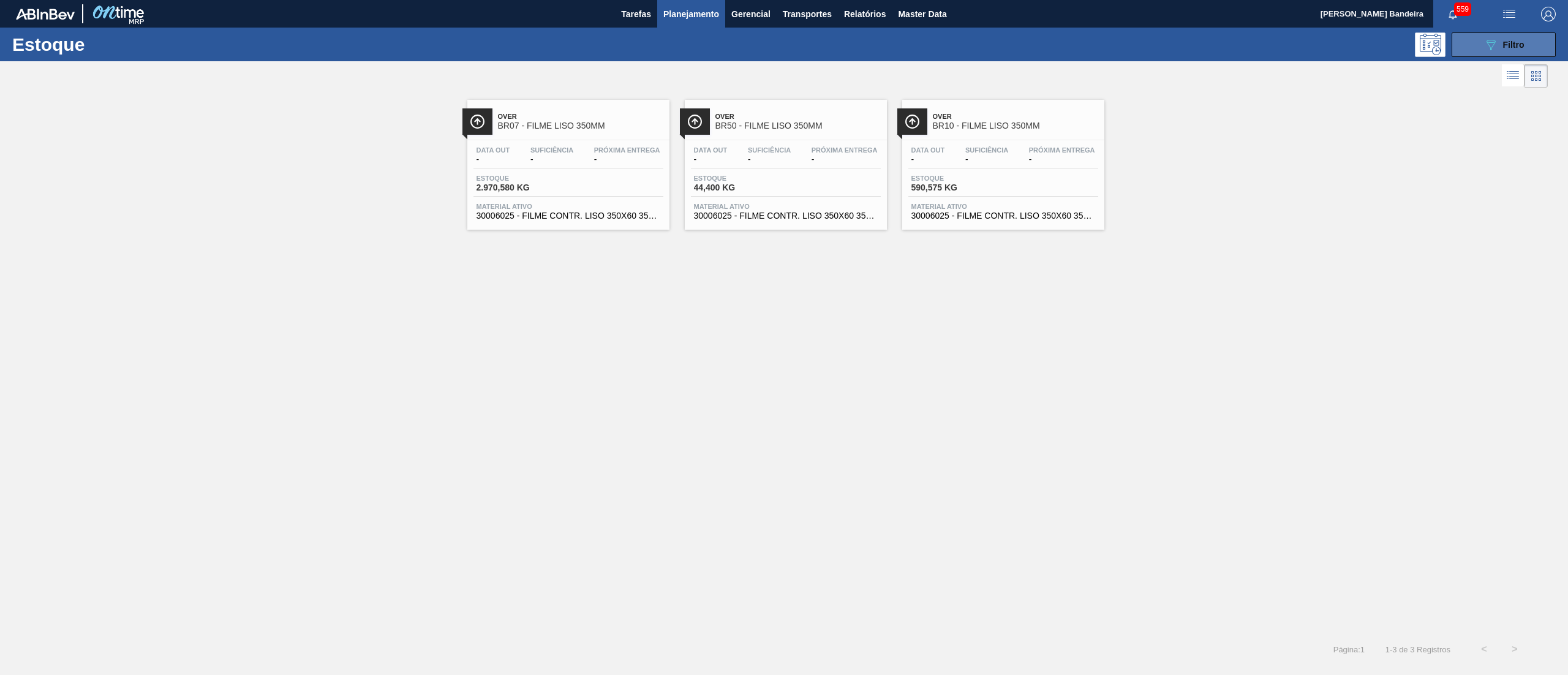
click at [1503, 40] on span "Filtro" at bounding box center [1513, 44] width 22 height 10
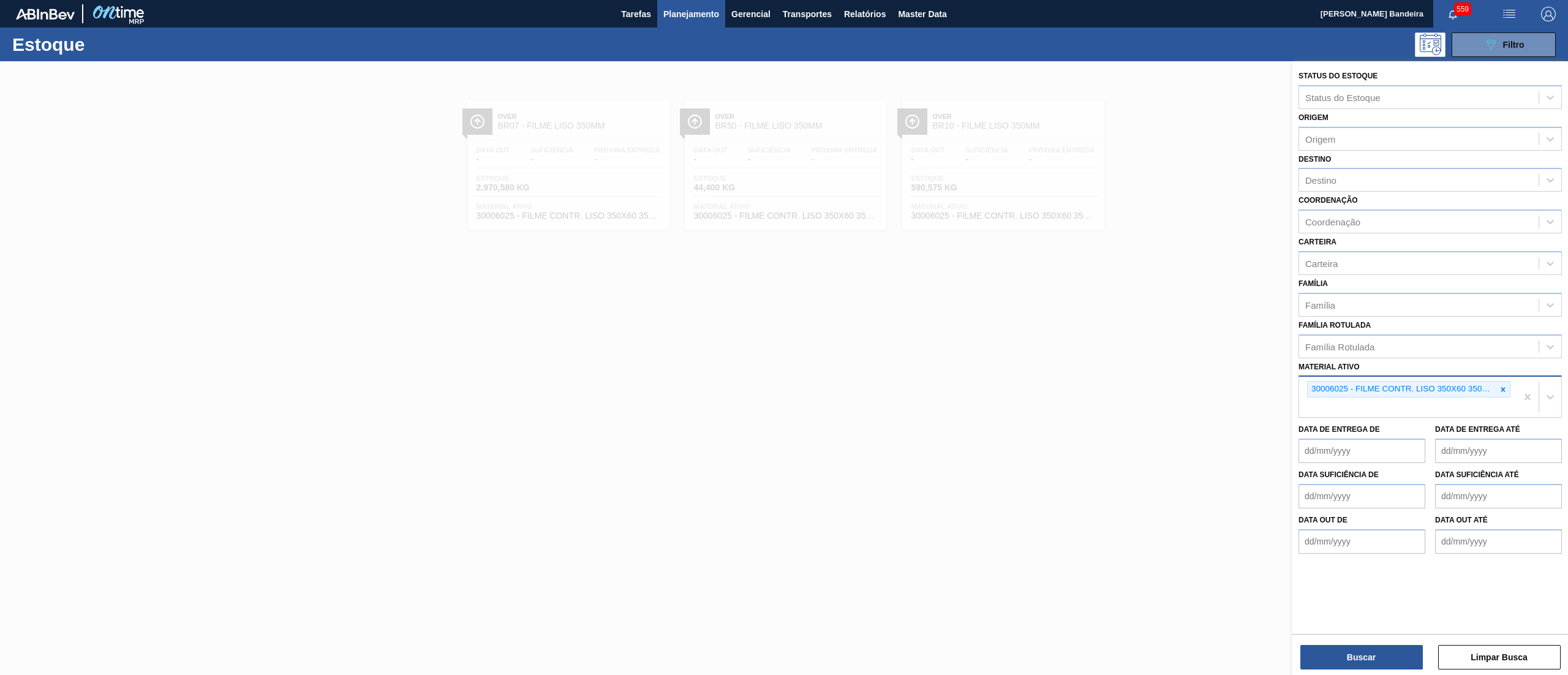
click at [1503, 389] on icon at bounding box center [1503, 390] width 9 height 9
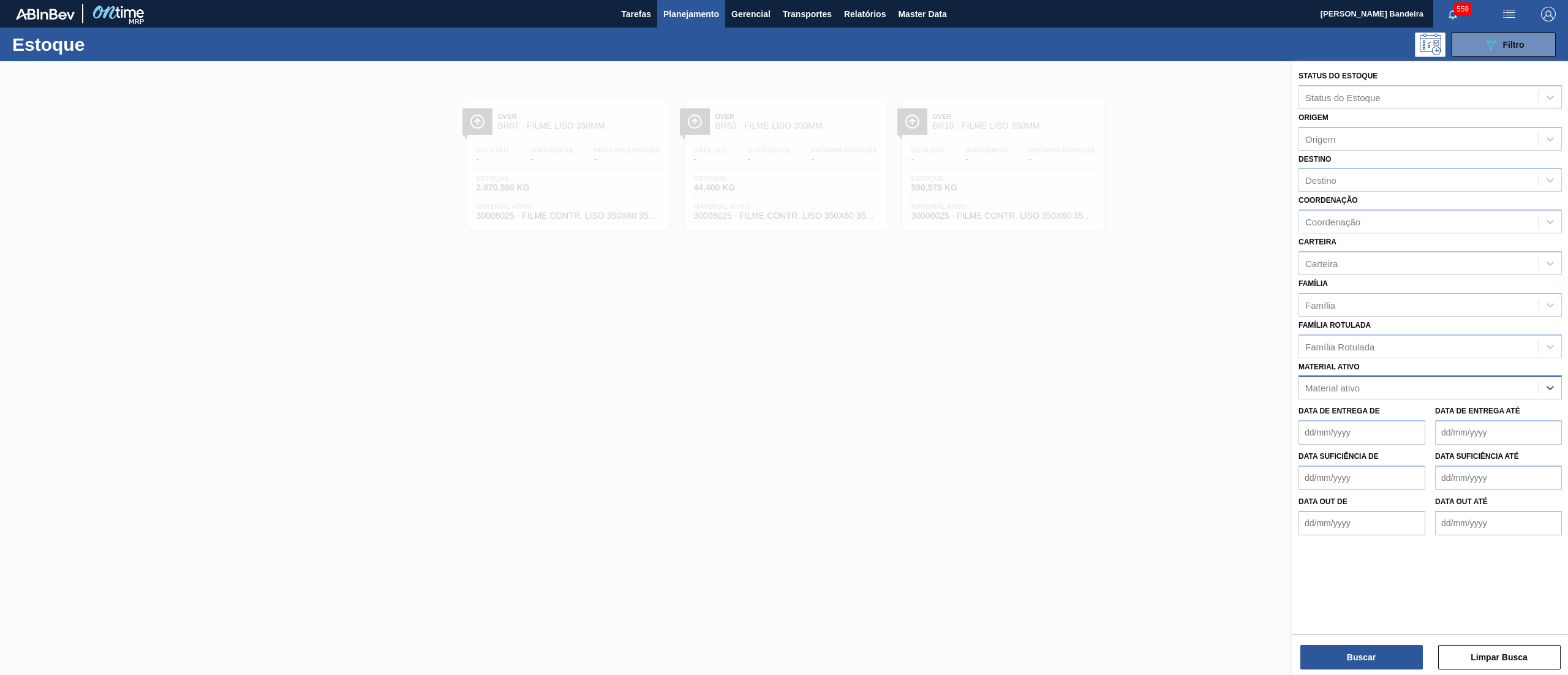
paste ativo "30003518"
type ativo "30003518"
click at [1470, 412] on div "30003518 - ACUCAR REFINADO GRANULADO" at bounding box center [1430, 418] width 264 height 23
click at [1382, 654] on button "Buscar" at bounding box center [1362, 658] width 123 height 24
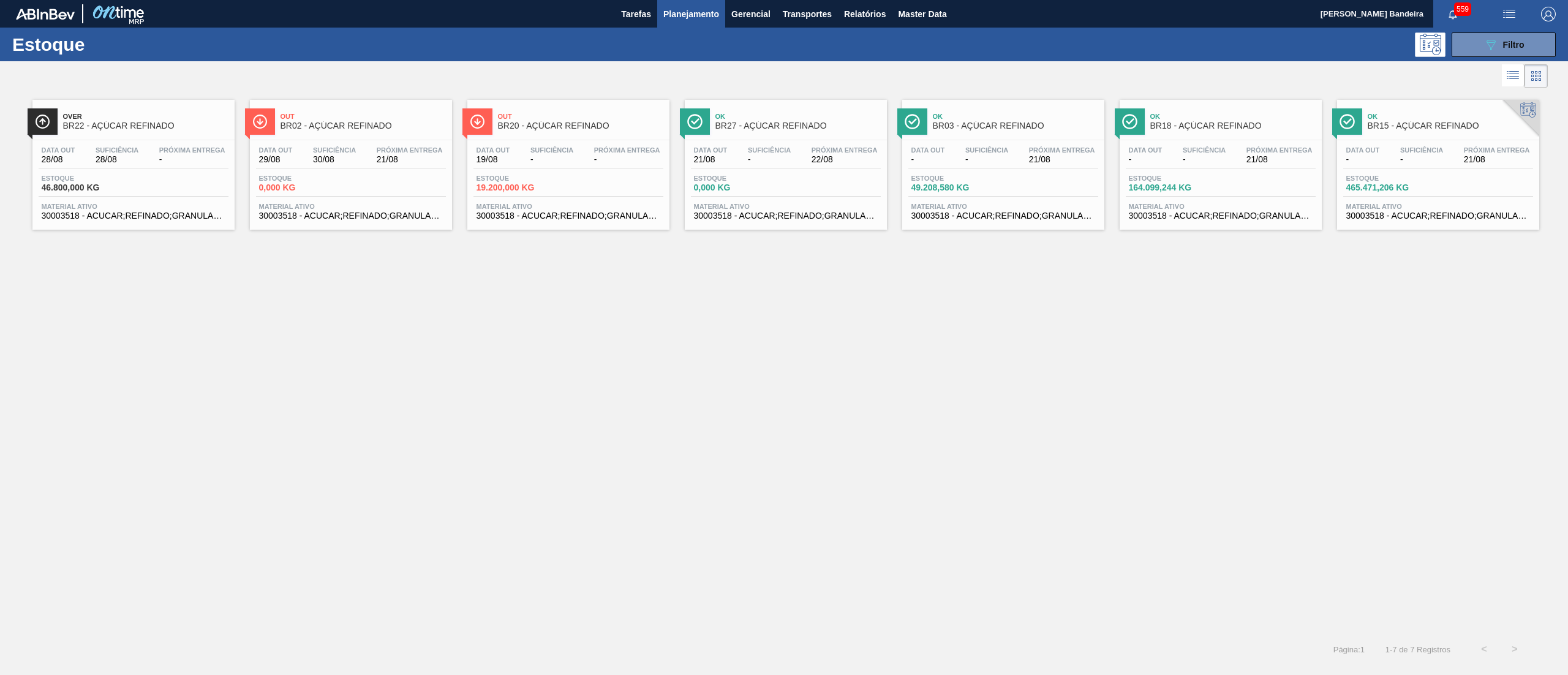
click at [1396, 220] on span "30003518 - ACUCAR;REFINADO;GRANULADO;;" at bounding box center [1437, 216] width 184 height 10
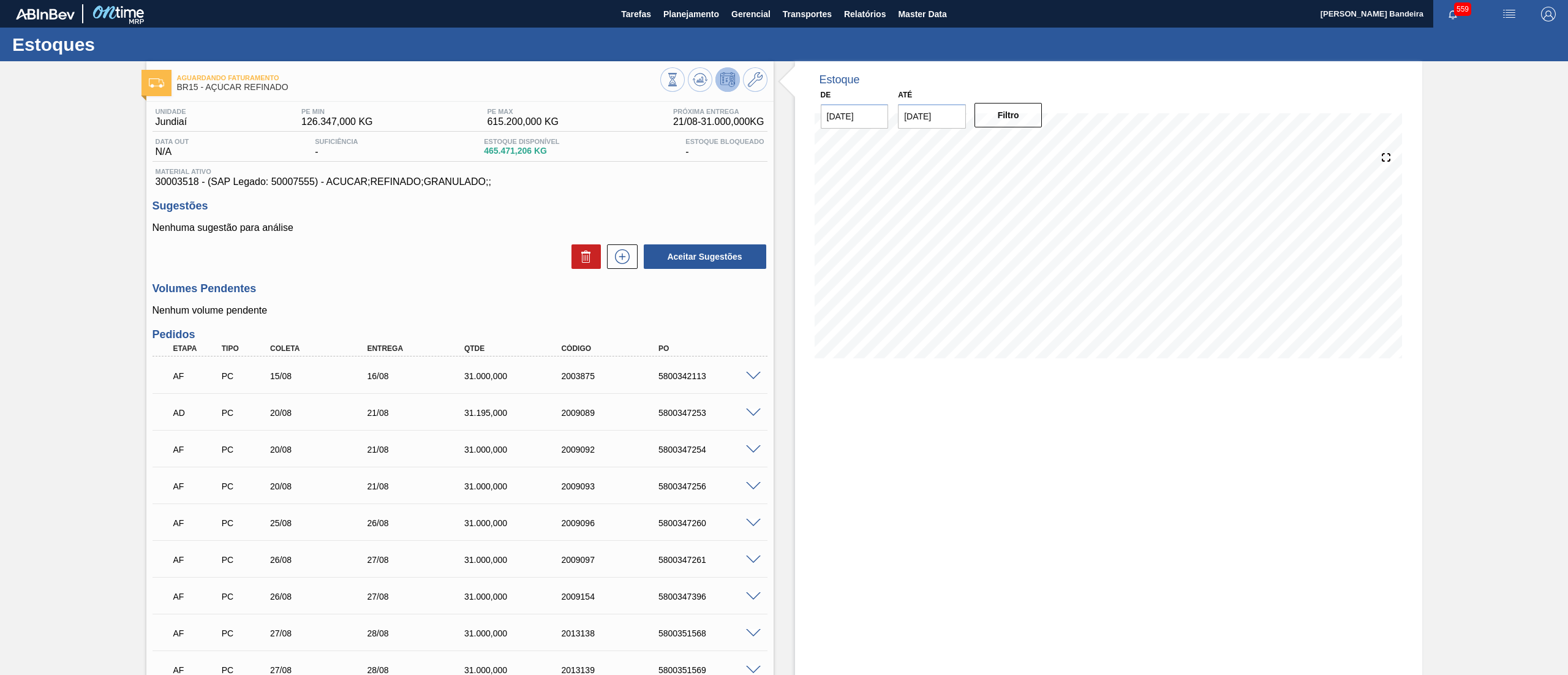
click at [753, 373] on span at bounding box center [753, 376] width 15 height 10
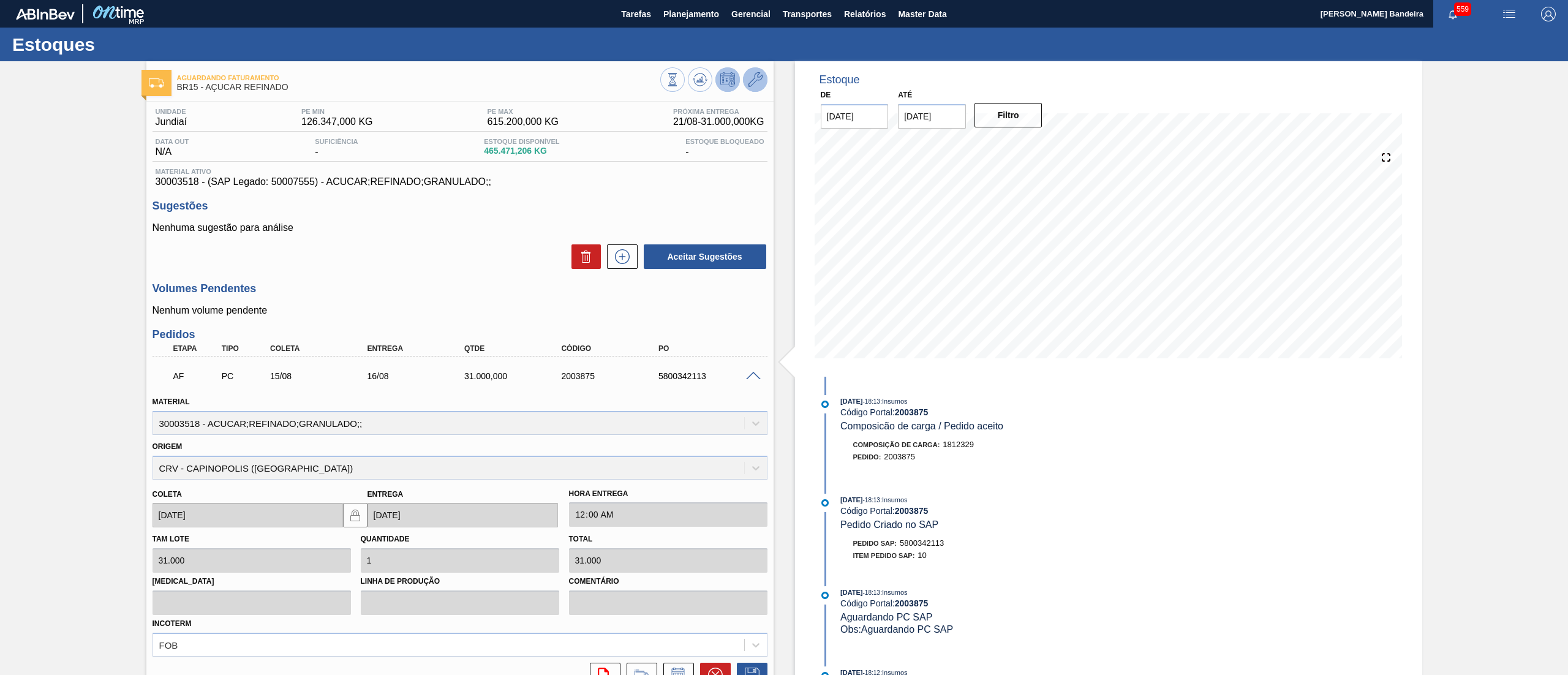
click at [755, 81] on icon at bounding box center [755, 79] width 15 height 15
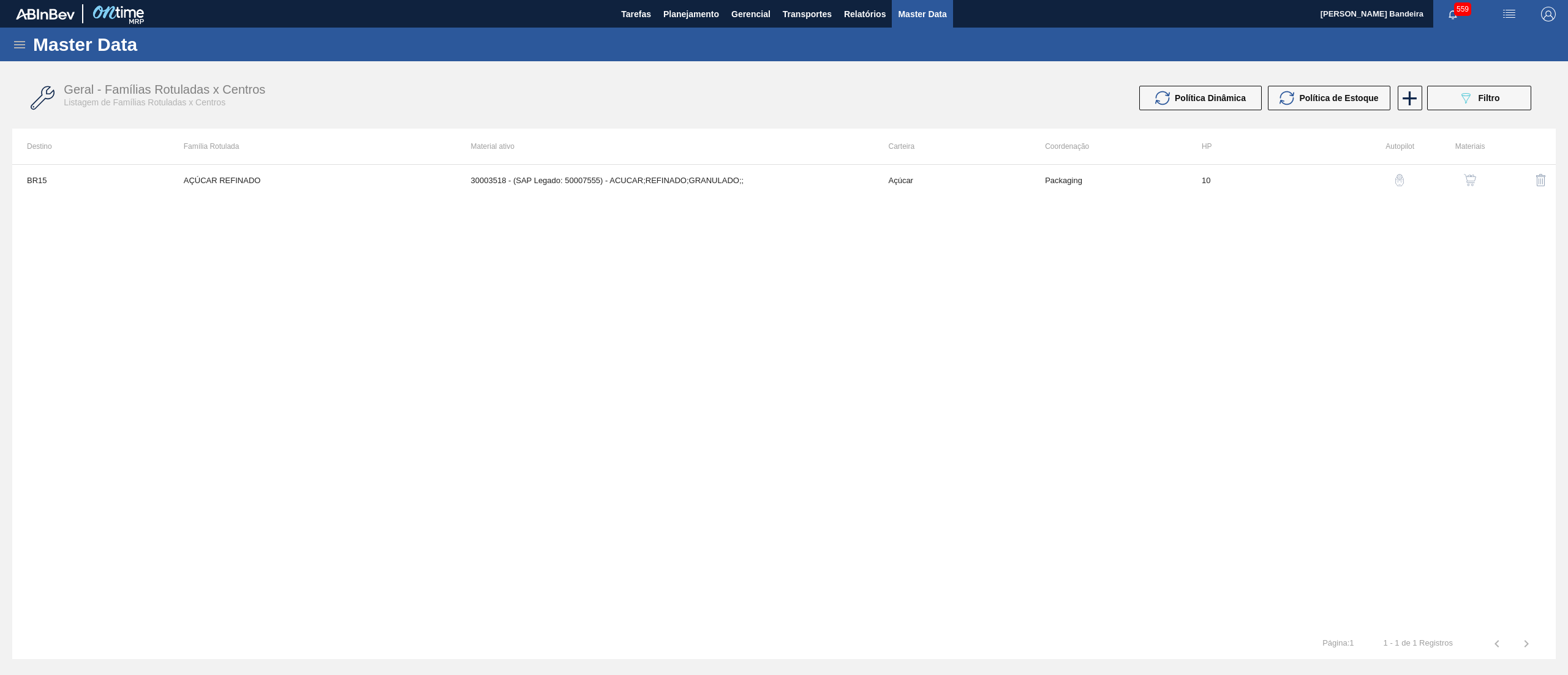
click at [1468, 172] on button "button" at bounding box center [1470, 180] width 30 height 30
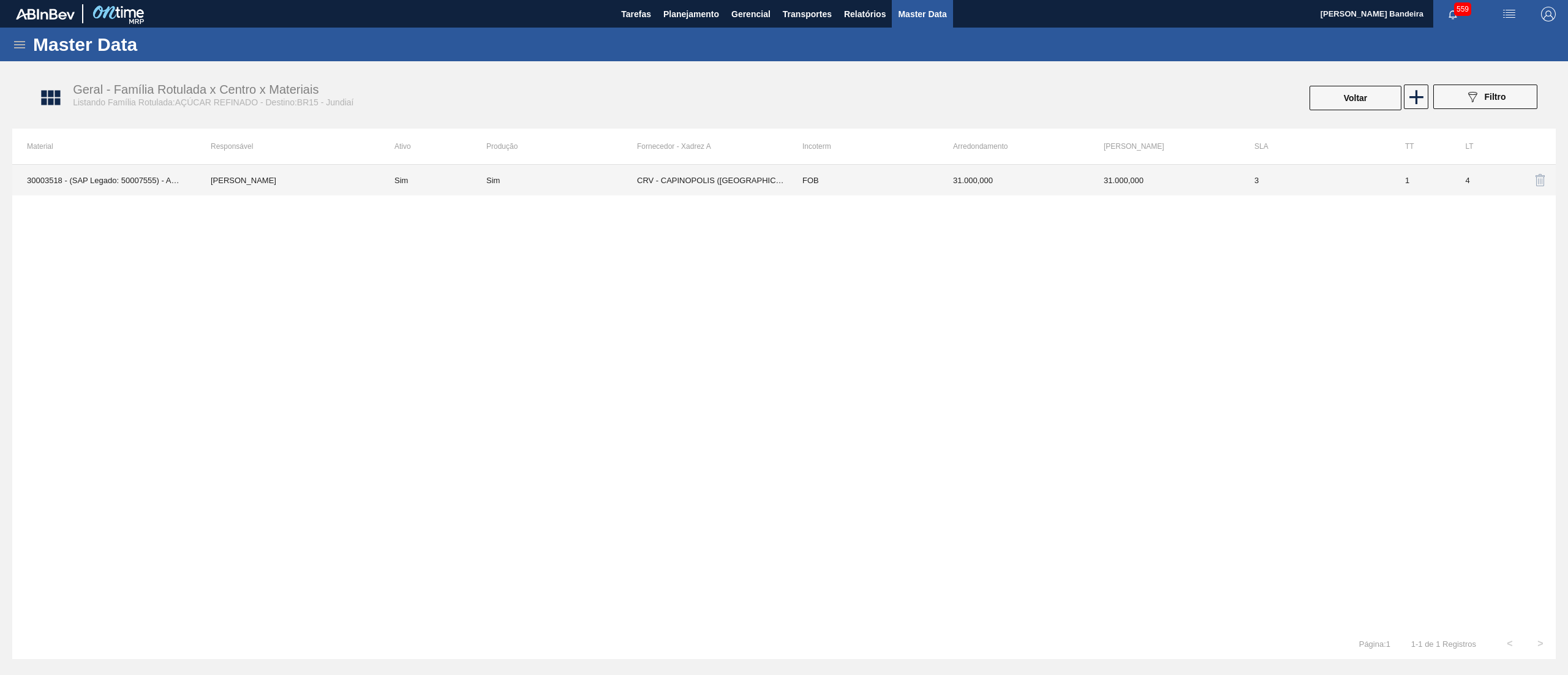
click at [728, 183] on td "CRV - CAPINOPOLIS ([GEOGRAPHIC_DATA])" at bounding box center [712, 179] width 151 height 30
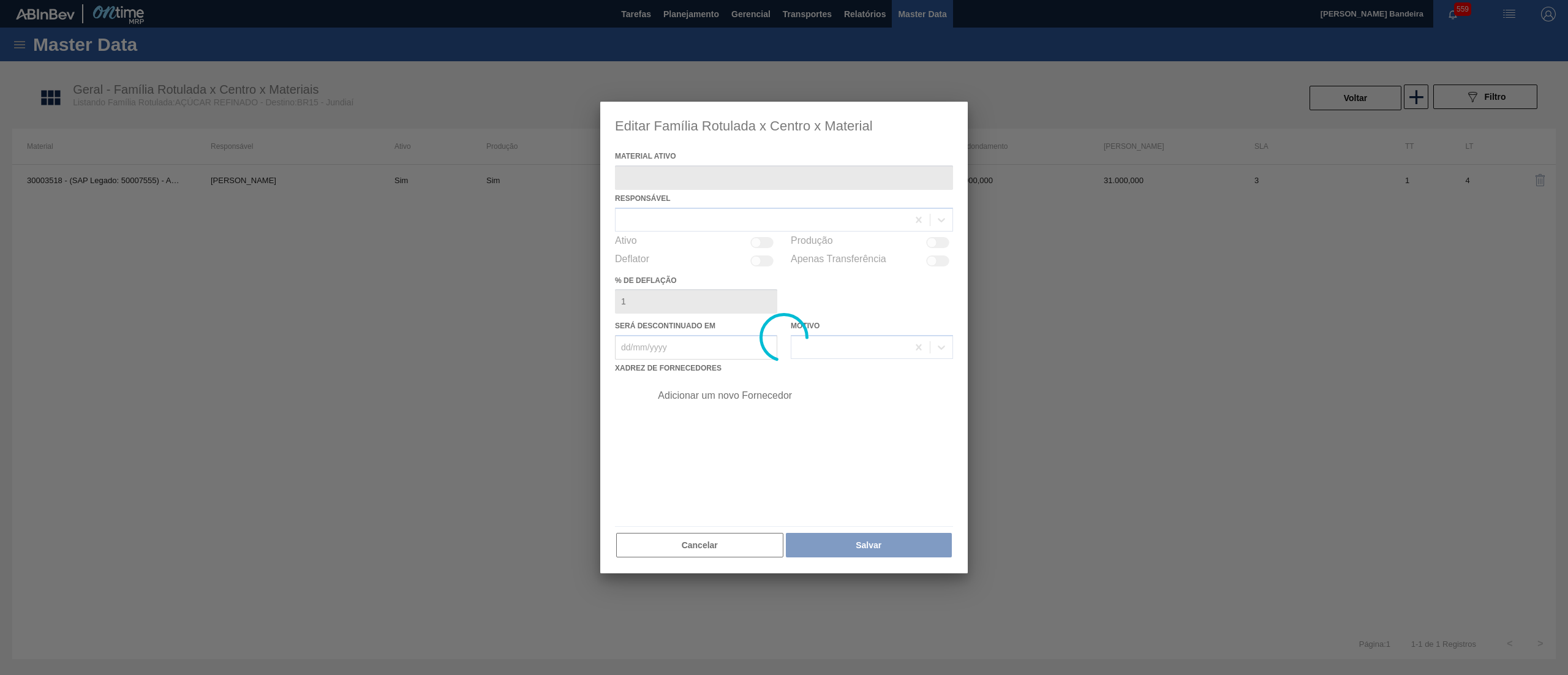
type ativo "30003518 - (SAP Legado: 50007555) - ACUCAR;REFINADO;GRANULADO;;"
checkbox input "true"
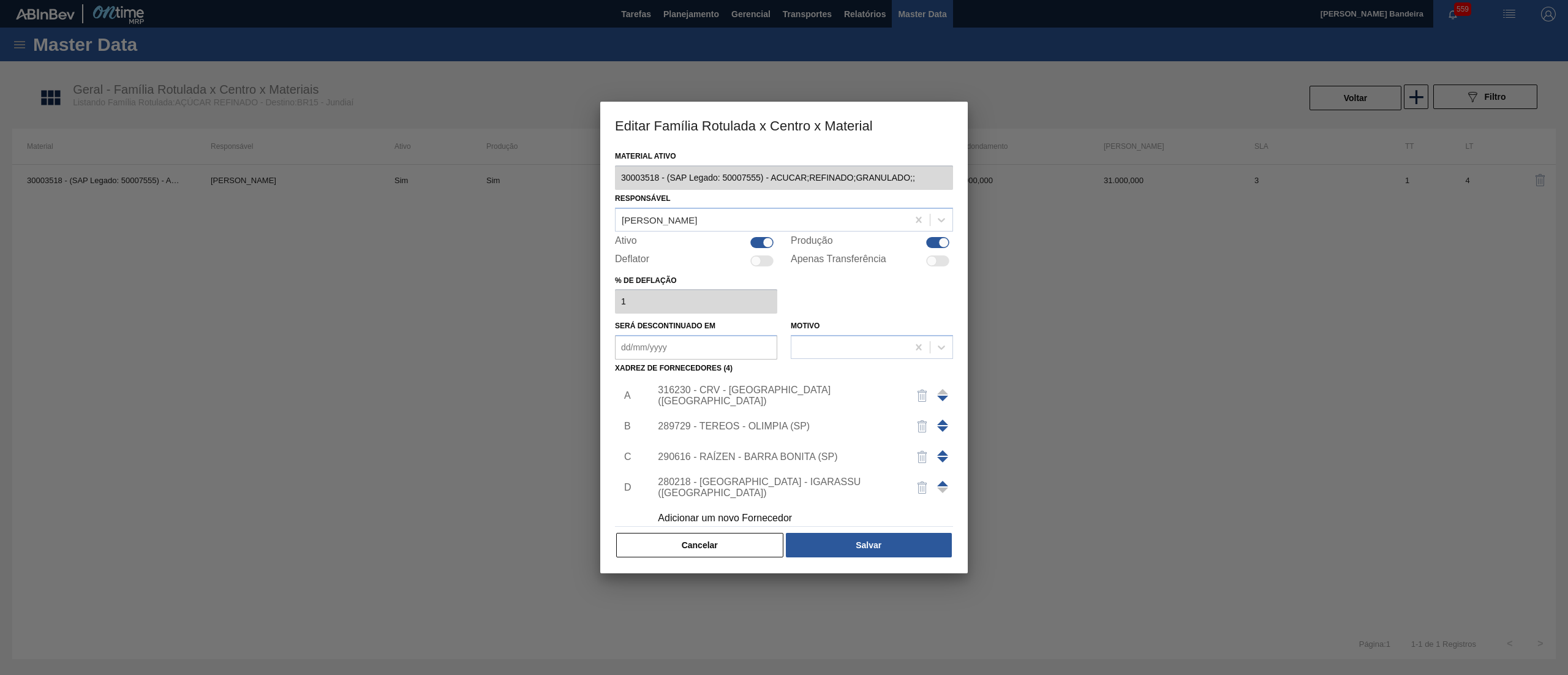
click at [750, 395] on div "316230 - CRV - [GEOGRAPHIC_DATA] ([GEOGRAPHIC_DATA])" at bounding box center [778, 395] width 240 height 22
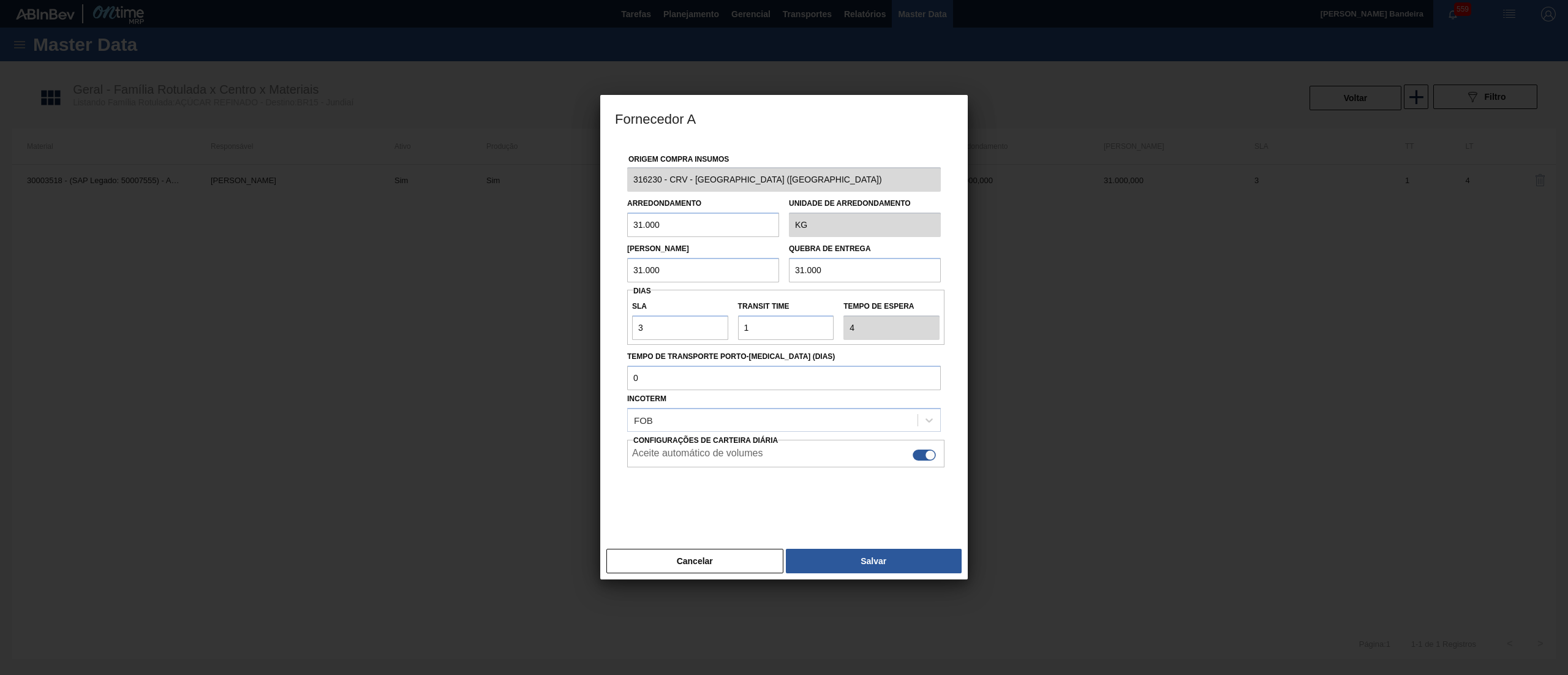
click at [537, 185] on div "Fornecedor A Origem Compra Insumos 316230 - CRV - [GEOGRAPHIC_DATA] ([GEOGRAPHI…" at bounding box center [784, 337] width 1568 height 675
click at [737, 566] on button "Cancelar" at bounding box center [694, 561] width 177 height 24
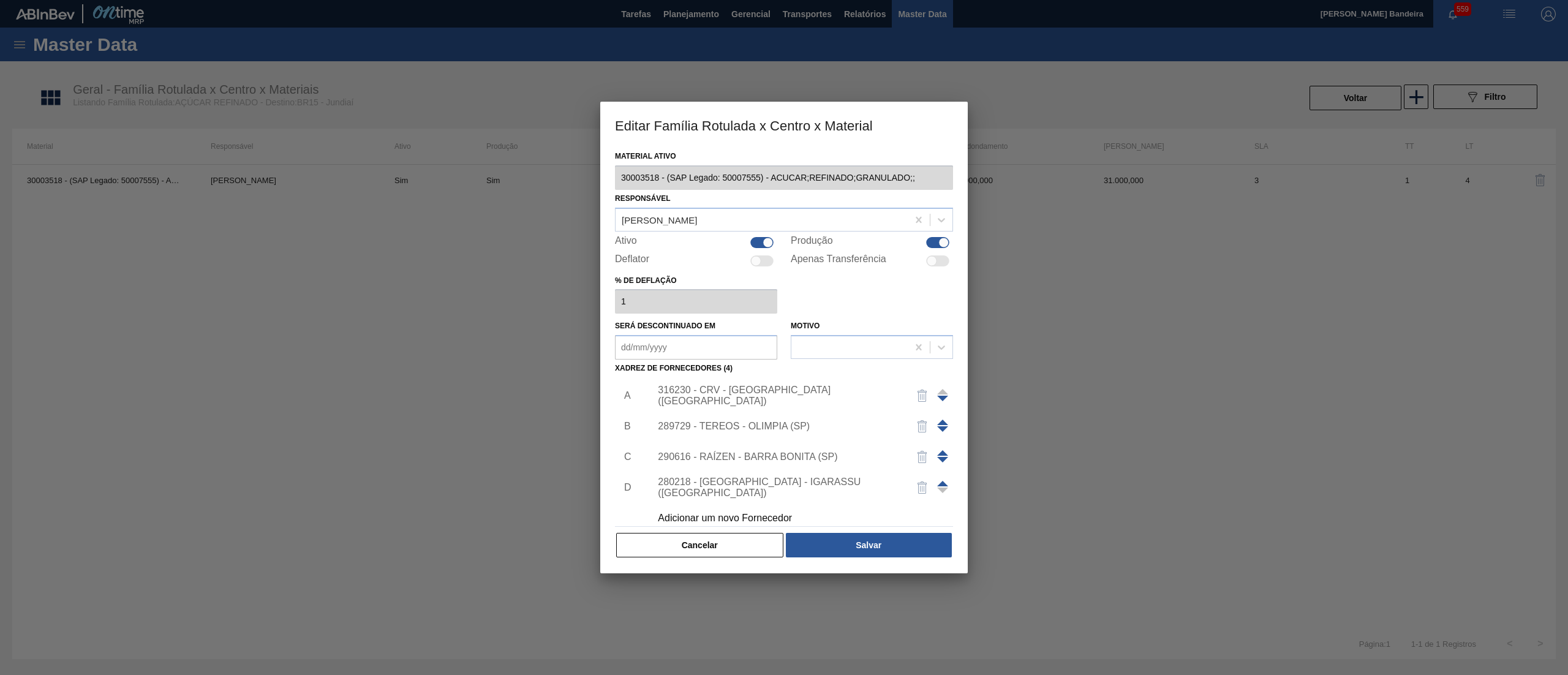
click at [744, 421] on div "289729 - TEREOS - OLIMPIA (SP)" at bounding box center [778, 426] width 240 height 11
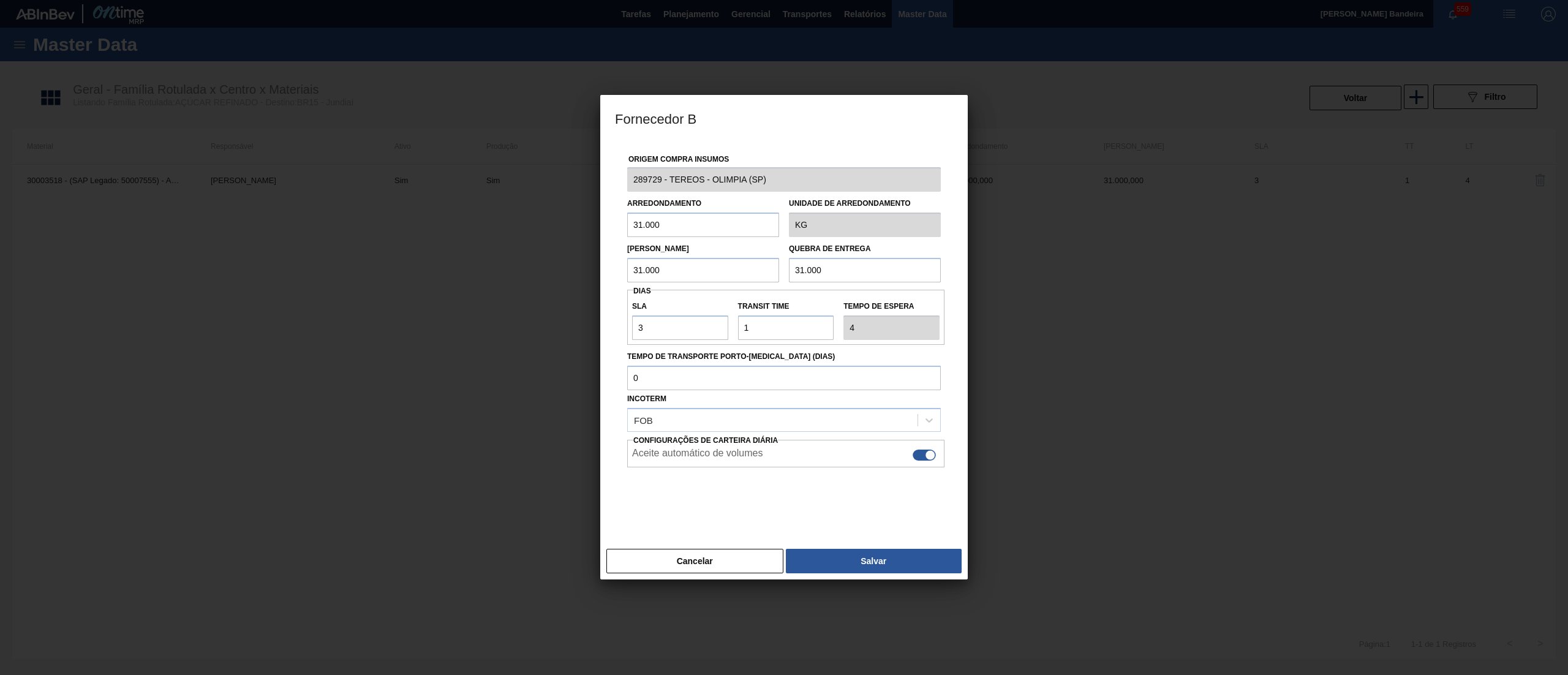
click at [593, 179] on div "Fornecedor B Origem Compra Insumos 289729 - TEREOS - OLIMPIA ([GEOGRAPHIC_DATA]…" at bounding box center [784, 337] width 1568 height 675
click at [737, 561] on button "Cancelar" at bounding box center [694, 561] width 177 height 24
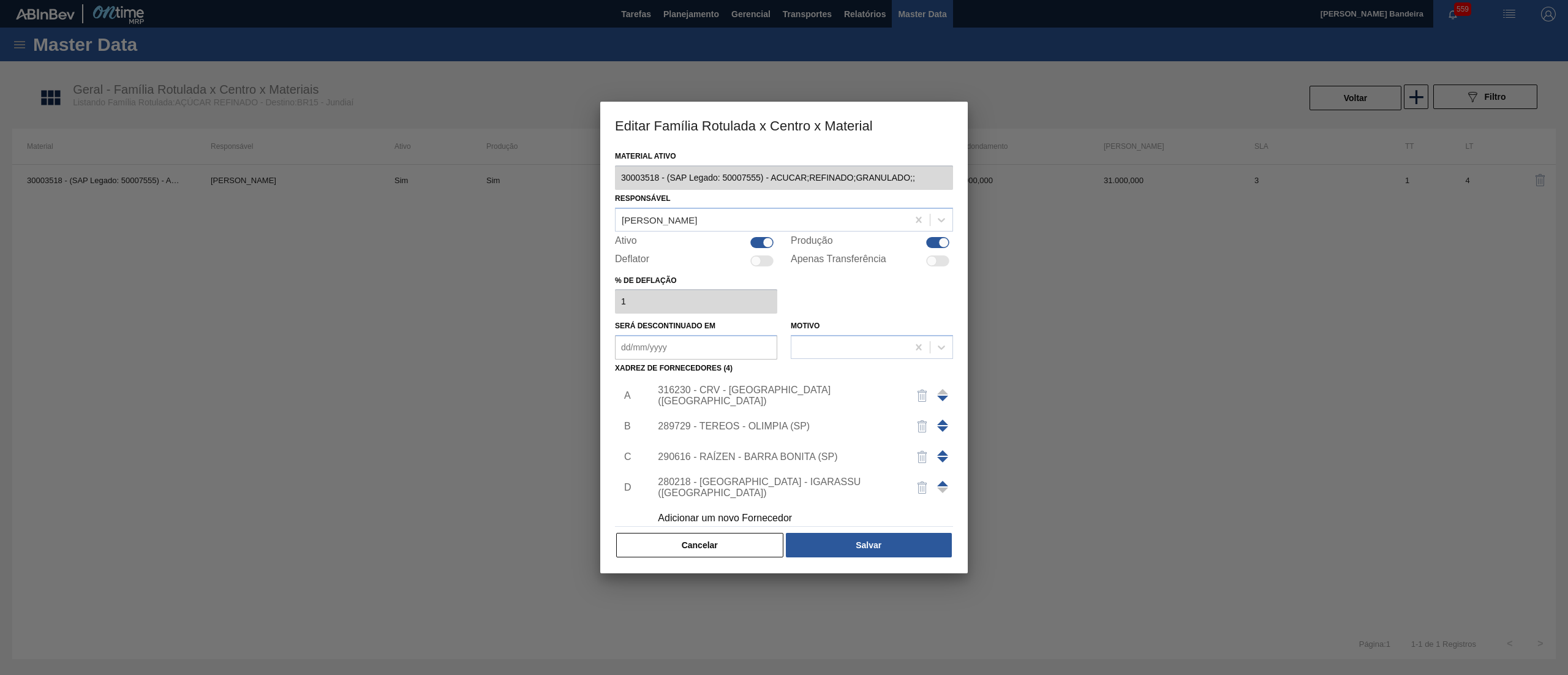
click at [744, 451] on div "290616 - RAÍZEN - BARRA BONITA (SP)" at bounding box center [778, 456] width 240 height 11
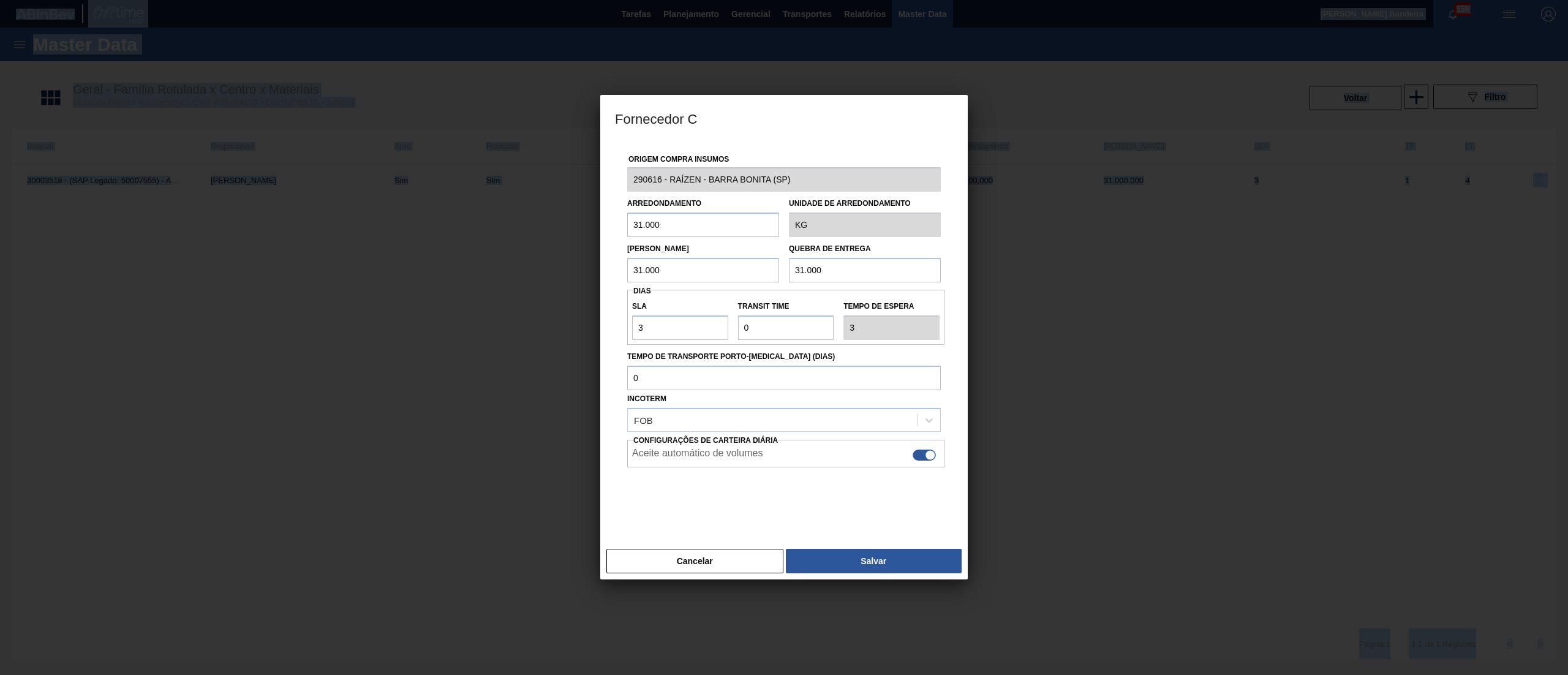
click at [744, 451] on div "Origem Compra Insumos 290616 - RAÍZEN - BARRA BONITA ([GEOGRAPHIC_DATA]) Arredo…" at bounding box center [784, 334] width 338 height 388
click at [562, 183] on div "Fornecedor C Origem Compra Insumos 290616 - RAÍZEN - BARRA BONITA ([GEOGRAPHIC_…" at bounding box center [784, 337] width 1568 height 675
click at [747, 561] on button "Cancelar" at bounding box center [694, 561] width 177 height 24
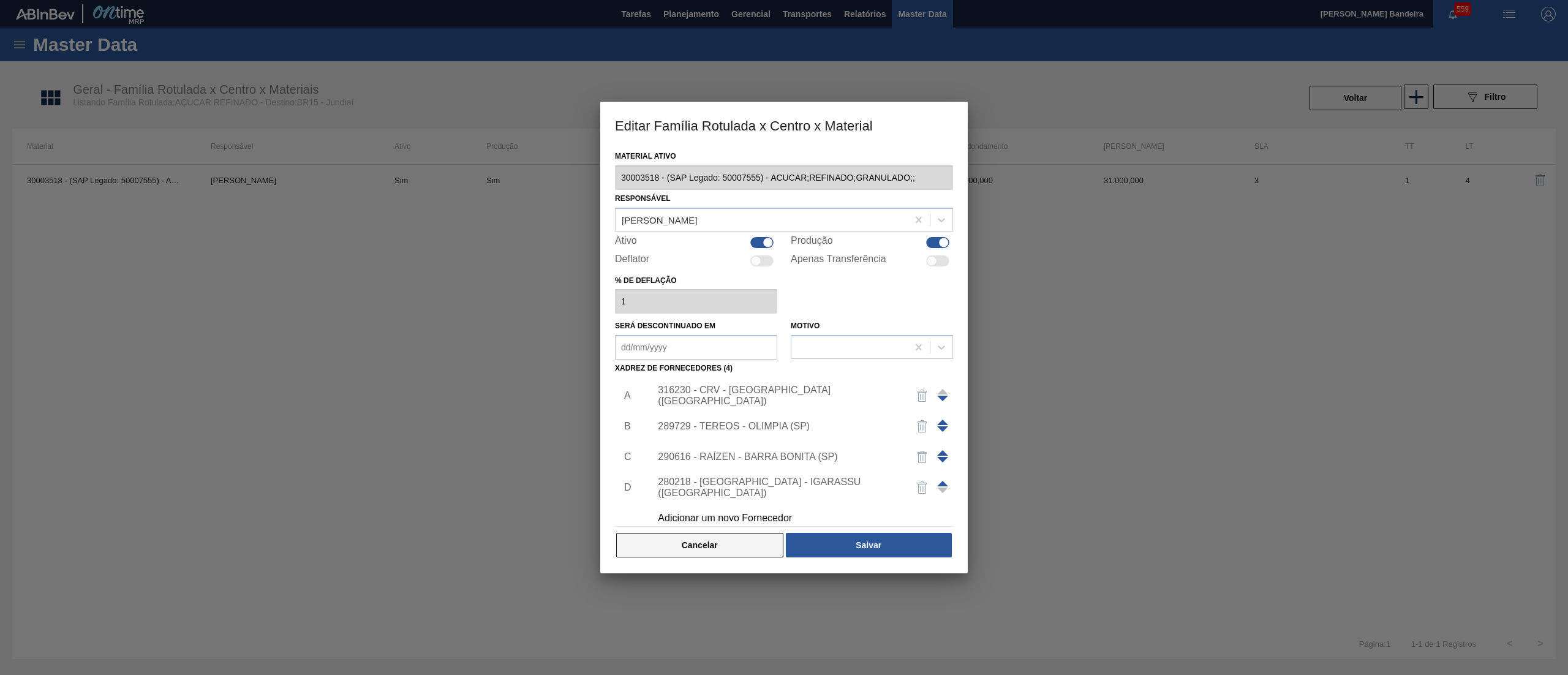
click at [738, 538] on button "Cancelar" at bounding box center [700, 545] width 167 height 24
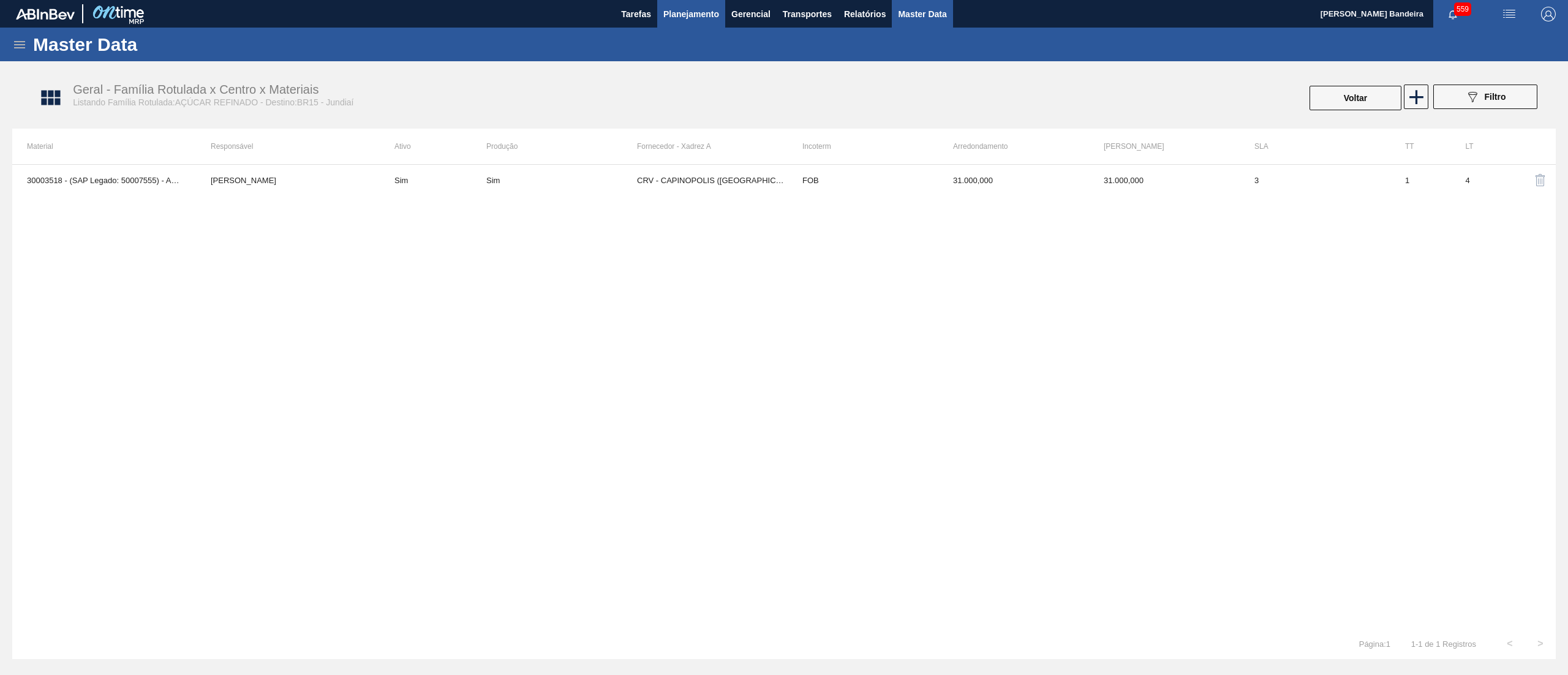
click at [684, 22] on button "Planejamento" at bounding box center [691, 14] width 68 height 28
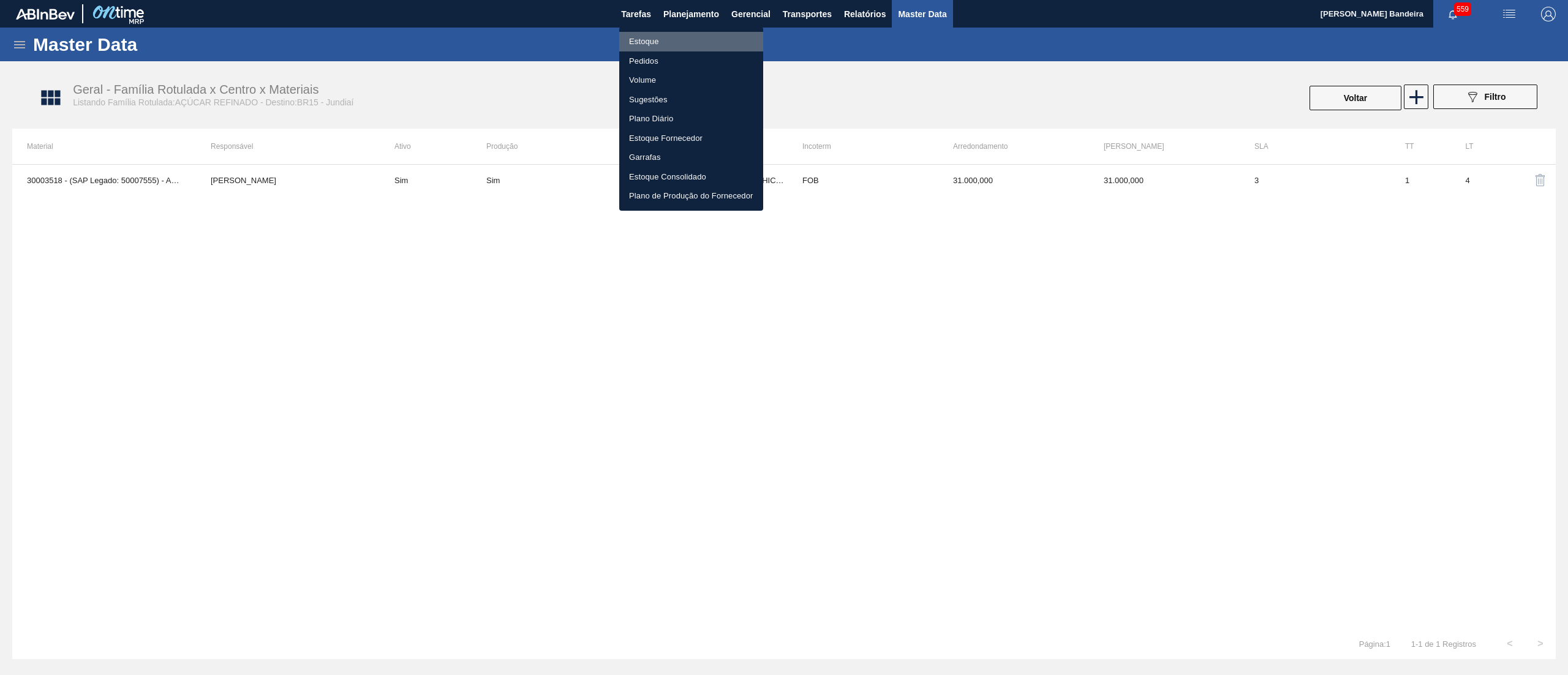
click at [683, 43] on li "Estoque" at bounding box center [690, 42] width 144 height 20
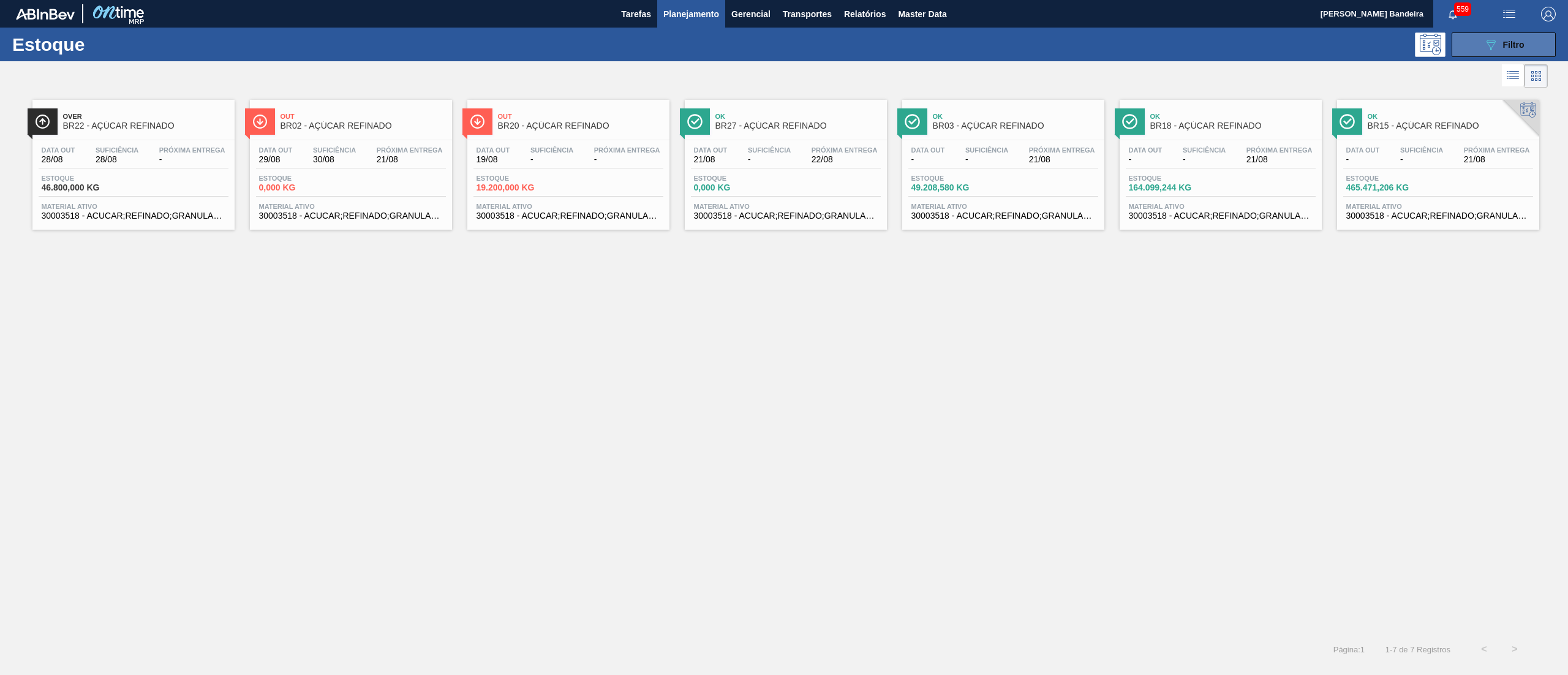
click at [1507, 36] on button "089F7B8B-B2A5-4AFE-B5C0-19BA573D28AC Filtro" at bounding box center [1504, 44] width 104 height 24
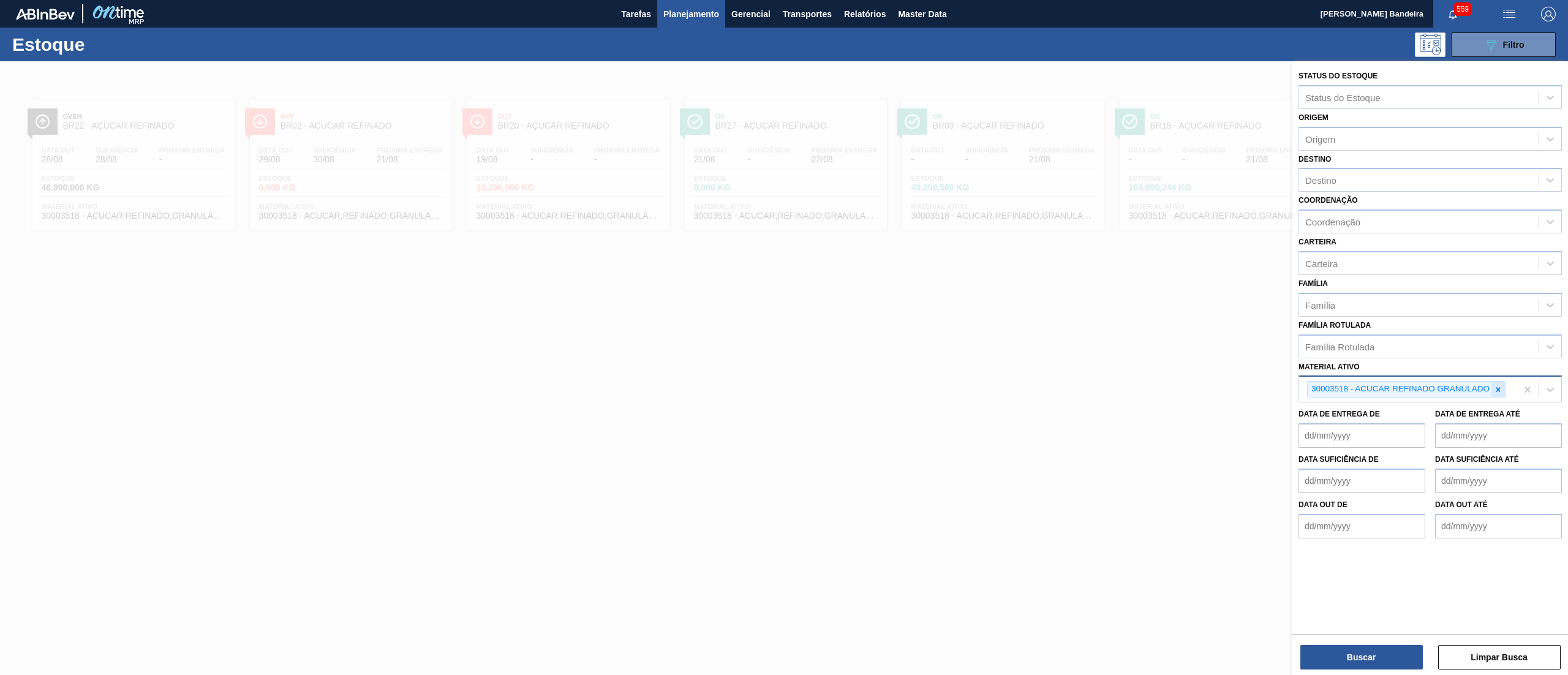
click at [1501, 392] on icon at bounding box center [1498, 390] width 9 height 9
paste ativo "30009649"
type ativo "30009649"
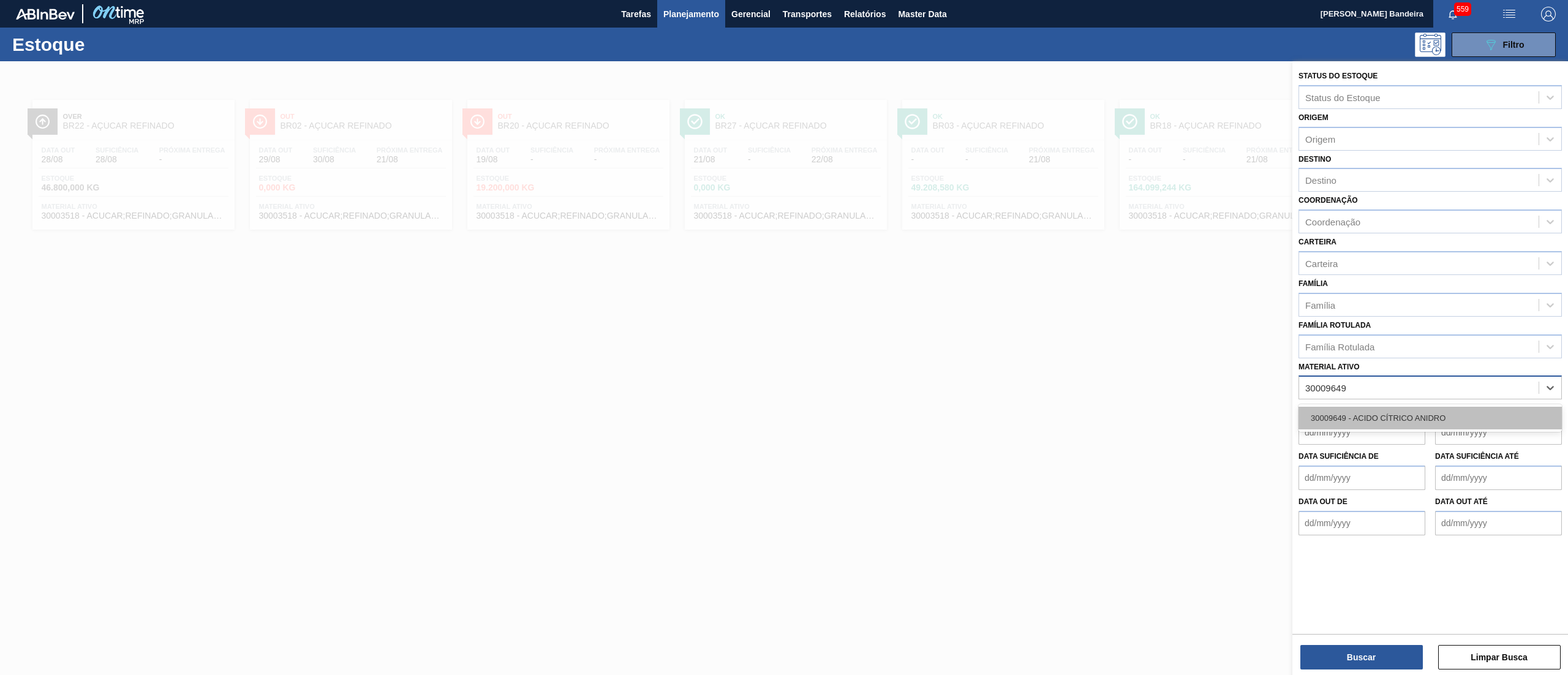
click at [1454, 412] on div "30009649 - ACIDO CÍTRICO ANIDRO" at bounding box center [1430, 418] width 264 height 23
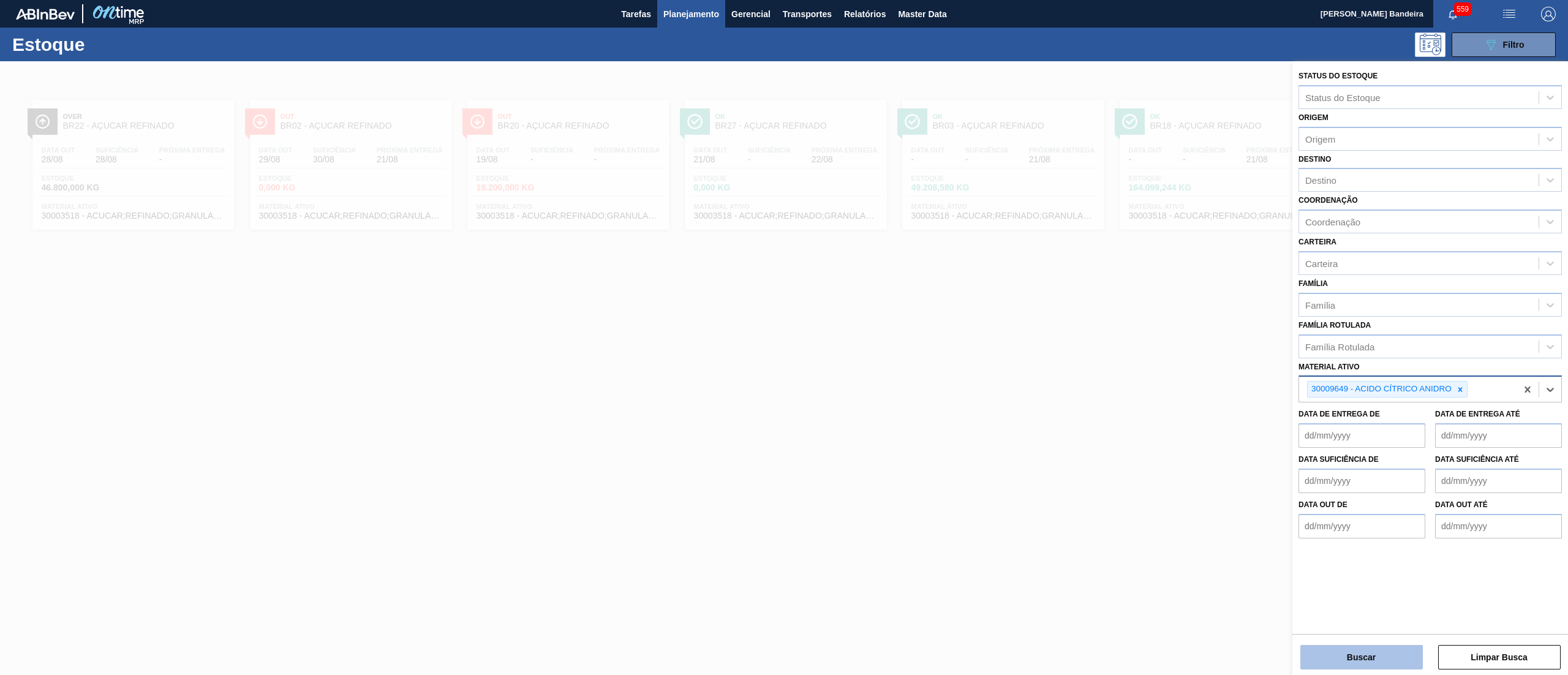
click at [1360, 656] on button "Buscar" at bounding box center [1362, 658] width 123 height 24
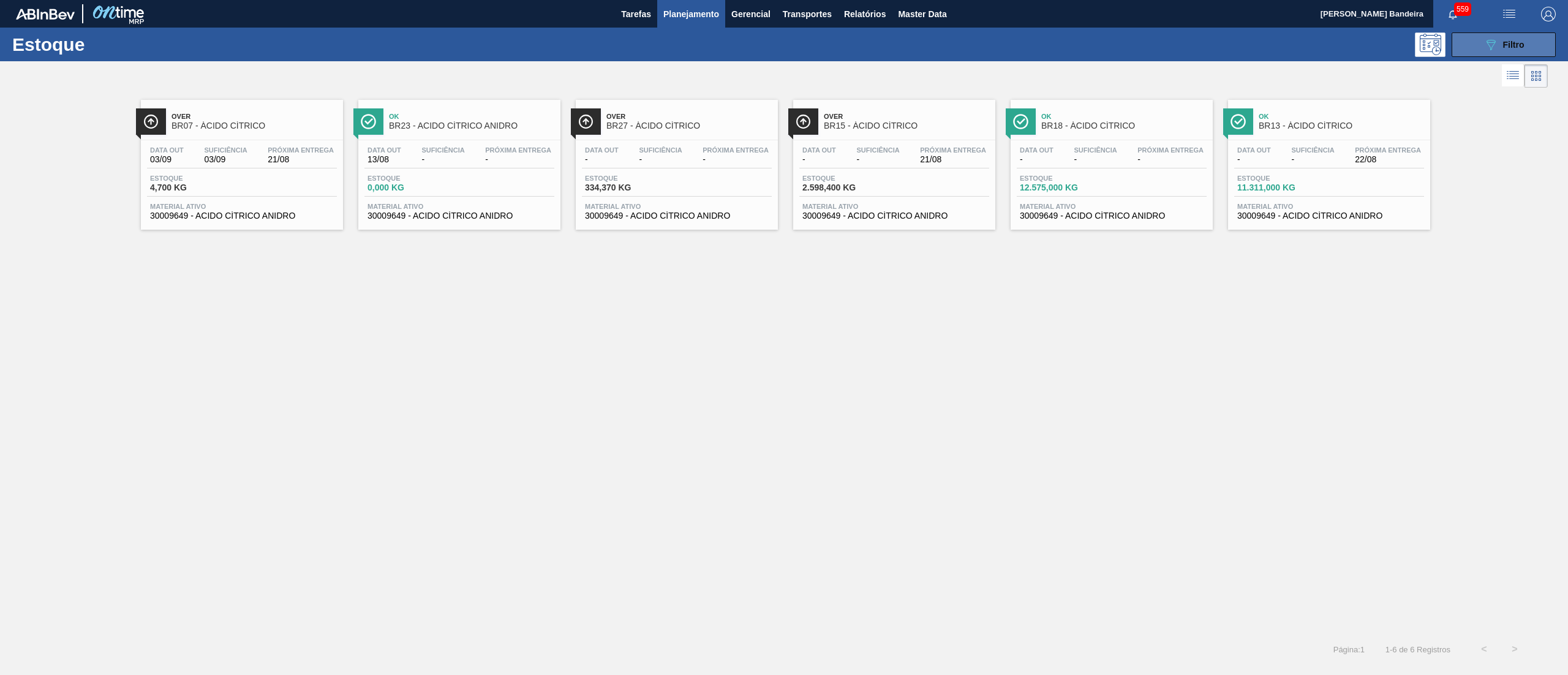
click at [1503, 51] on button "089F7B8B-B2A5-4AFE-B5C0-19BA573D28AC Filtro" at bounding box center [1504, 44] width 104 height 24
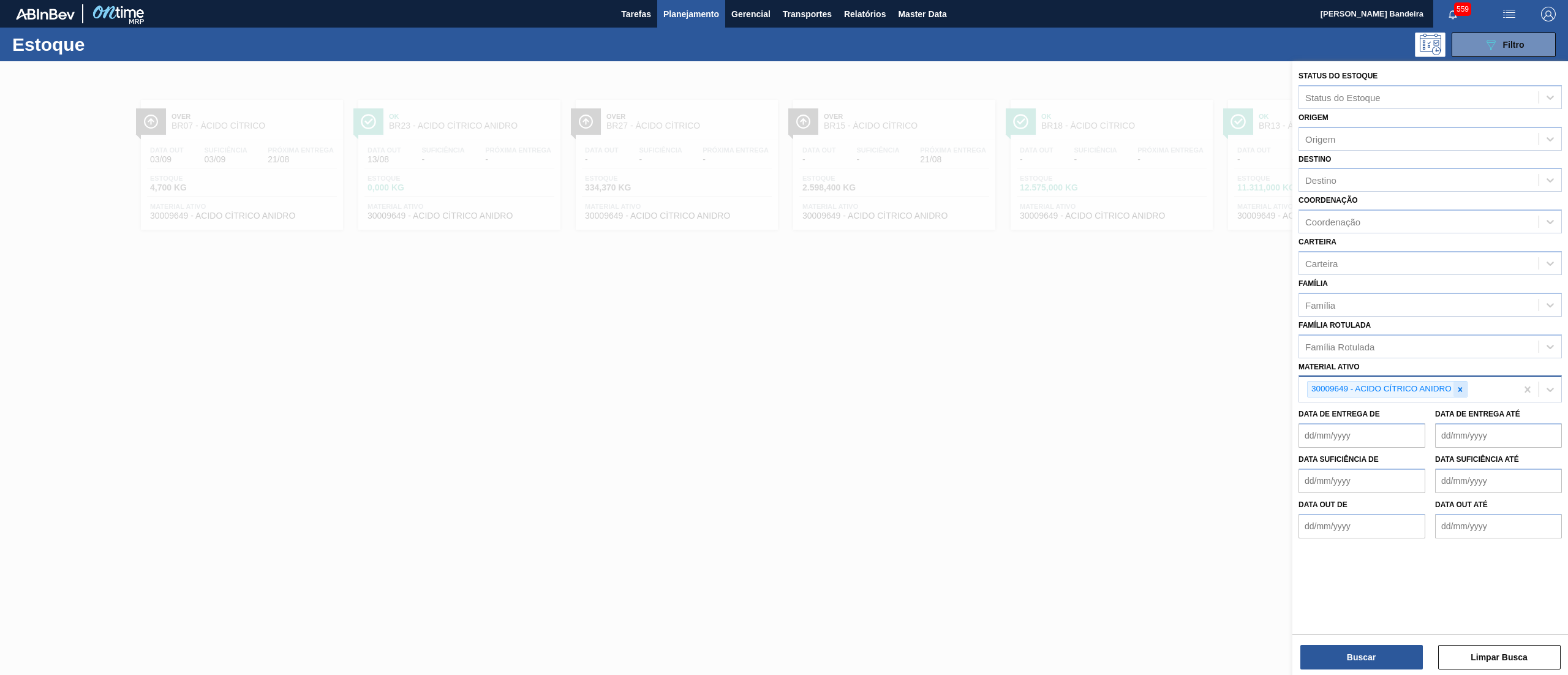
click at [1459, 386] on icon at bounding box center [1460, 390] width 9 height 9
paste ativo "30009649"
type ativo "30009649"
click at [1437, 418] on div "30009649 - ACIDO CÍTRICO ANIDRO" at bounding box center [1430, 418] width 264 height 23
click at [1334, 654] on button "Buscar" at bounding box center [1362, 658] width 123 height 24
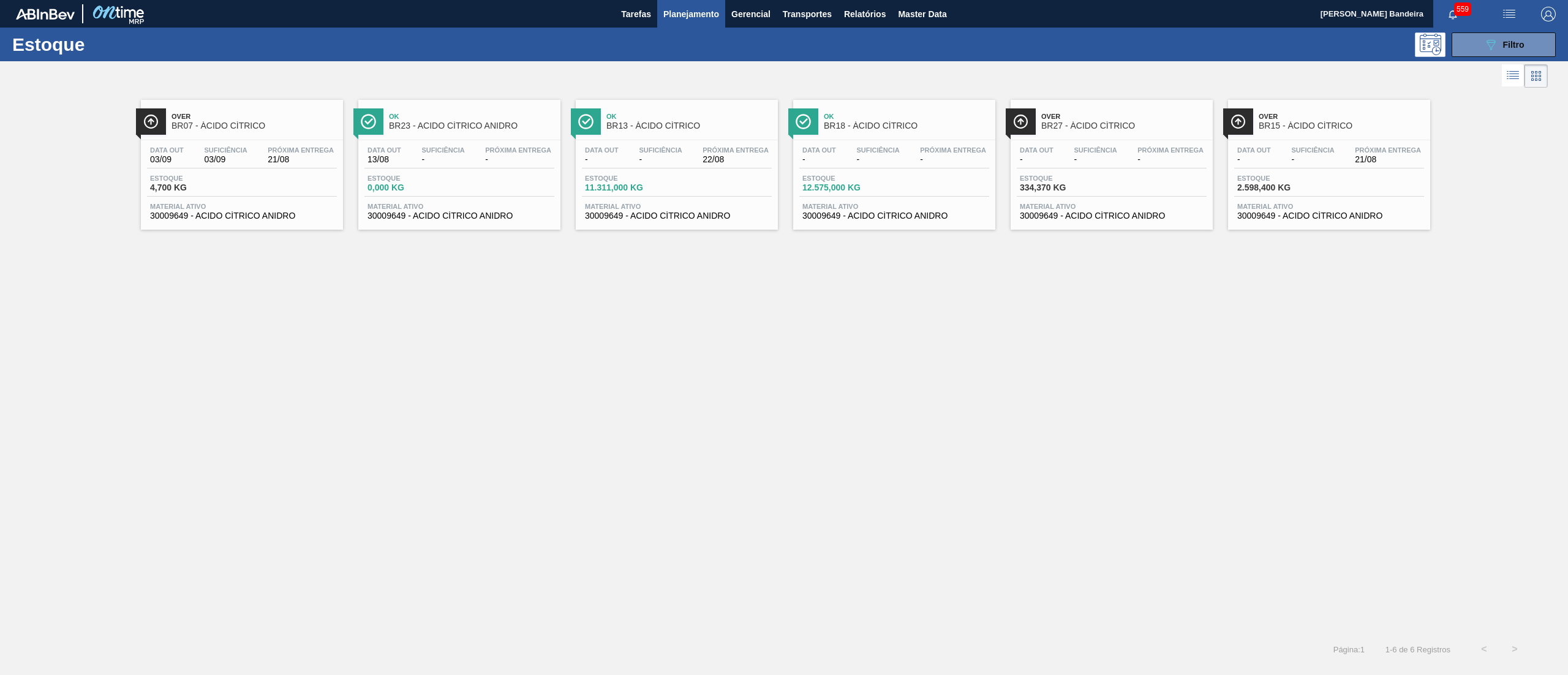
click at [1262, 203] on span "Material ativo" at bounding box center [1329, 206] width 184 height 7
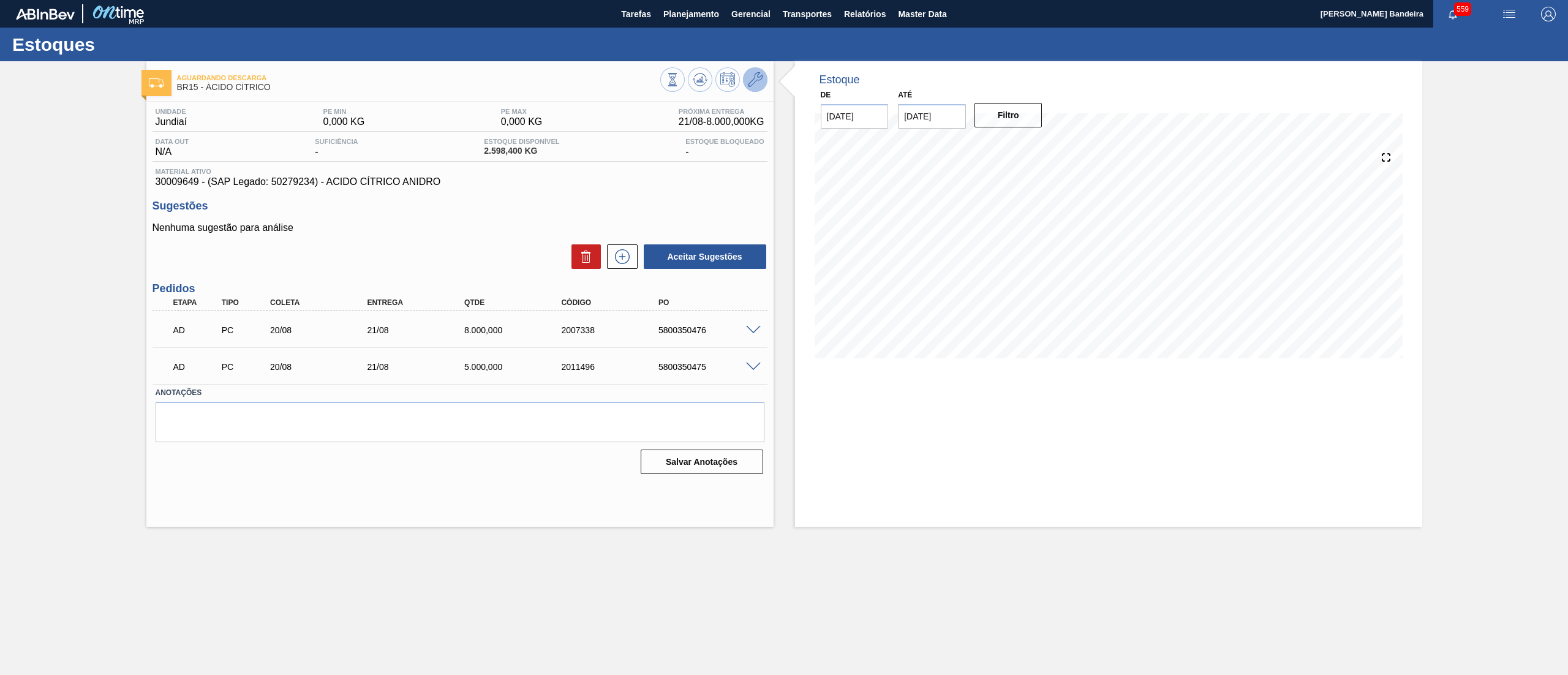
click at [753, 73] on icon at bounding box center [755, 79] width 15 height 15
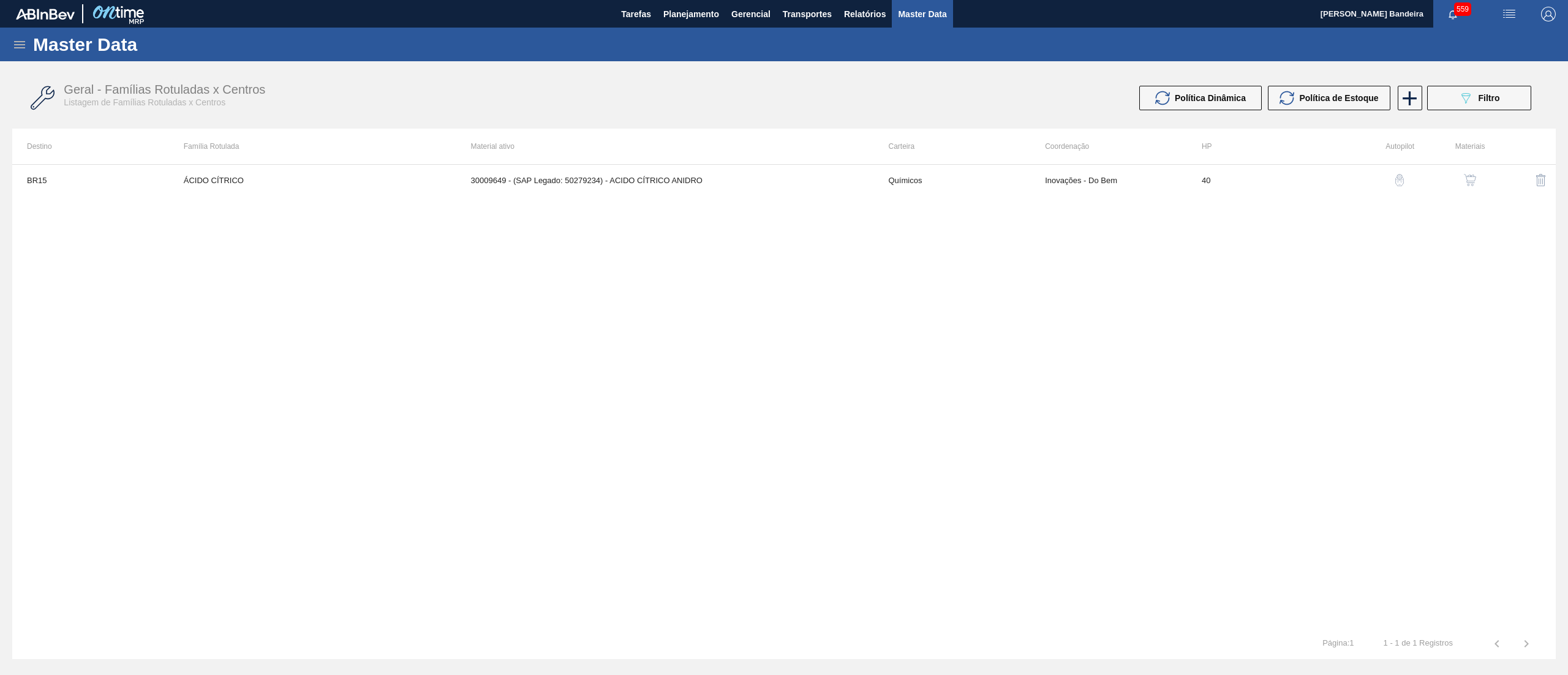
click at [1472, 174] on img "button" at bounding box center [1470, 180] width 12 height 12
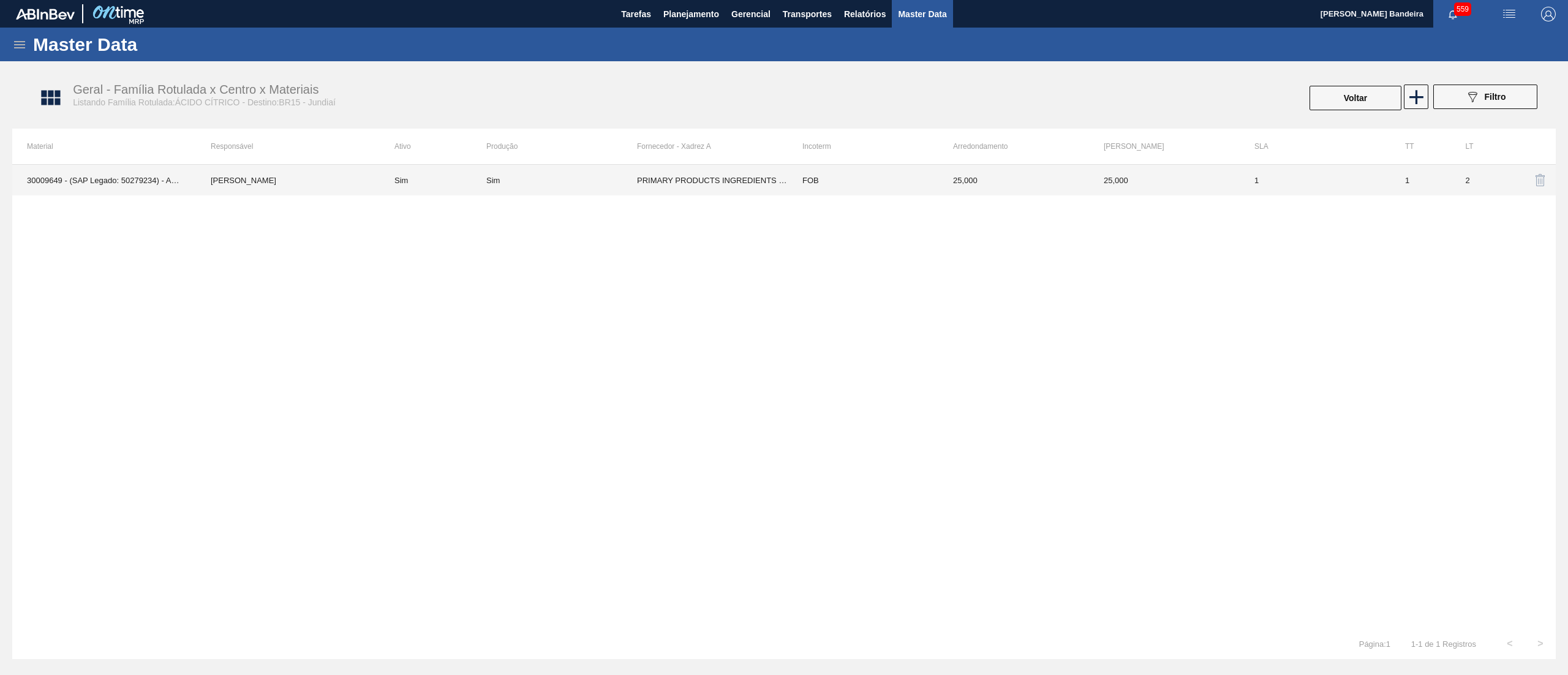
click at [572, 185] on td "Sim" at bounding box center [562, 179] width 151 height 30
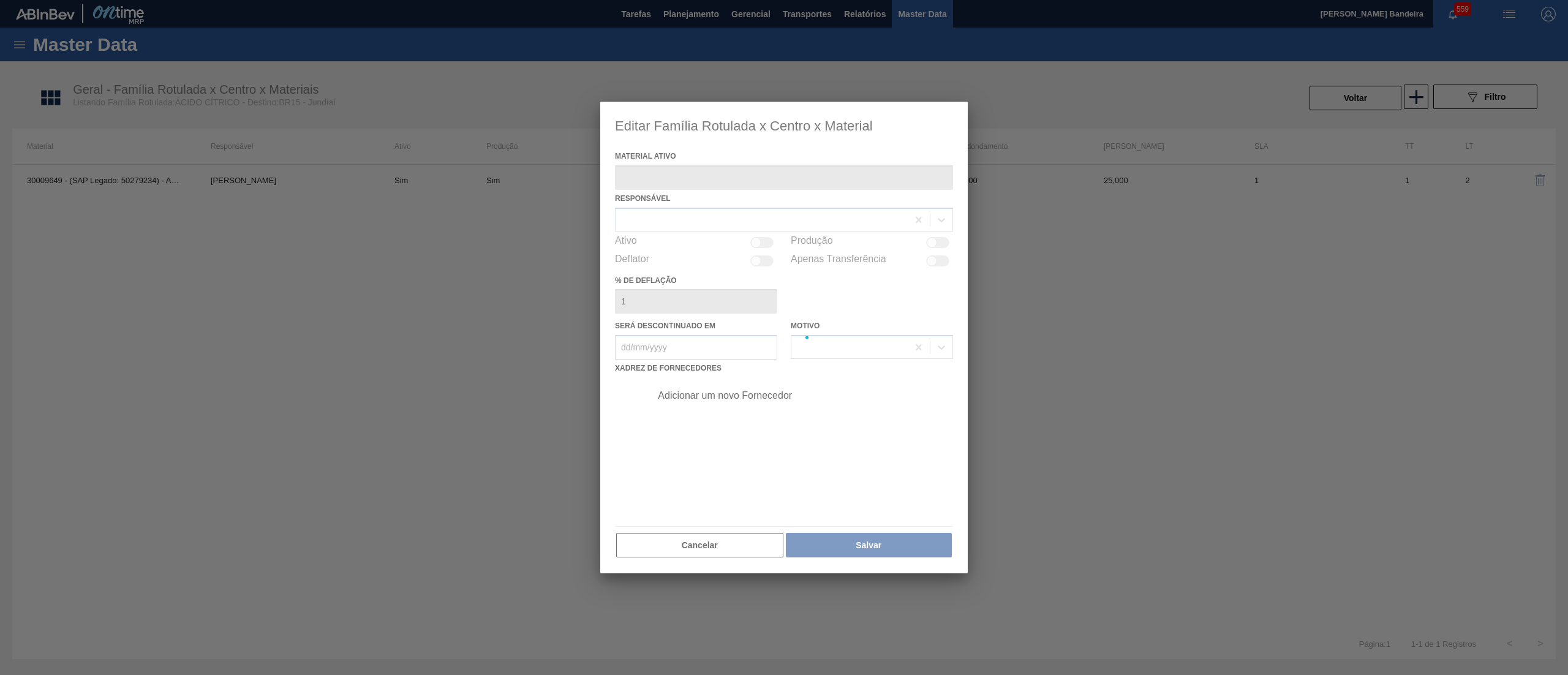
type ativo "30009649 - (SAP Legado: 50279234) - ACIDO CÍTRICO ANIDRO"
checkbox input "true"
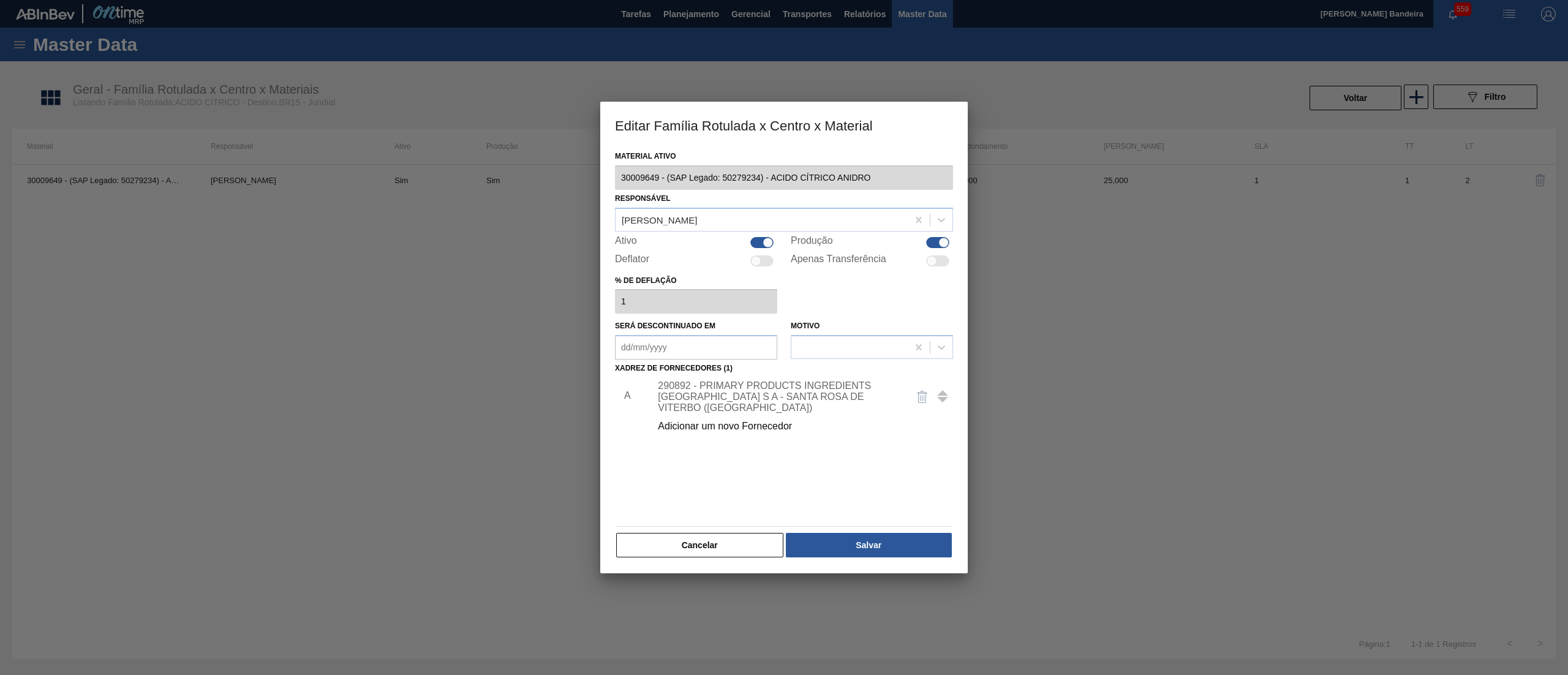
click at [738, 396] on div "290892 - PRIMARY PRODUCTS INGREDIENTS [GEOGRAPHIC_DATA] S A - SANTA ROSA DE VIT…" at bounding box center [778, 397] width 240 height 33
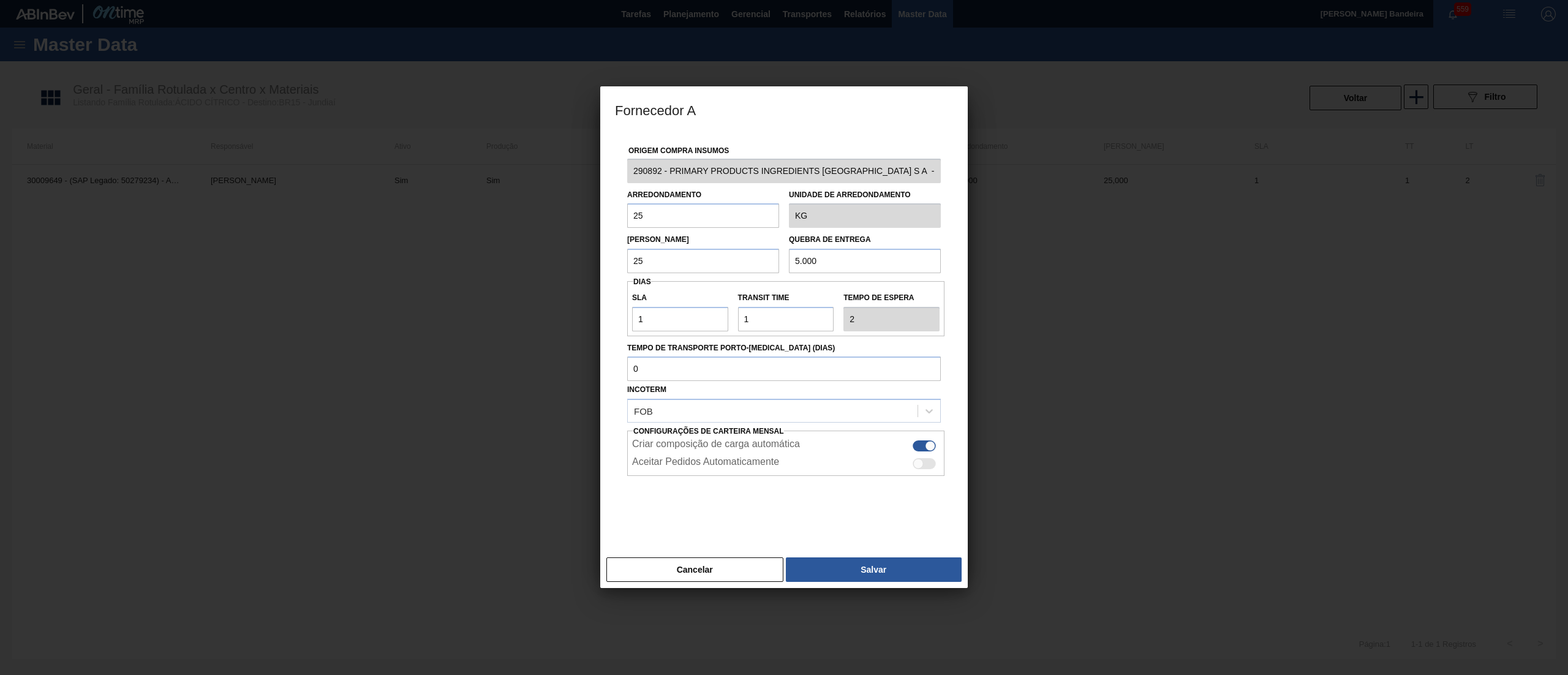
scroll to position [0, 70]
click at [986, 165] on div "Fornecedor A Origem Compra Insumos 290892 - PRIMARY PRODUCTS INGREDIENTS [GEOGR…" at bounding box center [784, 337] width 1568 height 675
click at [683, 557] on div "Cancelar Salvar" at bounding box center [784, 570] width 367 height 37
click at [684, 565] on button "Cancelar" at bounding box center [694, 570] width 177 height 24
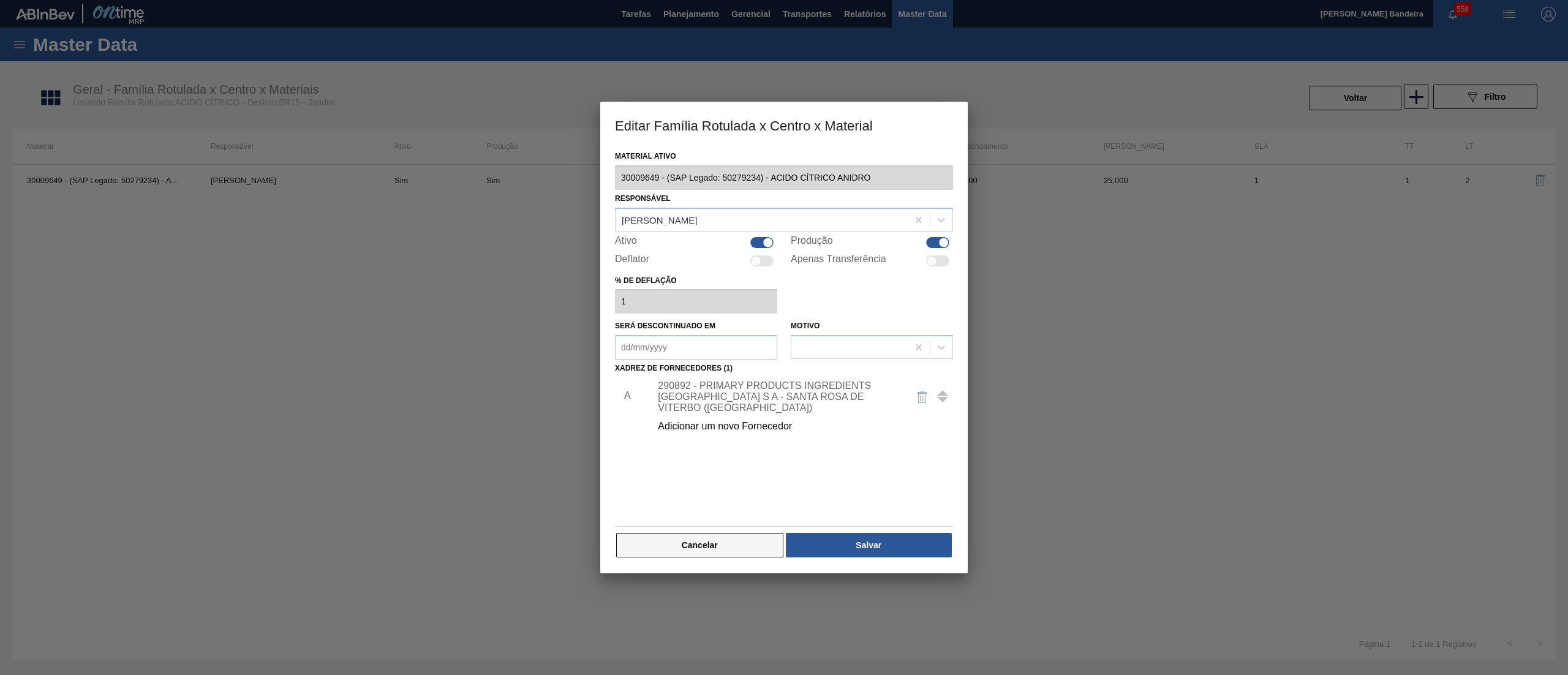
click at [750, 543] on button "Cancelar" at bounding box center [700, 545] width 167 height 24
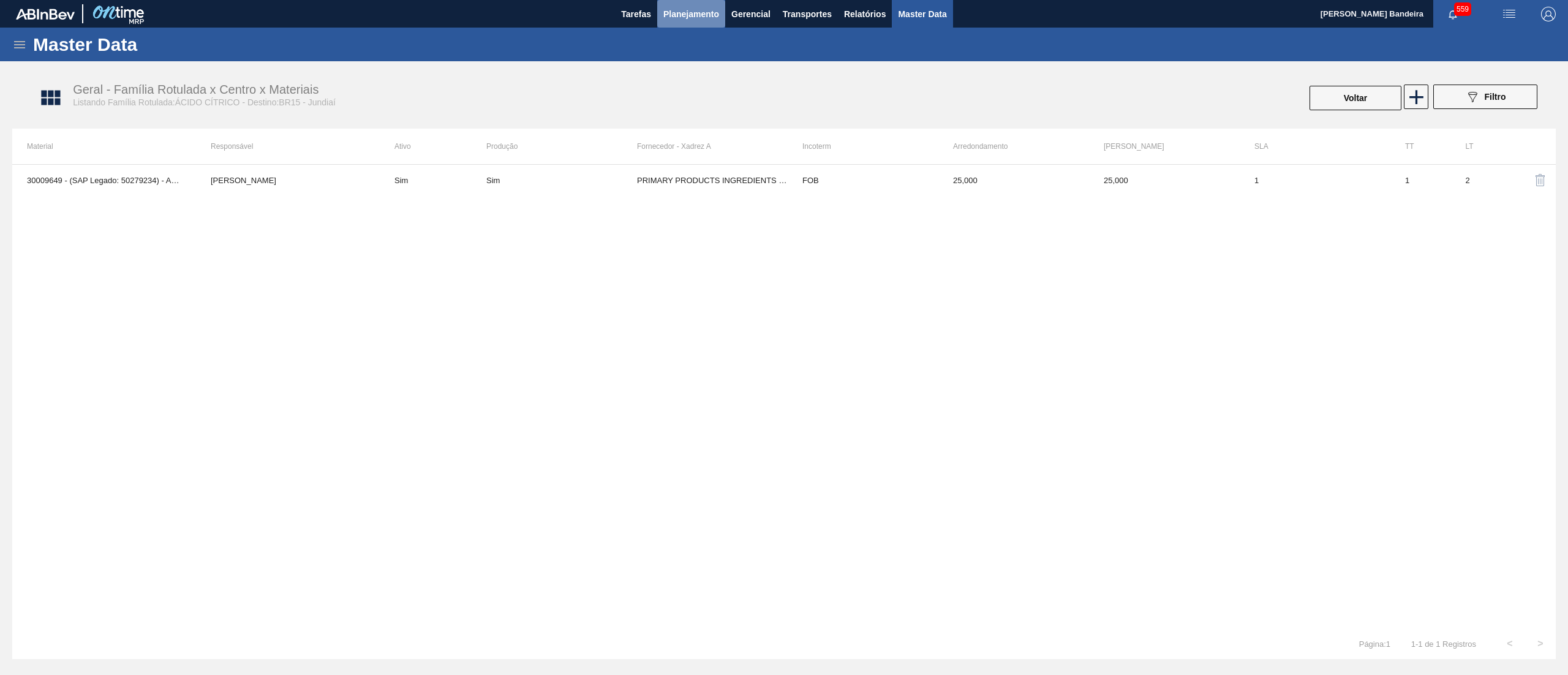
click at [713, 9] on span "Planejamento" at bounding box center [691, 14] width 56 height 15
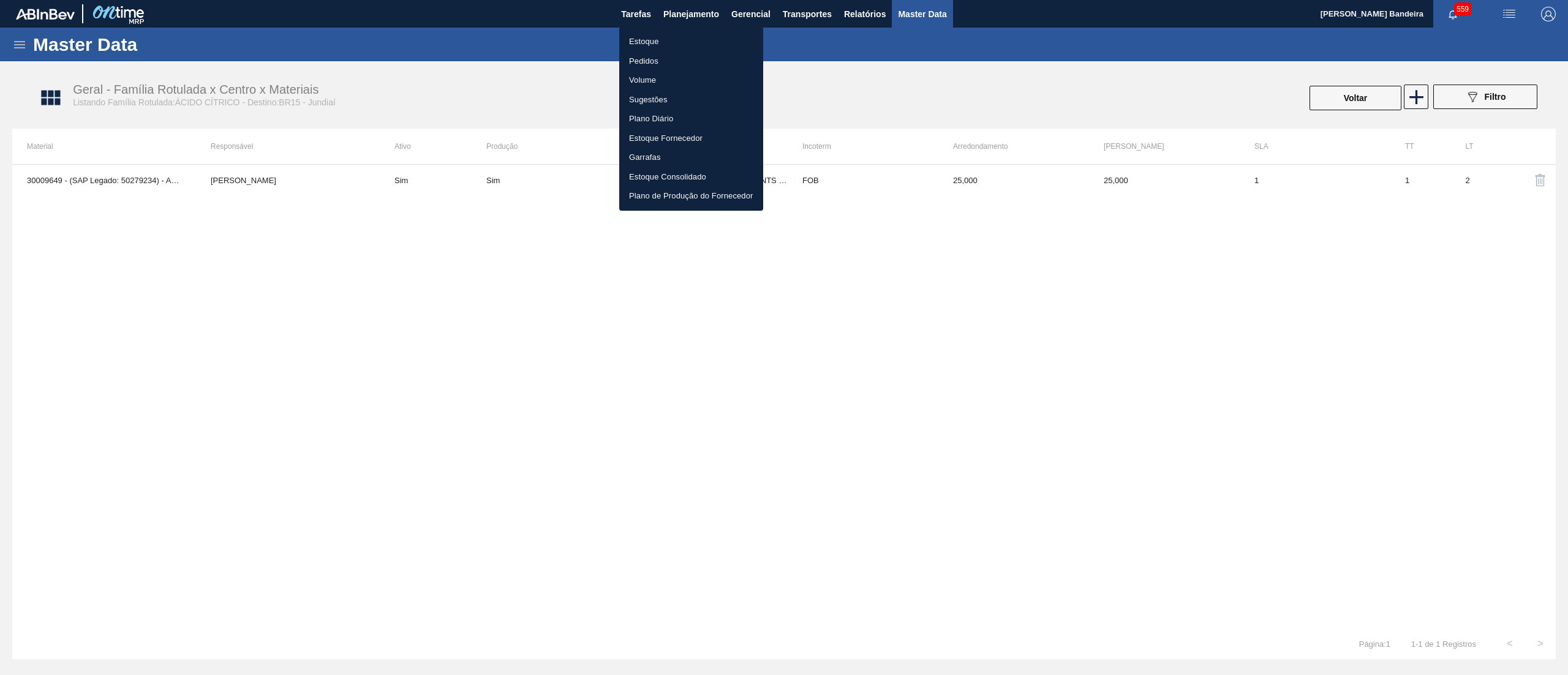
click at [678, 38] on li "Estoque" at bounding box center [690, 42] width 144 height 20
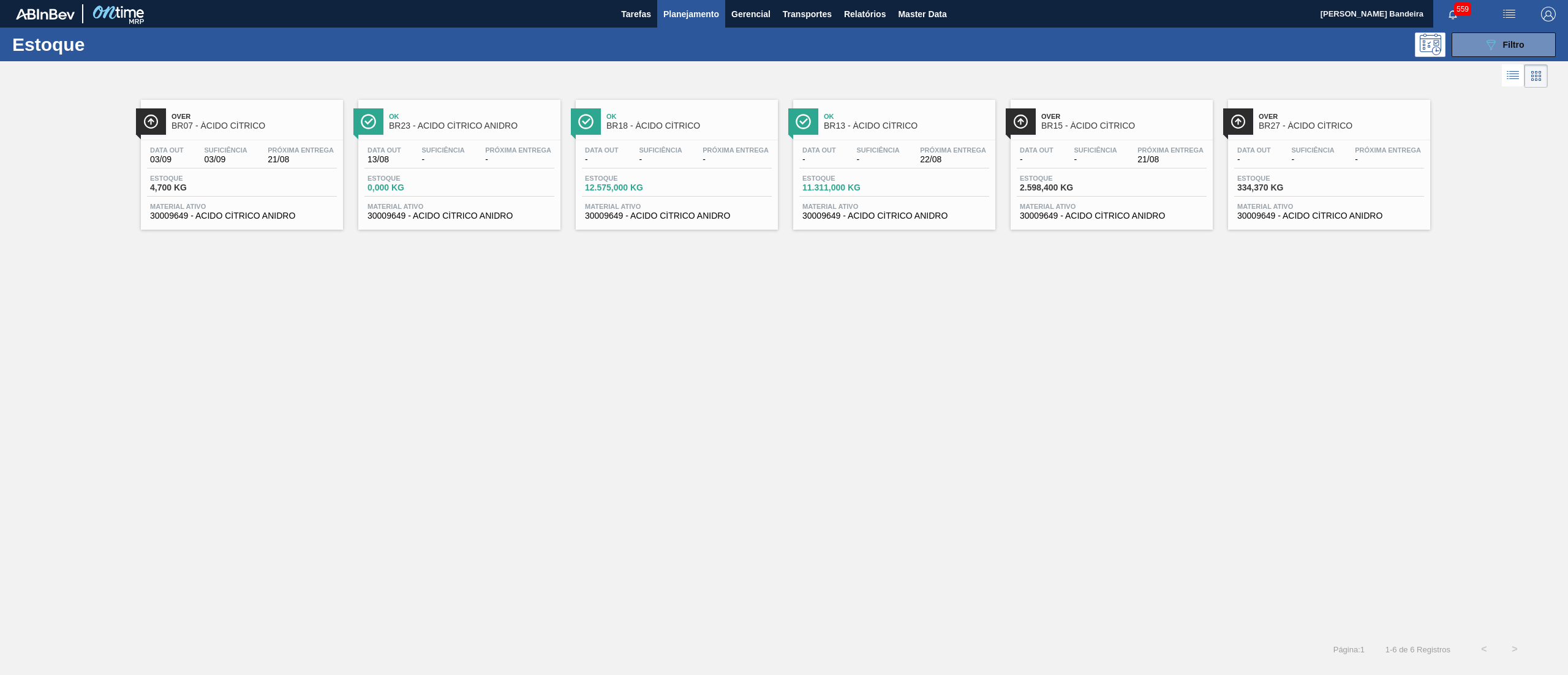
click at [1488, 57] on div "Estoque 089F7B8B-B2A5-4AFE-B5C0-19BA573D28AC Filtro" at bounding box center [784, 44] width 1568 height 34
click at [1474, 37] on button "089F7B8B-B2A5-4AFE-B5C0-19BA573D28AC Filtro" at bounding box center [1504, 44] width 104 height 24
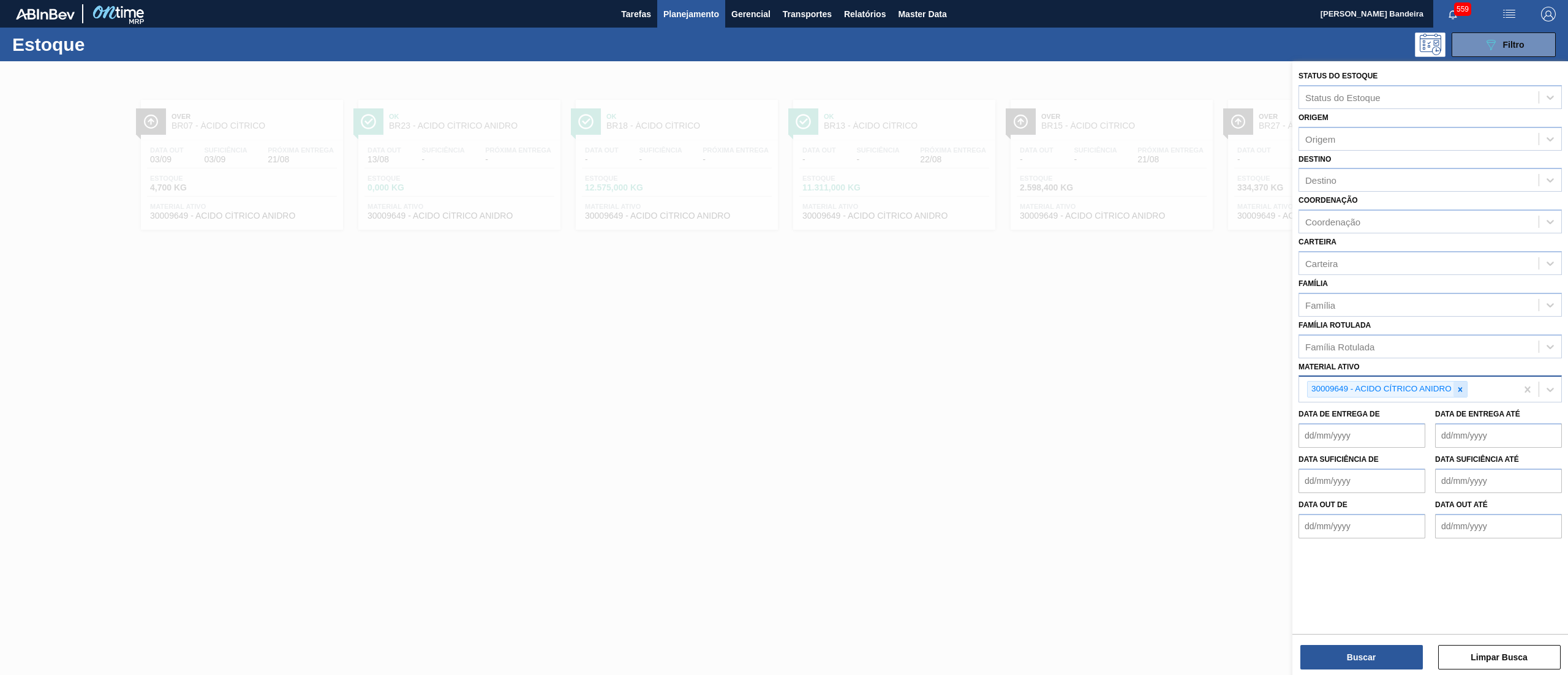
click at [1464, 391] on icon at bounding box center [1460, 390] width 9 height 9
paste ativo "30003579"
type ativo "30003579"
click at [1439, 407] on div "30003579 - CITRATO DE SODIO" at bounding box center [1430, 418] width 264 height 23
click at [1348, 642] on div "Buscar Limpar Busca" at bounding box center [1430, 651] width 276 height 34
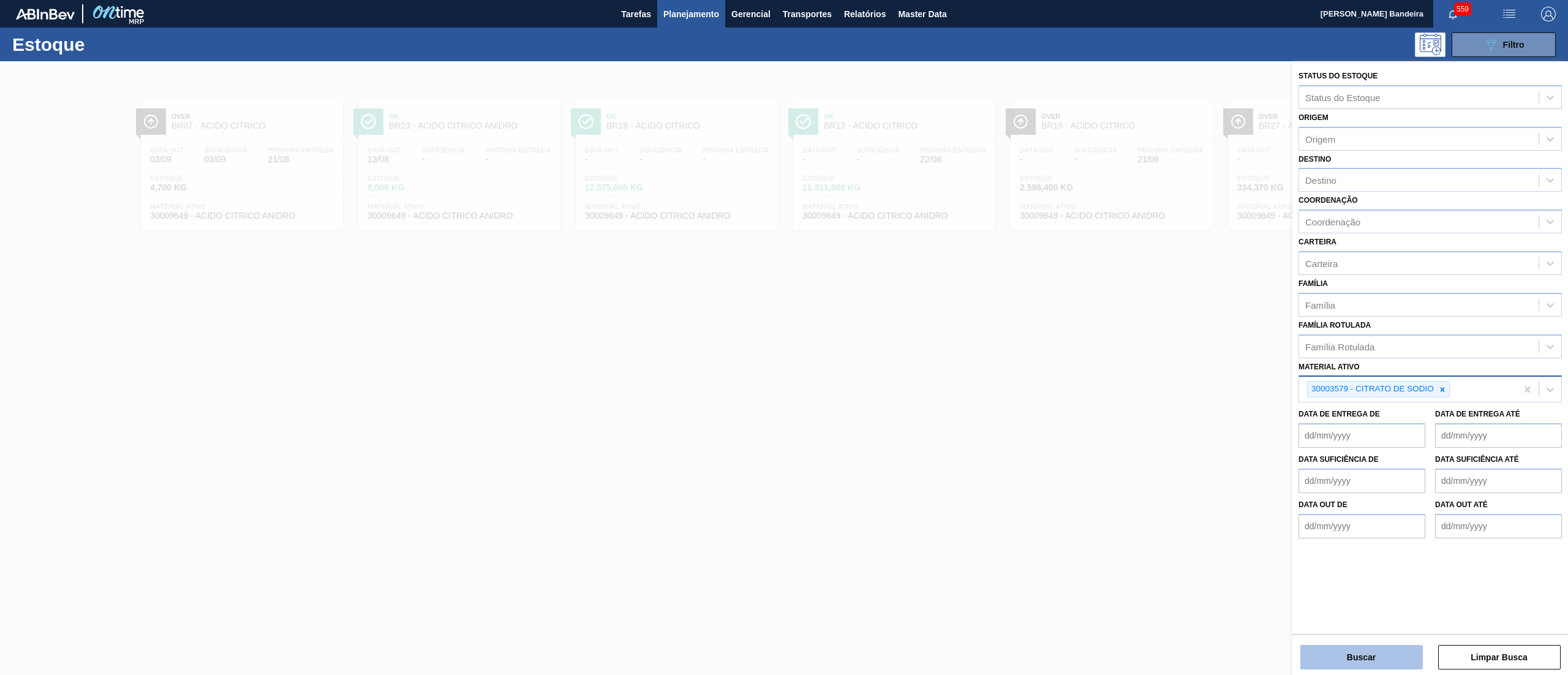
click at [1343, 652] on button "Buscar" at bounding box center [1362, 658] width 123 height 24
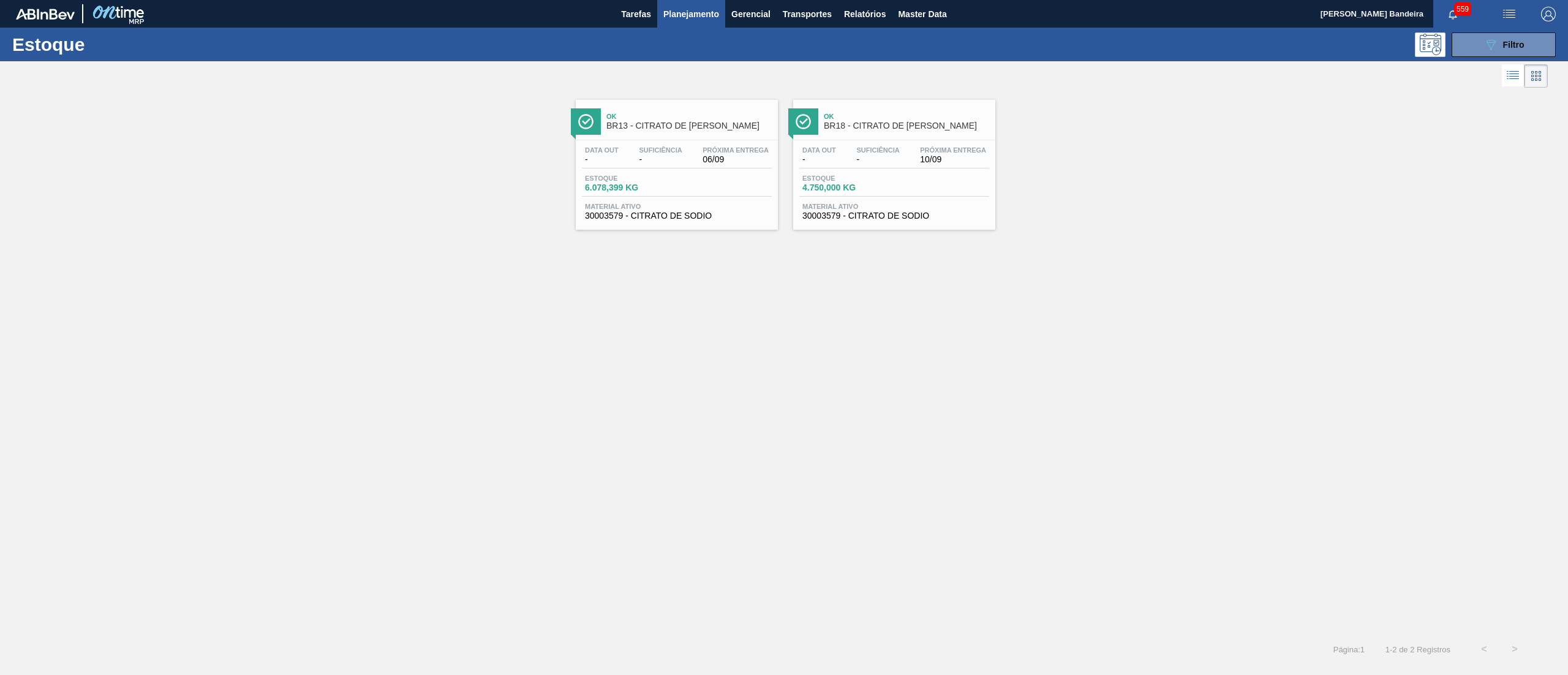
click at [718, 213] on span "30003579 - CITRATO DE SODIO" at bounding box center [676, 216] width 184 height 10
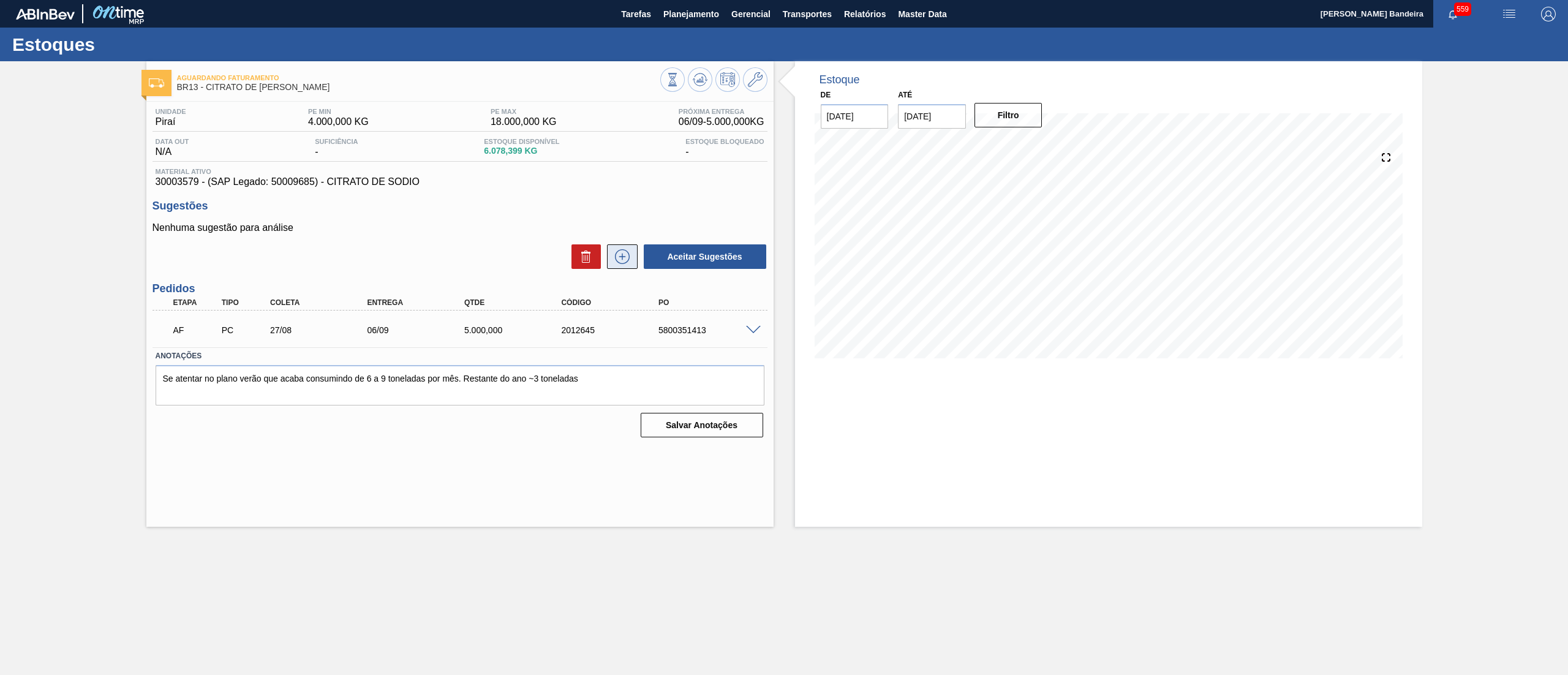
click at [619, 264] on icon at bounding box center [622, 256] width 20 height 15
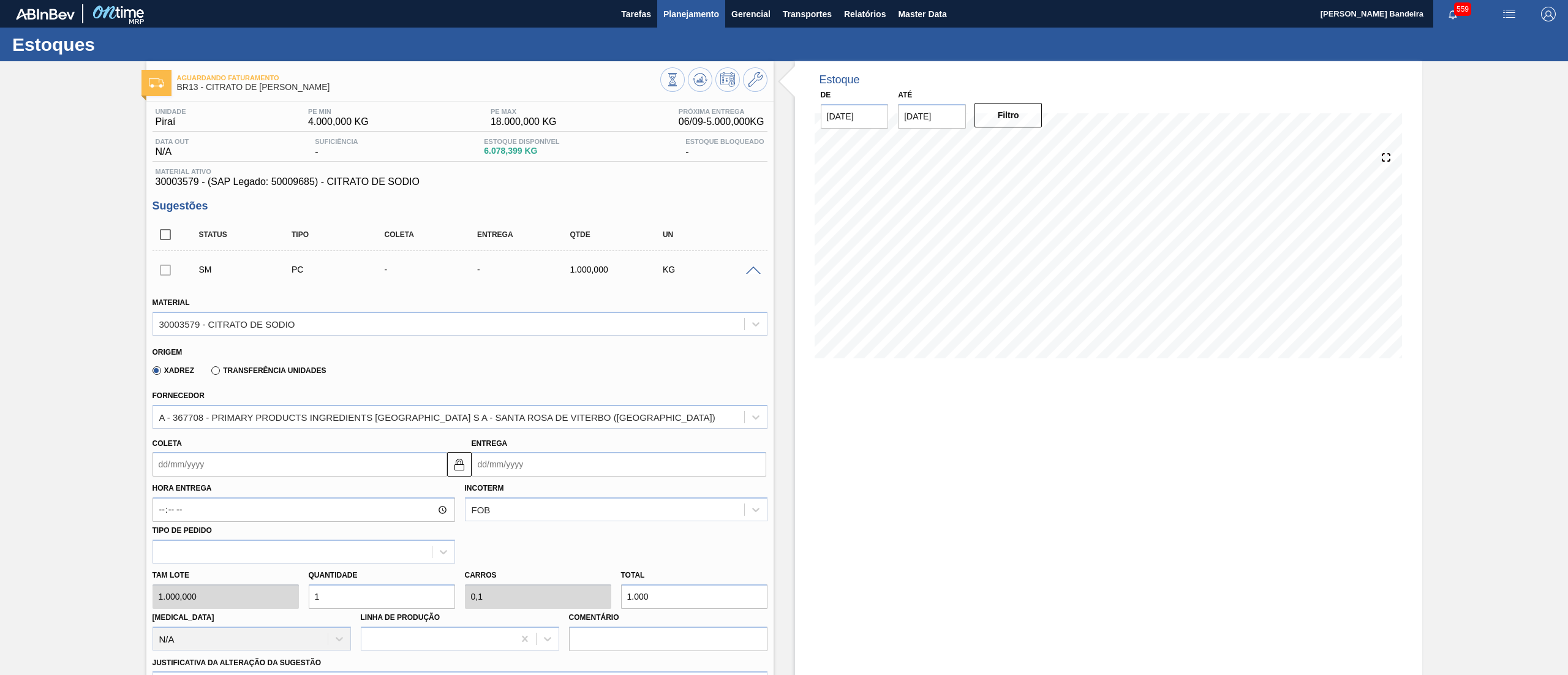
click at [716, 12] on span "Planejamento" at bounding box center [691, 14] width 56 height 15
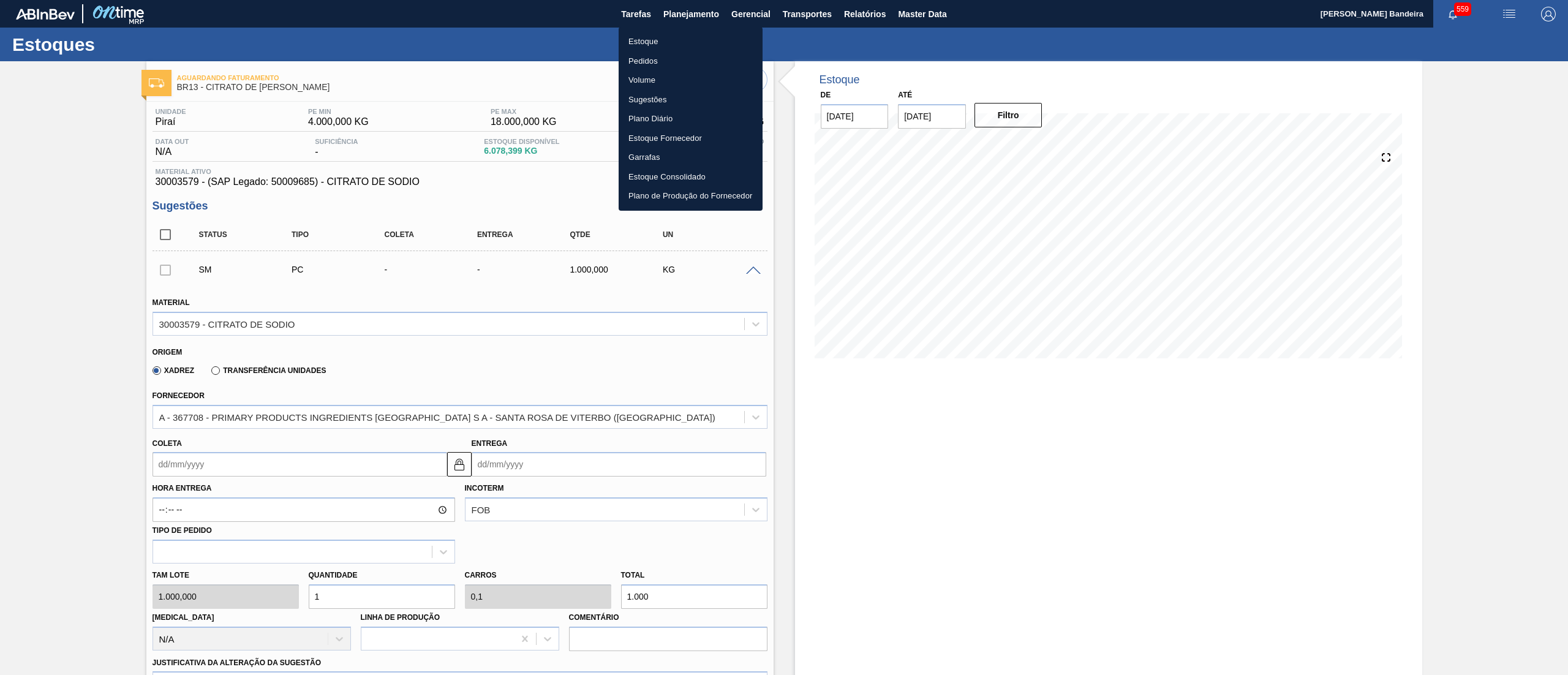
click at [668, 41] on li "Estoque" at bounding box center [690, 42] width 144 height 20
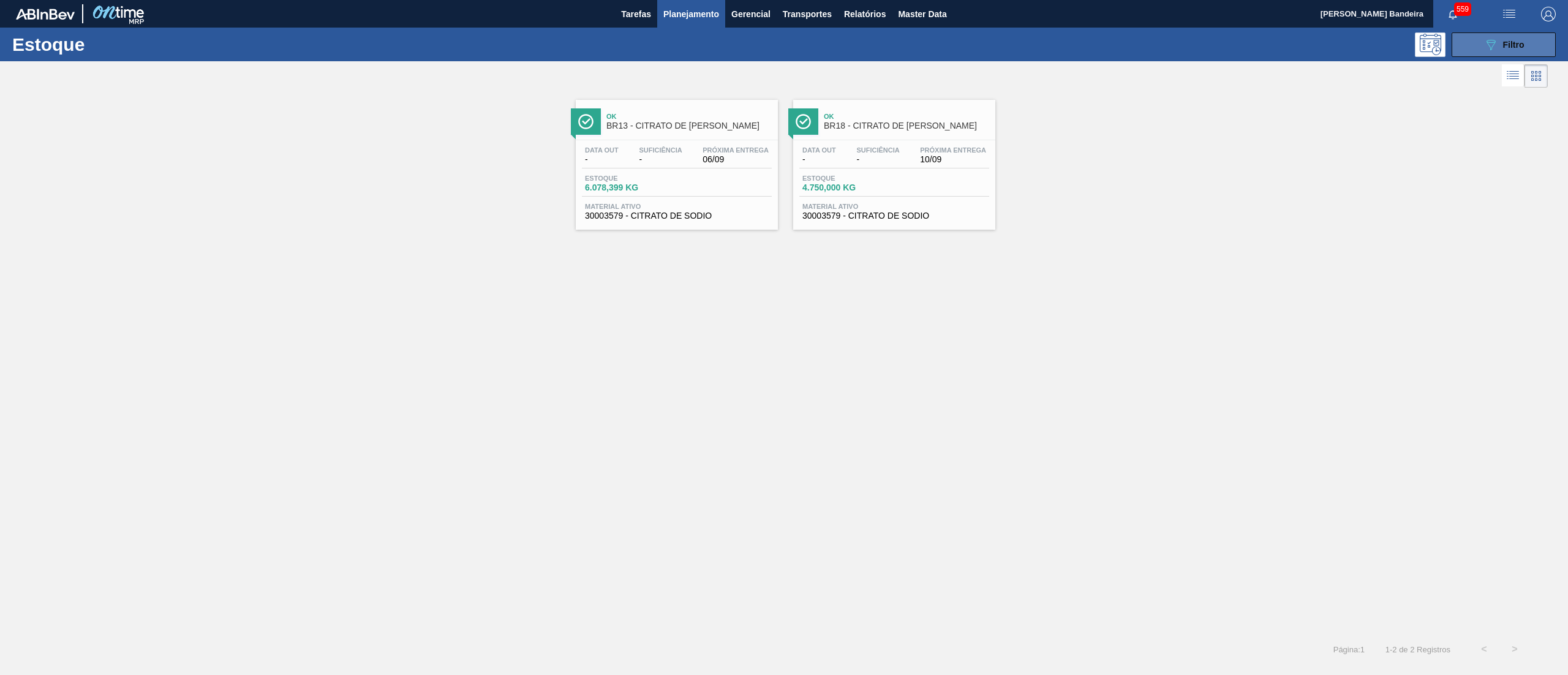
click at [1503, 46] on span "Filtro" at bounding box center [1513, 44] width 22 height 10
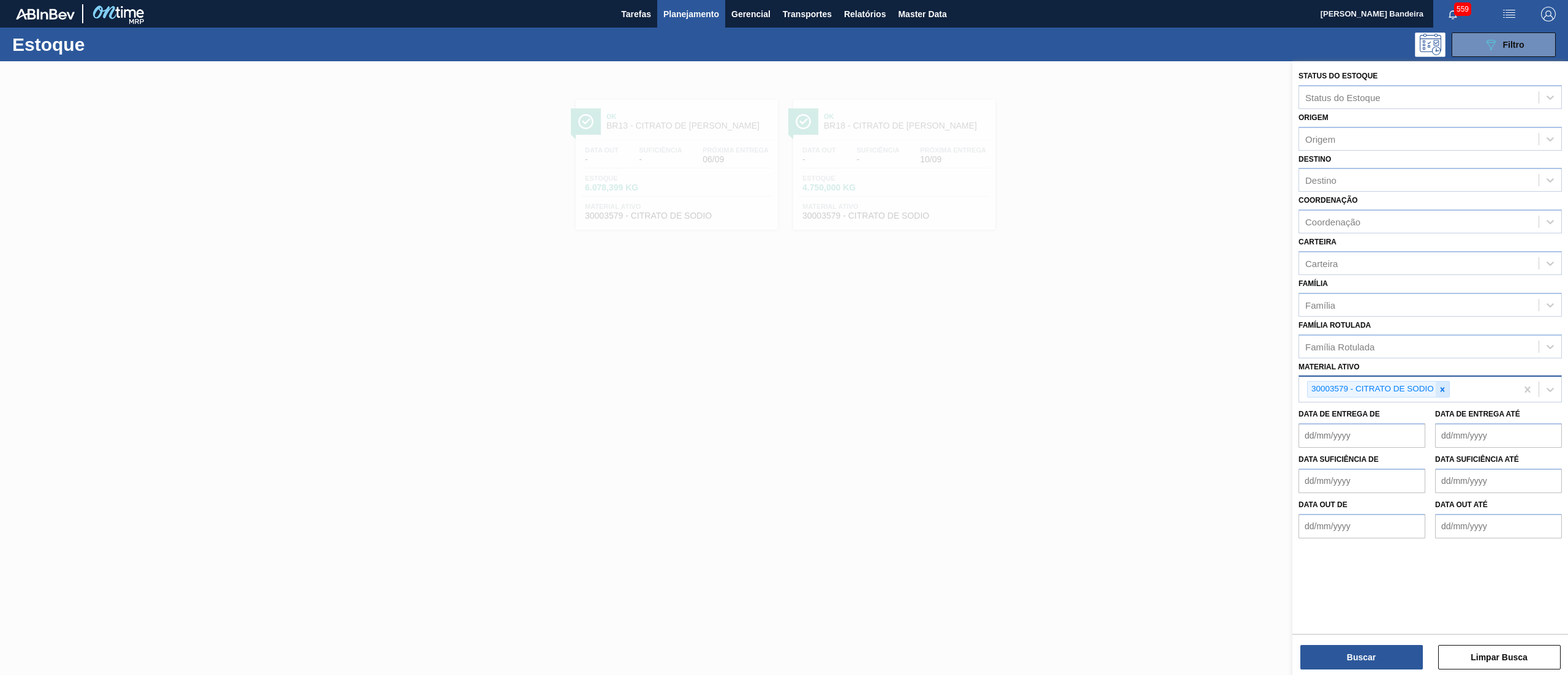
click at [1444, 388] on icon at bounding box center [1443, 390] width 9 height 9
paste ativo "30005878"
type ativo "30005878"
click at [1416, 409] on div "30005878 - SAKE SECO 25 5PORCENTO" at bounding box center [1430, 418] width 264 height 23
click at [1316, 648] on button "Buscar" at bounding box center [1362, 658] width 123 height 24
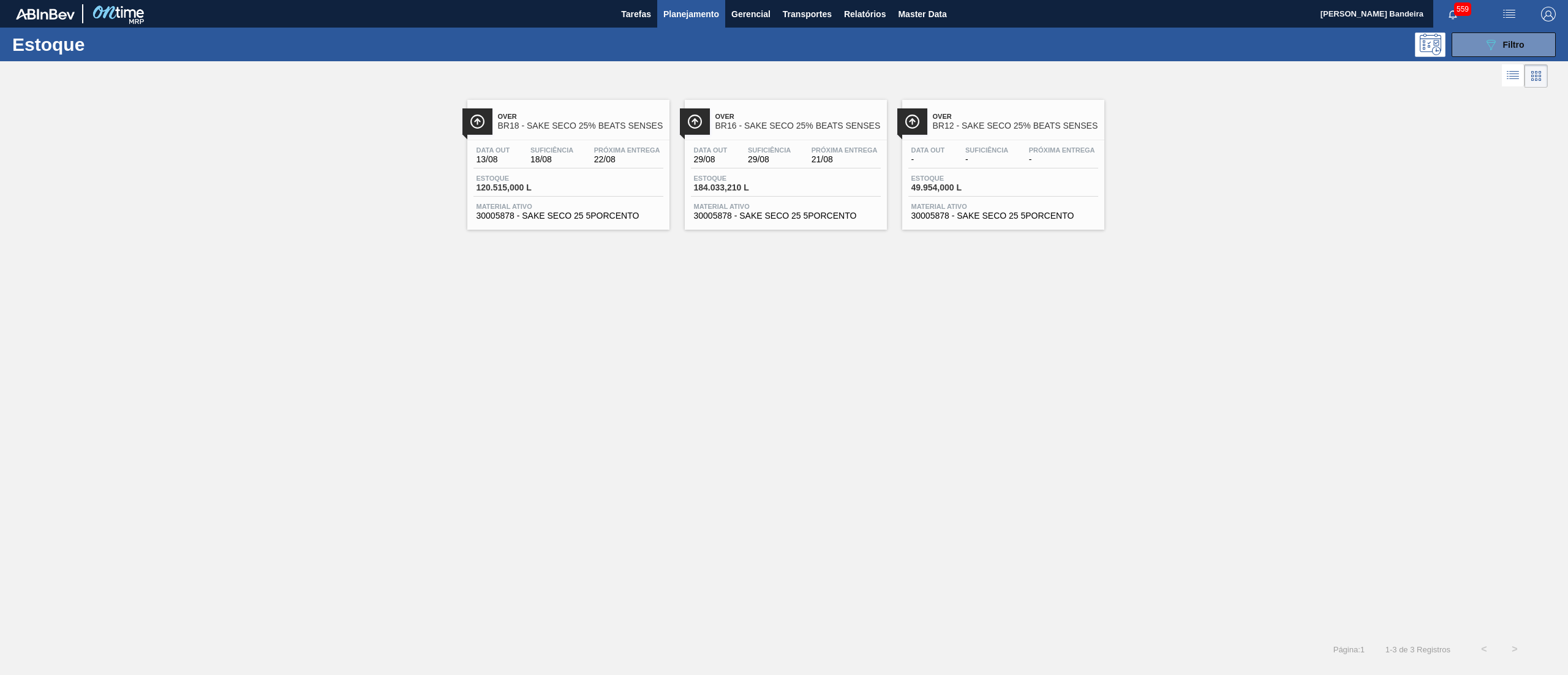
click at [765, 222] on div "Data [DATE] Suficiência 29/08 Próxima Entrega 21/08 Estoque 184.033,210 L Mater…" at bounding box center [786, 182] width 202 height 84
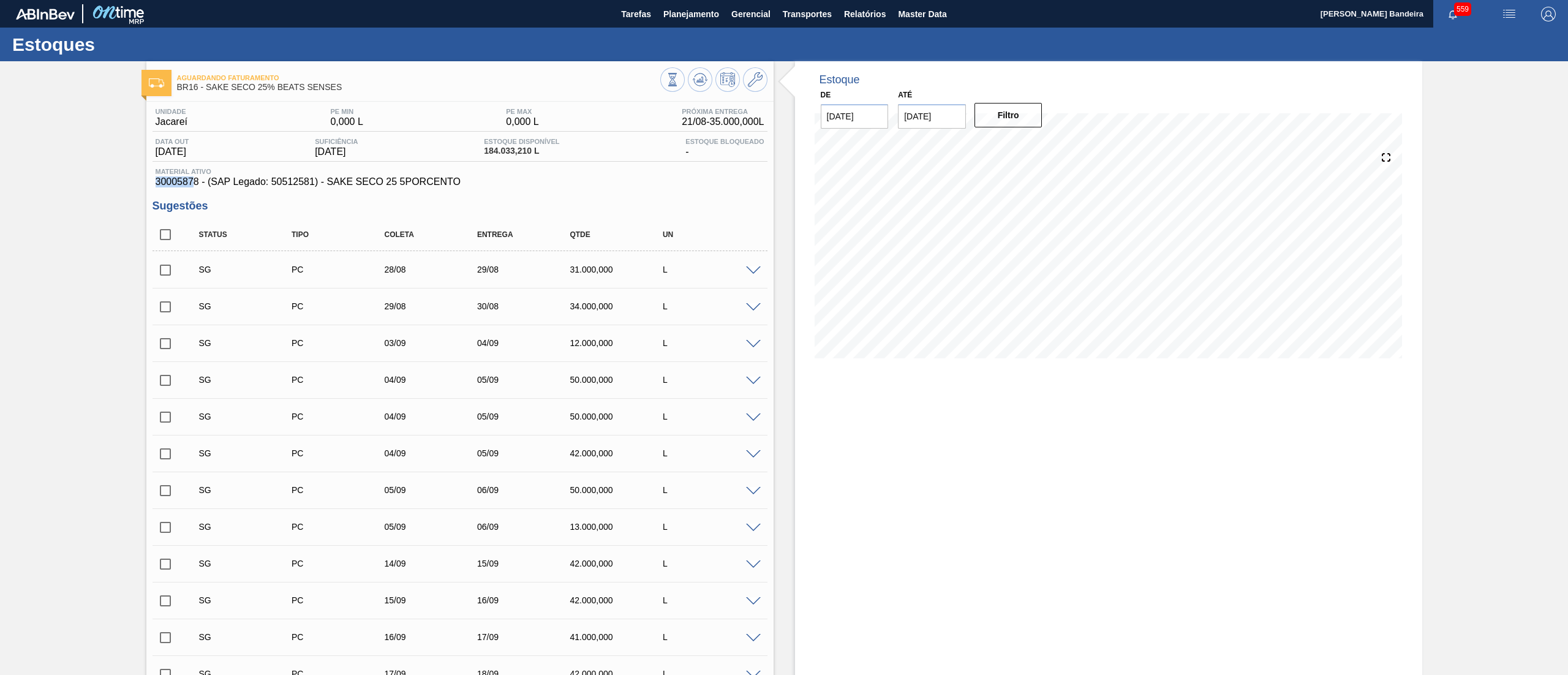
drag, startPoint x: 148, startPoint y: 183, endPoint x: 192, endPoint y: 186, distance: 44.1
click at [758, 84] on icon at bounding box center [755, 79] width 15 height 15
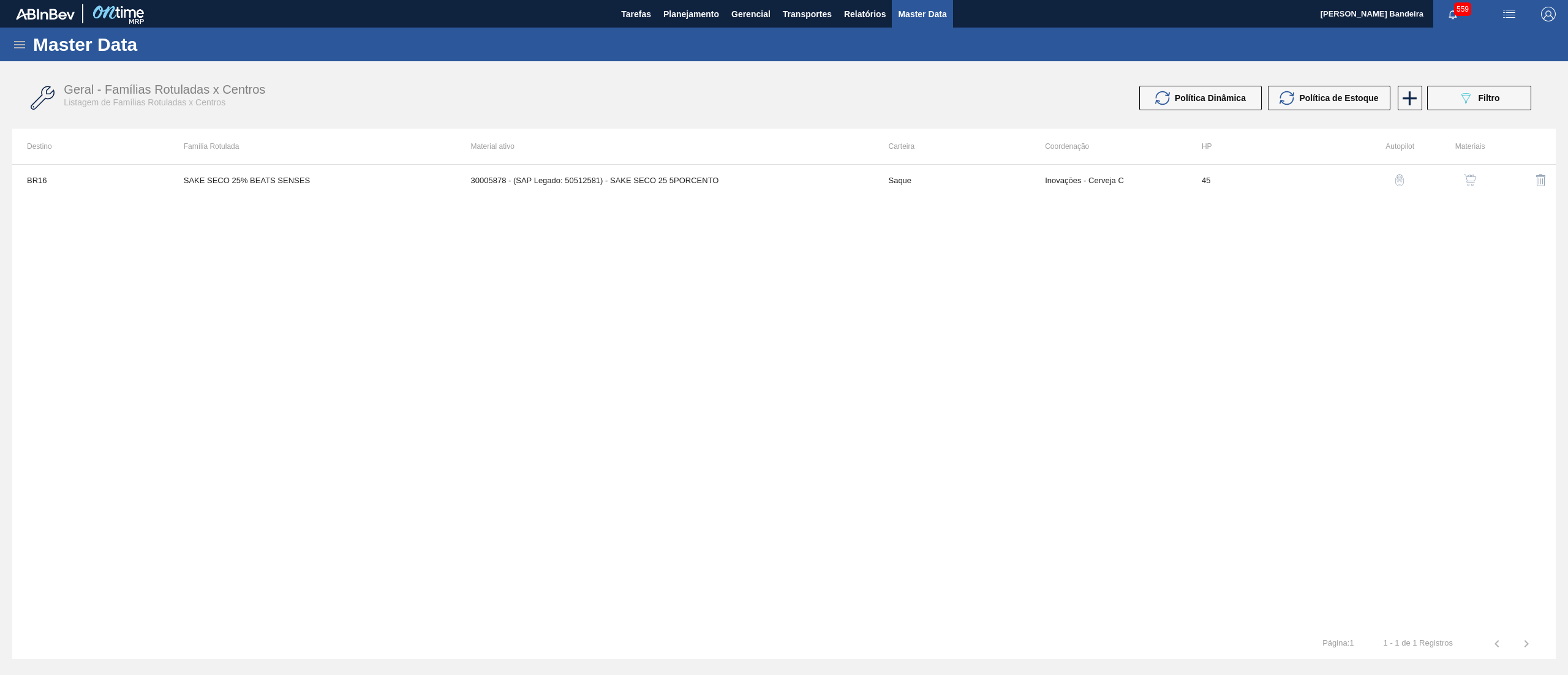
click at [1471, 178] on img "button" at bounding box center [1470, 180] width 12 height 12
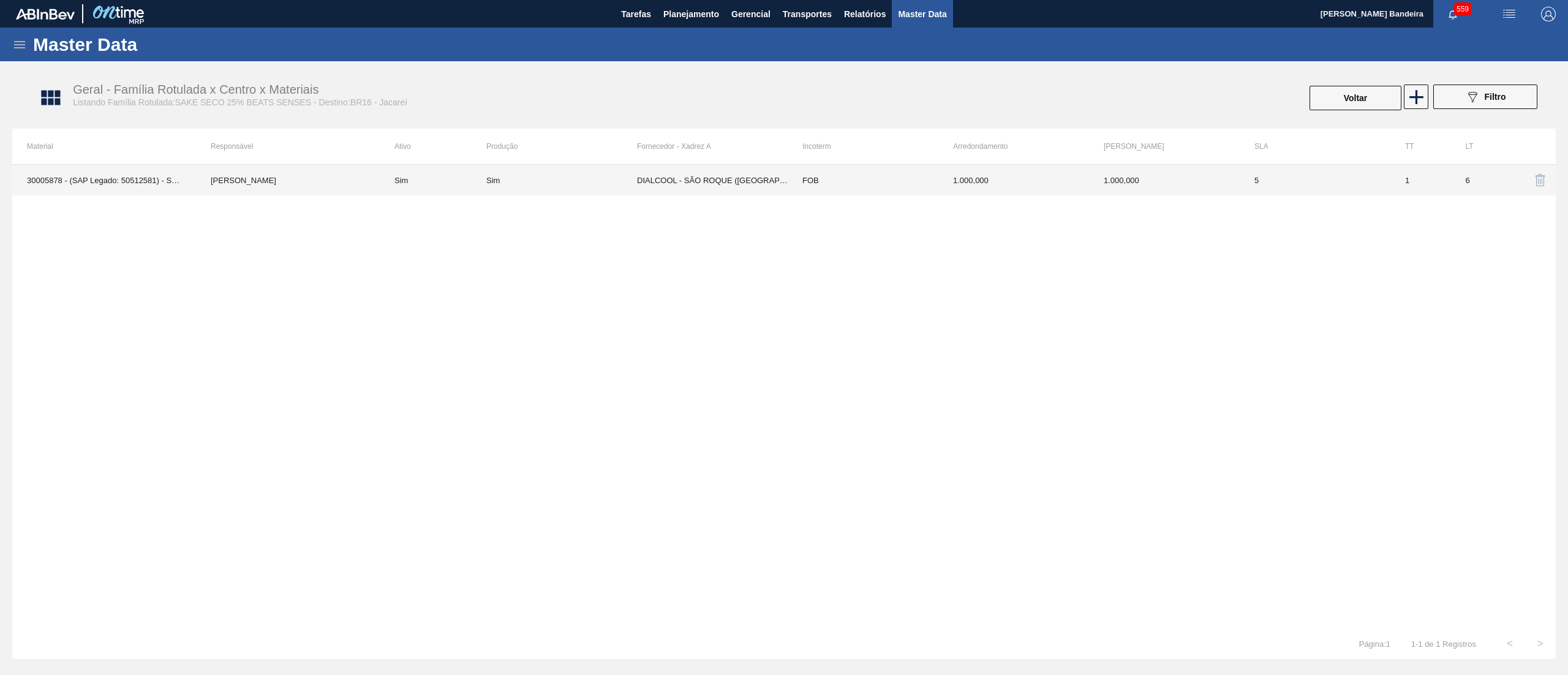
click at [645, 180] on td "DIALCOOL - SÃO ROQUE ([GEOGRAPHIC_DATA])" at bounding box center [712, 179] width 151 height 30
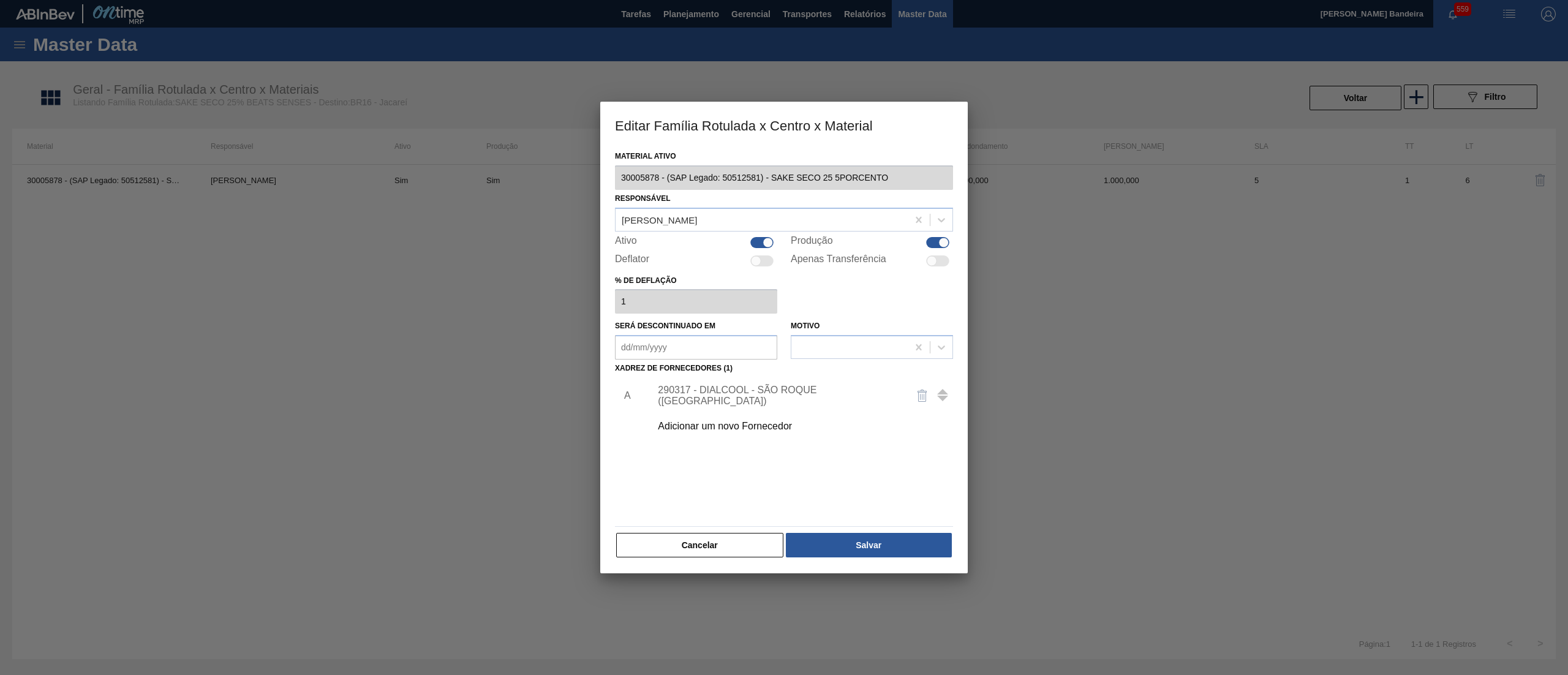
click at [728, 389] on div "290317 - DIALCOOL - SÃO ROQUE ([GEOGRAPHIC_DATA])" at bounding box center [778, 395] width 240 height 22
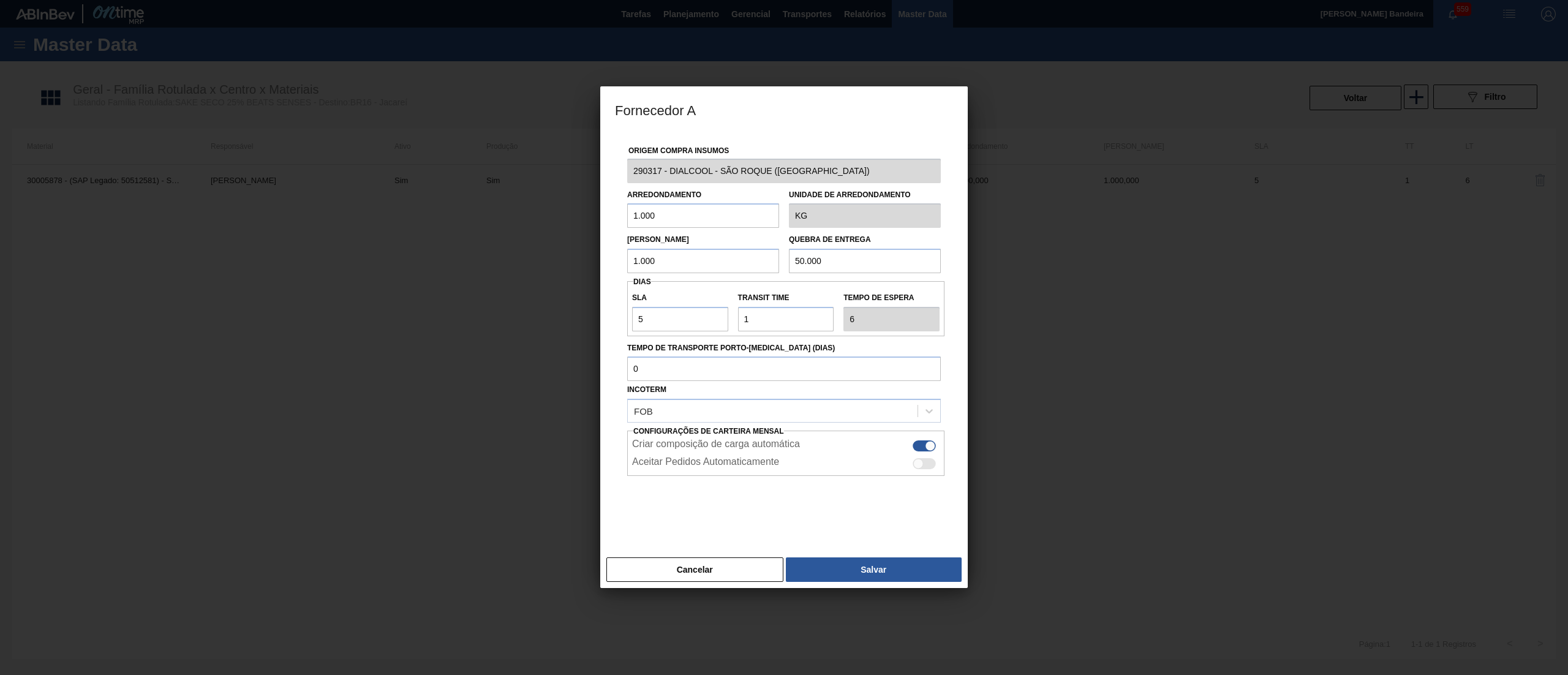
click at [591, 183] on div "Fornecedor A Origem Compra Insumos 290317 - DIALCOOL - SÃO ROQUE ([GEOGRAPHIC_D…" at bounding box center [784, 337] width 1568 height 675
click at [741, 568] on button "Cancelar" at bounding box center [694, 570] width 177 height 24
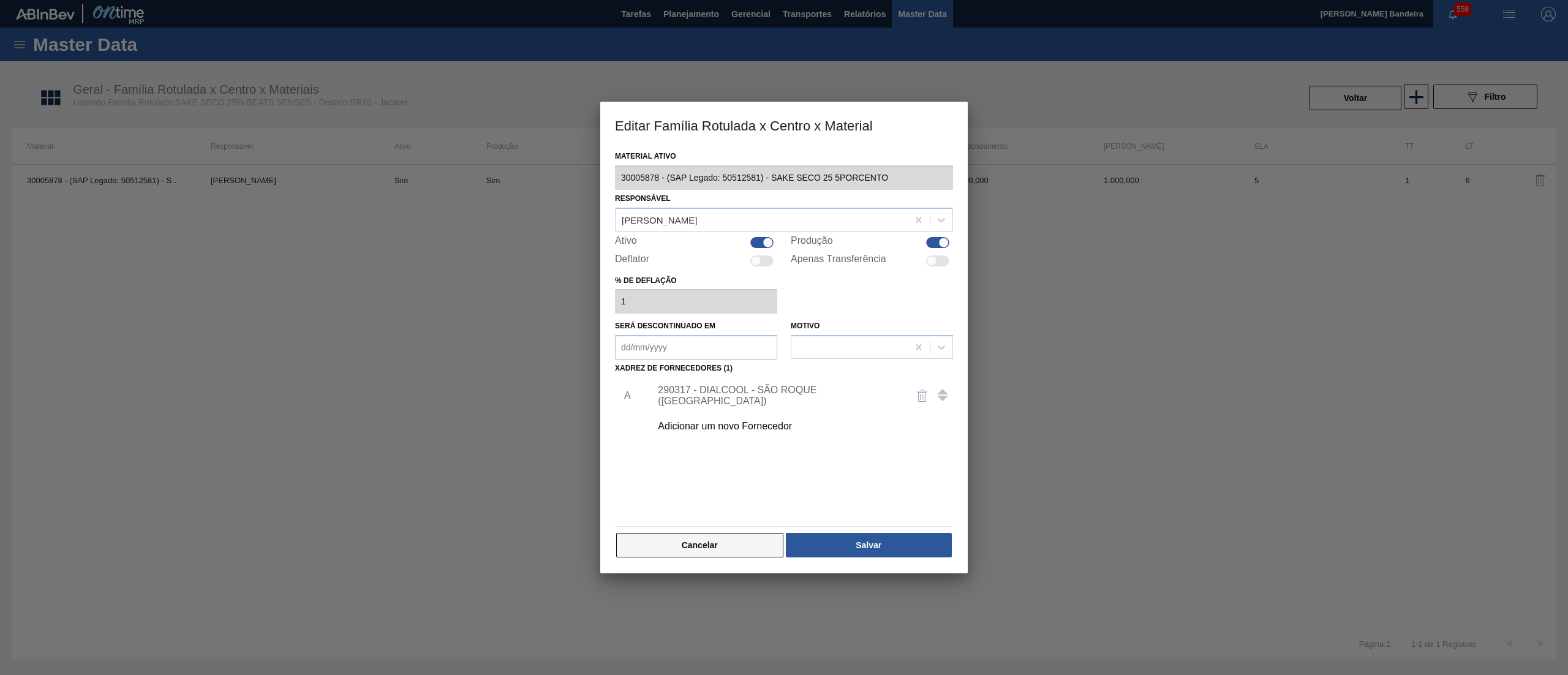
click at [737, 543] on button "Cancelar" at bounding box center [700, 545] width 167 height 24
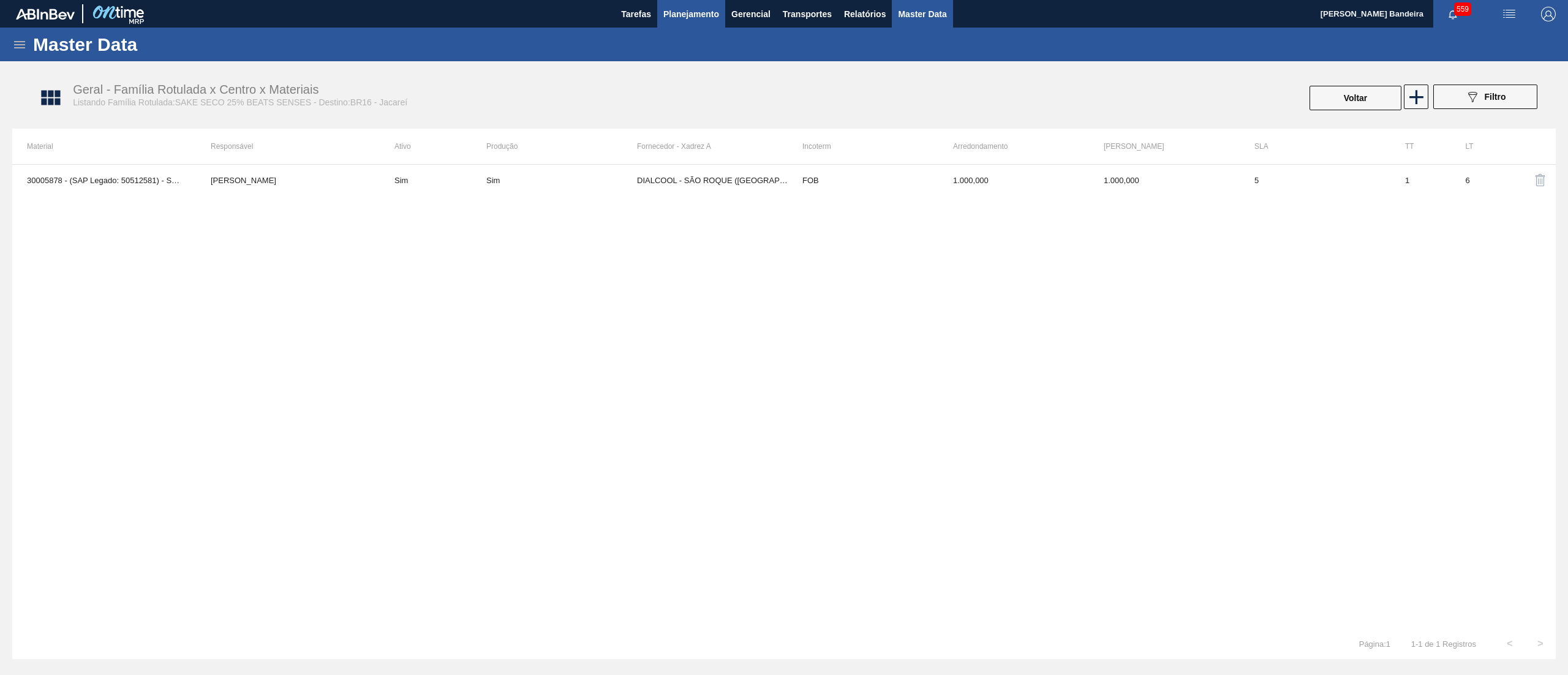
click at [706, 7] on span "Planejamento" at bounding box center [691, 14] width 56 height 15
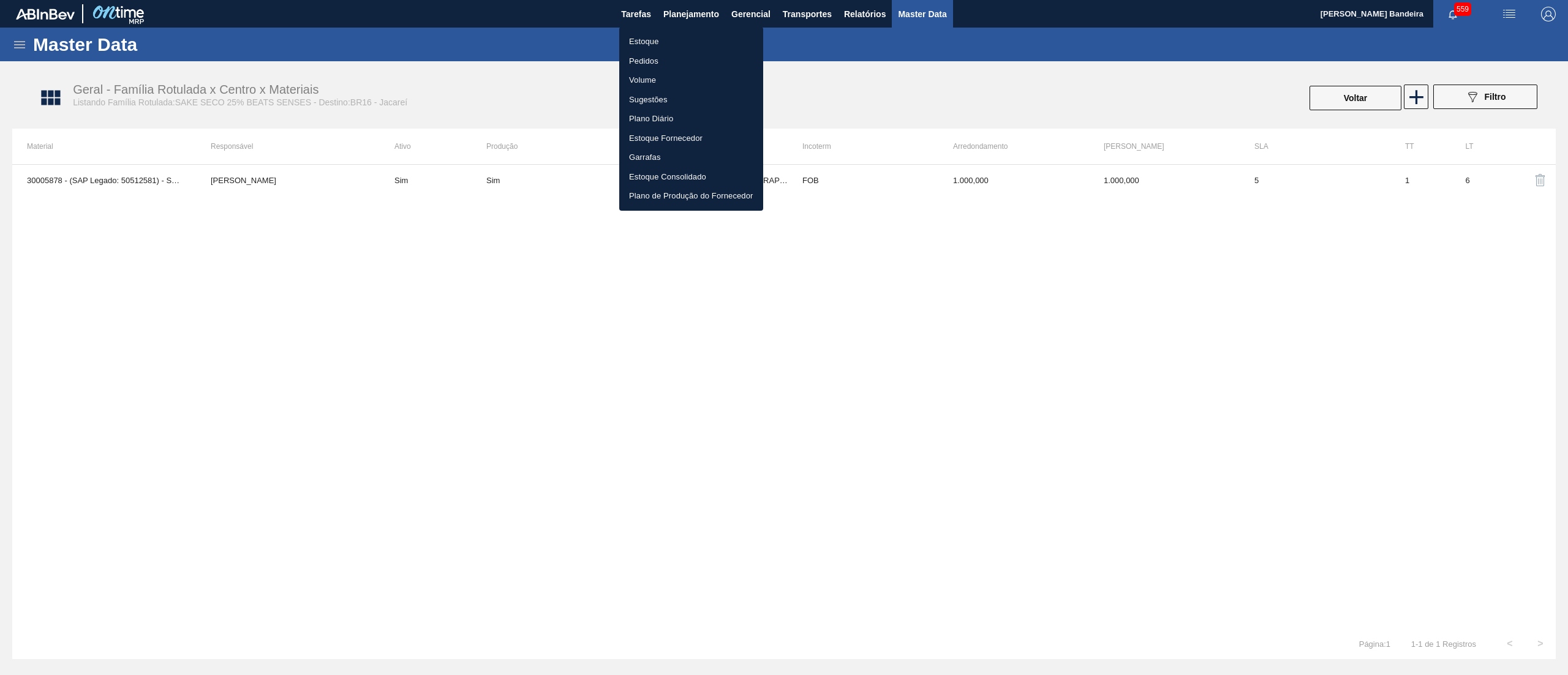
click at [668, 44] on li "Estoque" at bounding box center [690, 42] width 144 height 20
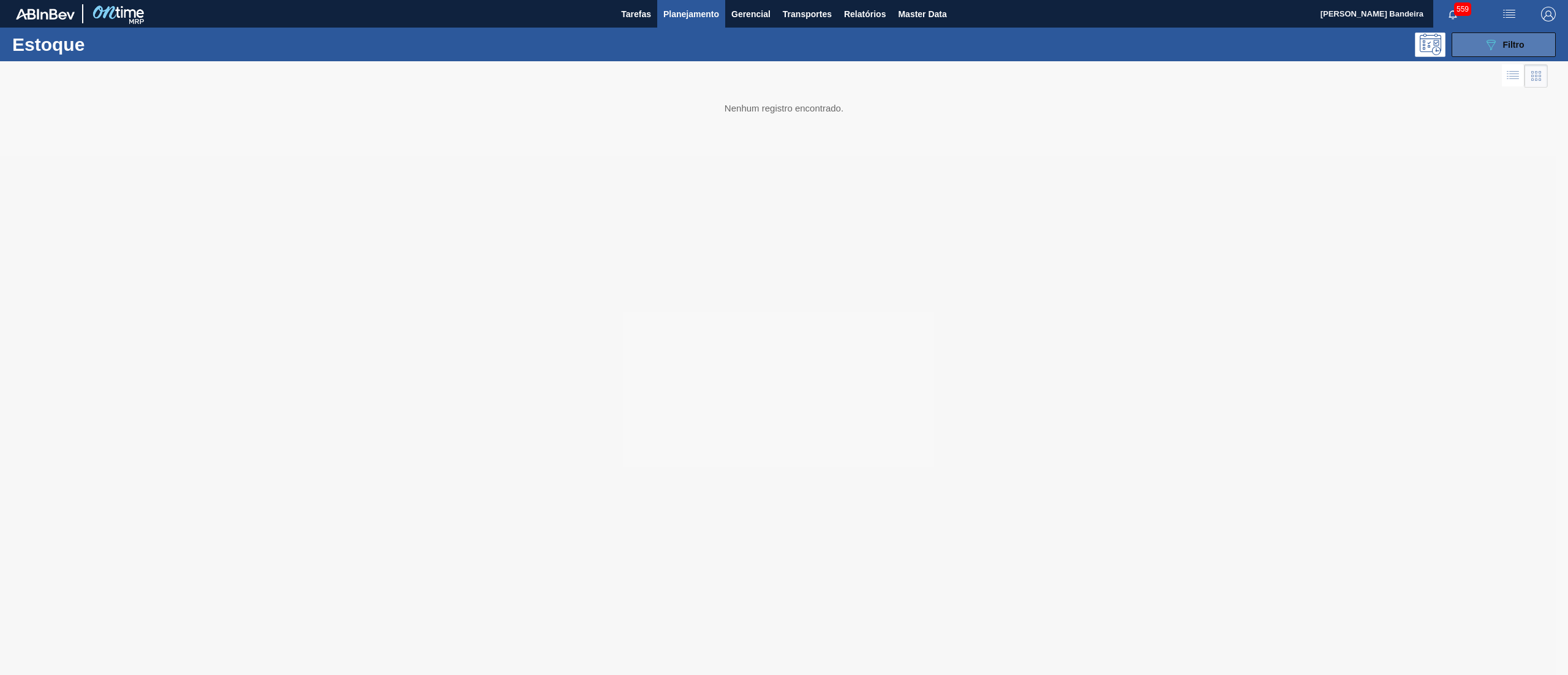
click at [1524, 54] on button "089F7B8B-B2A5-4AFE-B5C0-19BA573D28AC Filtro" at bounding box center [1504, 44] width 104 height 24
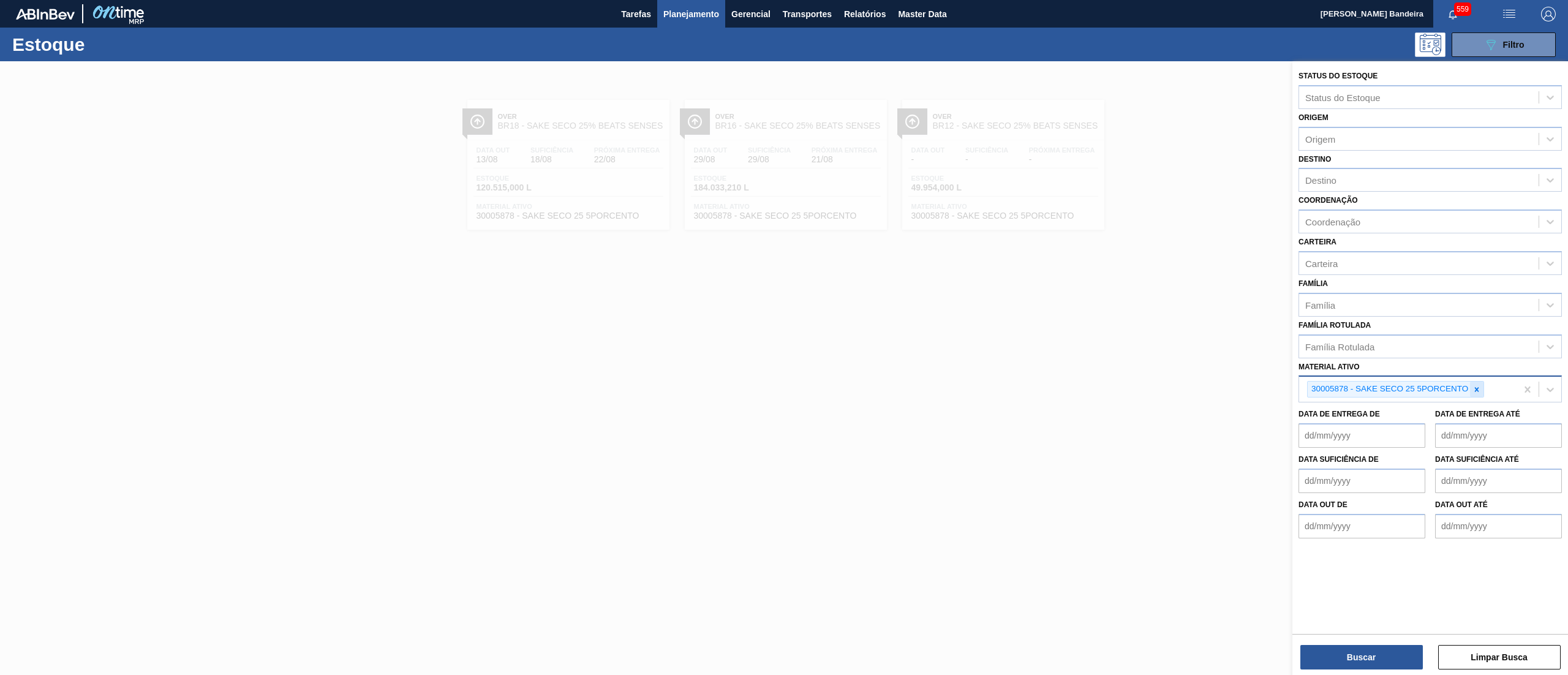
click at [1476, 388] on icon at bounding box center [1477, 389] width 4 height 4
paste ativo "30034748"
type ativo "30034748"
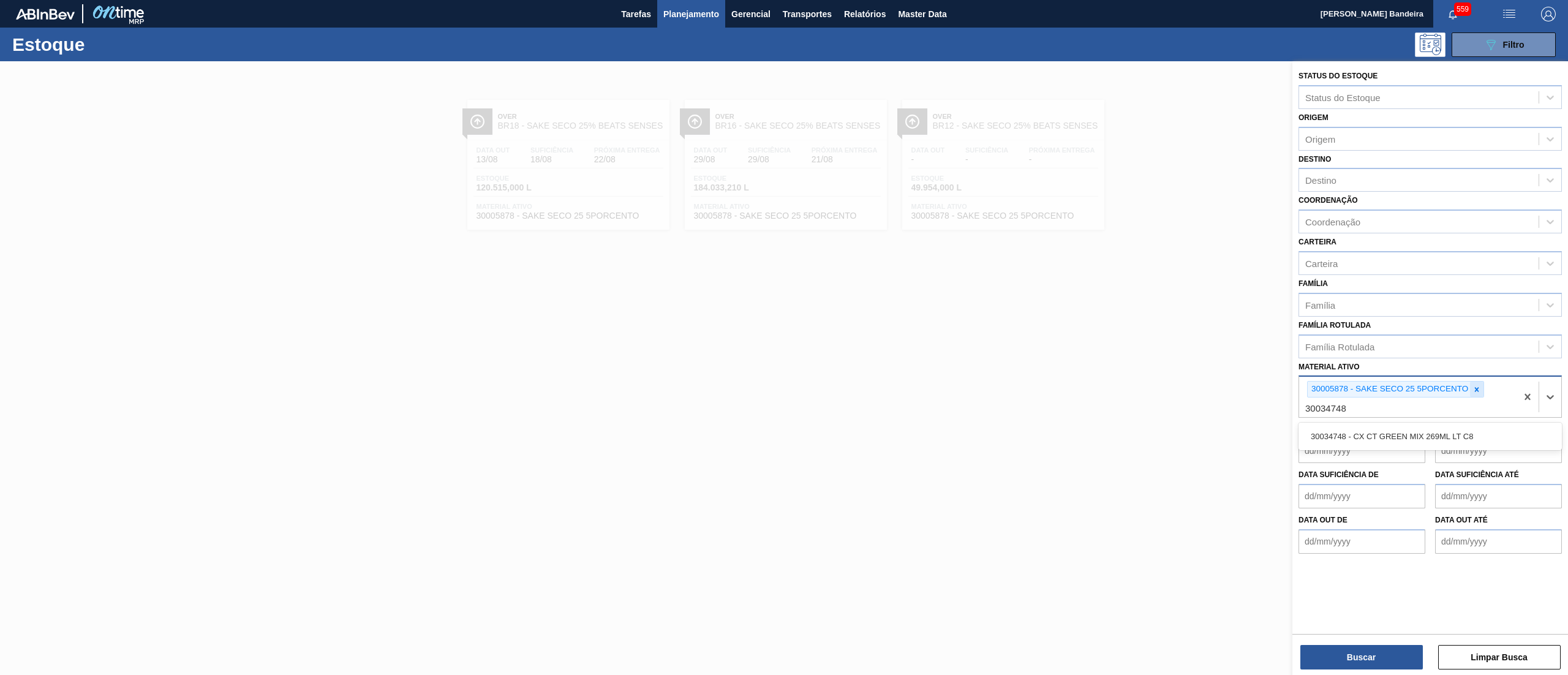
click at [1478, 388] on icon at bounding box center [1477, 390] width 9 height 9
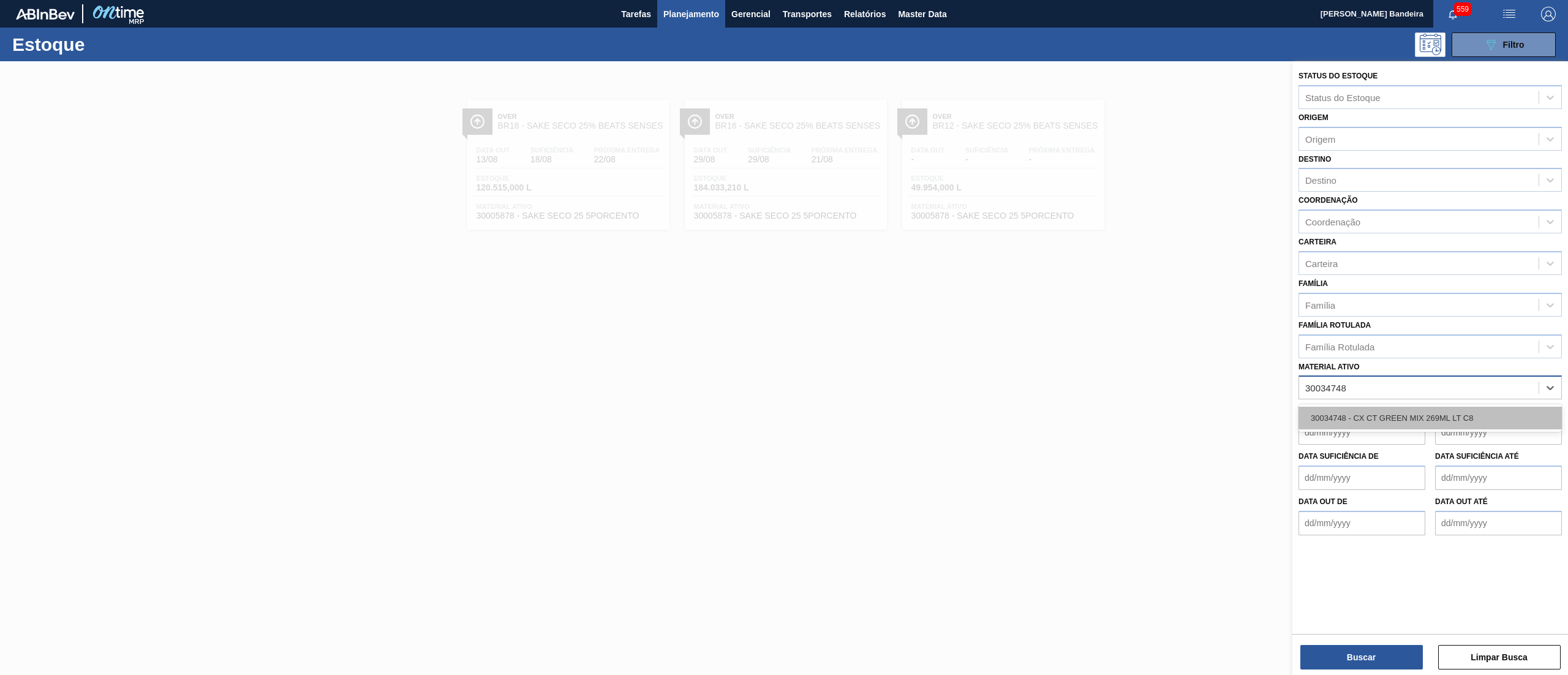
click at [1458, 422] on div "30034748 - CX CT GREEN MIX 269ML LT C8" at bounding box center [1430, 418] width 264 height 23
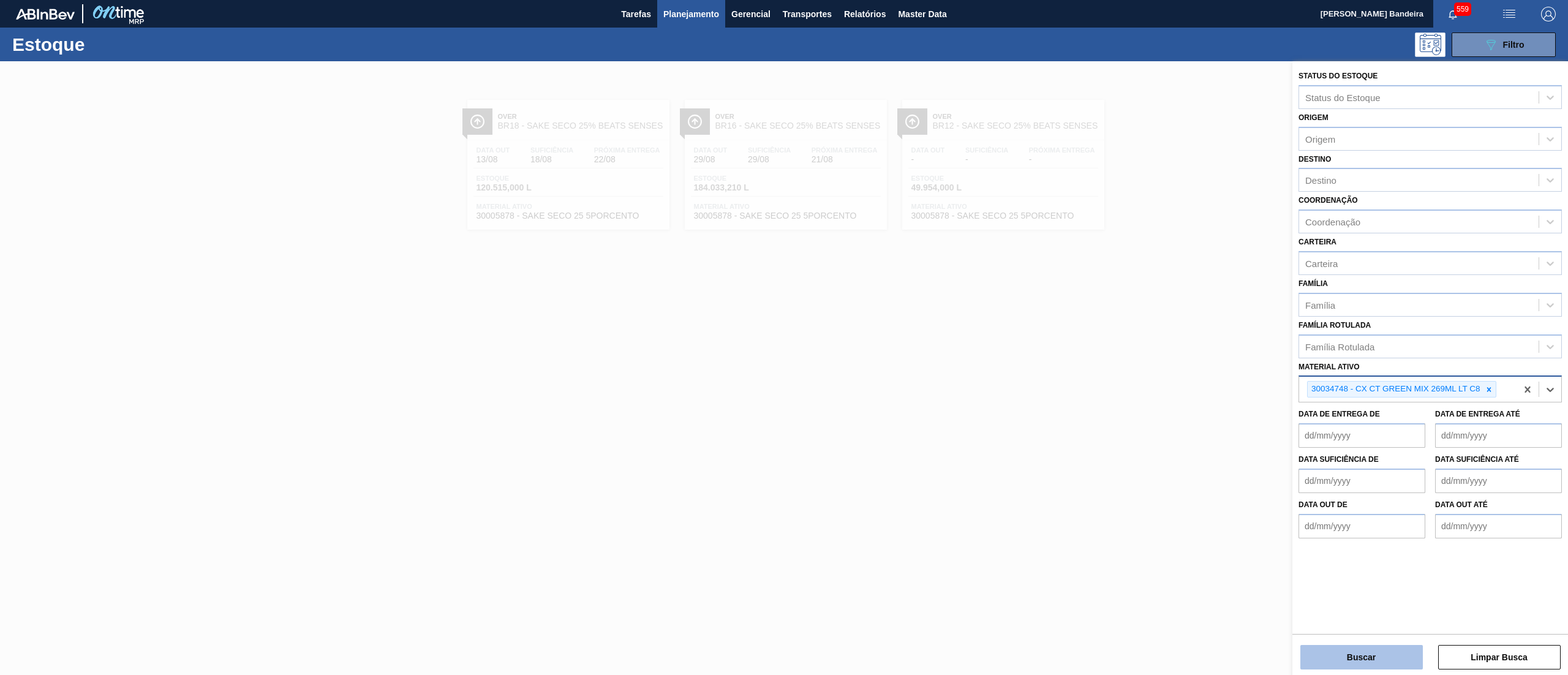
click at [1341, 663] on button "Buscar" at bounding box center [1362, 658] width 123 height 24
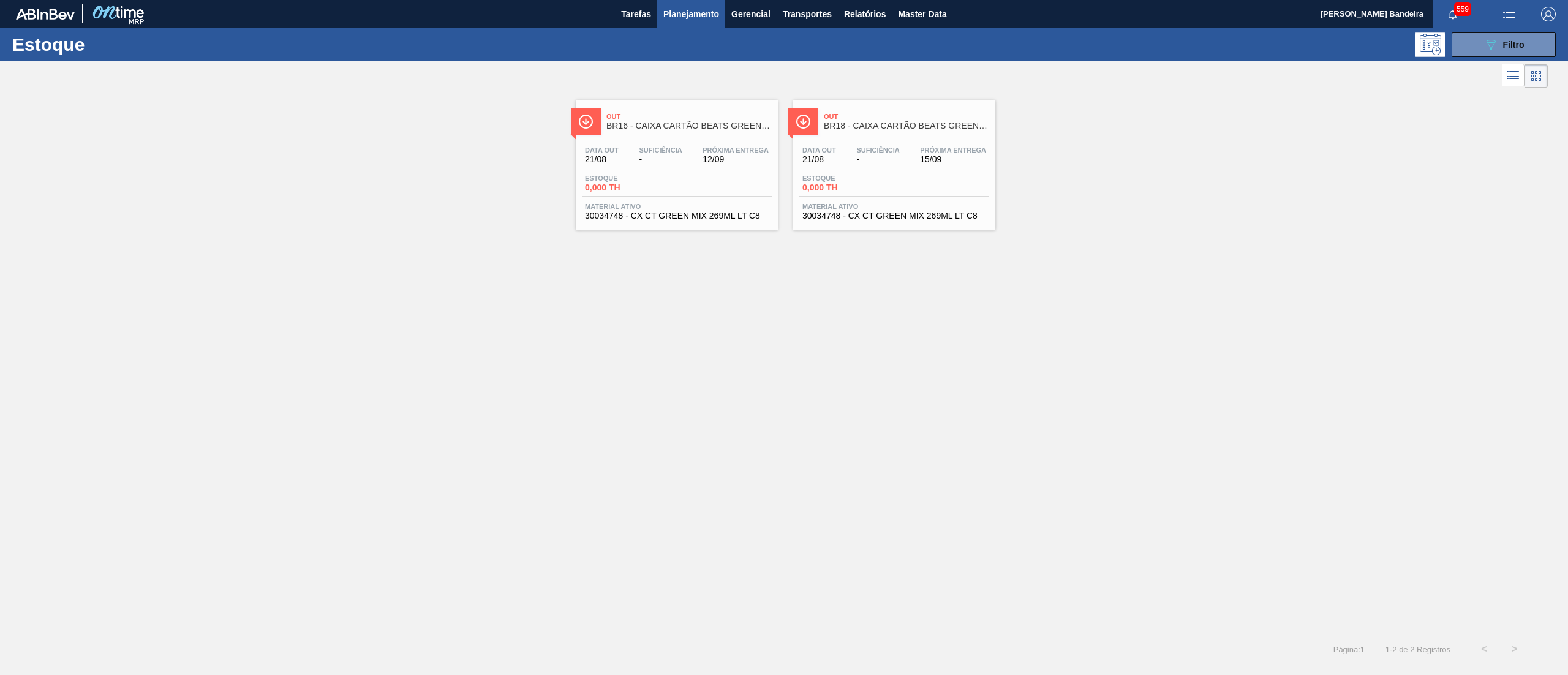
click at [649, 218] on span "30034748 - CX CT GREEN MIX 269ML LT C8" at bounding box center [676, 216] width 184 height 10
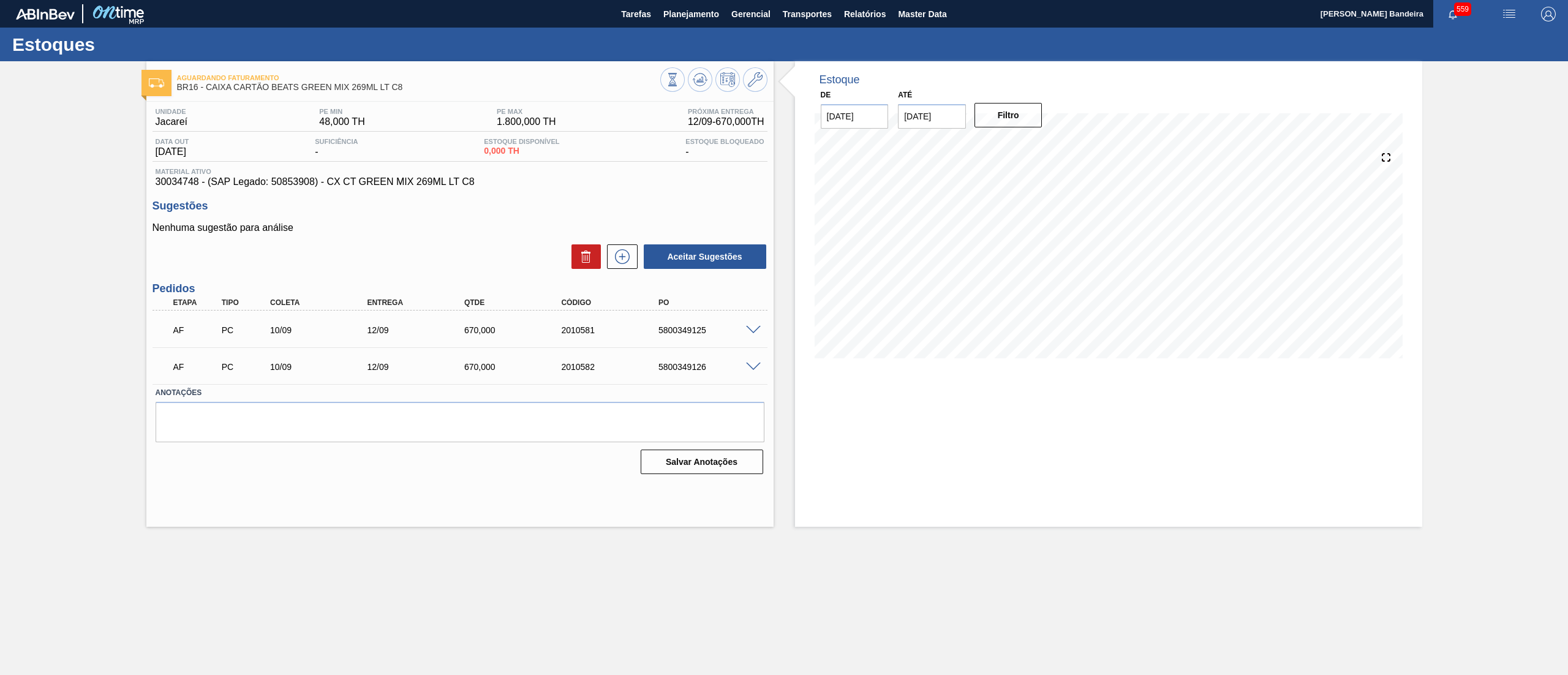
click at [757, 329] on span at bounding box center [753, 330] width 15 height 10
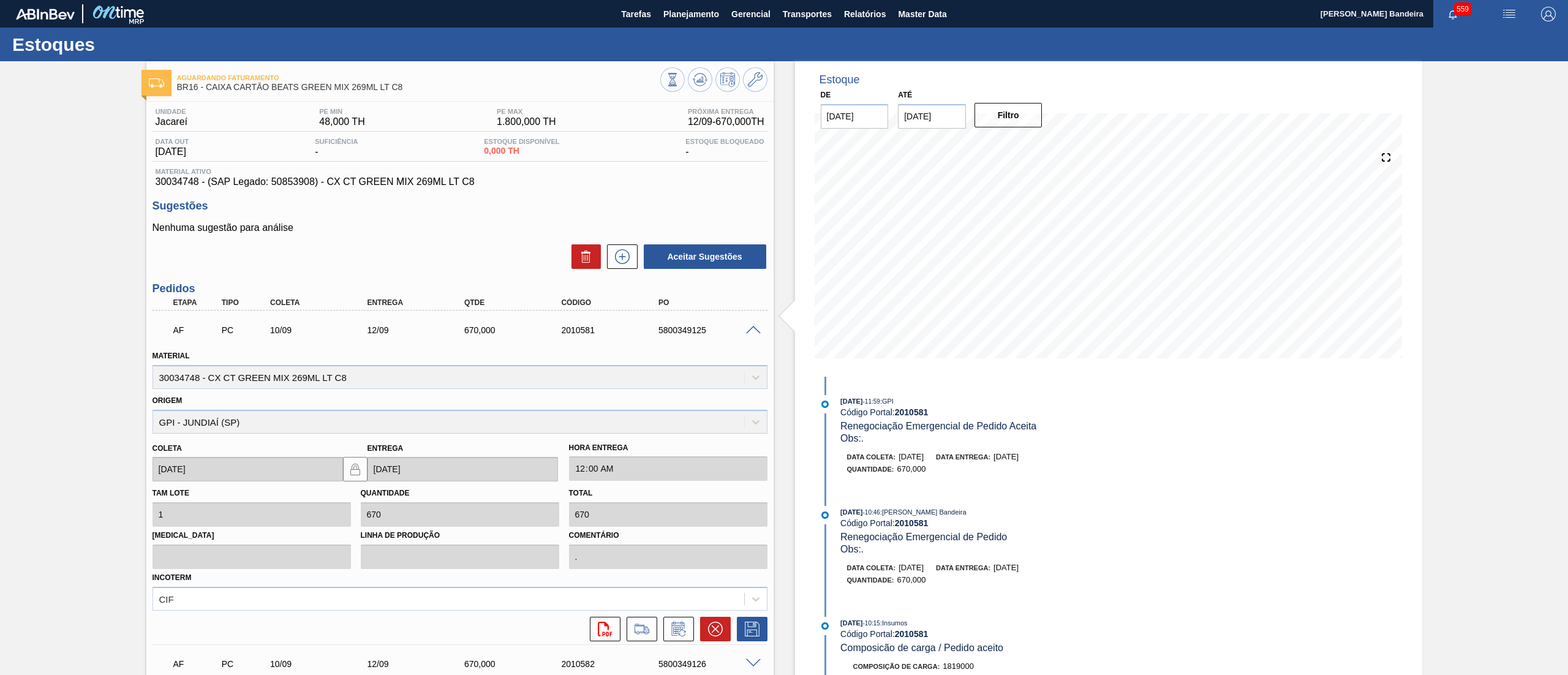
scroll to position [106, 0]
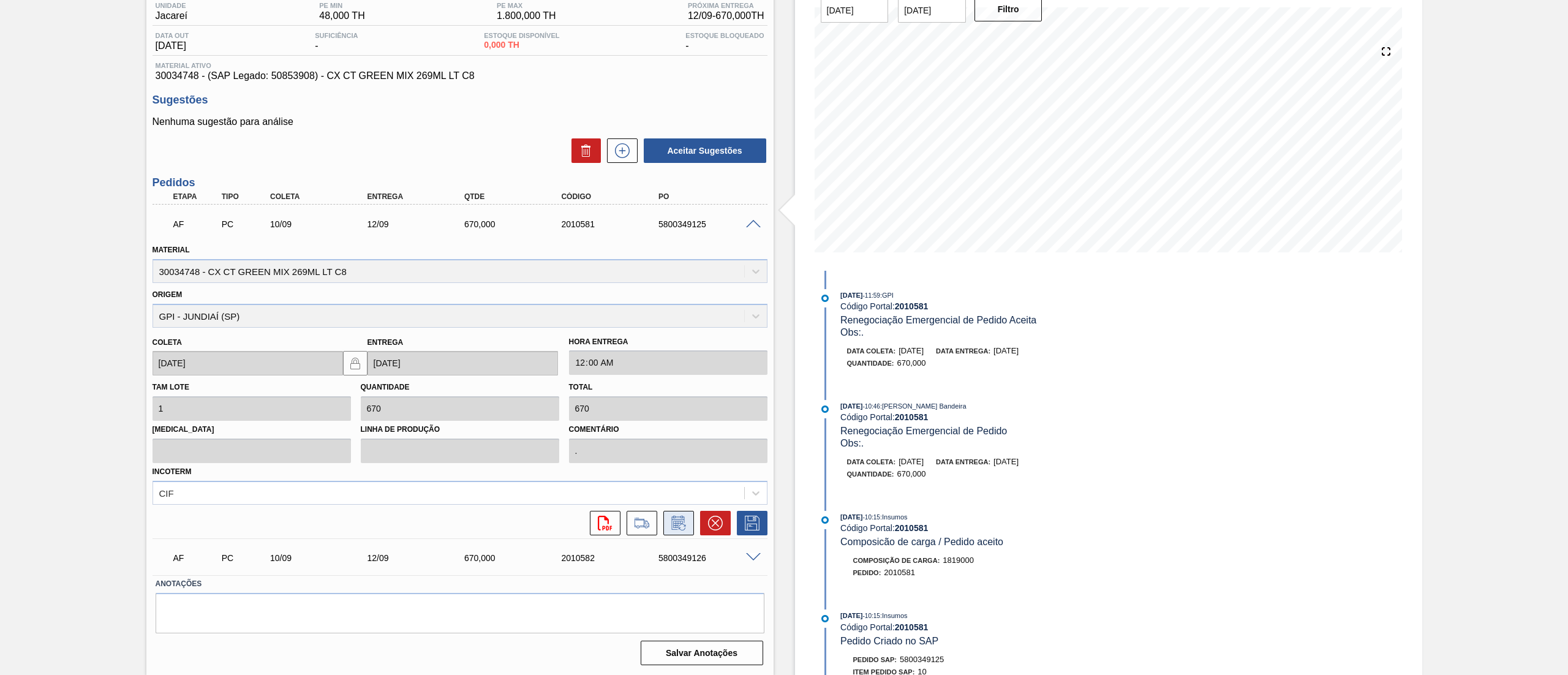
click at [666, 522] on button at bounding box center [678, 523] width 30 height 24
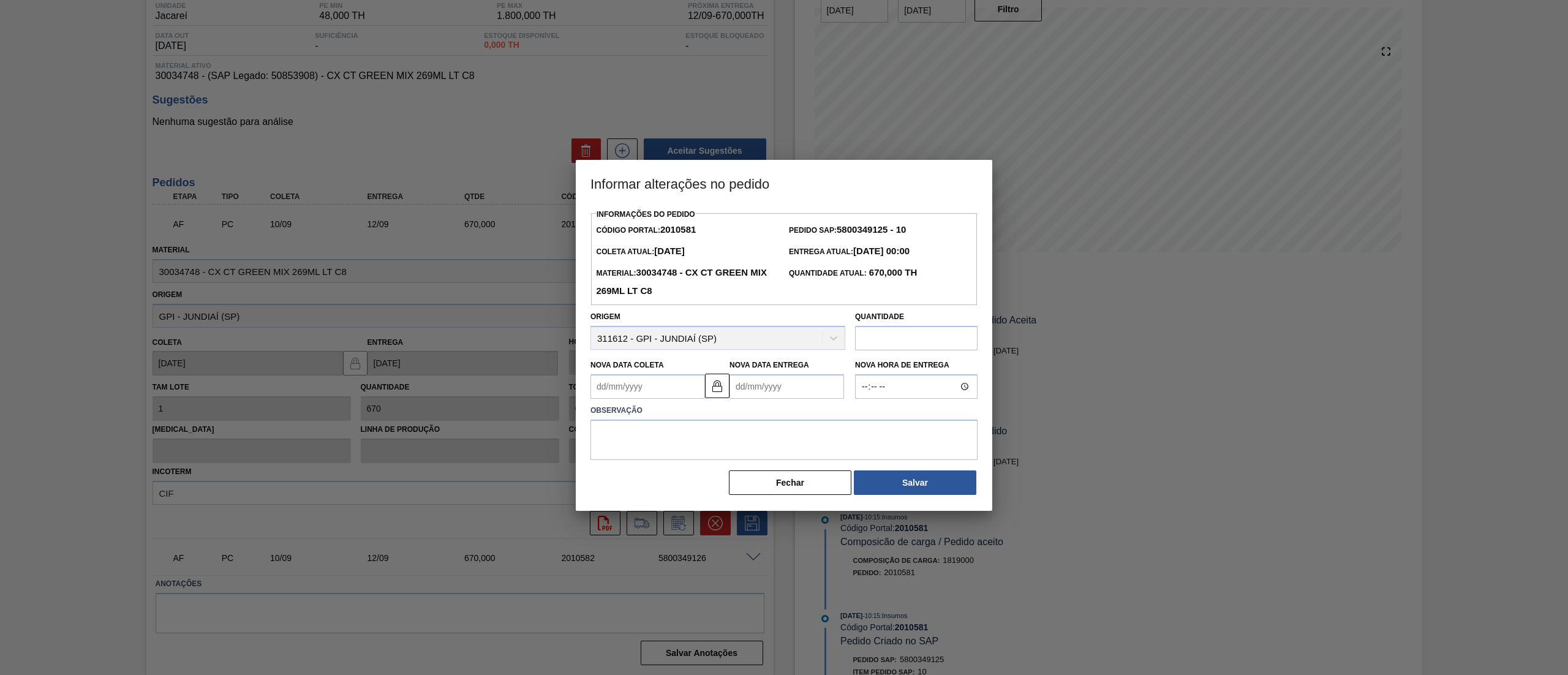
click at [912, 343] on input "text" at bounding box center [916, 338] width 123 height 24
type input "325"
click at [636, 386] on Coleta2010581 "Nova Data Coleta" at bounding box center [648, 387] width 115 height 24
click at [824, 416] on label "Observação" at bounding box center [784, 410] width 387 height 17
click at [811, 436] on textarea at bounding box center [784, 440] width 387 height 40
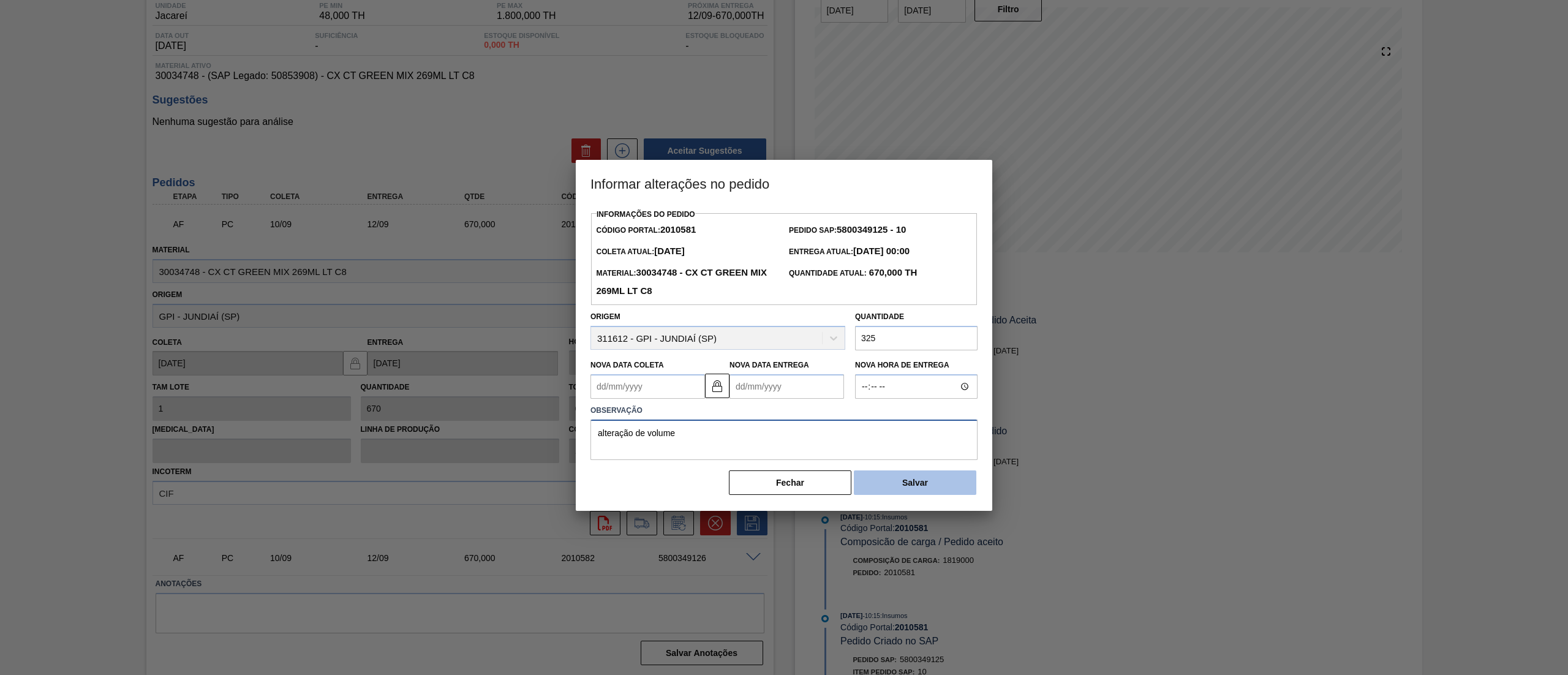
type textarea "alteração de volume"
click at [898, 487] on button "Salvar" at bounding box center [915, 483] width 123 height 24
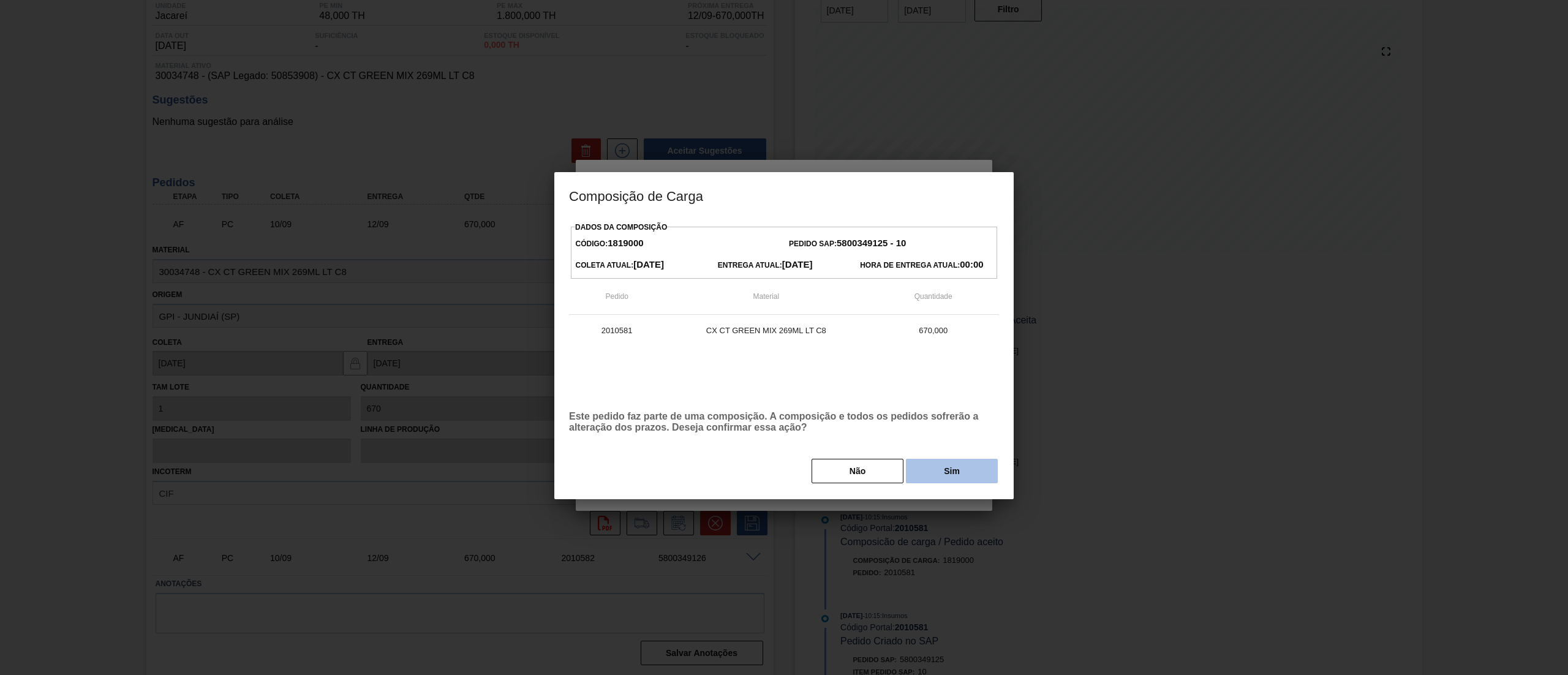
click at [912, 476] on button "Sim" at bounding box center [952, 471] width 92 height 24
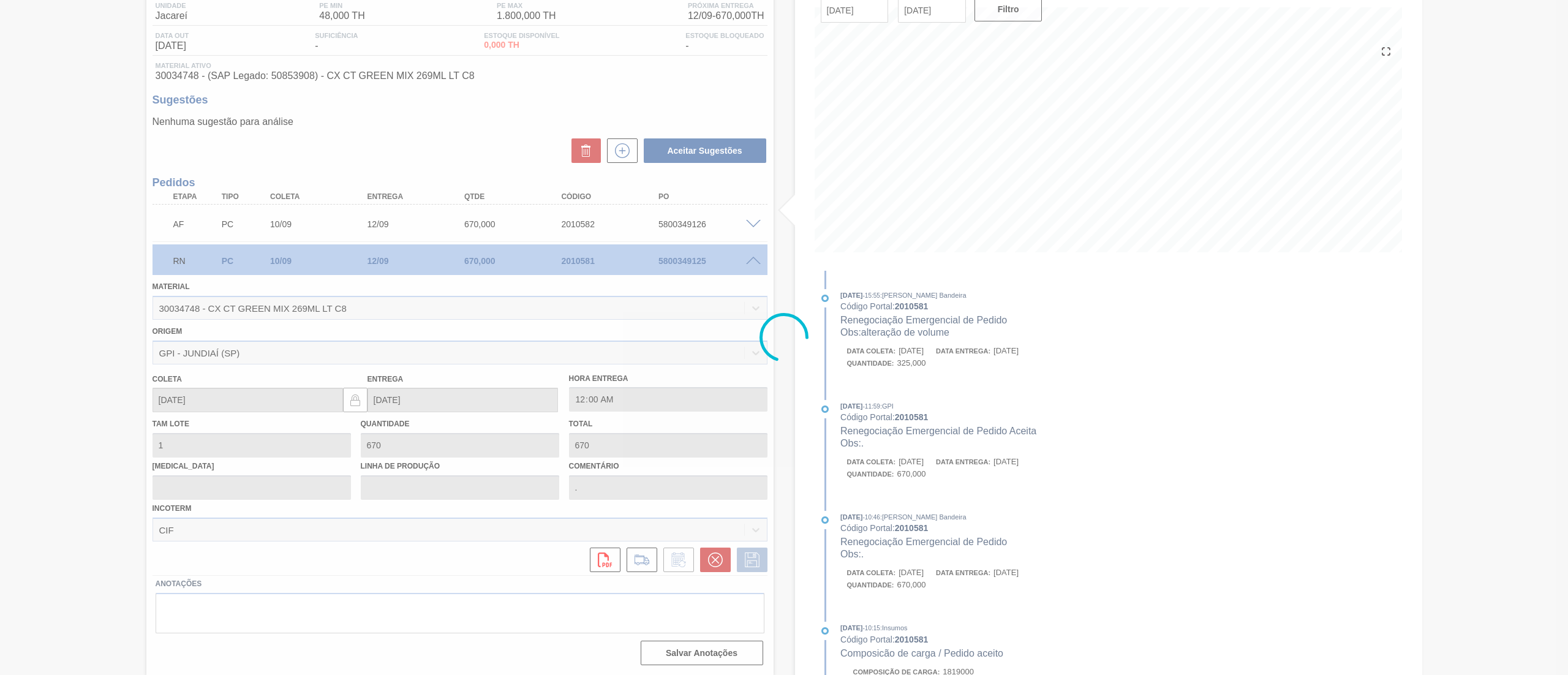
scroll to position [0, 0]
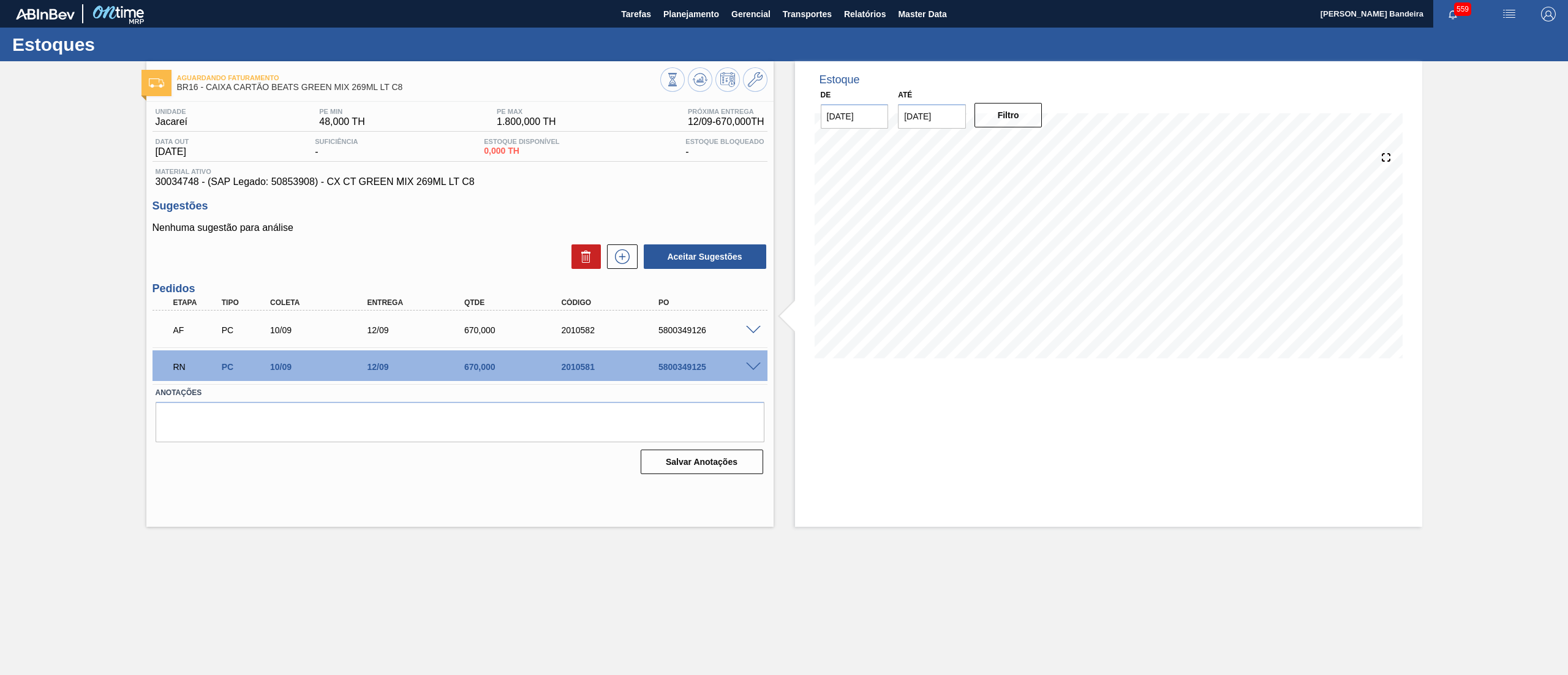
click at [750, 327] on span at bounding box center [753, 330] width 15 height 10
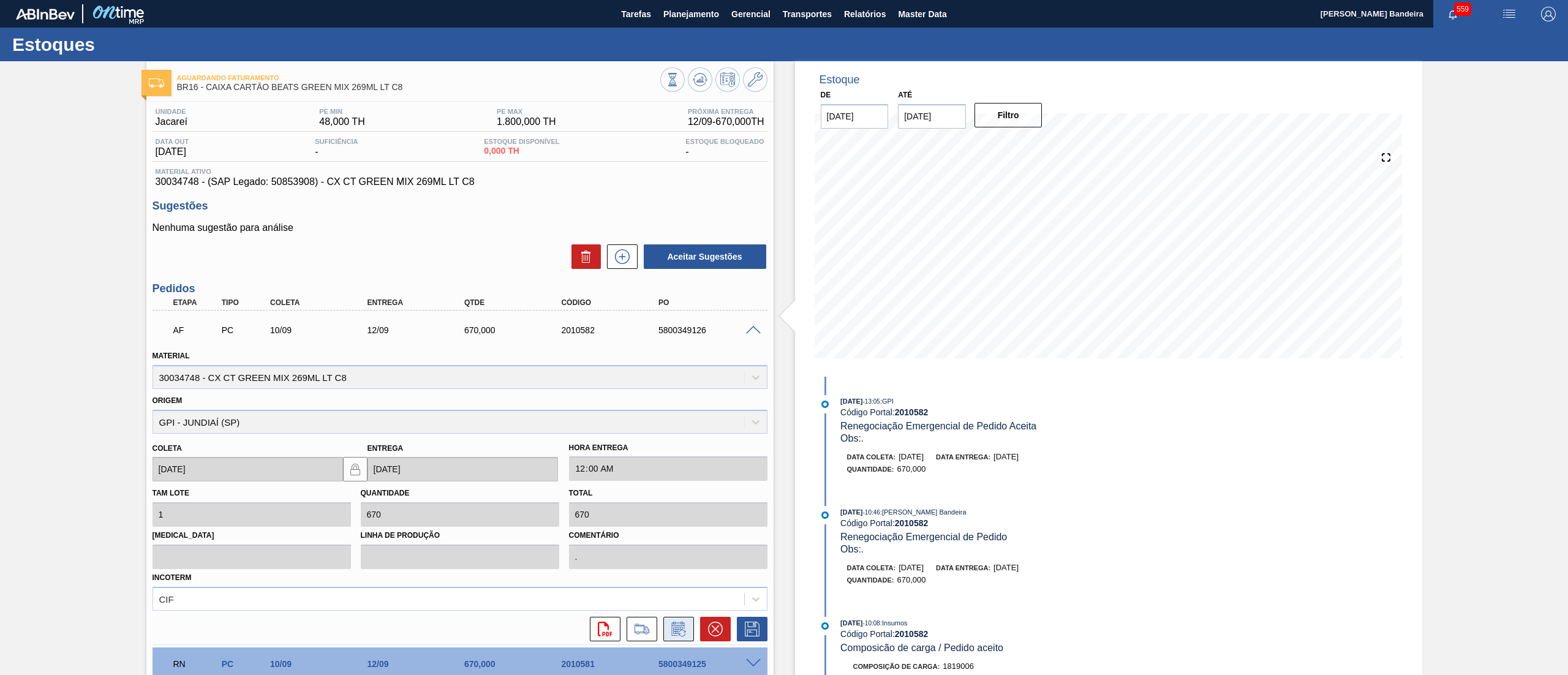
click at [674, 624] on icon at bounding box center [678, 629] width 20 height 15
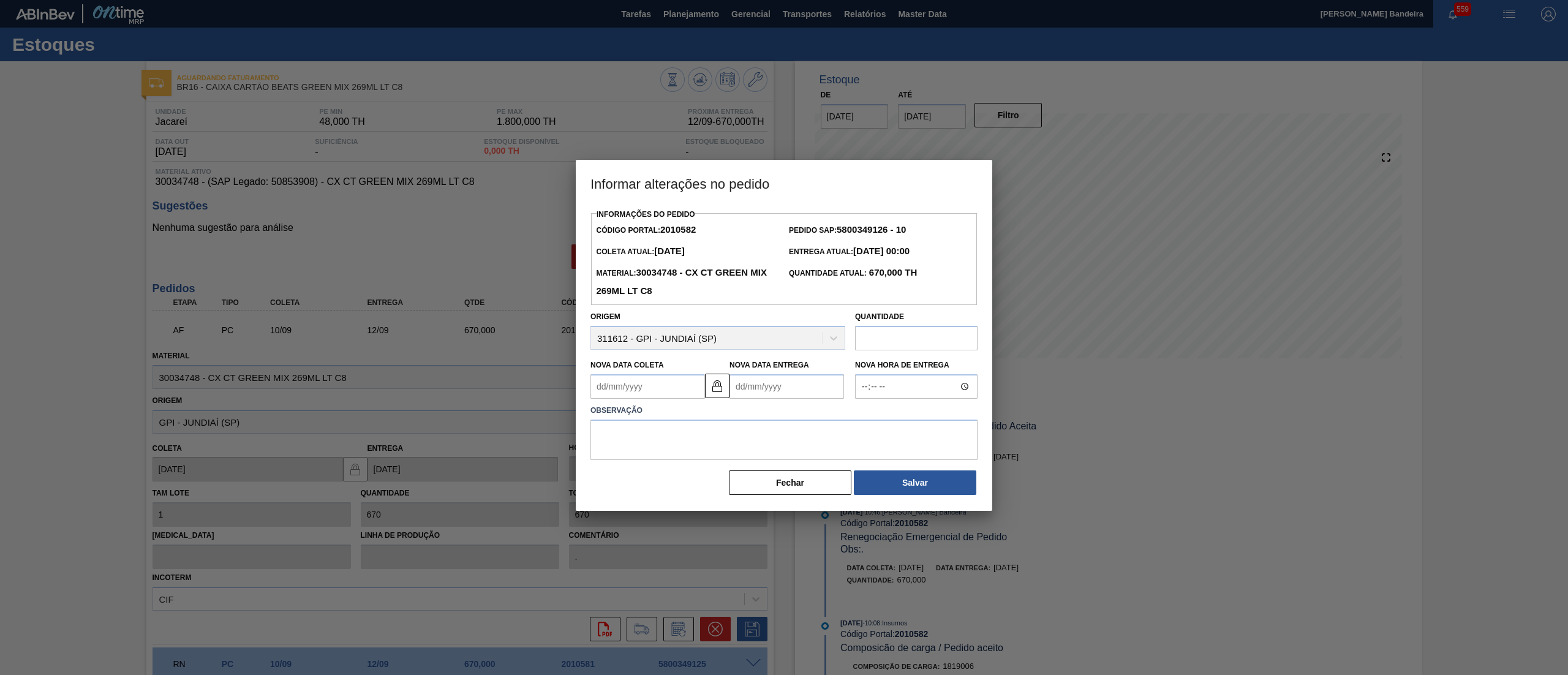
click at [897, 350] on input "text" at bounding box center [916, 338] width 123 height 24
type input "300"
click at [830, 408] on label "Observação" at bounding box center [784, 410] width 387 height 17
click at [815, 445] on textarea at bounding box center [784, 440] width 387 height 40
type textarea "alteração de volume"
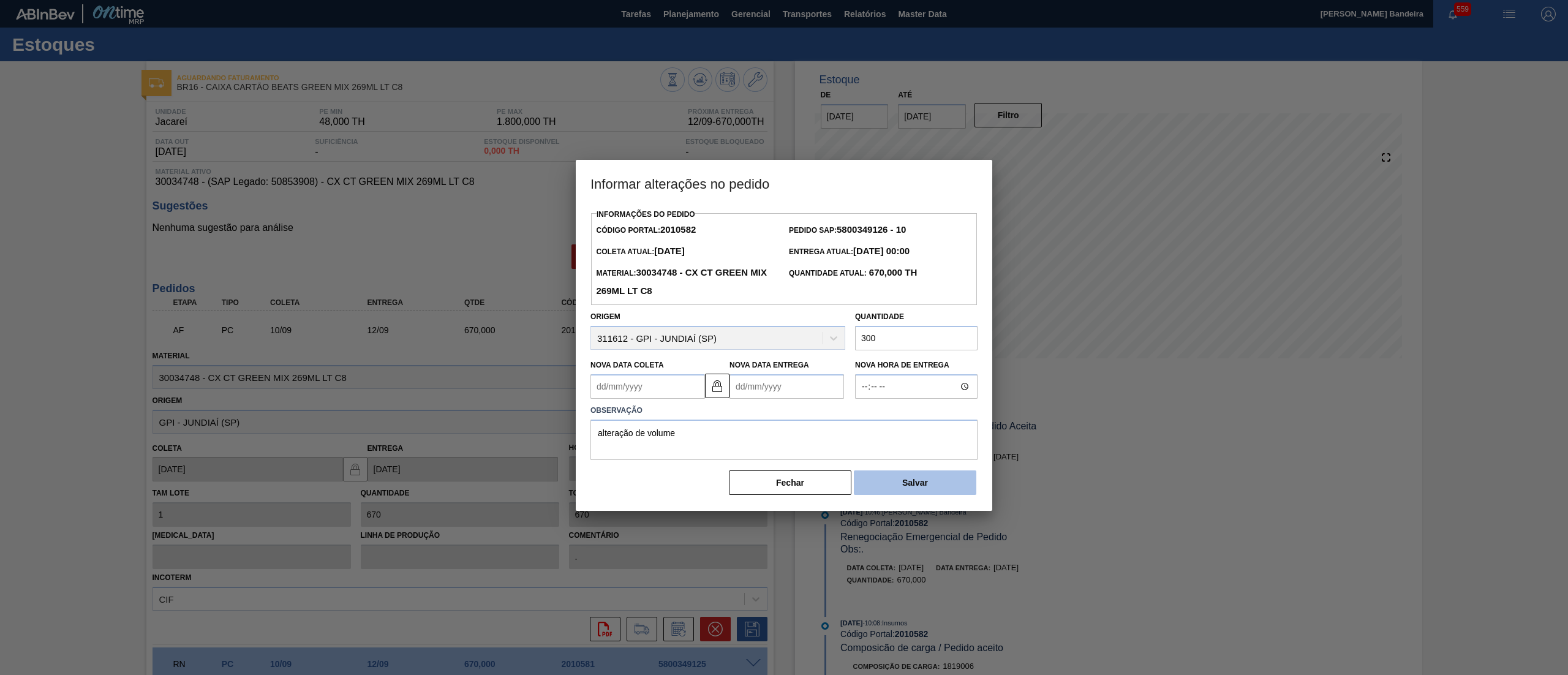
click at [914, 477] on button "Salvar" at bounding box center [915, 483] width 123 height 24
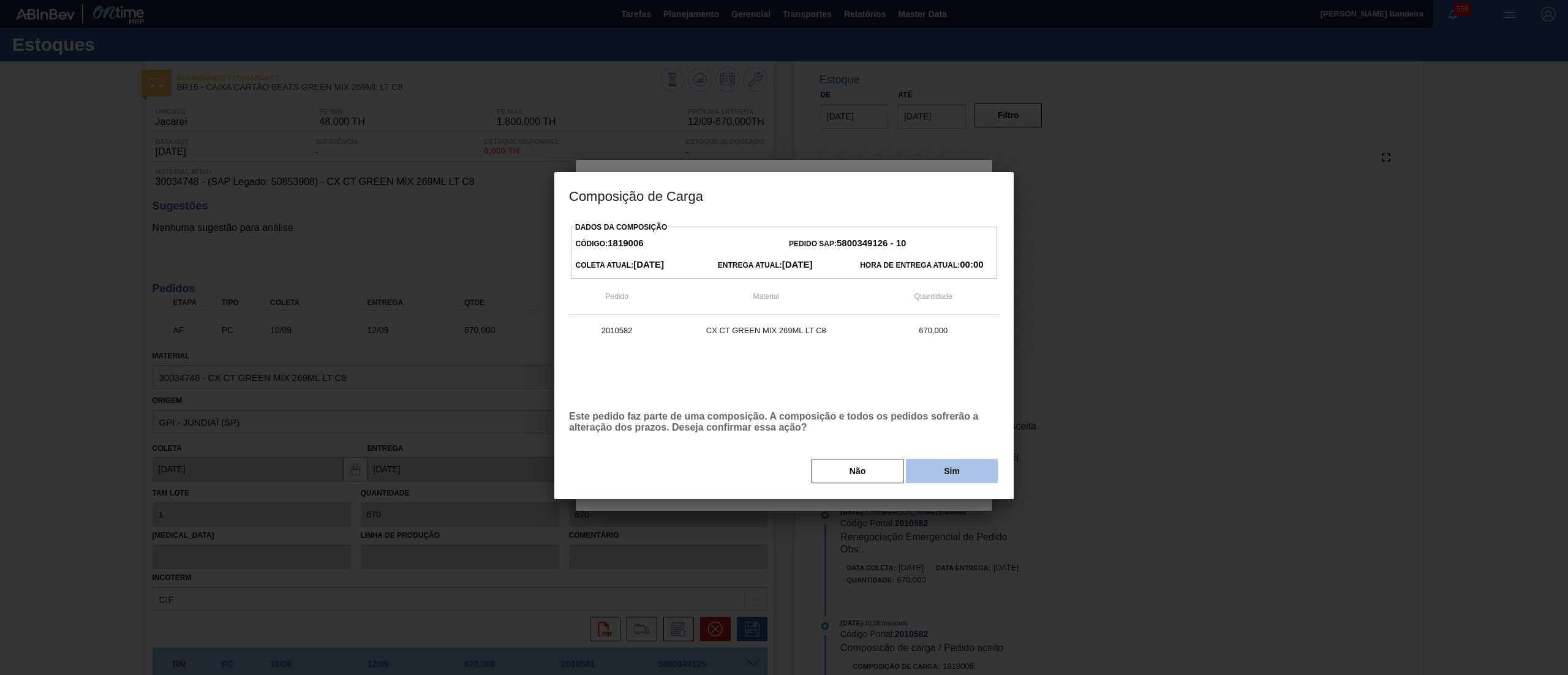
click at [926, 467] on button "Sim" at bounding box center [952, 471] width 92 height 24
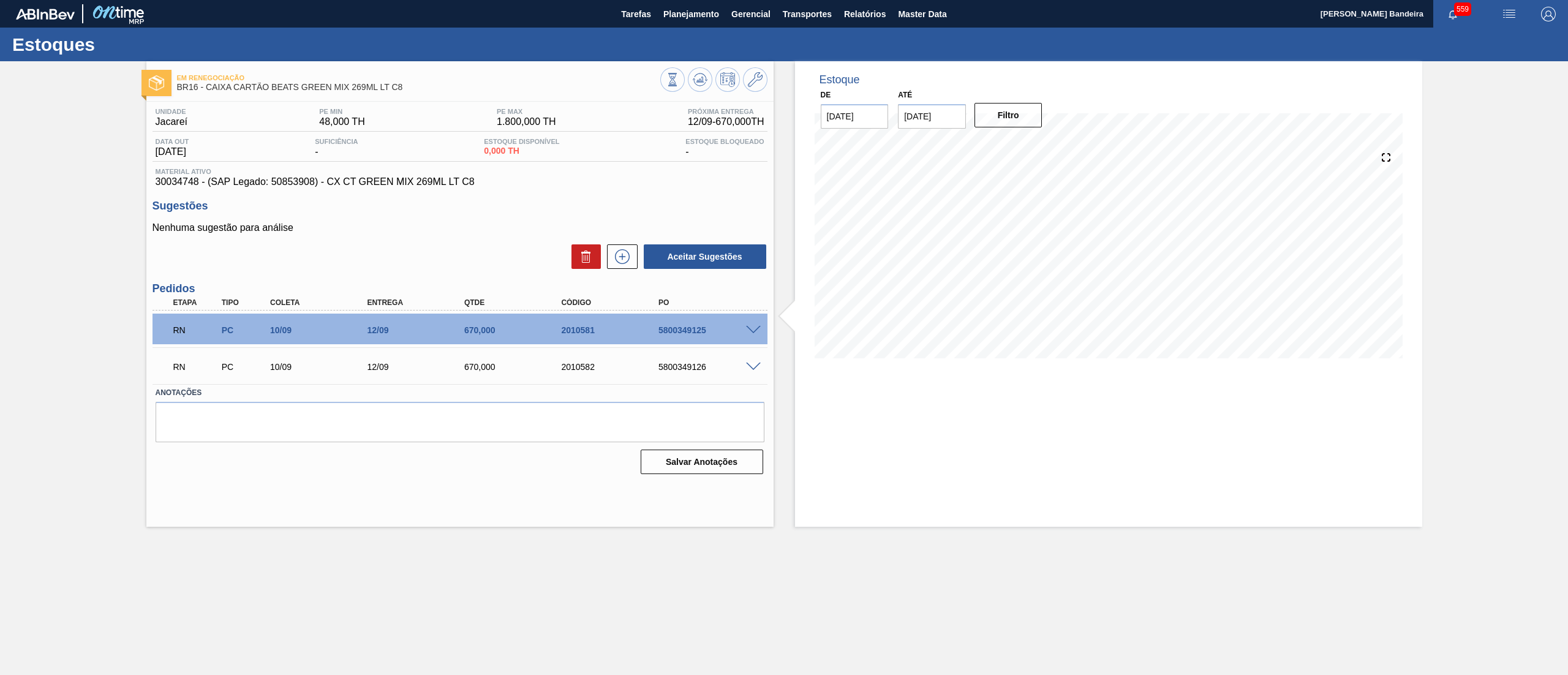
click at [806, 592] on main "Tarefas Planejamento Gerencial Transportes Relatórios Master Data [PERSON_NAME]…" at bounding box center [784, 337] width 1568 height 675
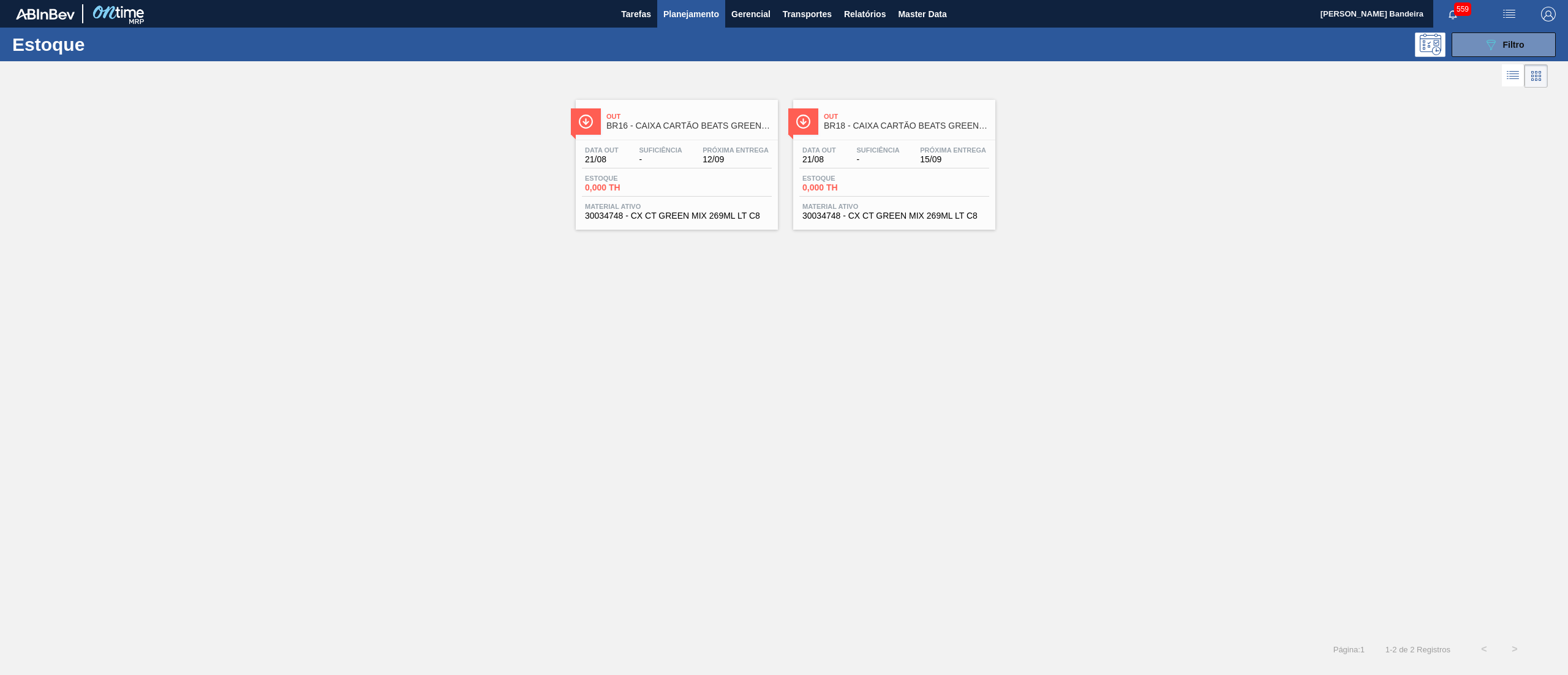
click at [869, 217] on span "30034748 - CX CT GREEN MIX 269ML LT C8" at bounding box center [894, 216] width 184 height 10
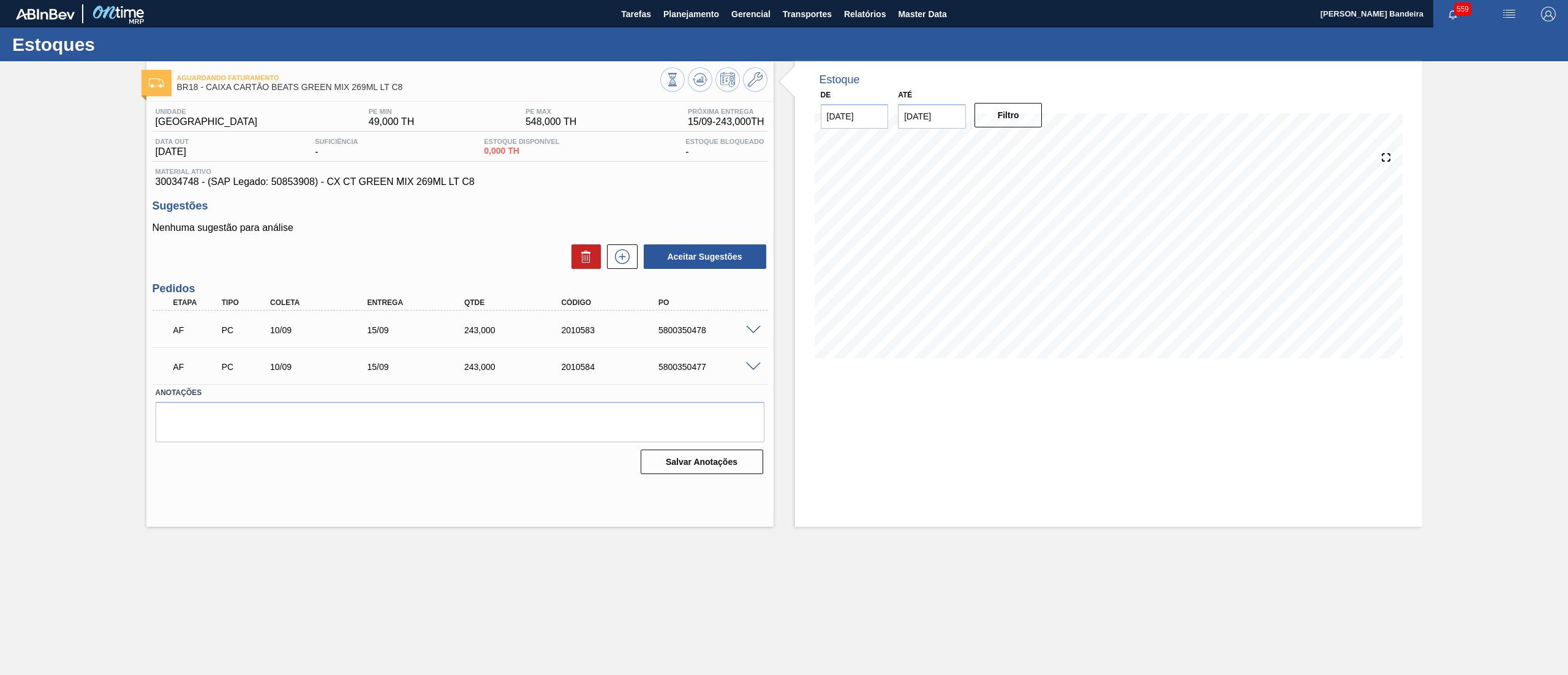
click at [755, 330] on span at bounding box center [753, 330] width 15 height 10
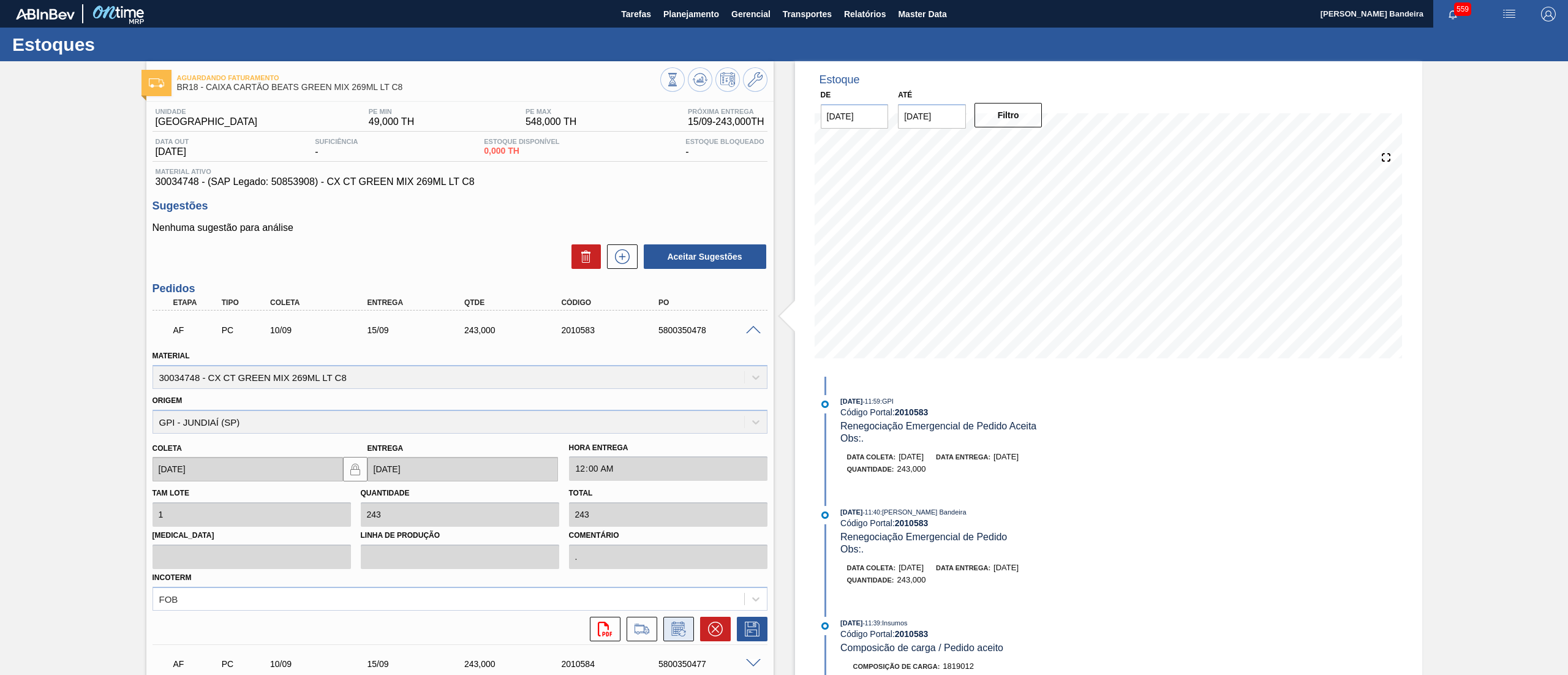
click at [681, 639] on button at bounding box center [678, 629] width 30 height 24
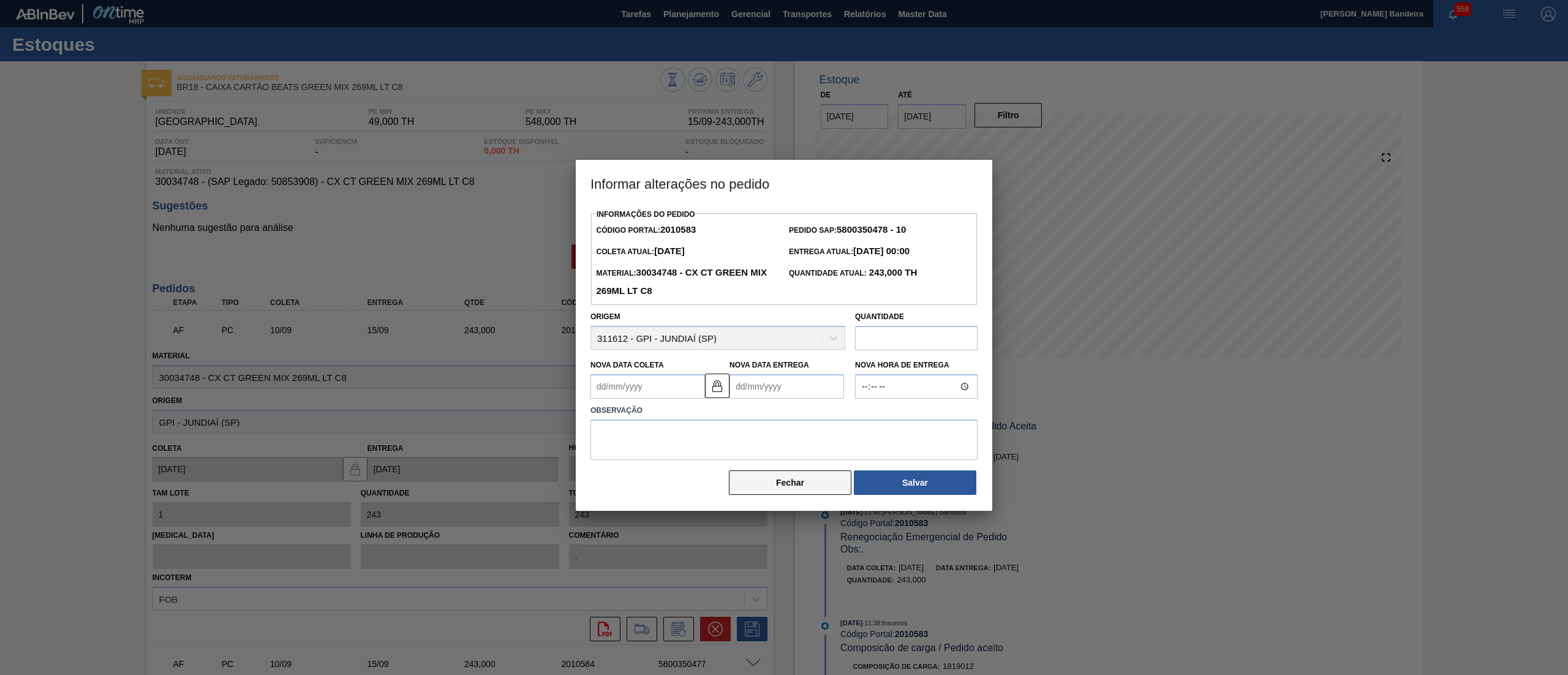
click at [777, 488] on button "Fechar" at bounding box center [790, 483] width 123 height 24
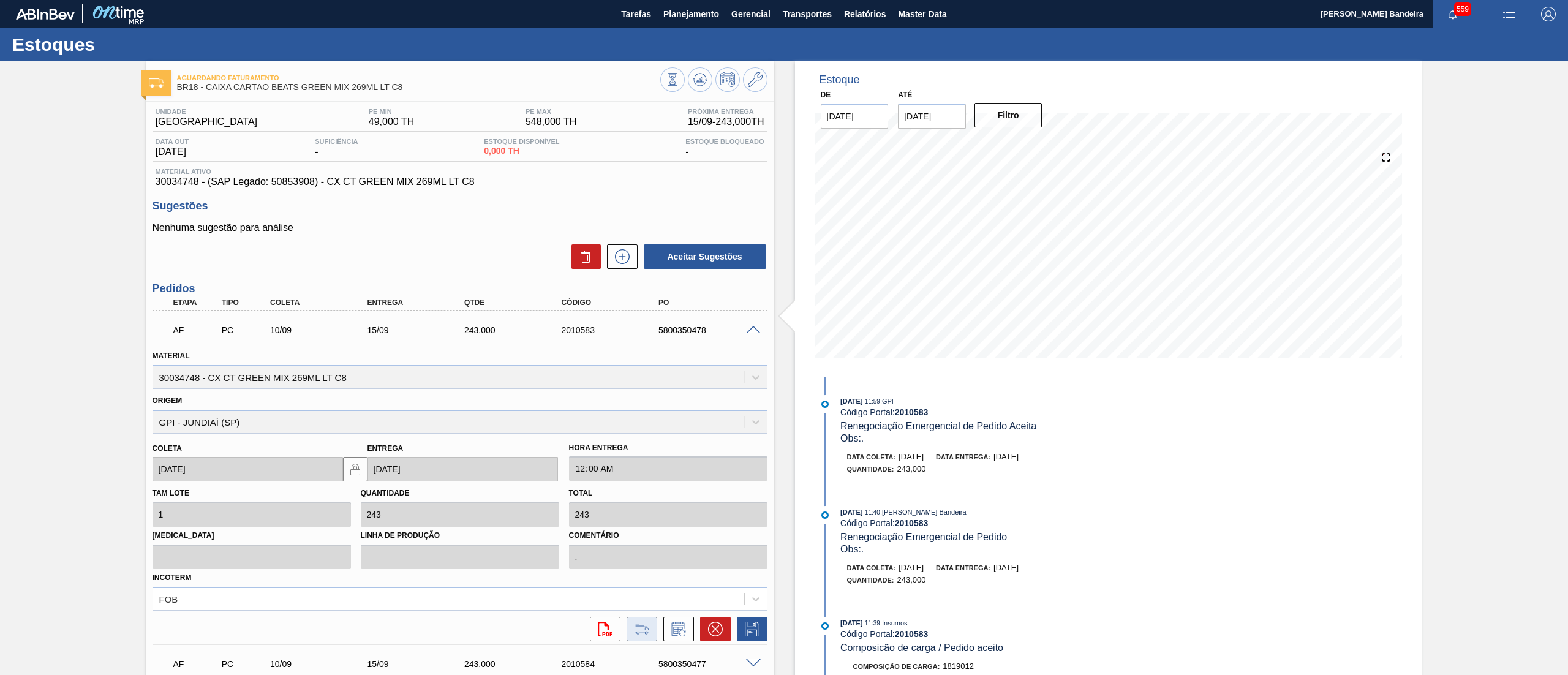
click at [642, 627] on icon at bounding box center [642, 629] width 20 height 15
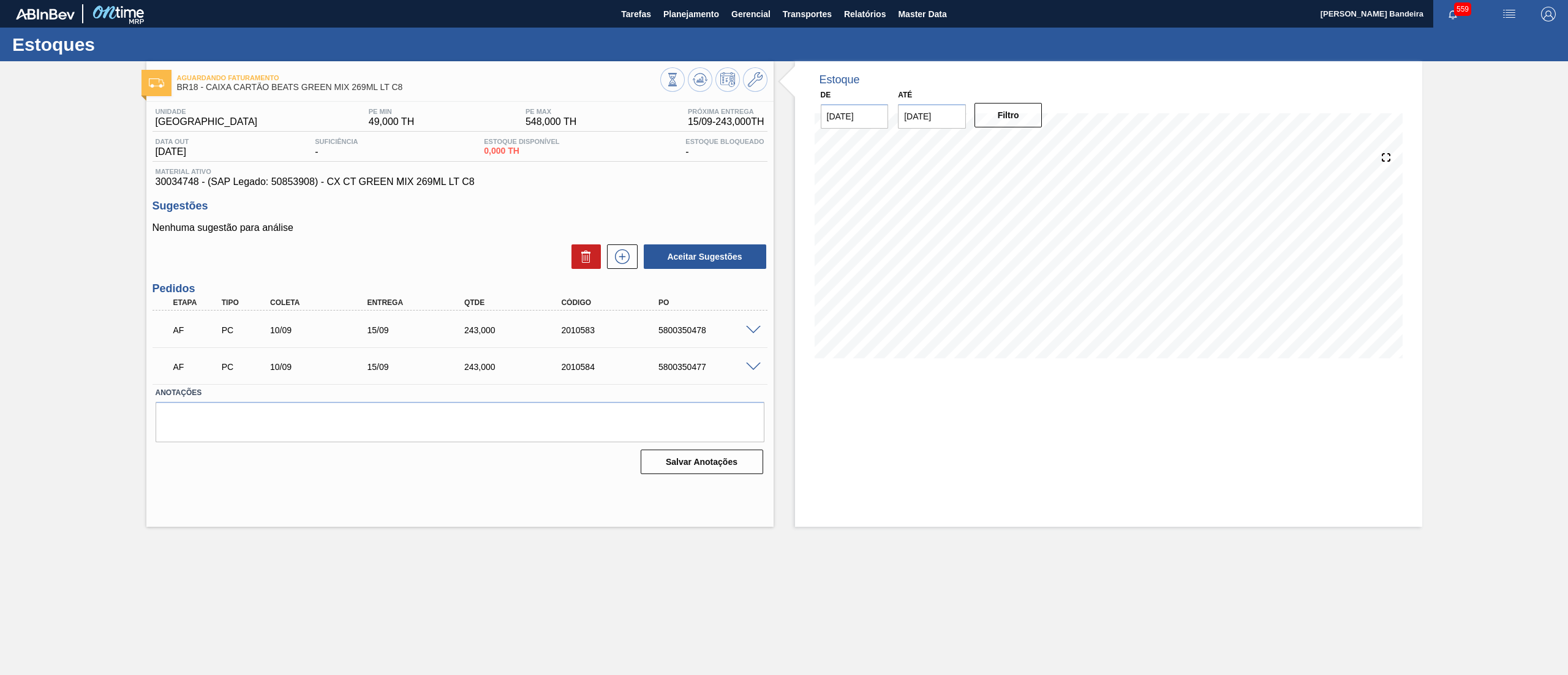
click at [756, 327] on span at bounding box center [753, 330] width 15 height 10
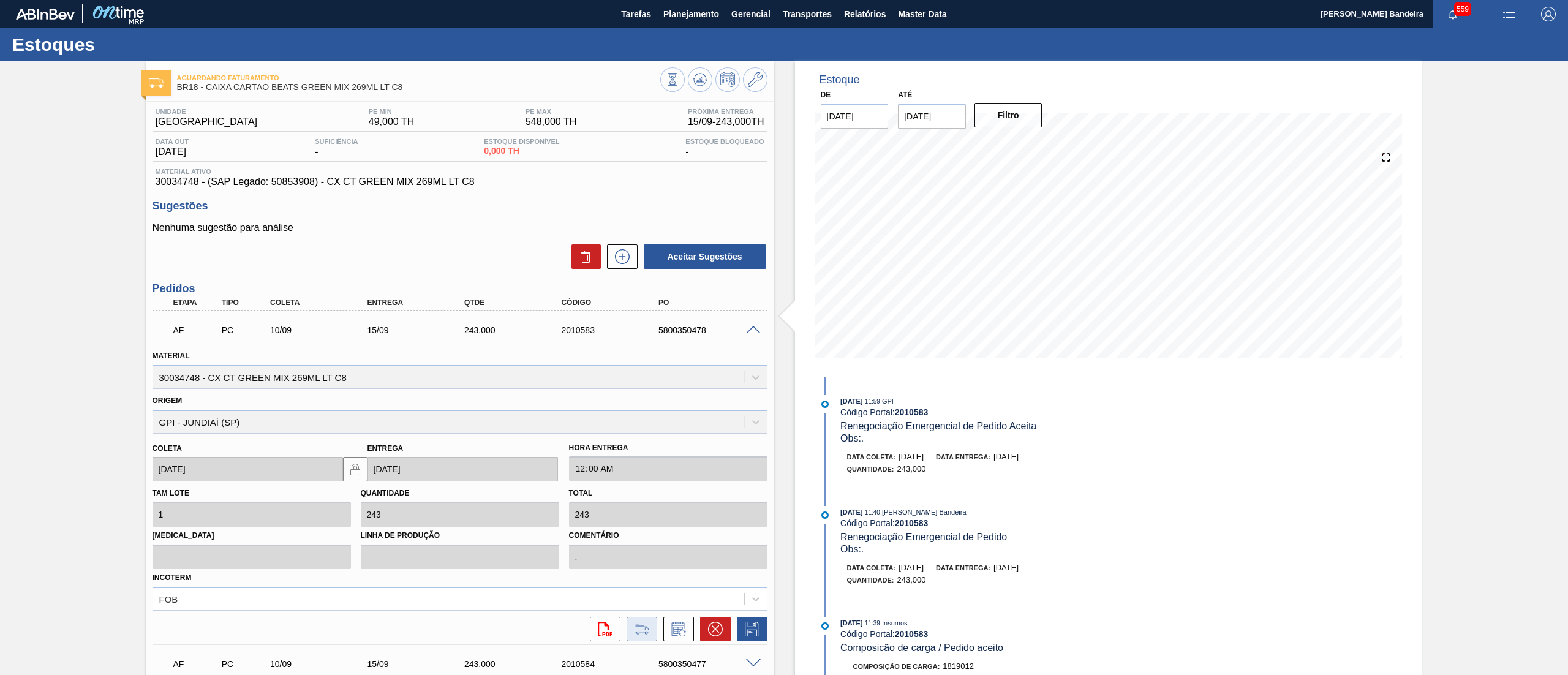
click at [640, 633] on icon at bounding box center [642, 629] width 20 height 15
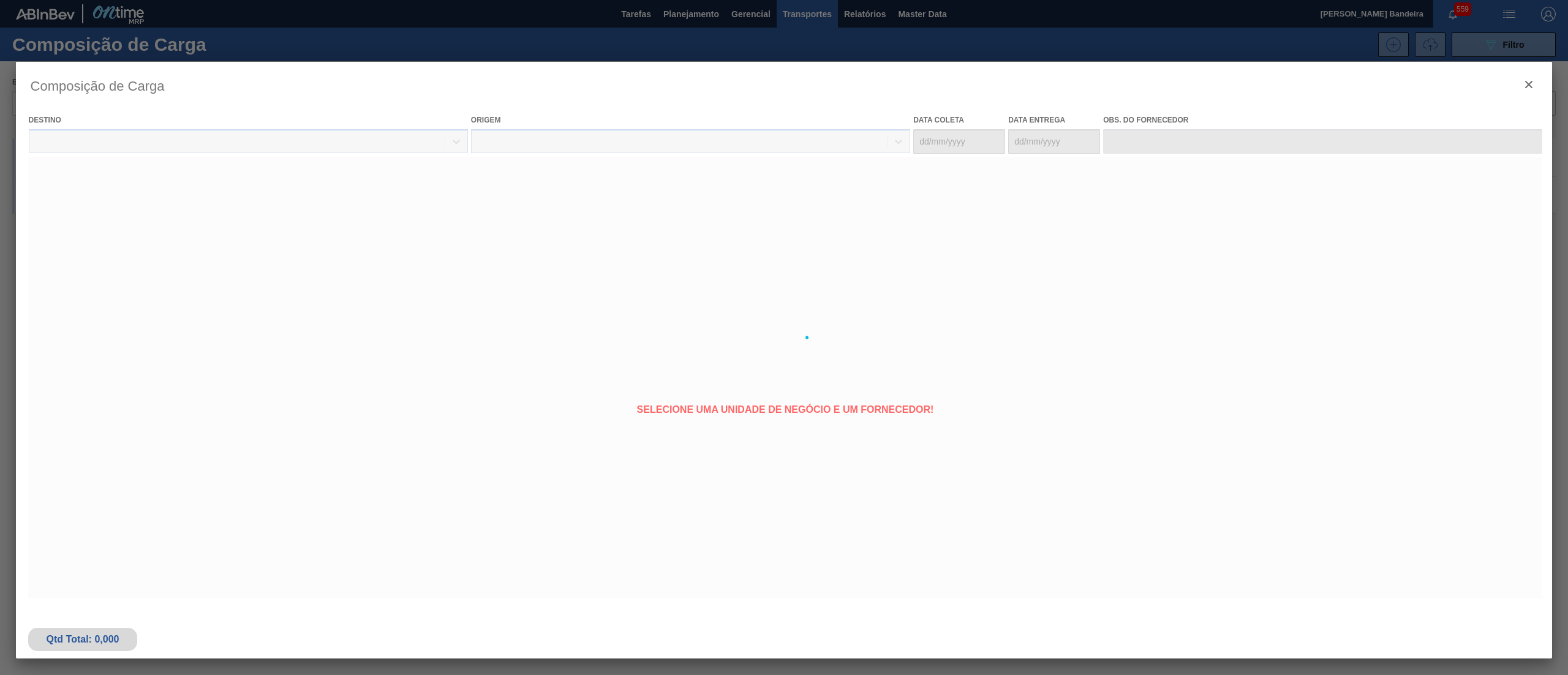
type coleta "[DATE]"
type entrega "[DATE]"
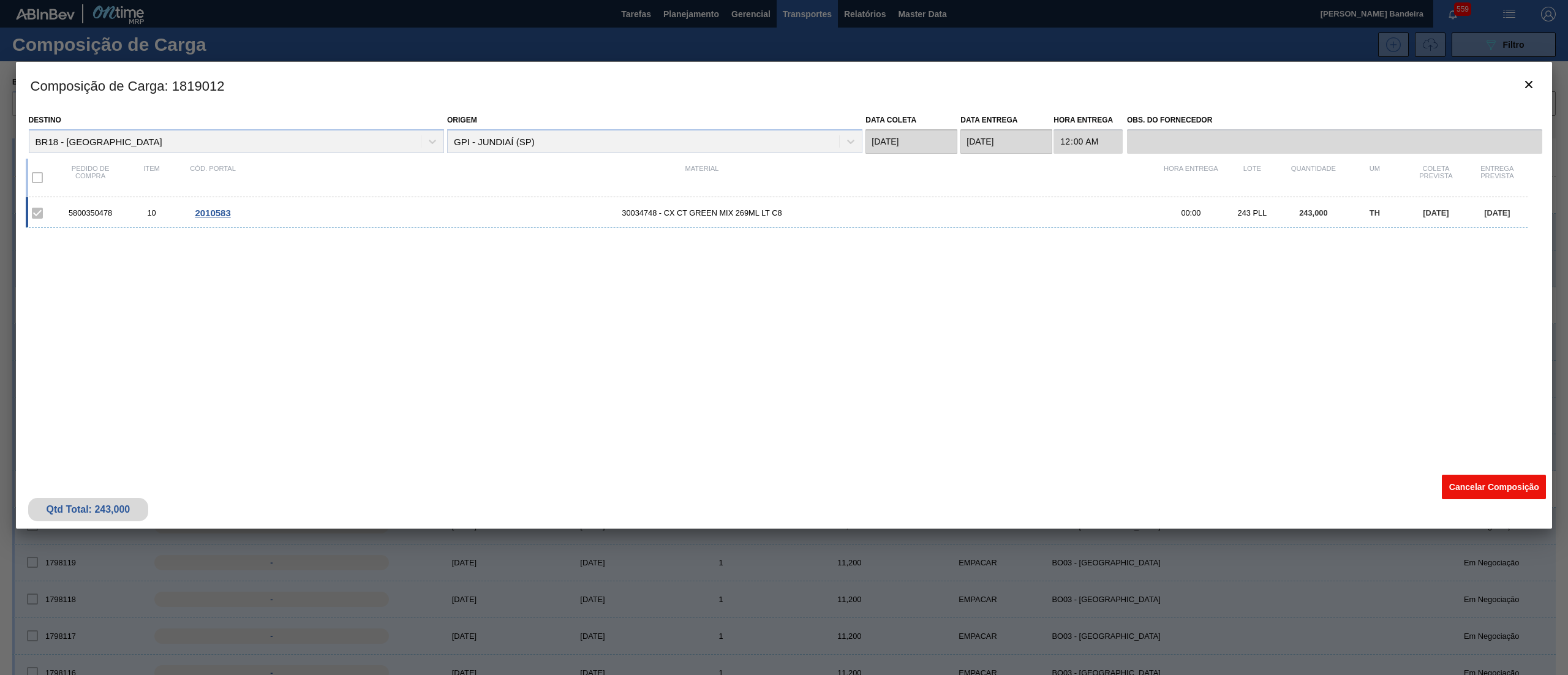
click at [1468, 479] on button "Cancelar Composição" at bounding box center [1494, 487] width 104 height 24
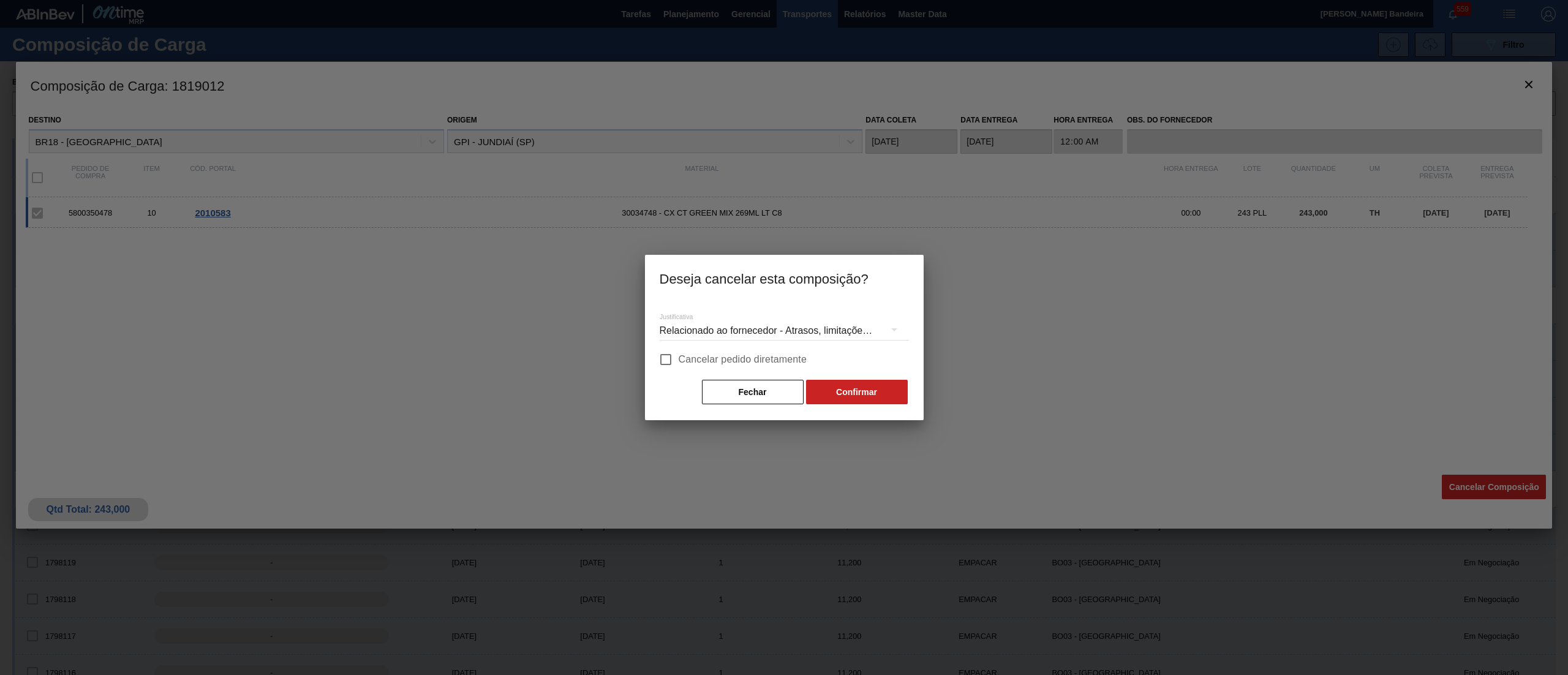
click at [800, 316] on div "Relacionado ao fornecedor - Atrasos, limitações de capacidade, etc." at bounding box center [784, 330] width 249 height 34
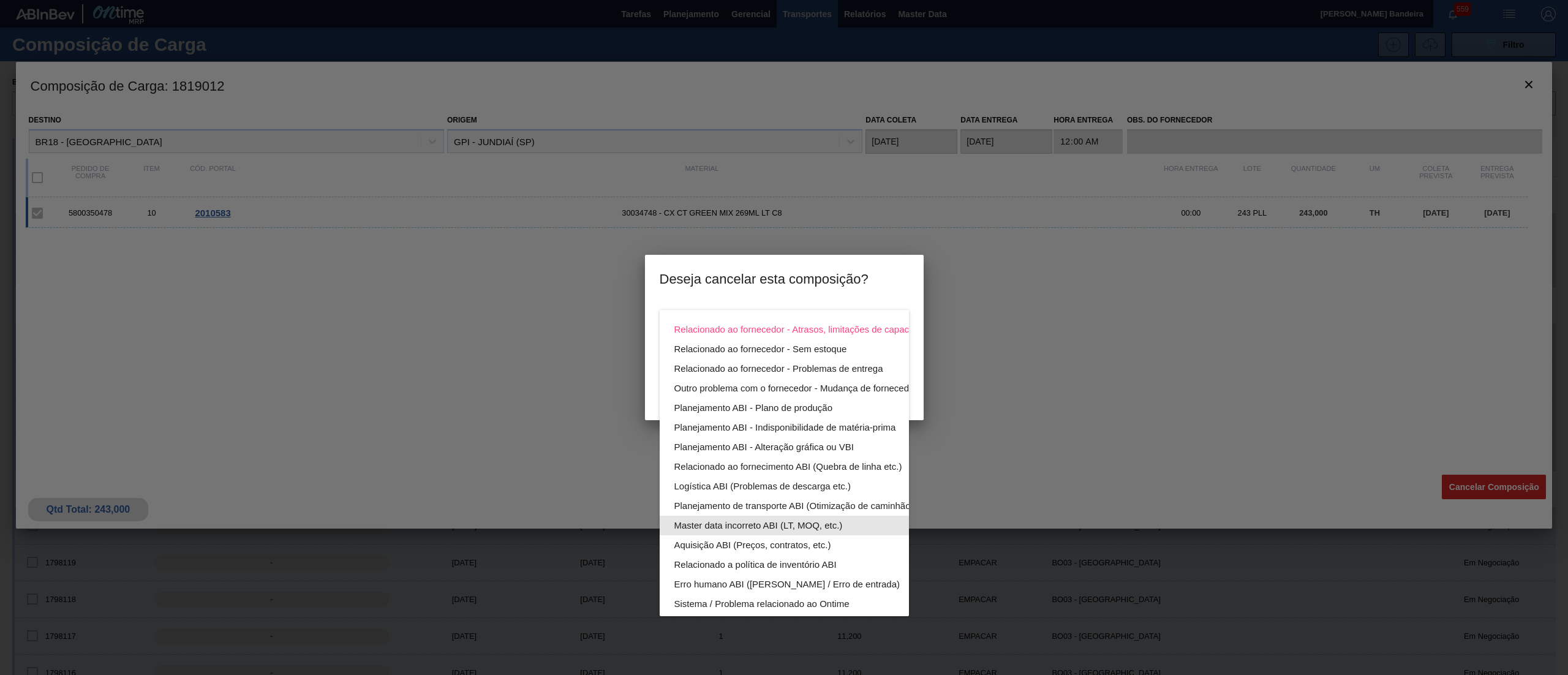
scroll to position [84, 0]
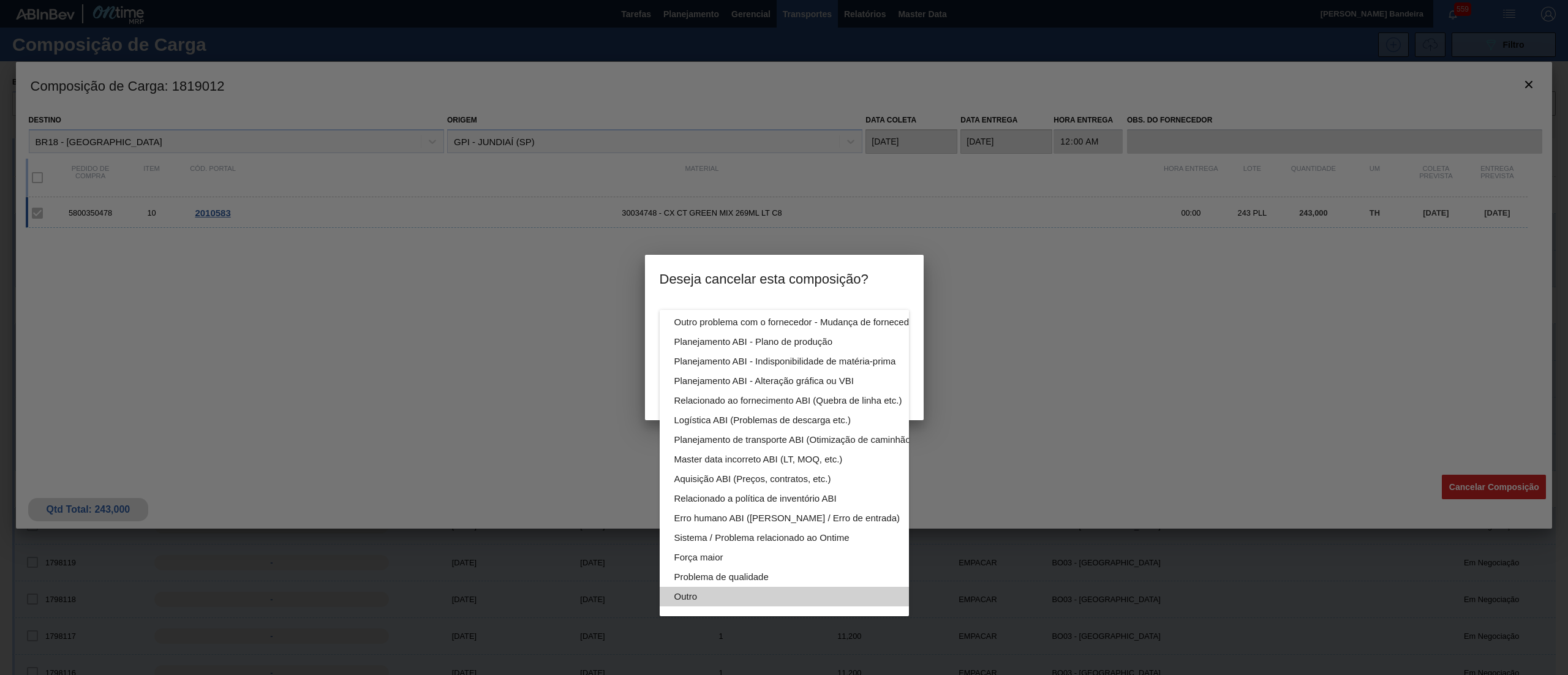
click at [771, 587] on div "Outro" at bounding box center [813, 597] width 278 height 20
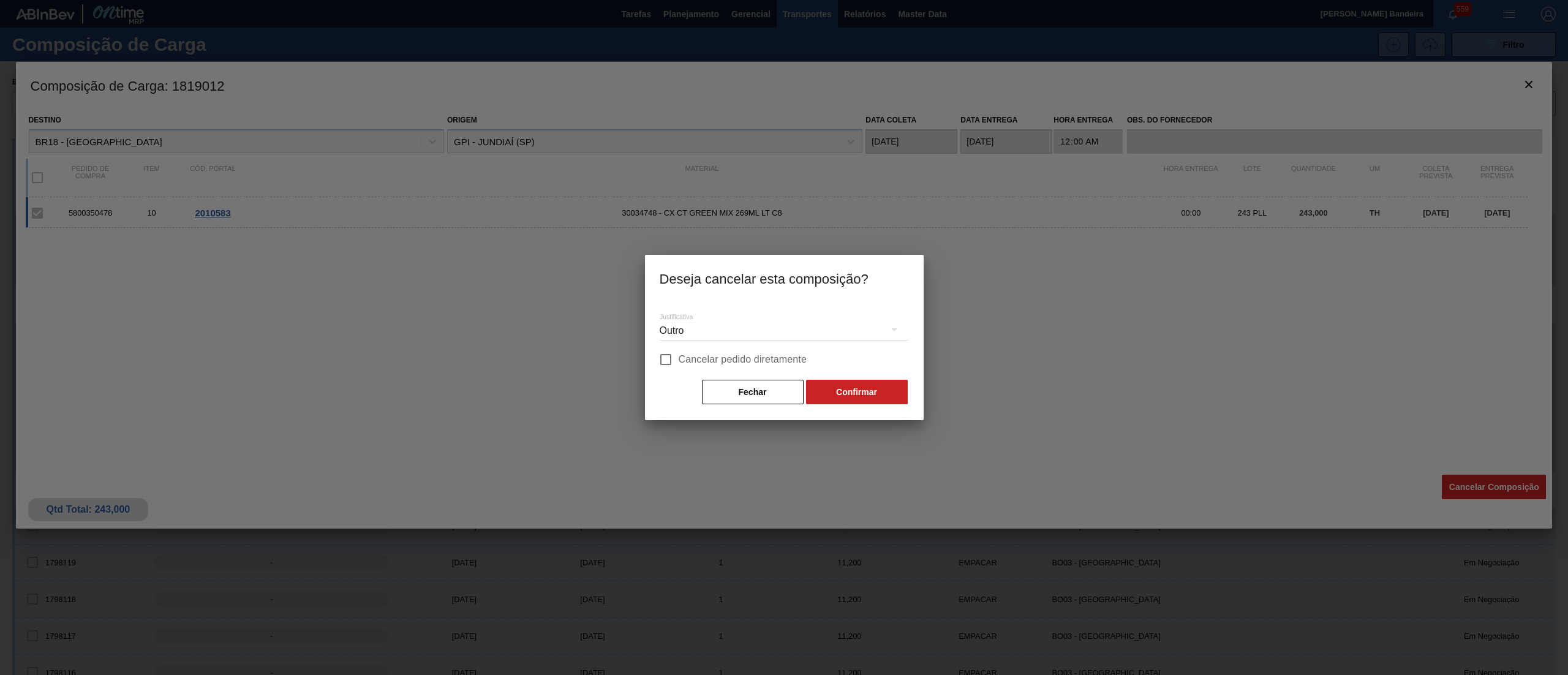
click at [677, 361] on input "Cancelar pedido diretamente" at bounding box center [666, 360] width 26 height 26
checkbox input "true"
click at [861, 394] on button "Confirmar" at bounding box center [857, 392] width 102 height 24
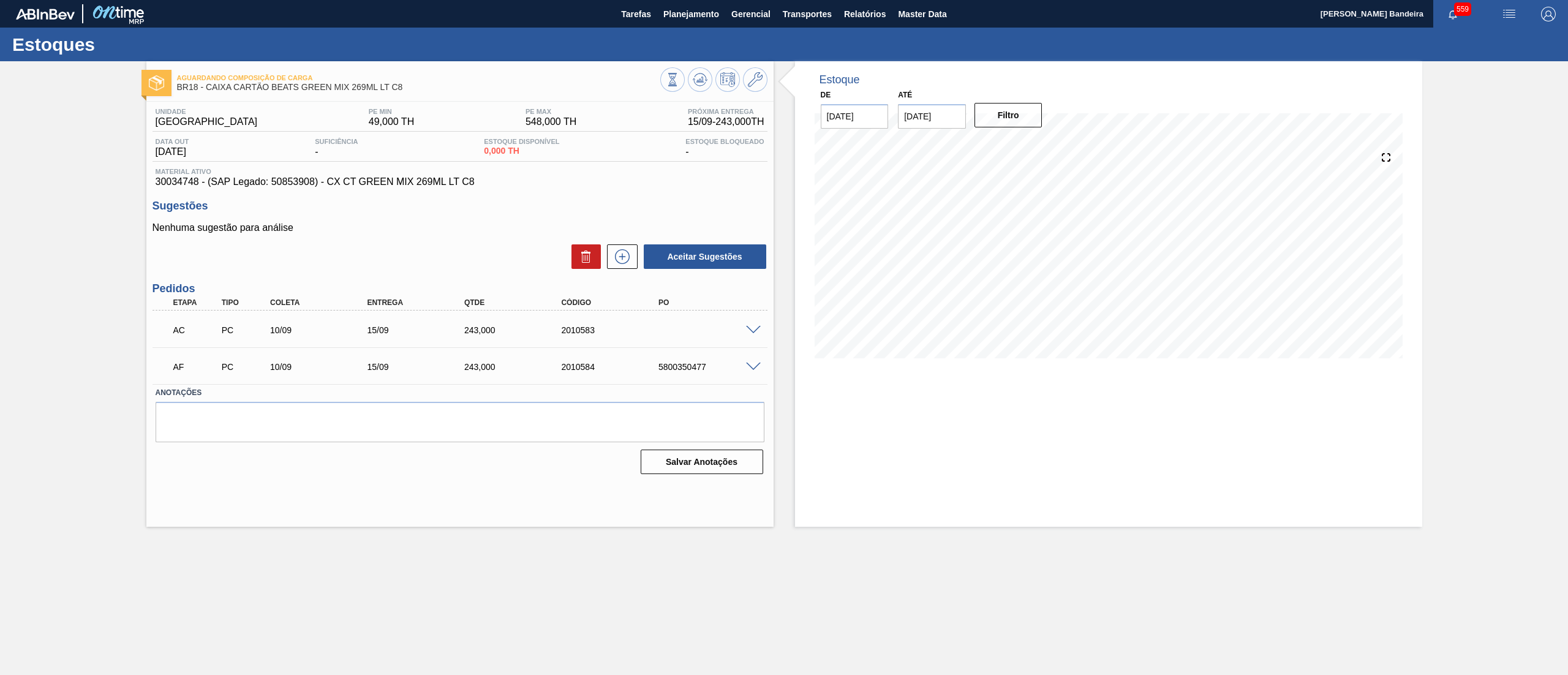
click at [748, 362] on span at bounding box center [753, 367] width 15 height 10
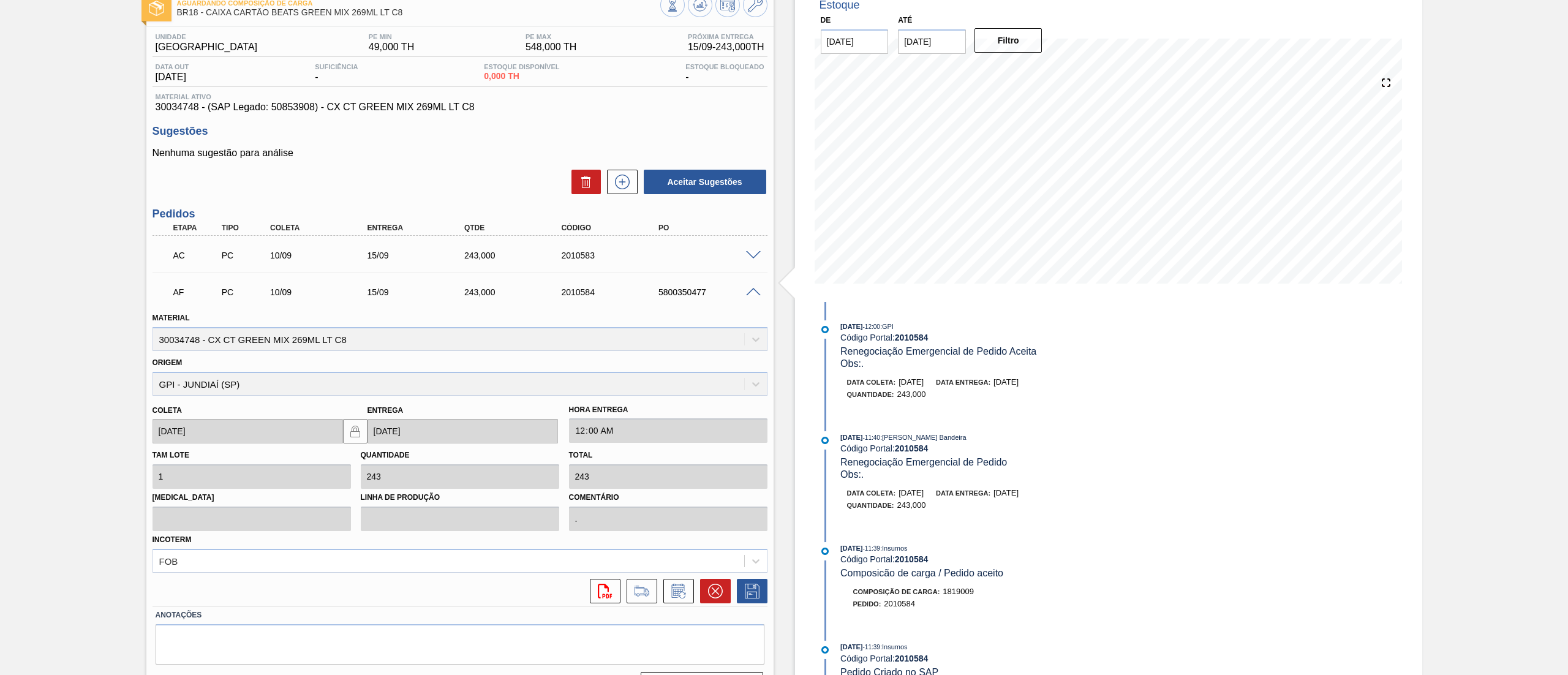
scroll to position [106, 0]
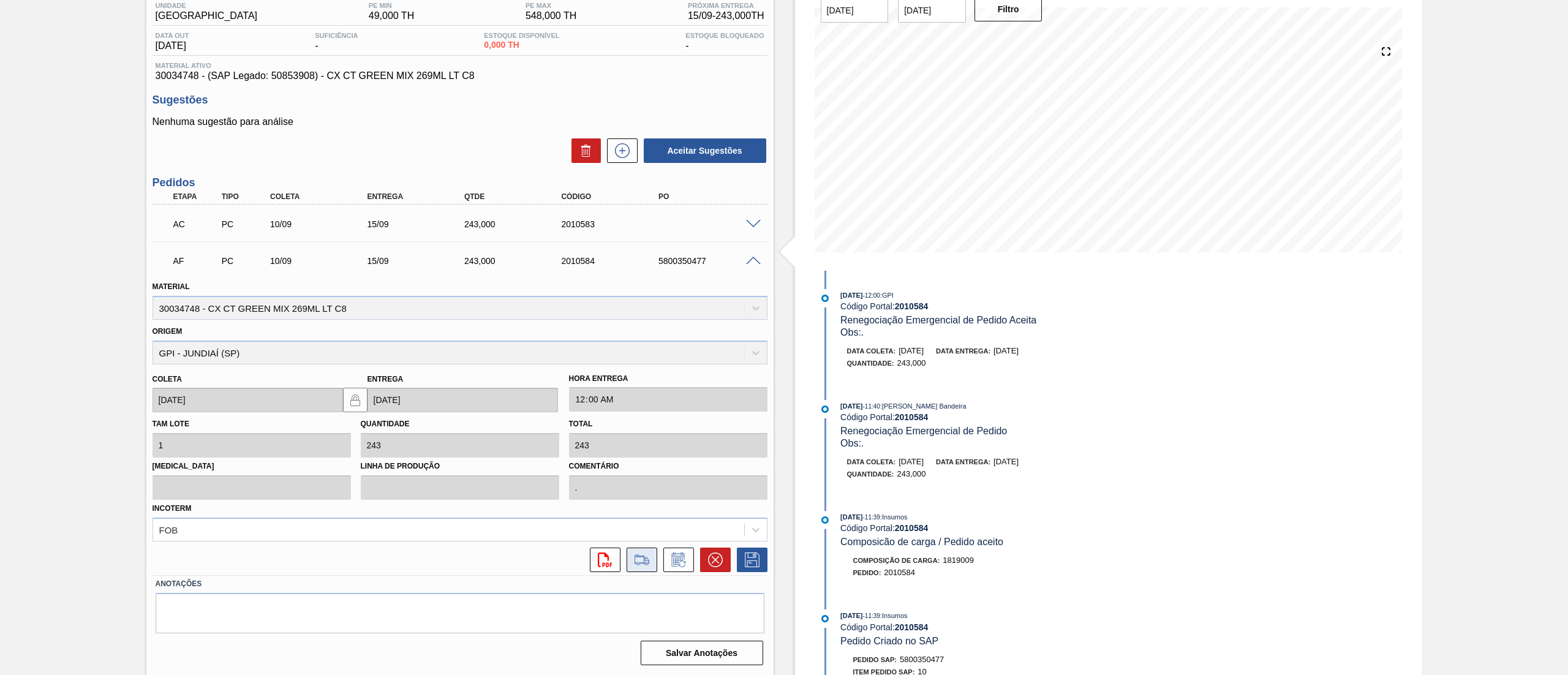
click at [655, 564] on button at bounding box center [642, 560] width 30 height 24
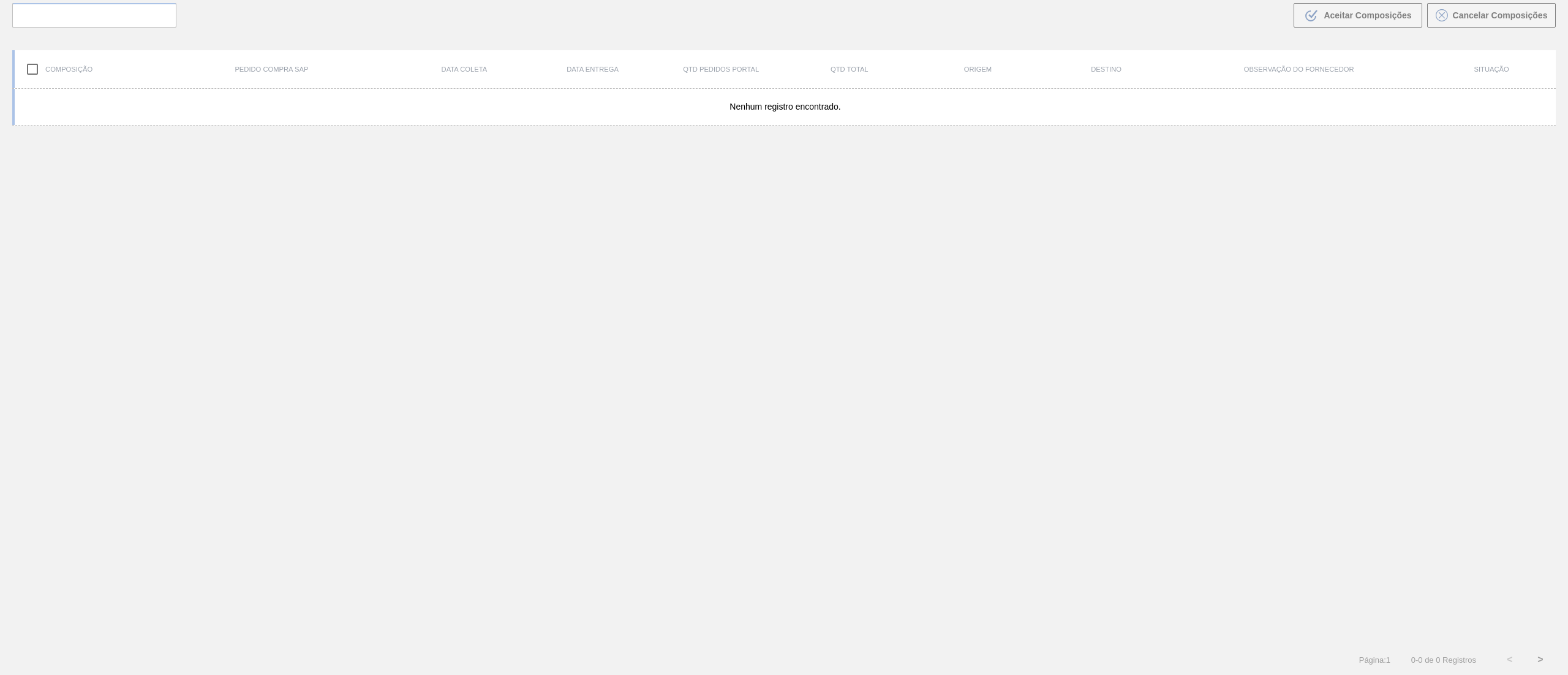
scroll to position [88, 0]
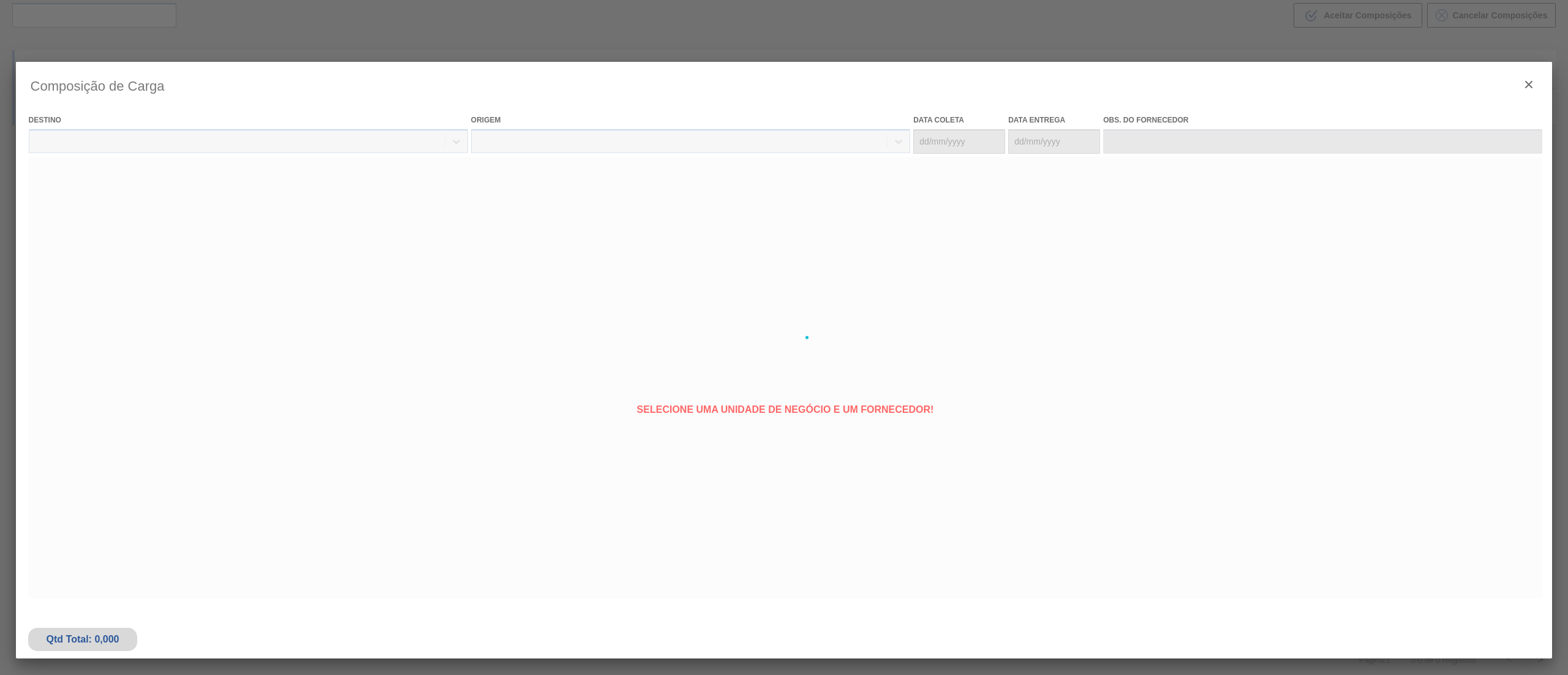
type coleta "[DATE]"
type entrega "[DATE]"
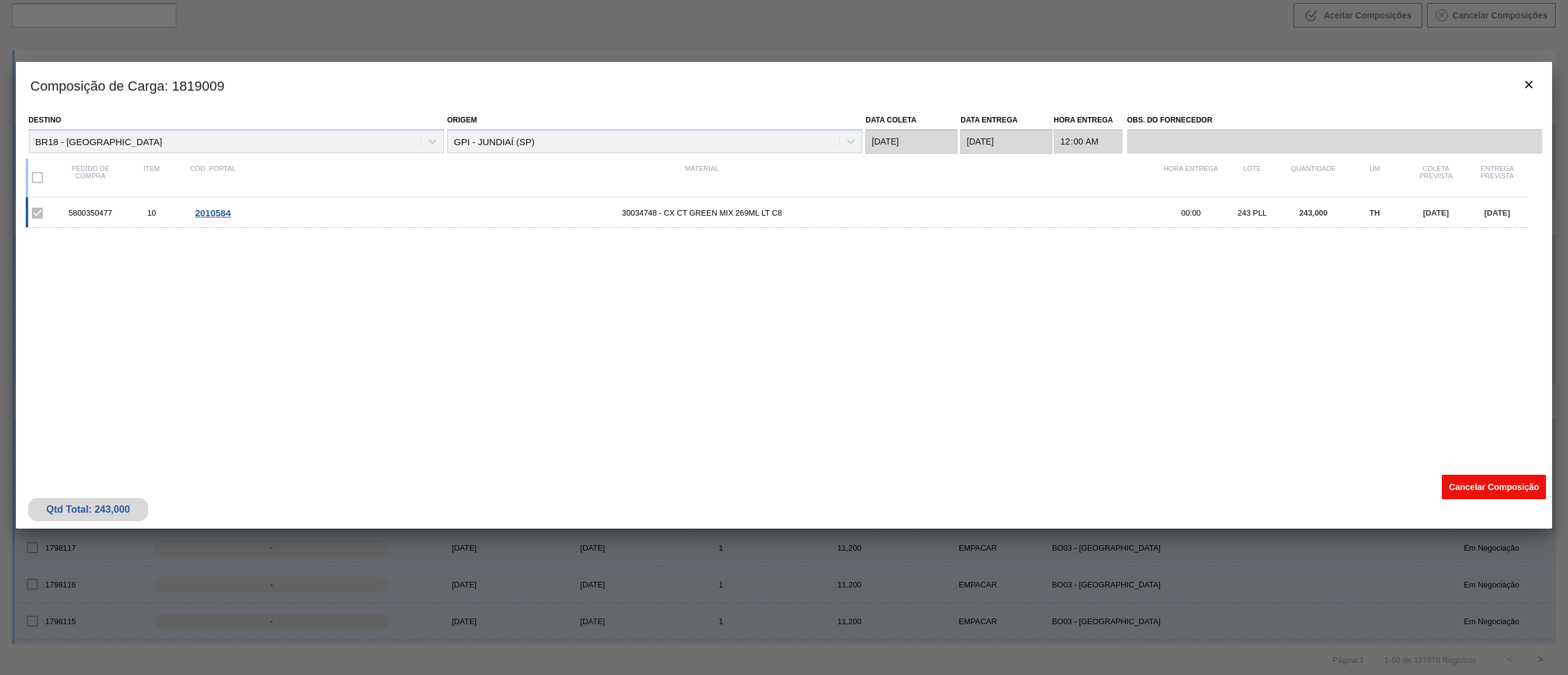
click at [1456, 484] on button "Cancelar Composição" at bounding box center [1494, 487] width 104 height 24
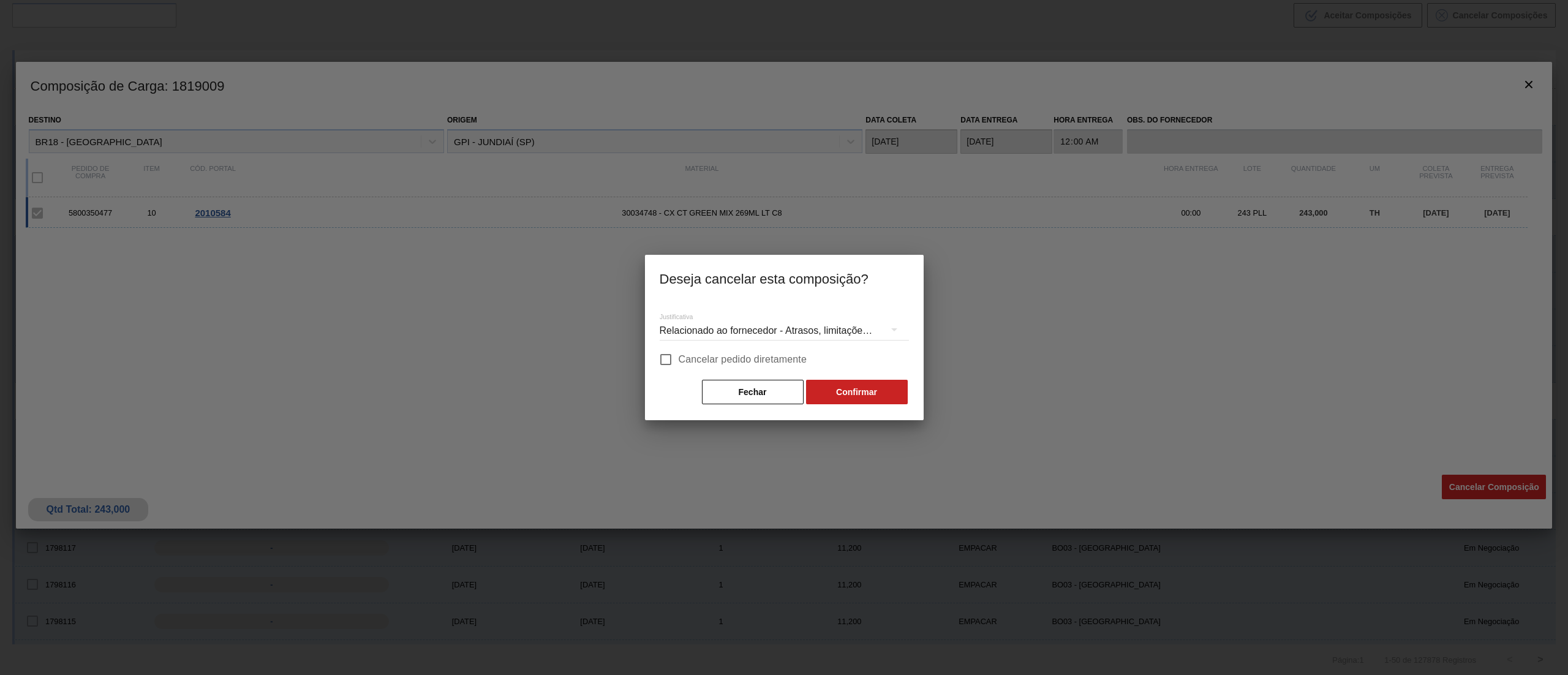
click at [791, 317] on div "Relacionado ao fornecedor - Atrasos, limitações de capacidade, etc." at bounding box center [784, 330] width 249 height 34
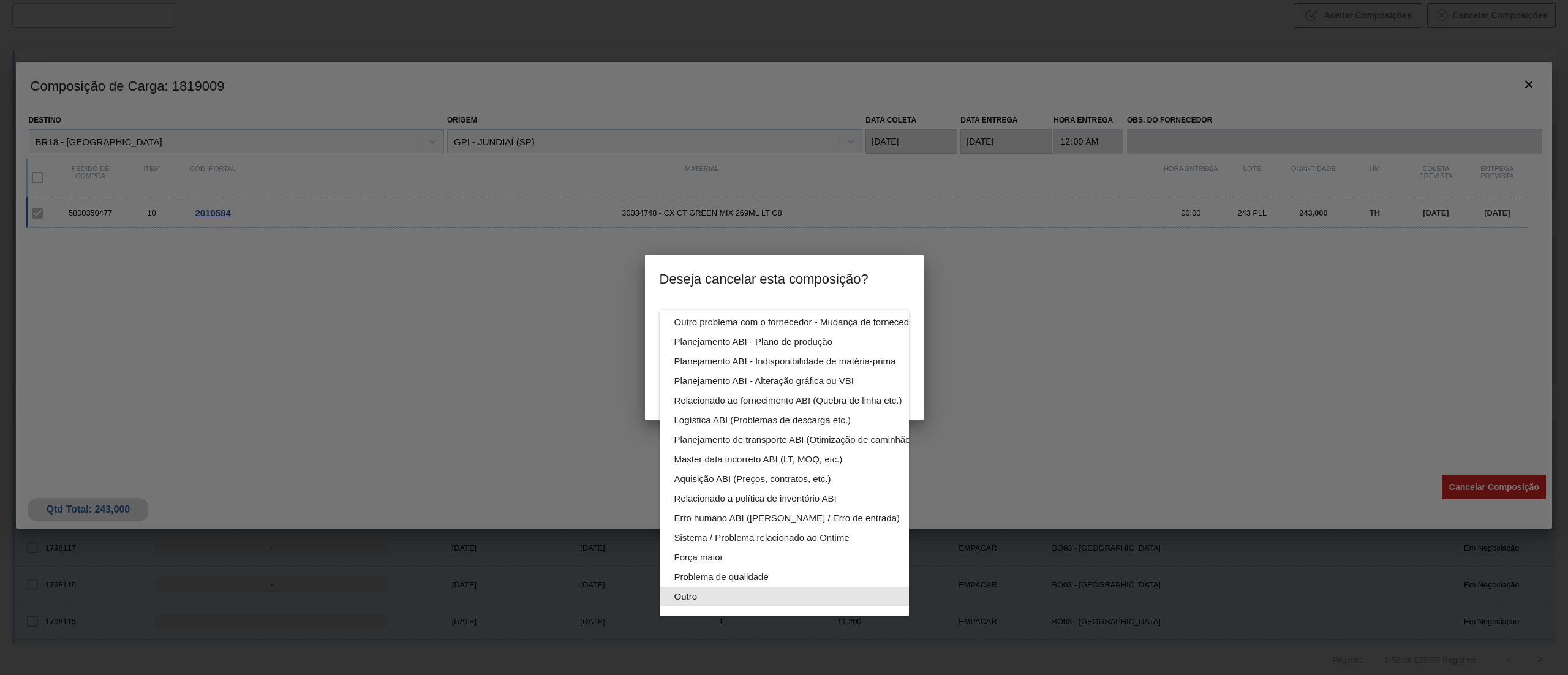
click at [718, 587] on div "Outro" at bounding box center [813, 597] width 278 height 20
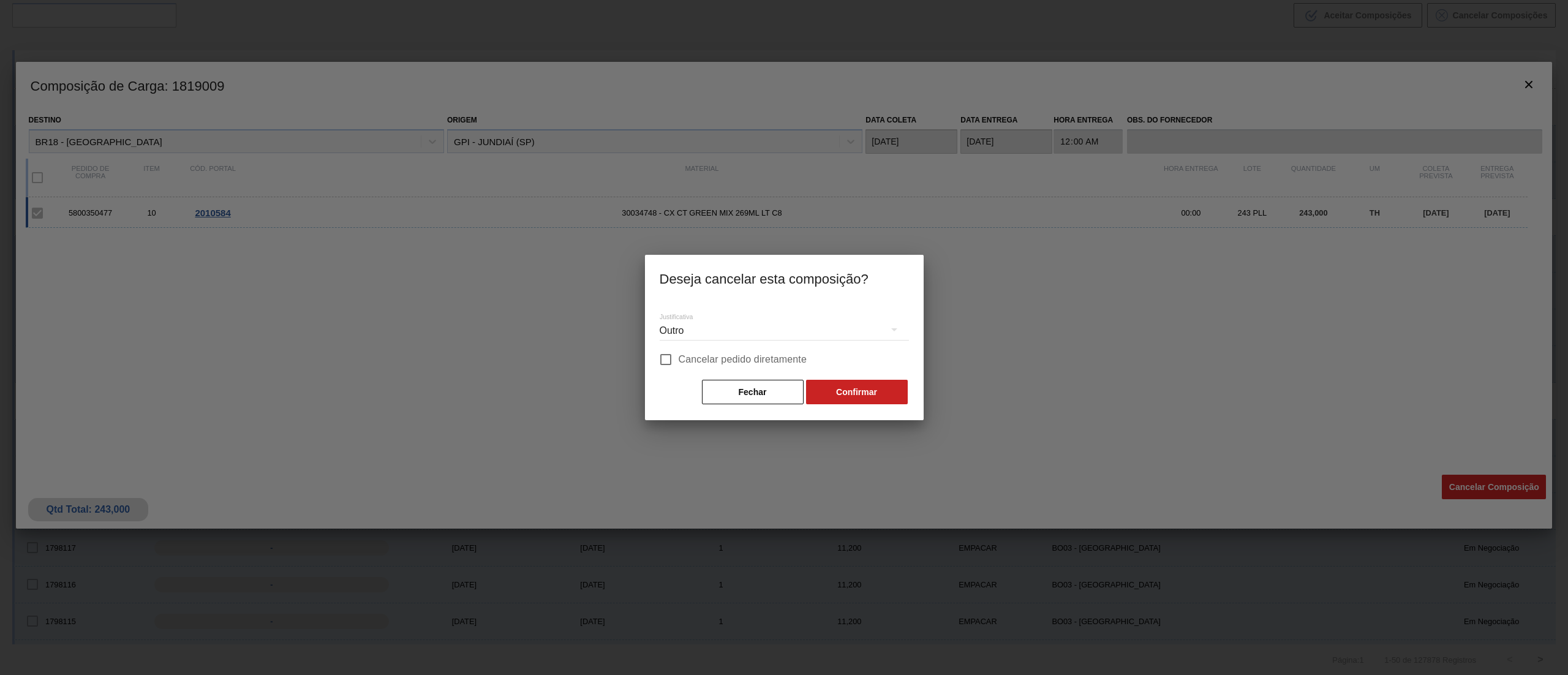
scroll to position [84, 0]
click at [691, 364] on span "Cancelar pedido diretamente" at bounding box center [743, 360] width 129 height 15
click at [678, 364] on input "Cancelar pedido diretamente" at bounding box center [666, 360] width 26 height 26
checkbox input "true"
click at [815, 389] on button "Confirmar" at bounding box center [857, 392] width 102 height 24
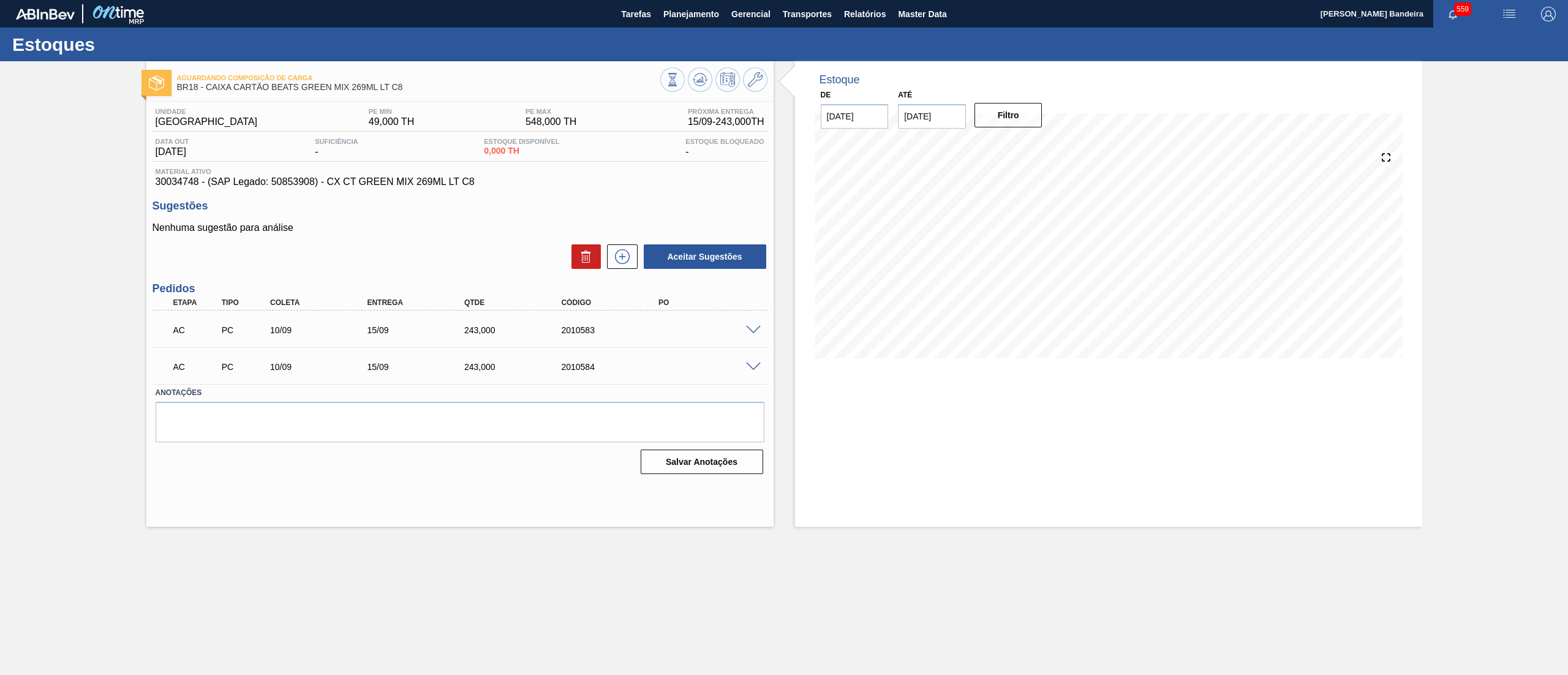
click at [750, 330] on span at bounding box center [753, 330] width 15 height 10
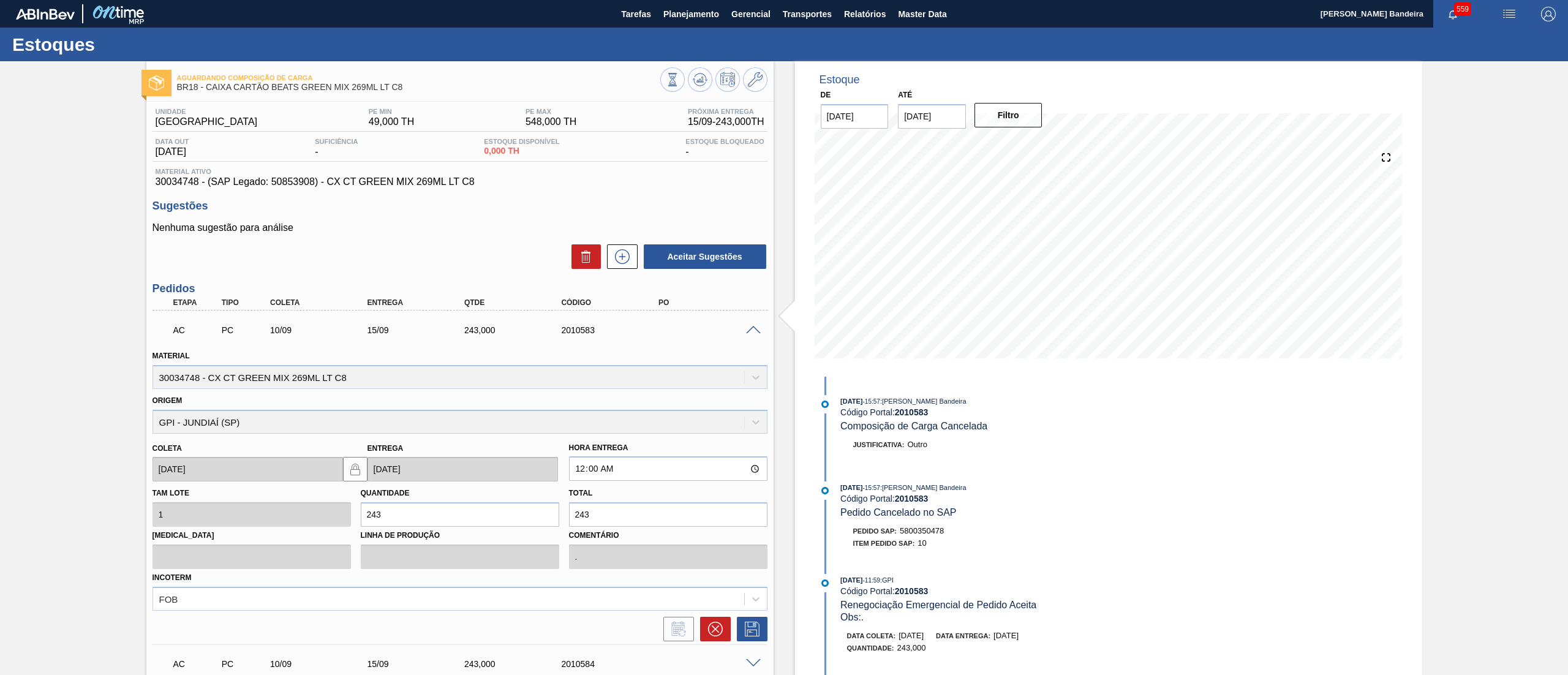
scroll to position [106, 0]
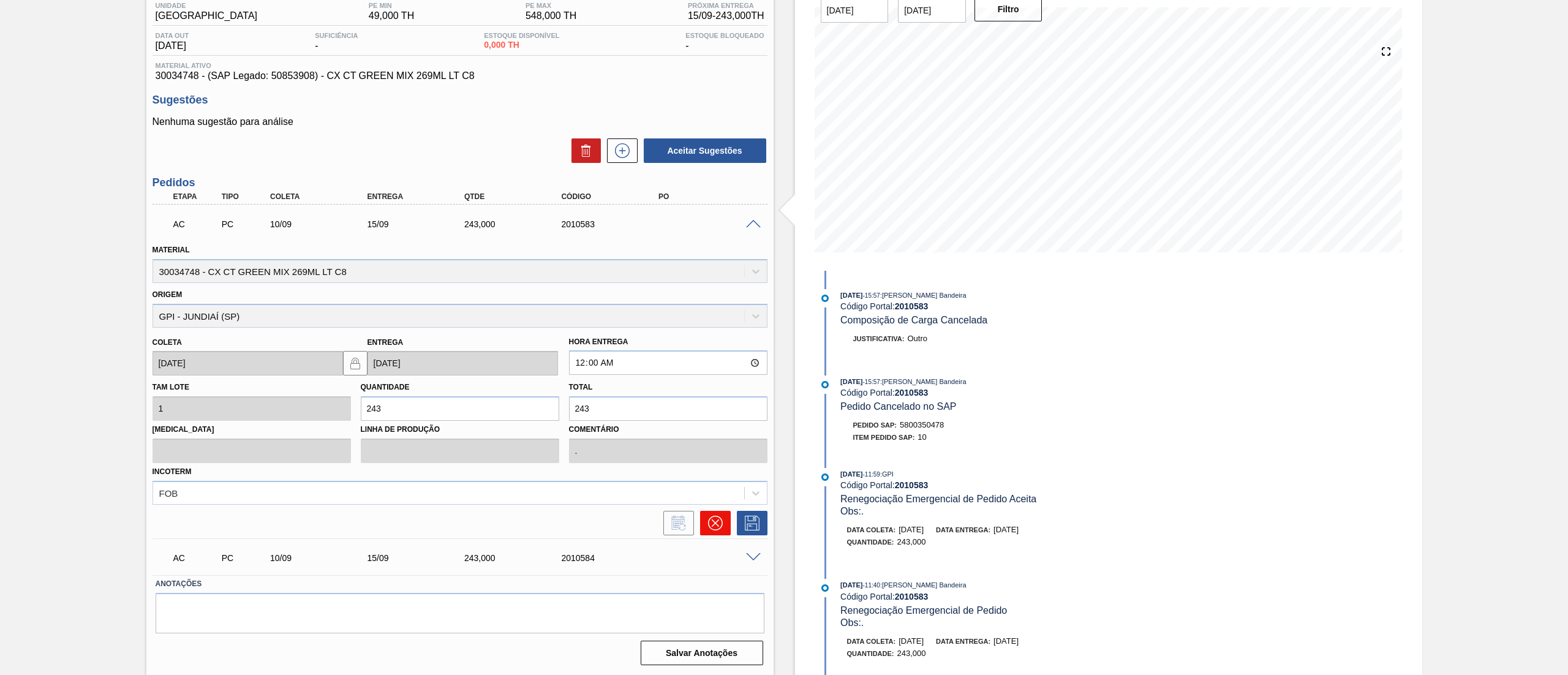
click at [714, 516] on icon at bounding box center [715, 523] width 15 height 15
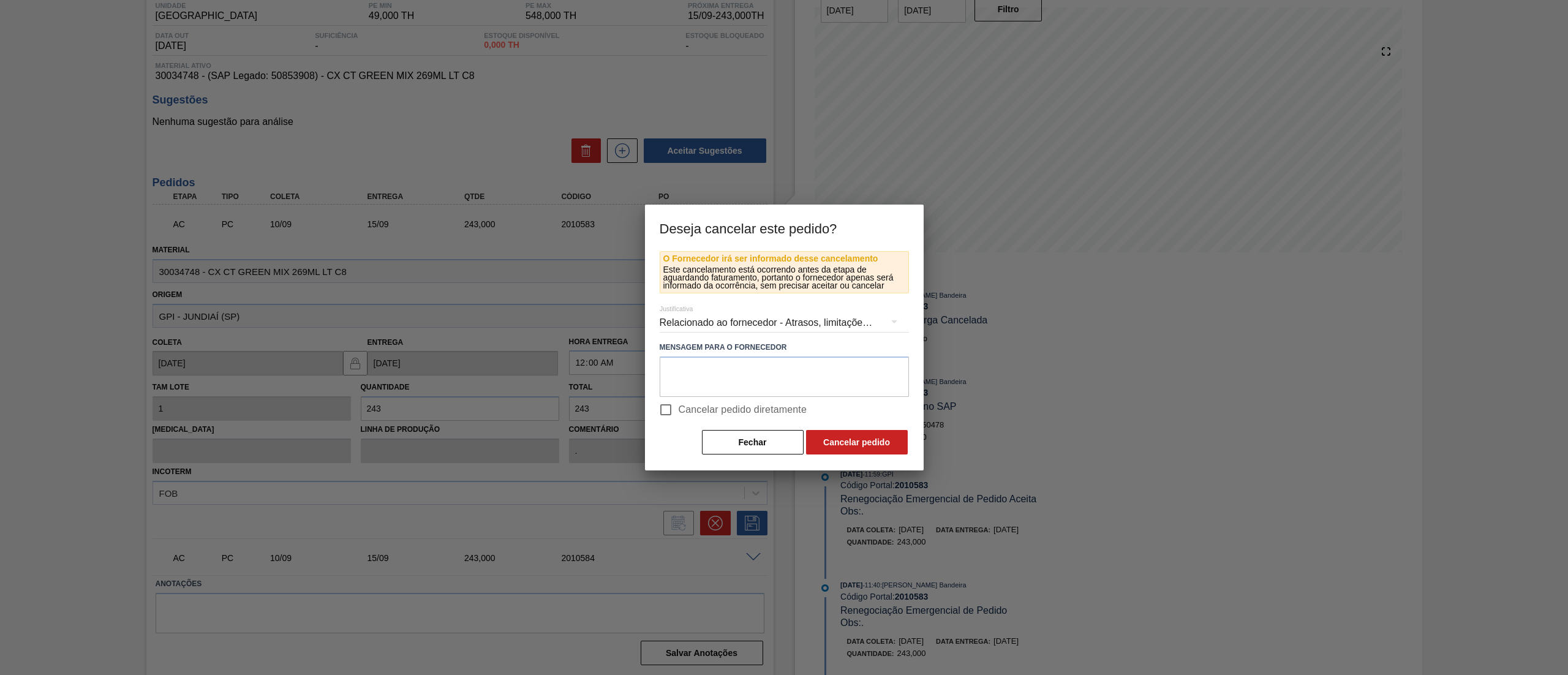
click at [718, 322] on div "Relacionado ao fornecedor - Atrasos, limitações de capacidade, etc." at bounding box center [784, 322] width 249 height 34
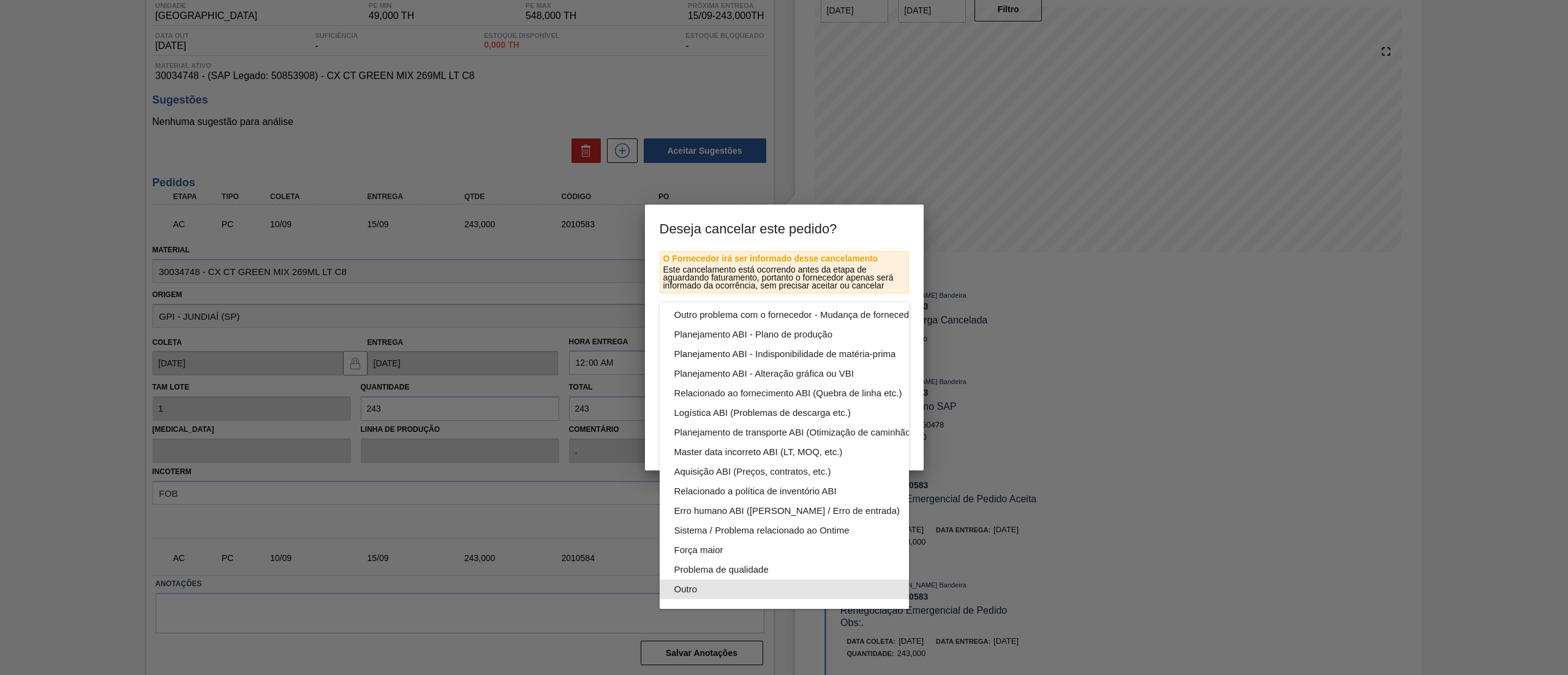
click at [718, 580] on div "Outro" at bounding box center [813, 590] width 278 height 20
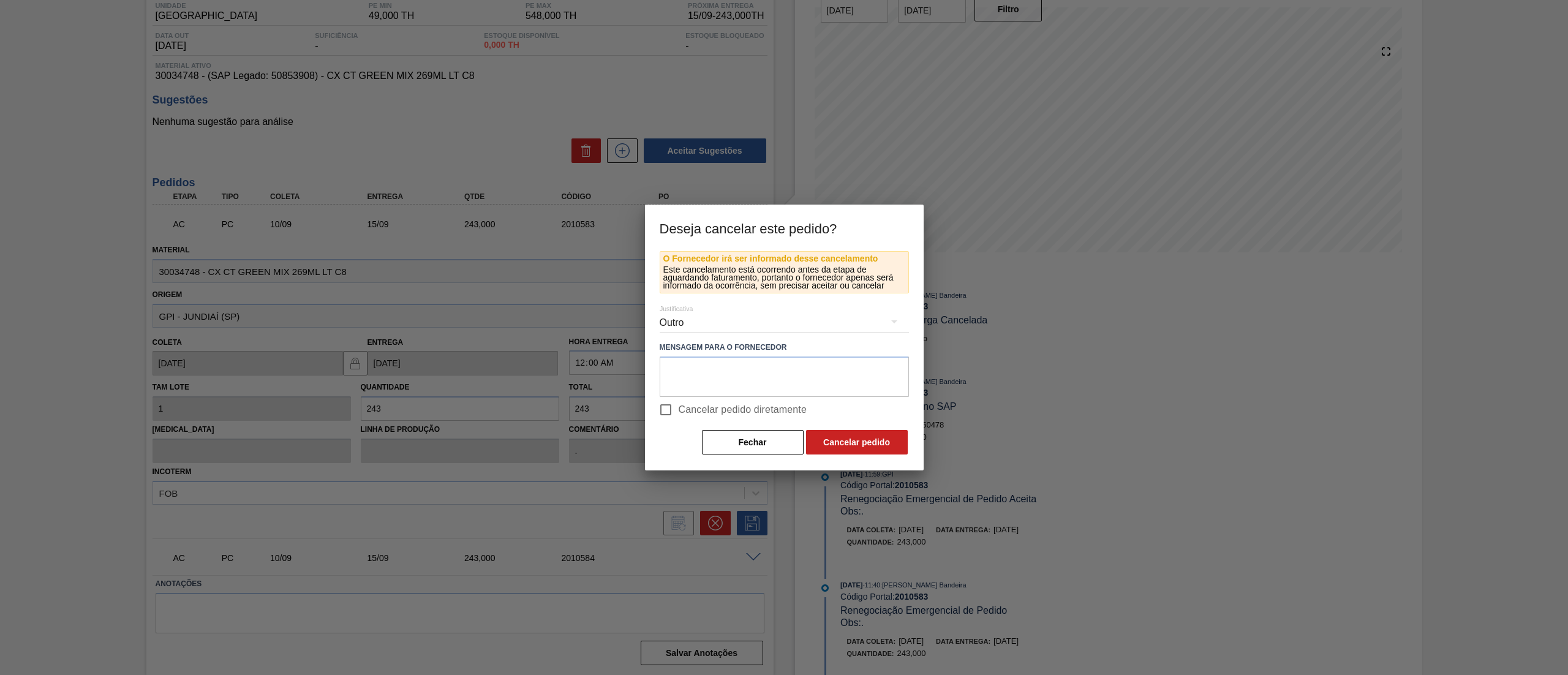
scroll to position [84, 0]
click at [839, 435] on button "Cancelar pedido" at bounding box center [857, 442] width 102 height 24
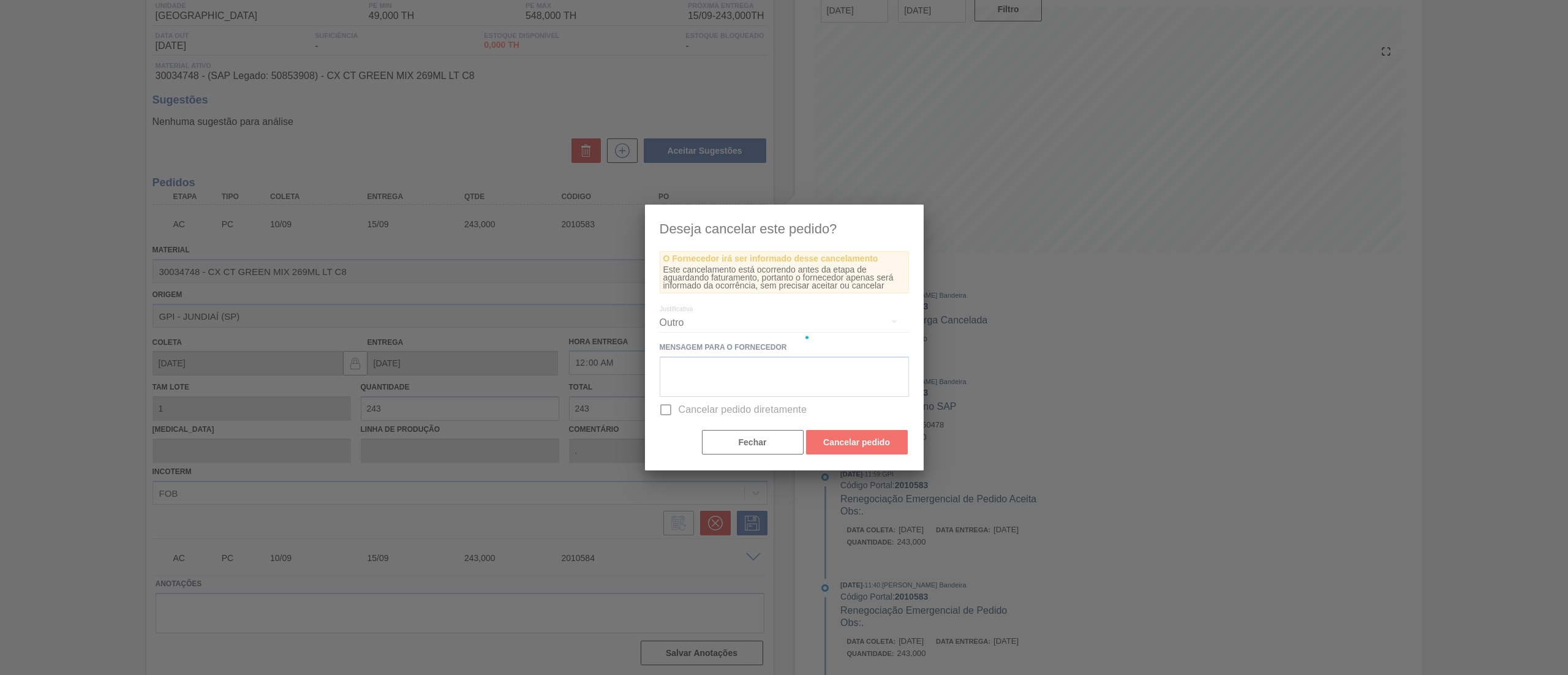
scroll to position [0, 0]
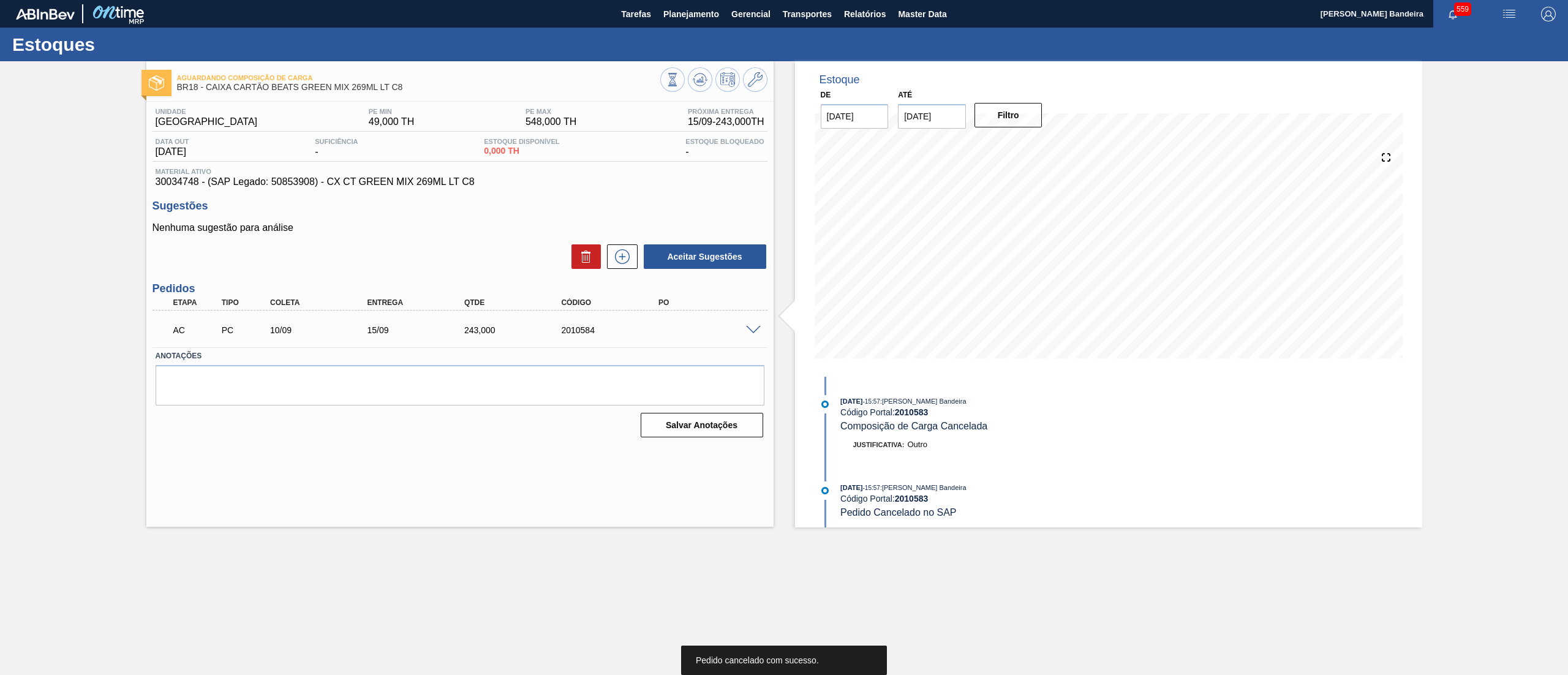
click at [748, 334] on span at bounding box center [753, 330] width 15 height 10
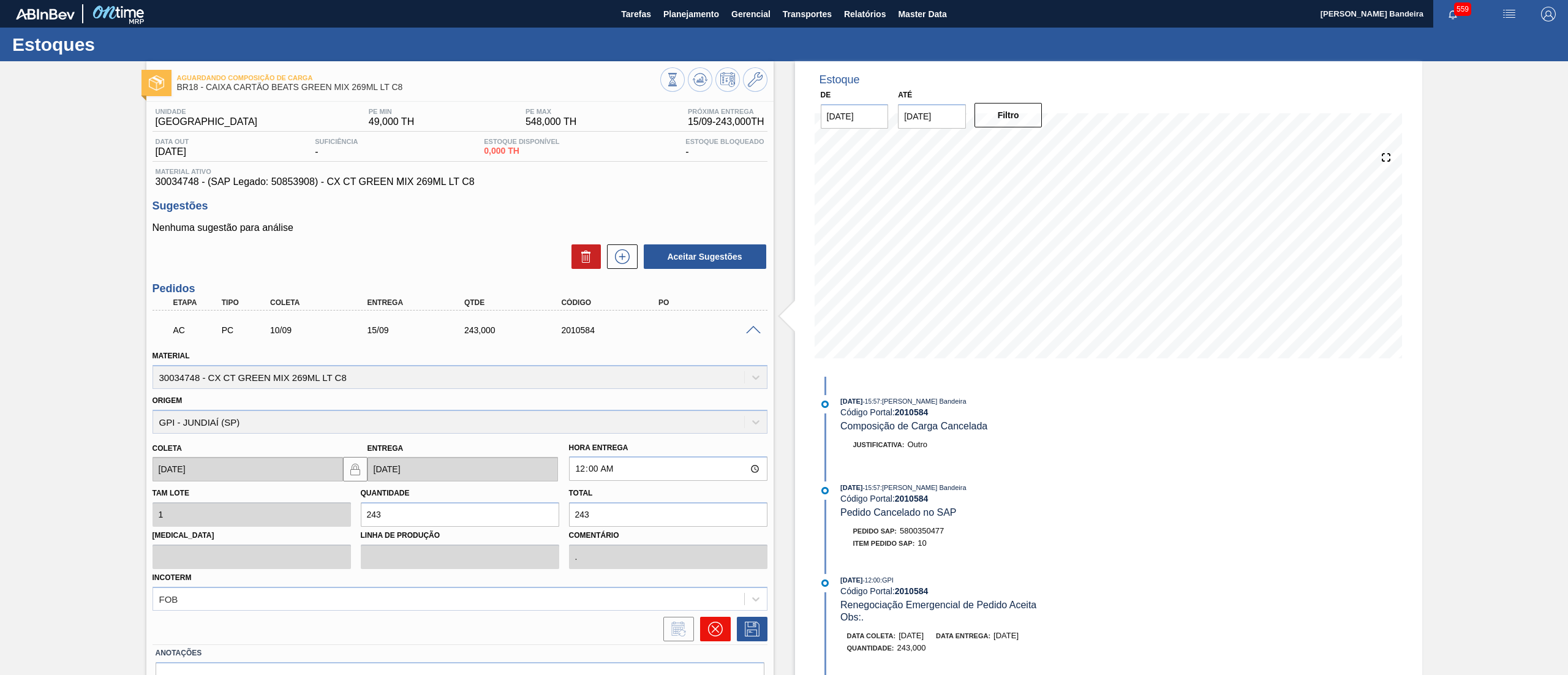
click at [708, 619] on button at bounding box center [715, 629] width 30 height 24
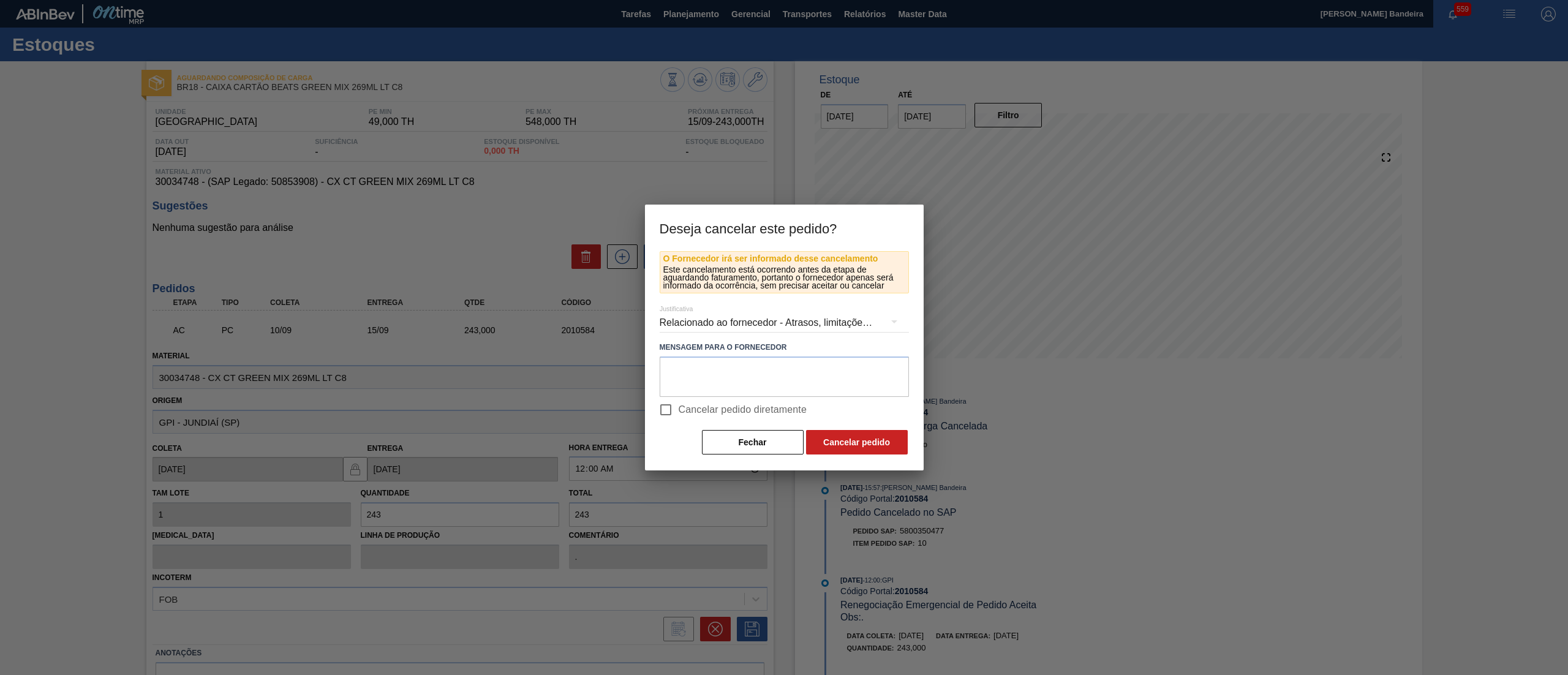
click at [836, 322] on div "Relacionado ao fornecedor - Atrasos, limitações de capacidade, etc." at bounding box center [784, 322] width 249 height 34
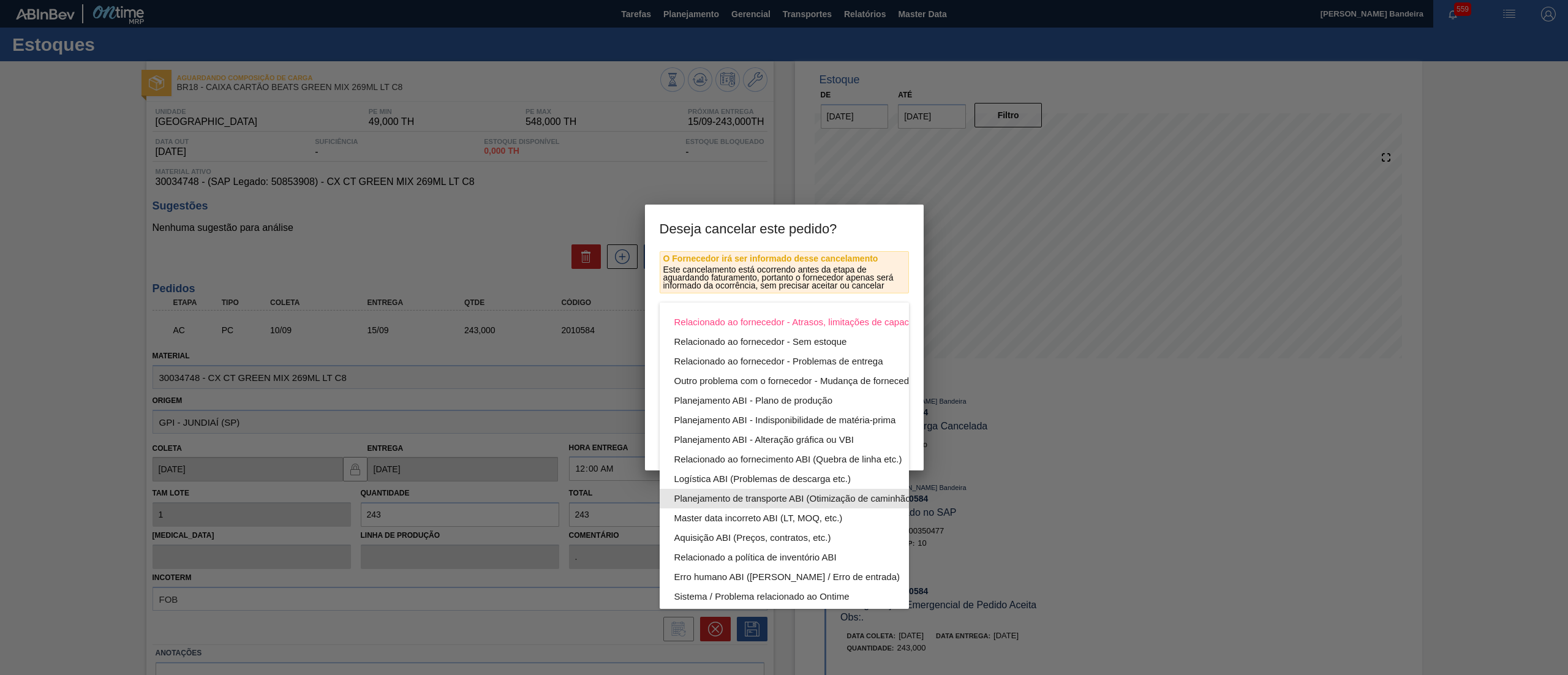
scroll to position [84, 0]
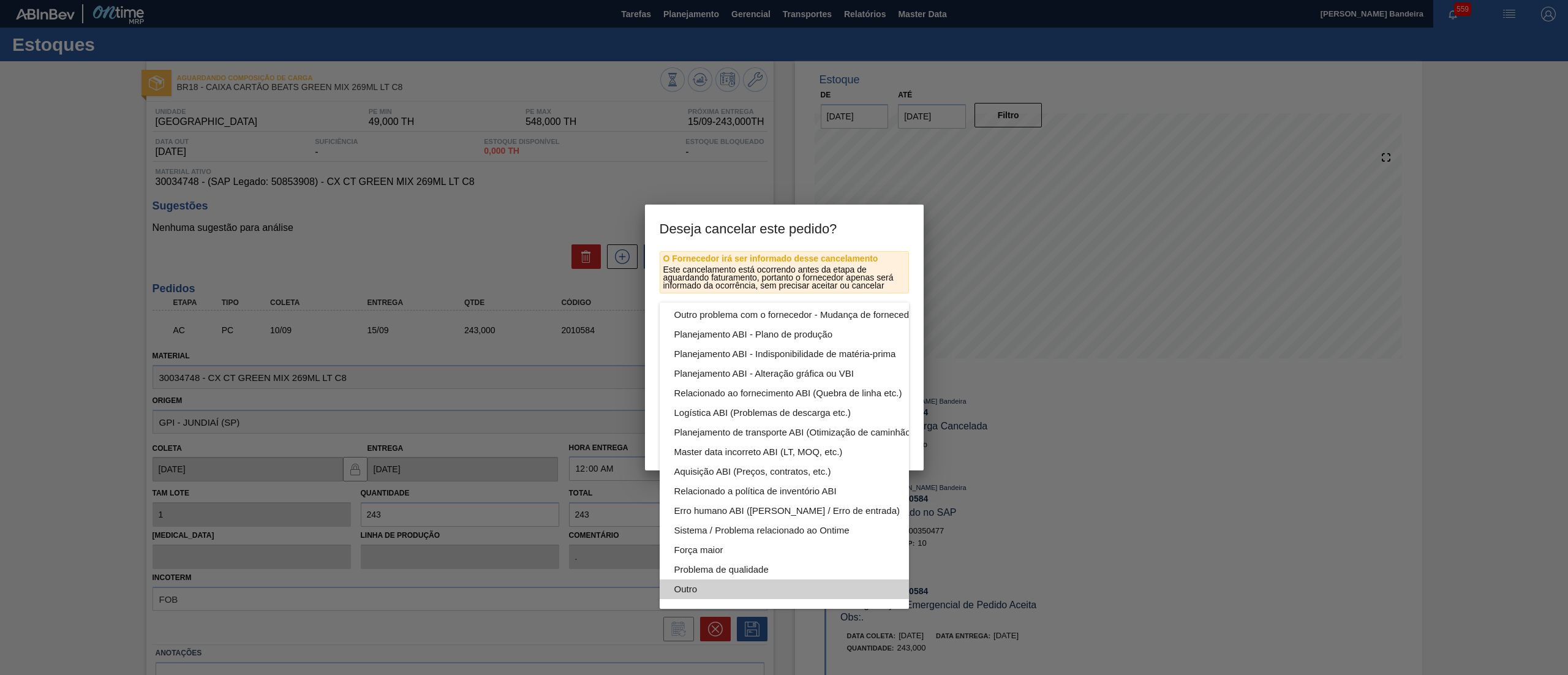
drag, startPoint x: 716, startPoint y: 561, endPoint x: 306, endPoint y: 198, distance: 547.6
click at [716, 580] on div "Outro" at bounding box center [813, 590] width 278 height 20
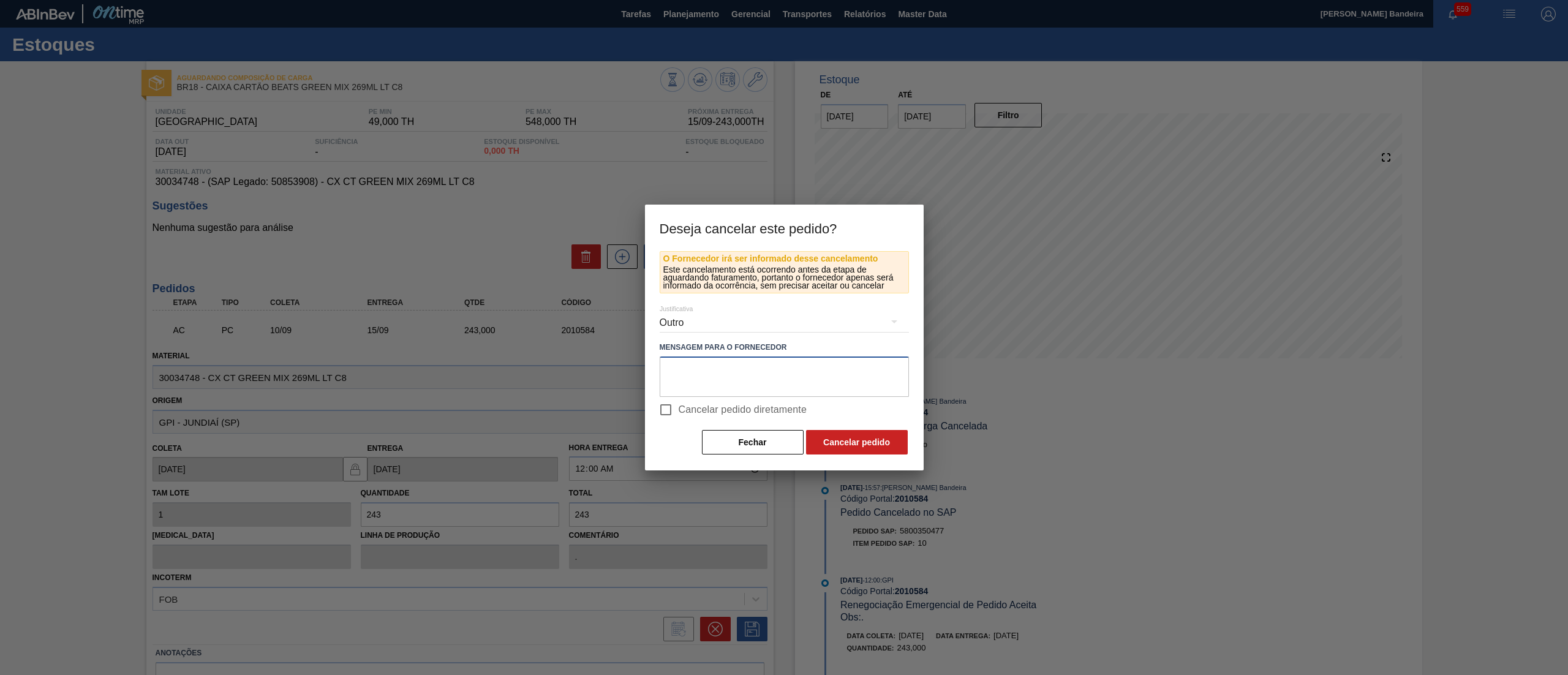
click at [822, 395] on textarea at bounding box center [784, 376] width 249 height 40
click at [667, 415] on input "Cancelar pedido diretamente" at bounding box center [666, 410] width 26 height 26
checkbox input "true"
click at [858, 445] on button "Cancelar pedido" at bounding box center [857, 442] width 102 height 24
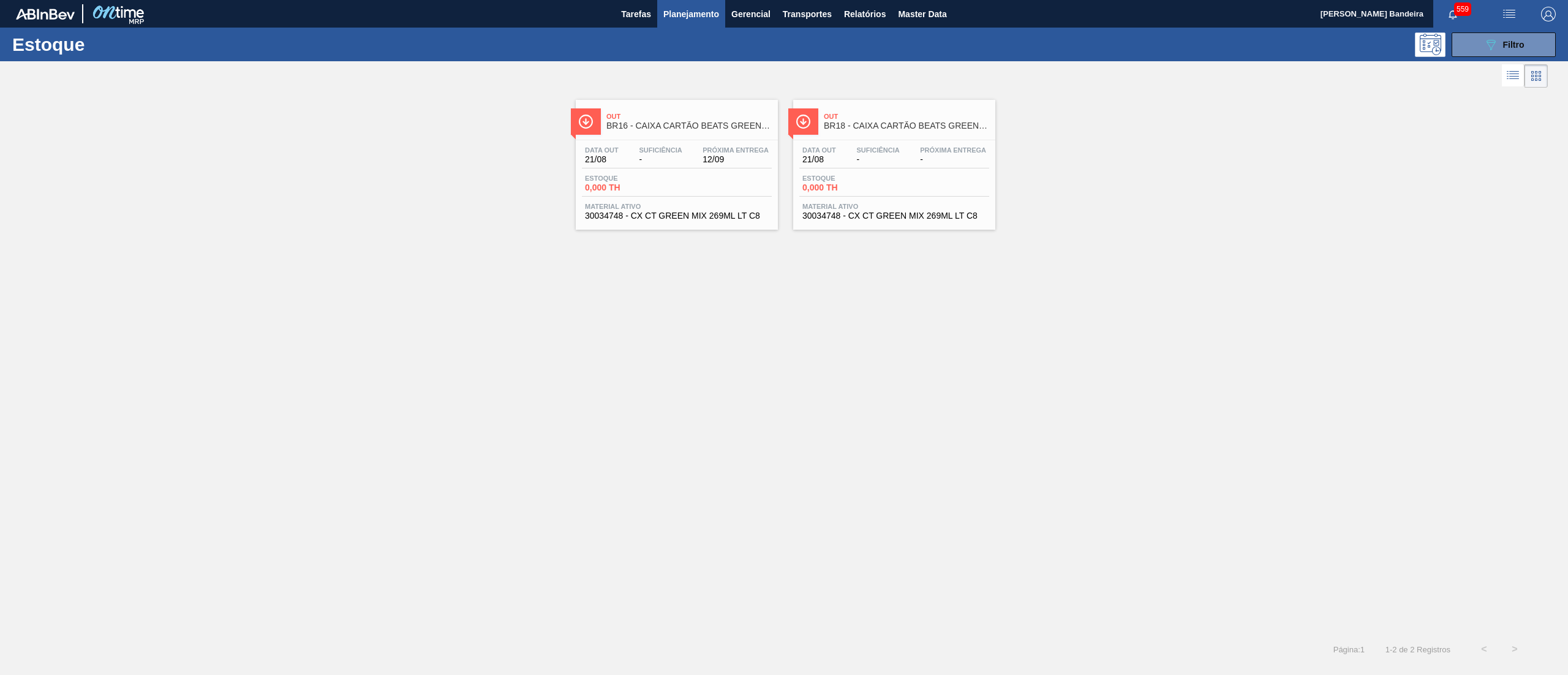
click at [701, 211] on div "Material ativo 30034748 - CX CT GREEN MIX 269ML LT C8" at bounding box center [676, 212] width 190 height 17
